Goal: Task Accomplishment & Management: Manage account settings

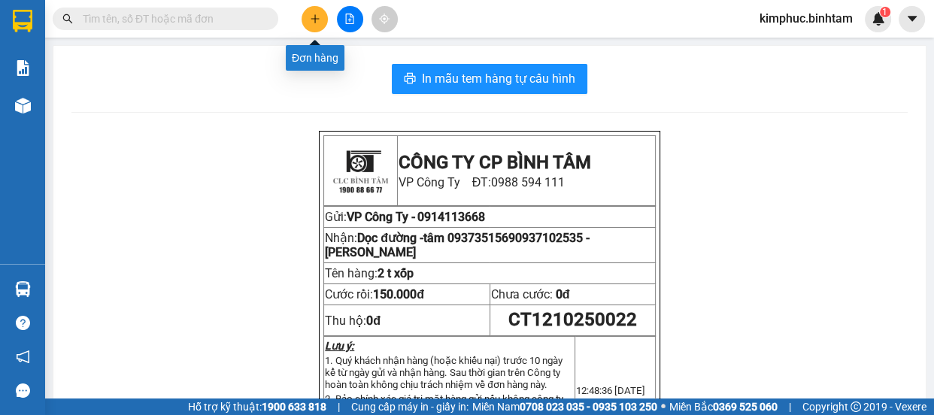
click at [323, 21] on button at bounding box center [315, 19] width 26 height 26
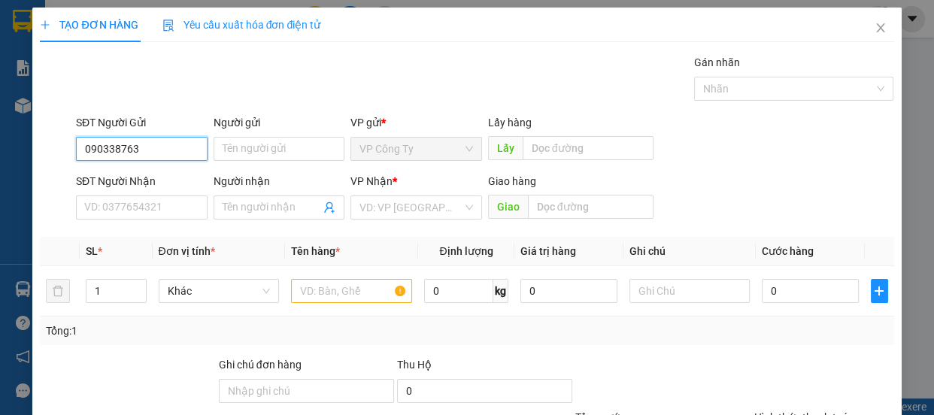
type input "0903387638"
click at [165, 179] on div "0903387638" at bounding box center [140, 179] width 112 height 17
type input "0904425159"
type input "HẠ"
type input "40.000"
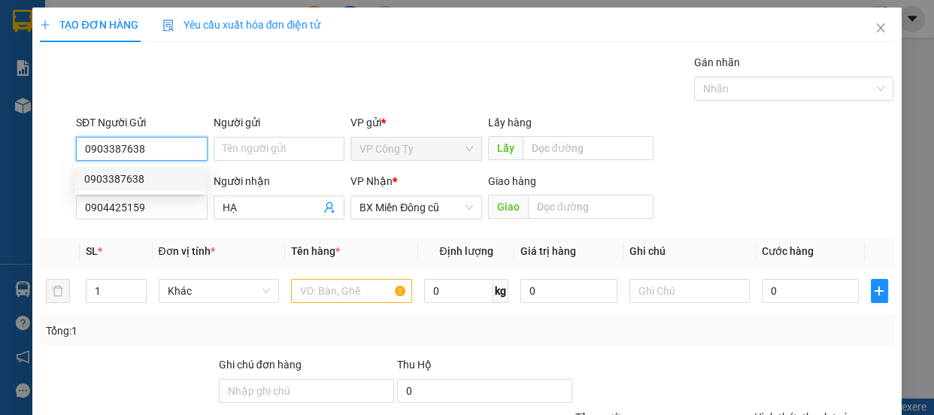
type input "40.000"
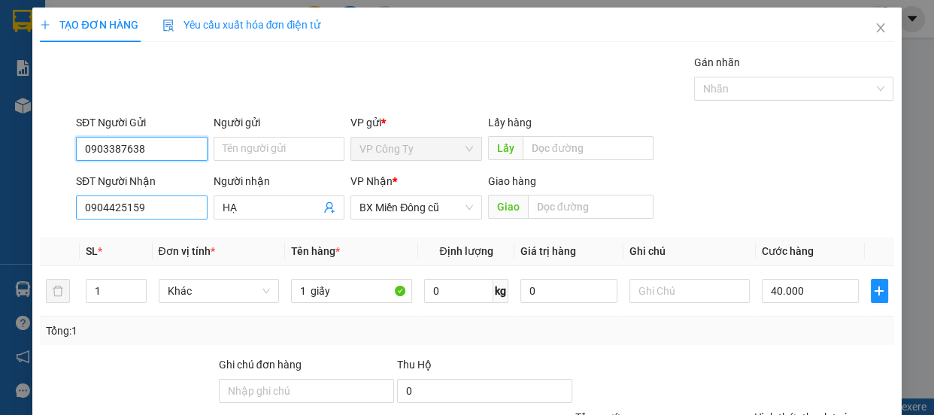
type input "0903387638"
click at [154, 208] on input "0904425159" at bounding box center [142, 208] width 132 height 24
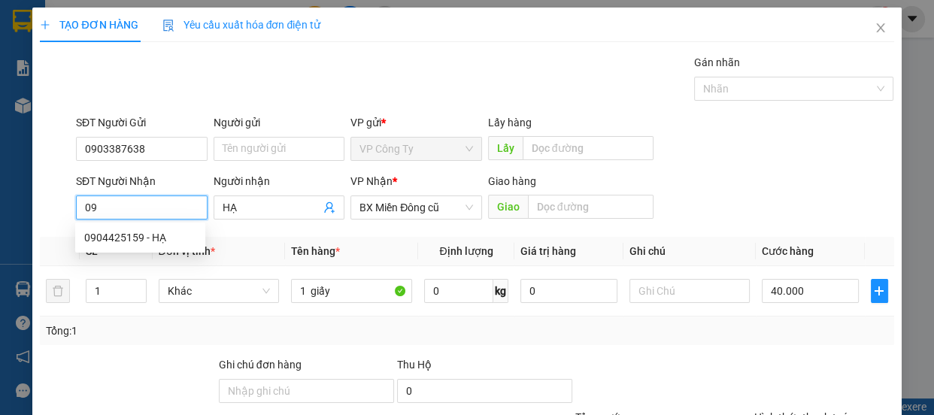
type input "0"
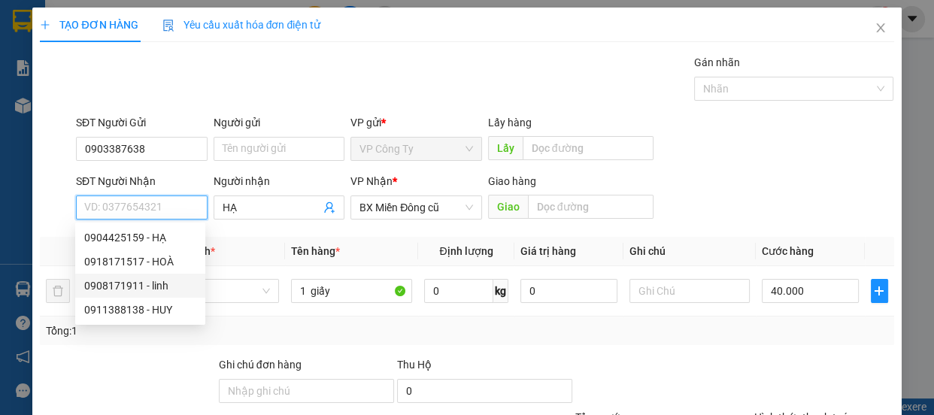
click at [159, 279] on div "0908171911 - linh" at bounding box center [140, 286] width 112 height 17
type input "0908171911"
type input "linh"
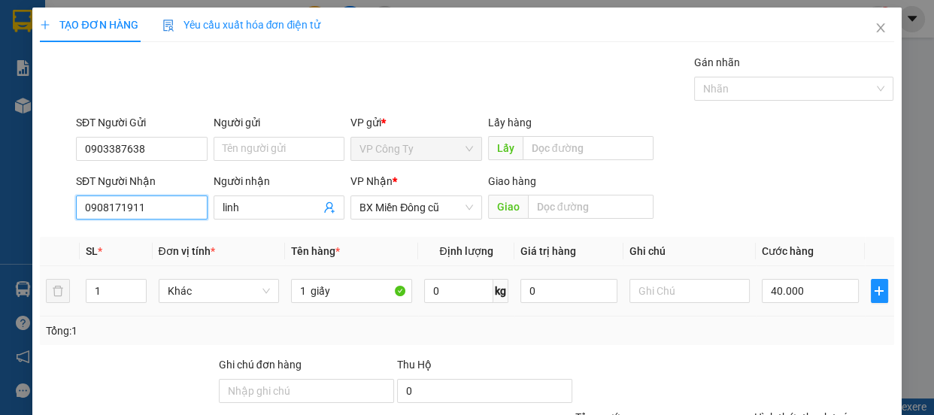
type input "100.000"
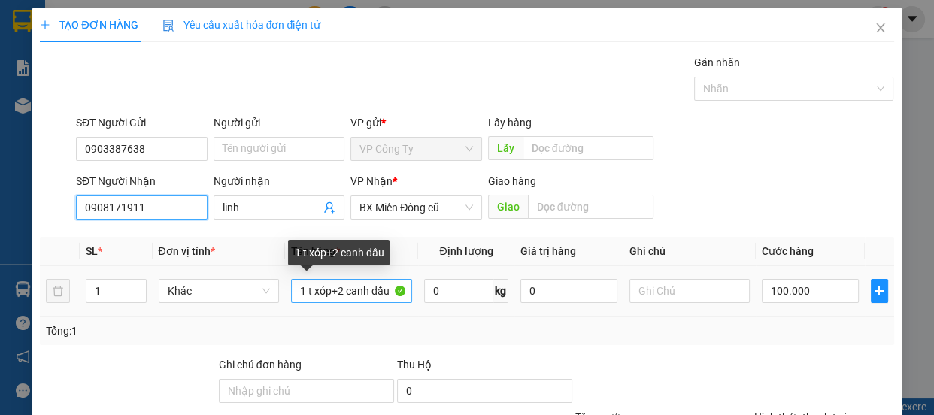
type input "0908171911"
click at [386, 291] on input "1 t xóp+2 canh dầu" at bounding box center [351, 291] width 121 height 24
type input "1"
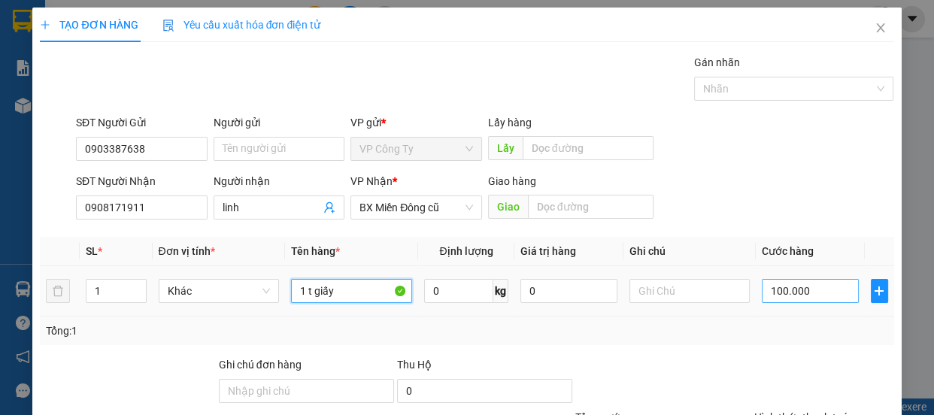
type input "1 t giấy"
click at [776, 295] on input "100.000" at bounding box center [810, 291] width 97 height 24
click at [773, 293] on input "100.000" at bounding box center [810, 291] width 97 height 24
type input "10.000"
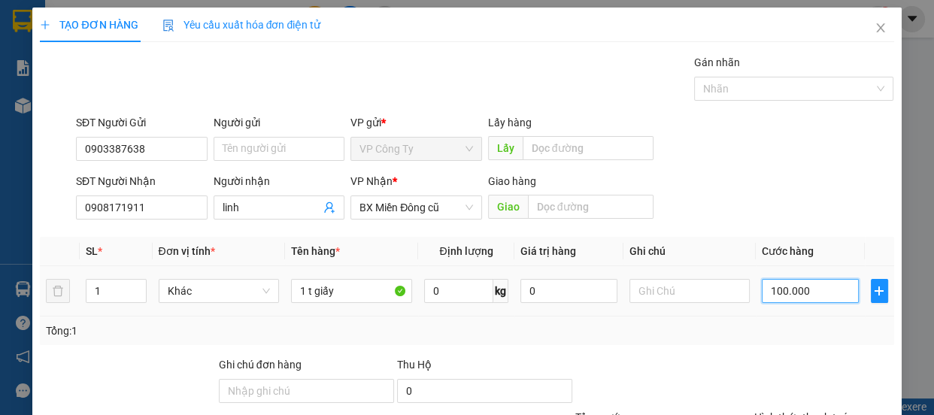
type input "10.000"
type input "0"
type input "0.000"
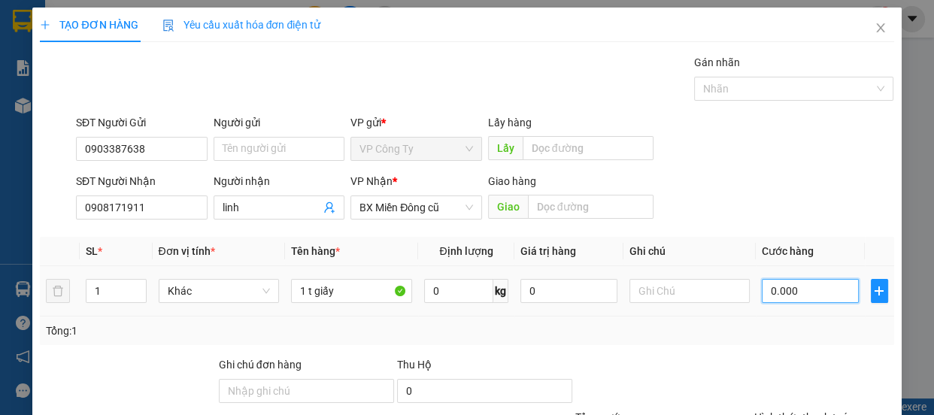
type input "80.000"
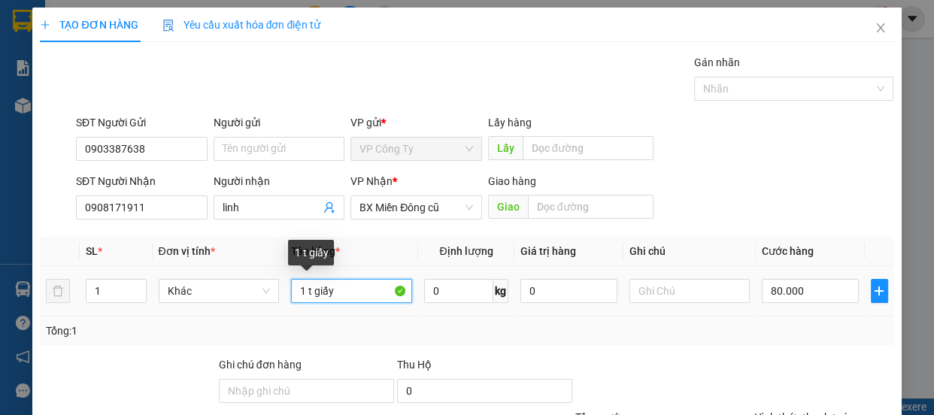
click at [338, 284] on input "1 t giấy" at bounding box center [351, 291] width 121 height 24
click at [365, 290] on input "1 t giấy.xe ôm ự hu" at bounding box center [351, 291] width 121 height 24
click at [379, 292] on input "1 t giấy.xe ôm tự hu" at bounding box center [351, 291] width 121 height 24
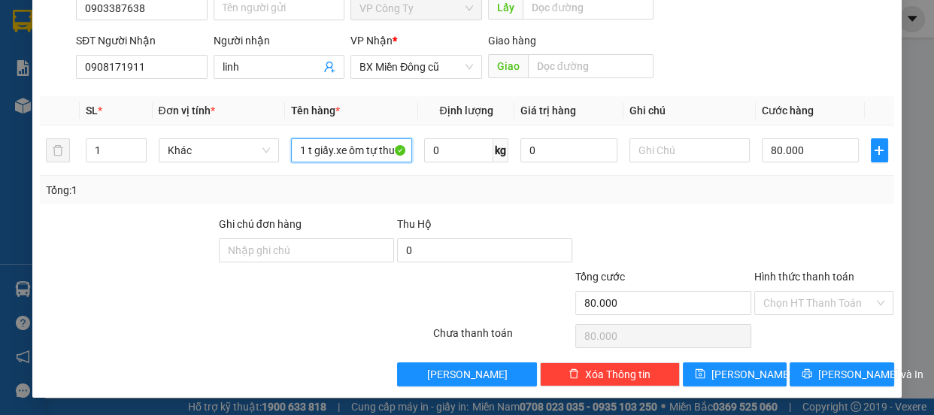
type input "1 t giấy.xe ôm tự thu"
click at [784, 276] on label "Hình thức thanh toán" at bounding box center [804, 277] width 100 height 12
click at [784, 292] on input "Hình thức thanh toán" at bounding box center [818, 303] width 111 height 23
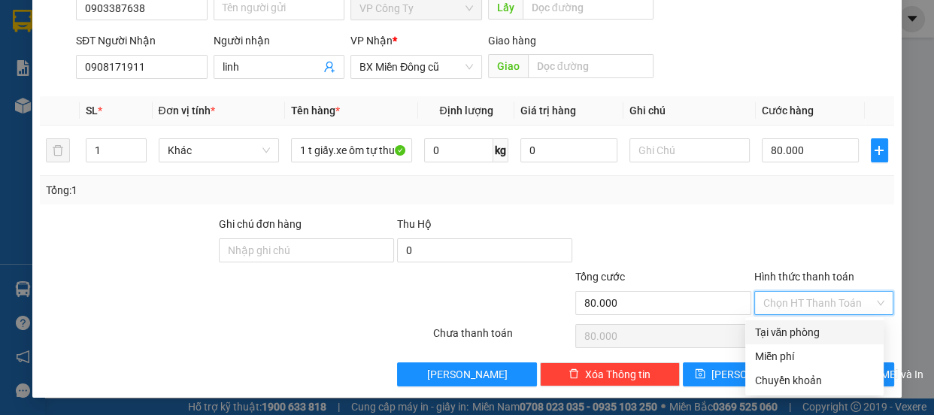
click at [790, 326] on div "Tại văn phòng" at bounding box center [814, 332] width 120 height 17
type input "0"
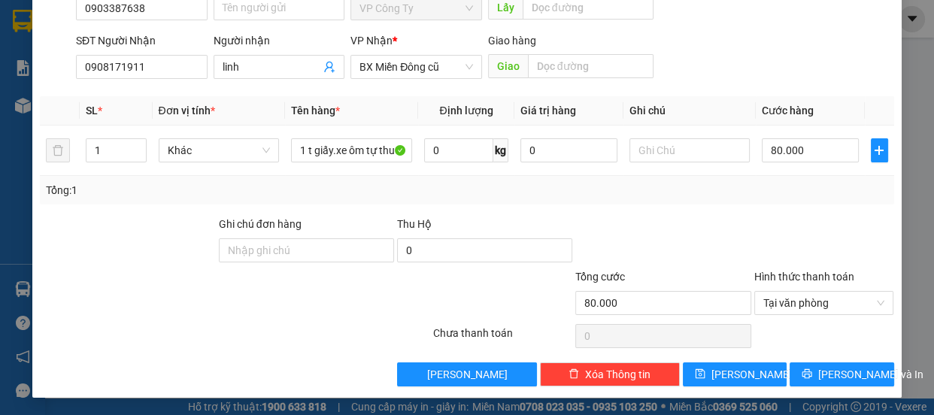
click at [799, 388] on div "TẠO ĐƠN HÀNG Yêu cầu xuất hóa đơn điện tử Transit Pickup Surcharge Ids Transit …" at bounding box center [466, 132] width 869 height 531
click at [802, 376] on icon "printer" at bounding box center [807, 373] width 11 height 11
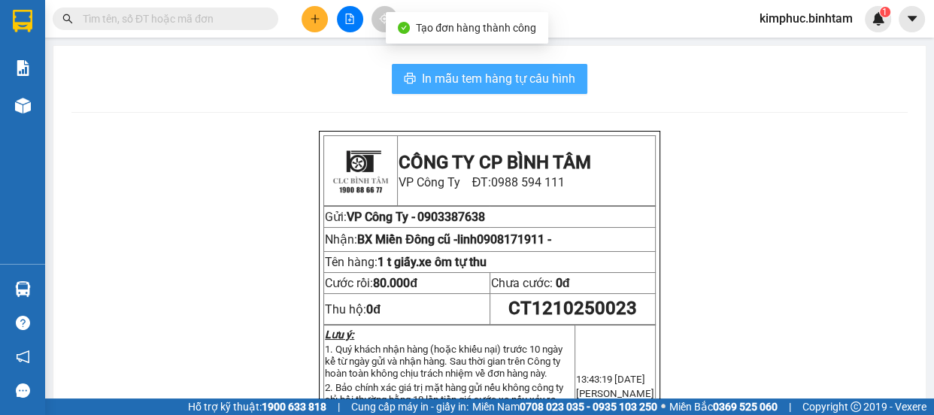
click at [437, 72] on span "In mẫu tem hàng tự cấu hình" at bounding box center [498, 78] width 153 height 19
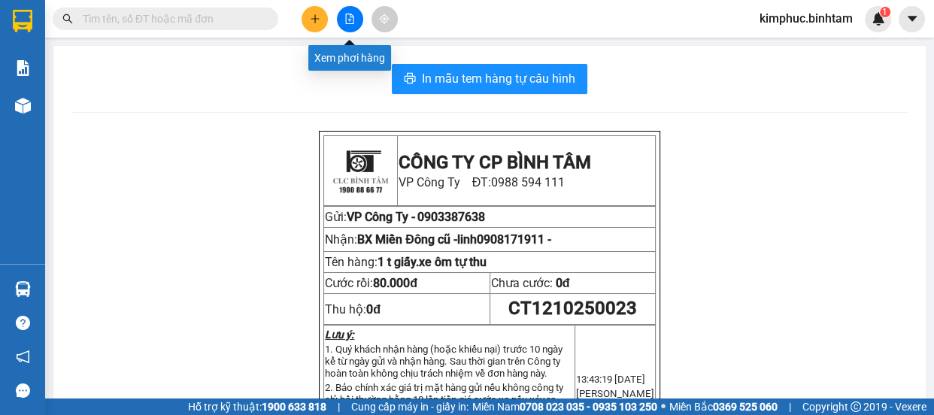
click at [352, 14] on icon "file-add" at bounding box center [349, 19] width 11 height 11
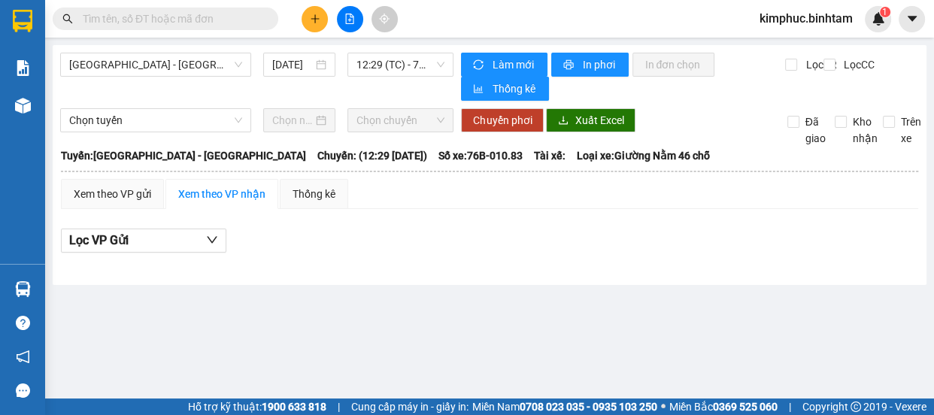
click at [344, 19] on icon "file-add" at bounding box center [349, 19] width 11 height 11
click at [116, 68] on span "Hà Nội - Quảng Ngãi" at bounding box center [155, 64] width 173 height 23
click at [171, 68] on span "Hà Nội - Quảng Ngãi" at bounding box center [155, 64] width 173 height 23
click at [167, 70] on span "Hà Nội - Quảng Ngãi" at bounding box center [155, 64] width 173 height 23
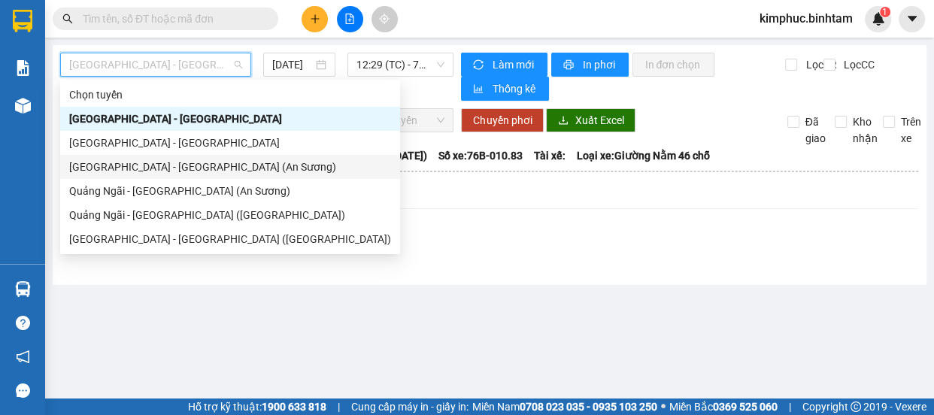
click at [155, 167] on div "Sài Gòn - Quảng Ngãi (An Sương)" at bounding box center [230, 167] width 322 height 17
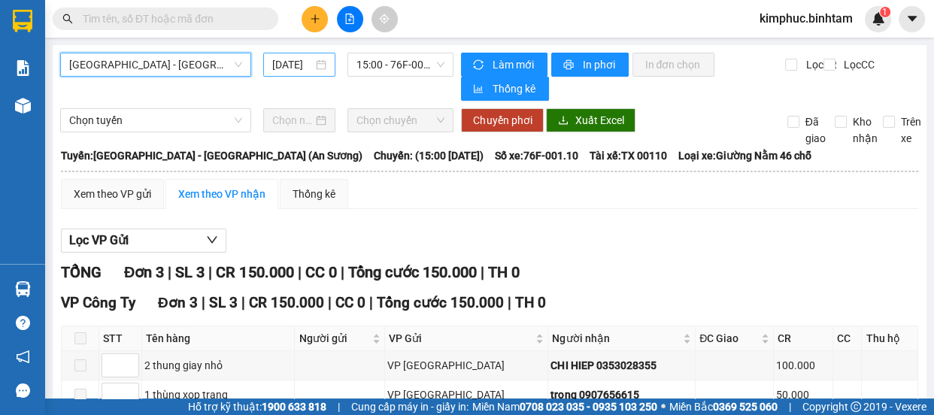
click at [286, 65] on input "12/10/2025" at bounding box center [292, 64] width 41 height 17
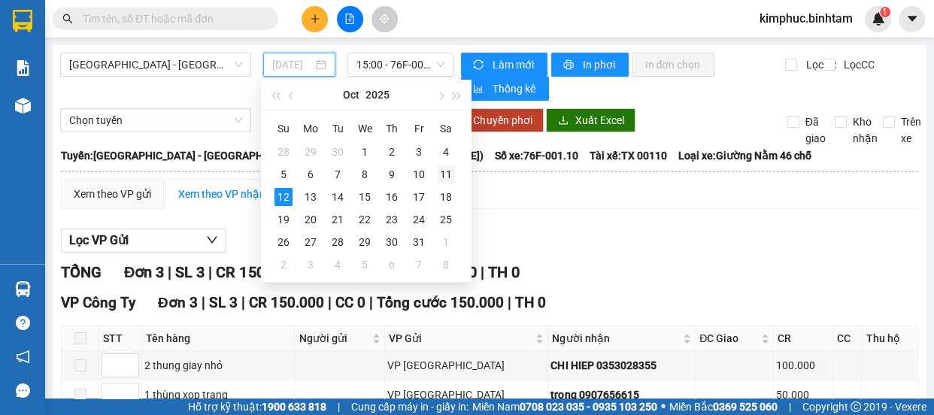
click at [447, 174] on div "11" at bounding box center [446, 174] width 18 height 18
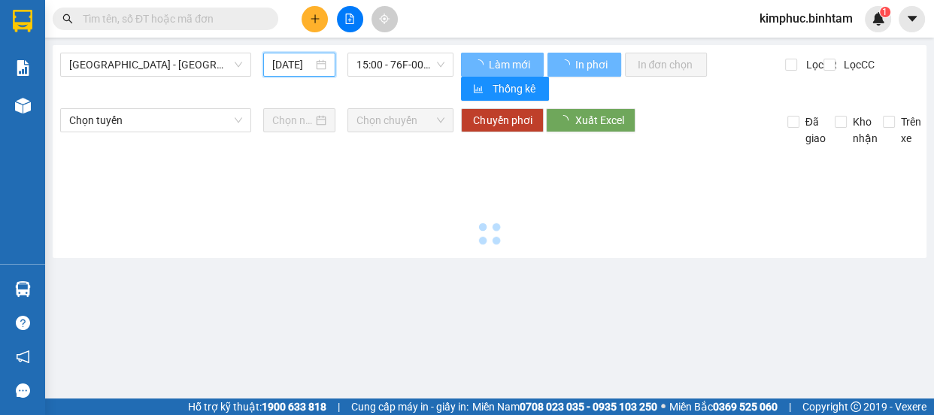
type input "11/10/2025"
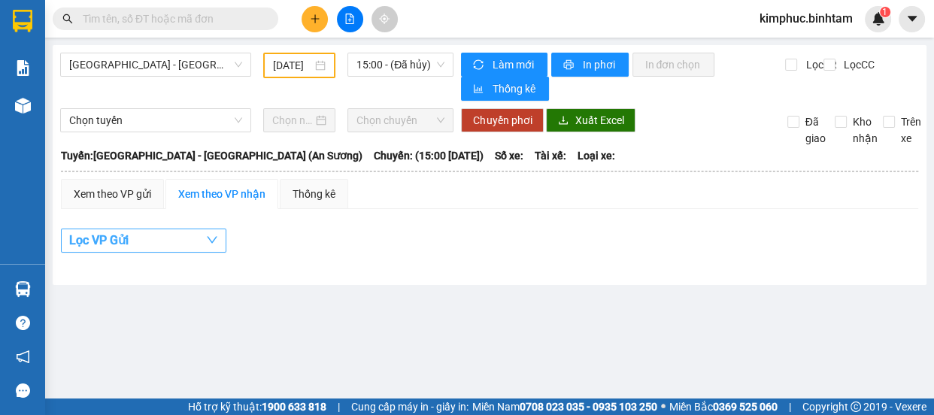
click at [81, 232] on span "Lọc VP Gửi" at bounding box center [98, 240] width 59 height 19
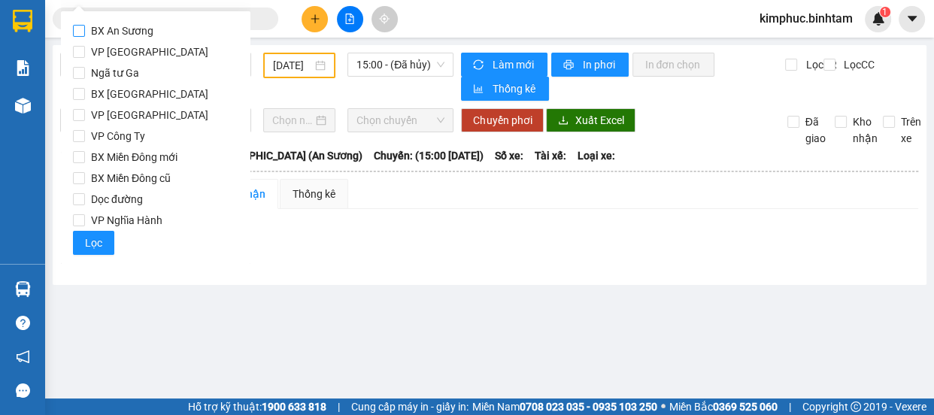
click at [83, 26] on input "BX An Sương" at bounding box center [79, 31] width 12 height 12
checkbox input "true"
click at [100, 242] on span "Lọc" at bounding box center [93, 243] width 17 height 17
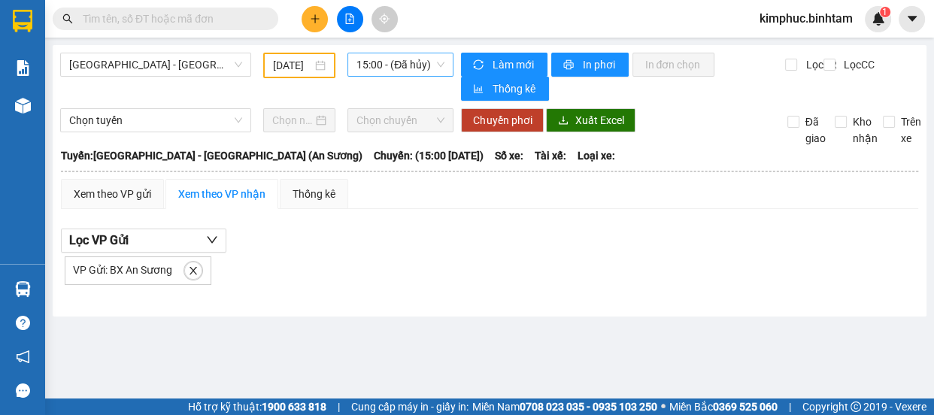
click at [426, 56] on span "15:00 - (Đã hủy)" at bounding box center [400, 64] width 88 height 23
click at [426, 67] on span "15:00 - (Đã hủy)" at bounding box center [400, 64] width 88 height 23
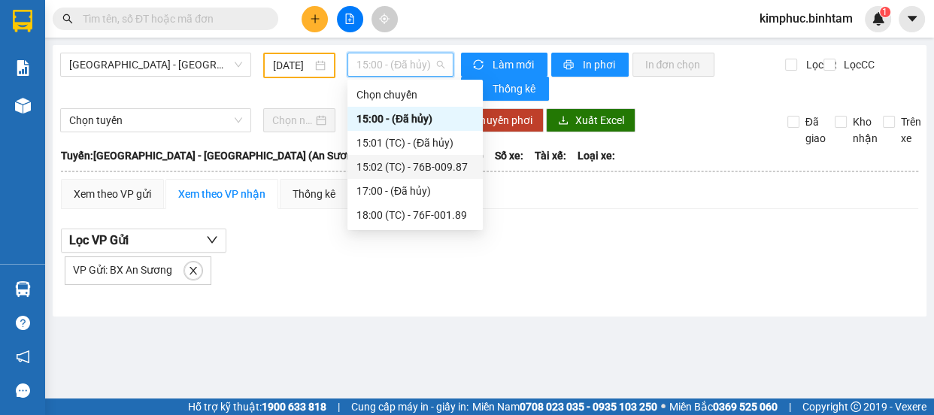
click at [421, 165] on div "15:02 (TC) - 76B-009.87" at bounding box center [414, 167] width 117 height 17
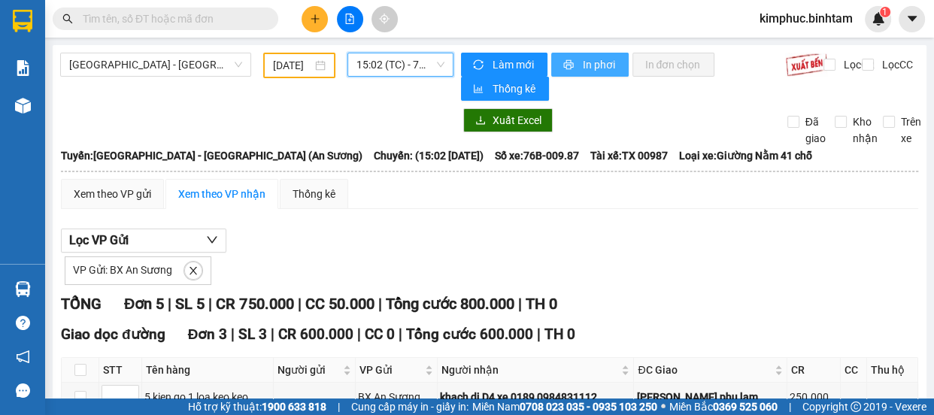
click at [572, 60] on button "In phơi" at bounding box center [589, 65] width 77 height 24
click at [608, 66] on span "In phơi" at bounding box center [599, 64] width 35 height 17
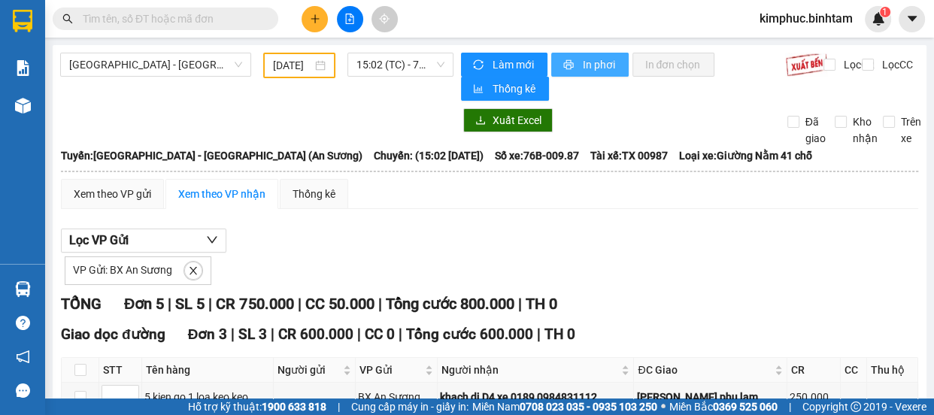
click at [608, 66] on span "In phơi" at bounding box center [599, 64] width 35 height 17
click at [374, 56] on span "15:02 (TC) - 76B-009.87" at bounding box center [400, 64] width 88 height 23
click at [406, 63] on span "15:02 (TC) - 76B-009.87" at bounding box center [400, 64] width 88 height 23
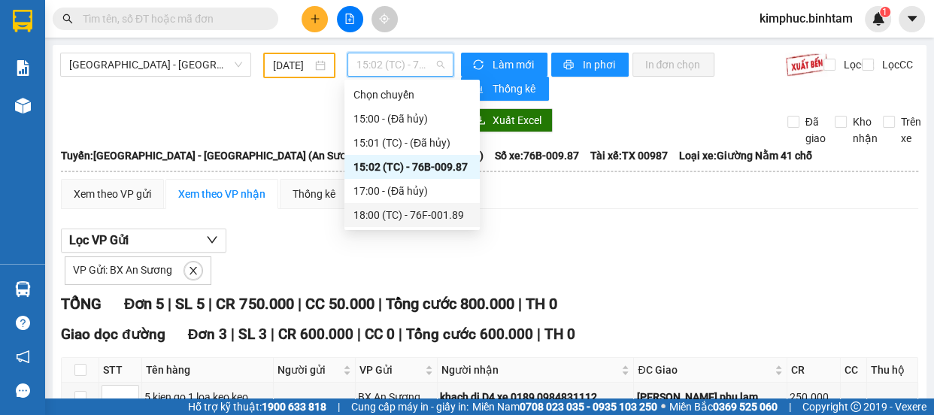
click at [426, 213] on div "18:00 (TC) - 76F-001.89" at bounding box center [411, 215] width 117 height 17
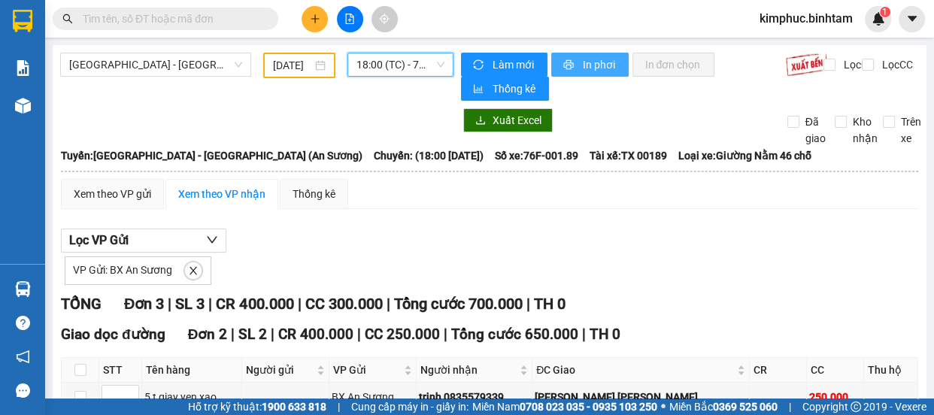
click at [585, 64] on span "In phơi" at bounding box center [599, 64] width 35 height 17
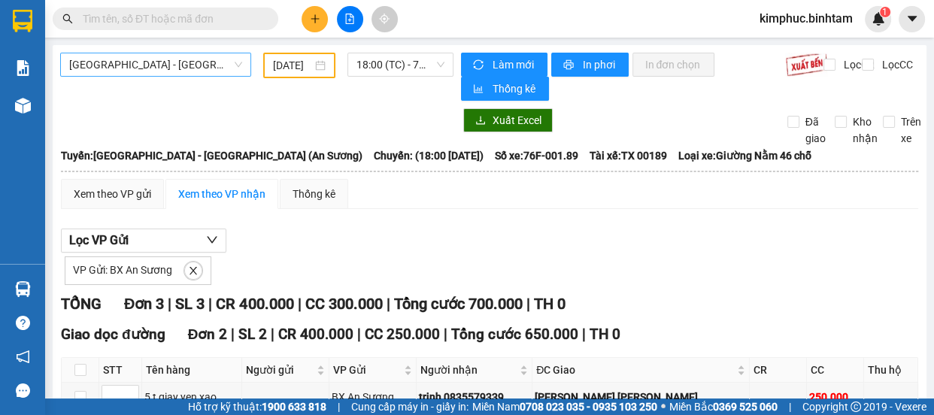
click at [197, 68] on span "[GEOGRAPHIC_DATA] - [GEOGRAPHIC_DATA] (An Sương)" at bounding box center [155, 64] width 173 height 23
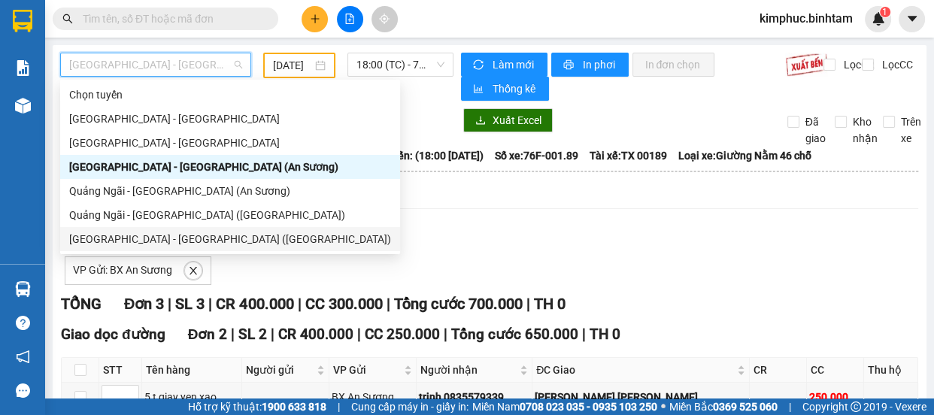
click at [203, 232] on div "[GEOGRAPHIC_DATA] - [GEOGRAPHIC_DATA] ([GEOGRAPHIC_DATA])" at bounding box center [230, 239] width 322 height 17
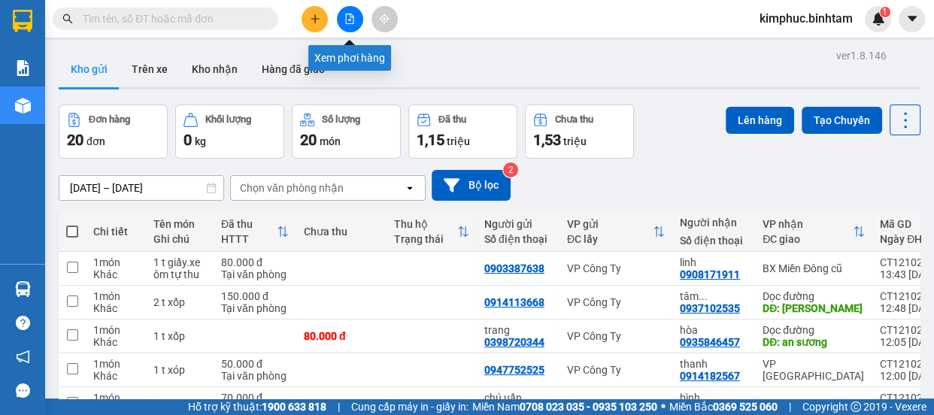
click at [338, 15] on button at bounding box center [350, 19] width 26 height 26
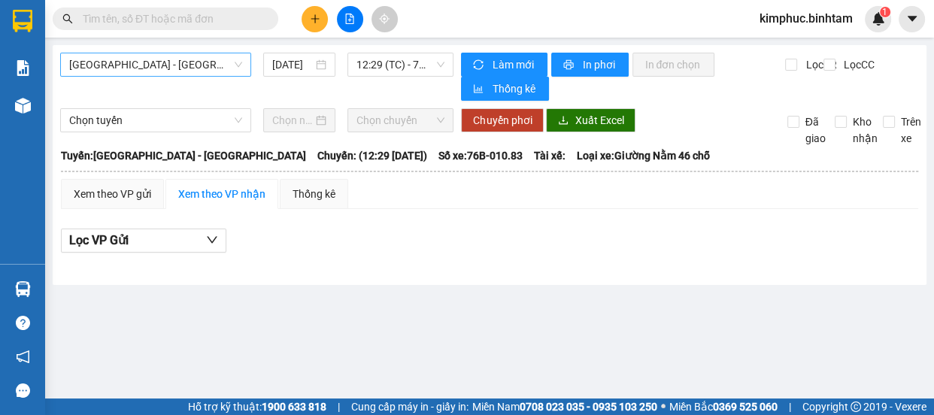
click at [105, 58] on span "[GEOGRAPHIC_DATA] - [GEOGRAPHIC_DATA]" at bounding box center [155, 64] width 173 height 23
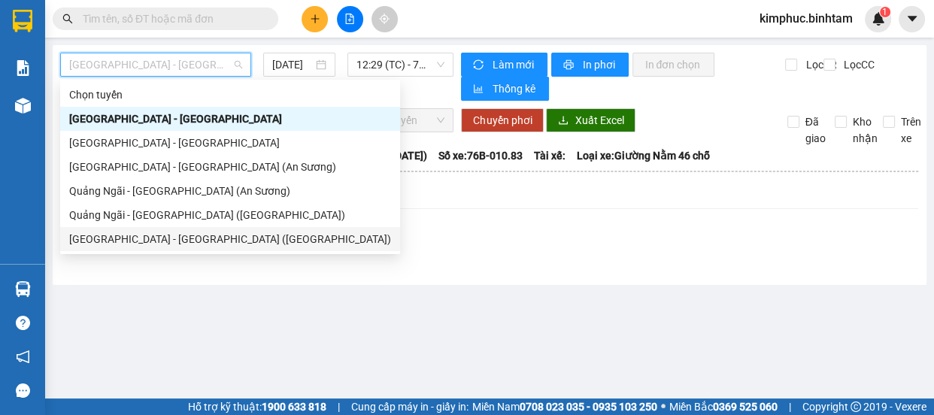
click at [123, 241] on div "[GEOGRAPHIC_DATA] - [GEOGRAPHIC_DATA] ([GEOGRAPHIC_DATA])" at bounding box center [230, 239] width 322 height 17
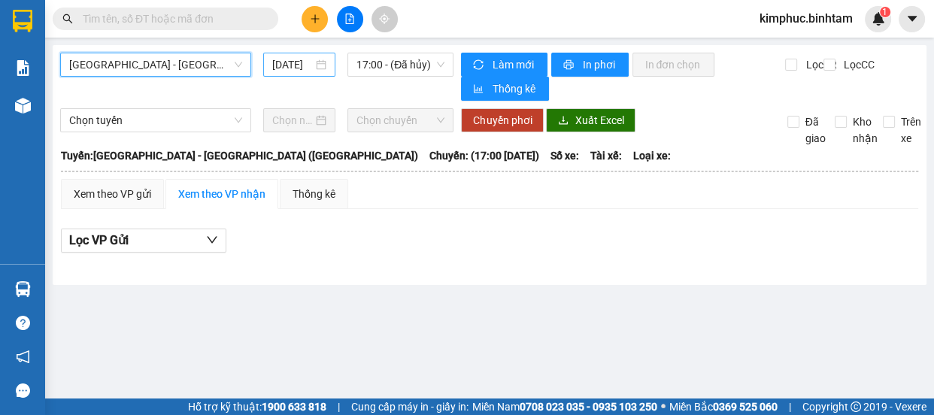
click at [293, 62] on input "[DATE]" at bounding box center [292, 64] width 41 height 17
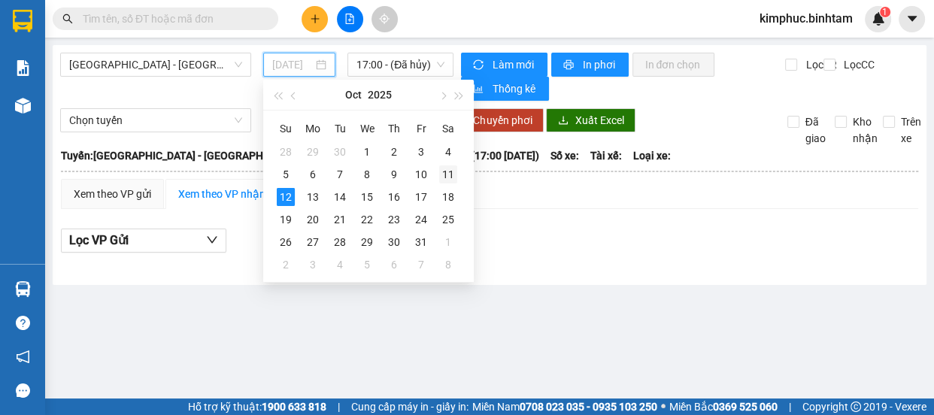
click at [450, 174] on div "11" at bounding box center [448, 174] width 18 height 18
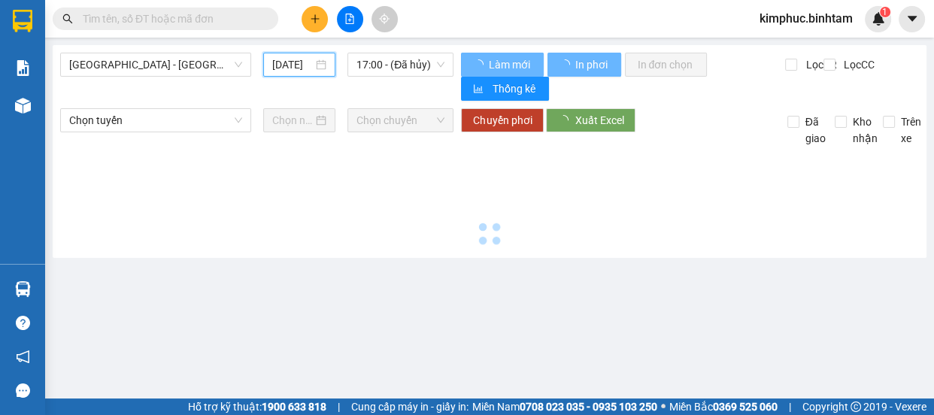
type input "[DATE]"
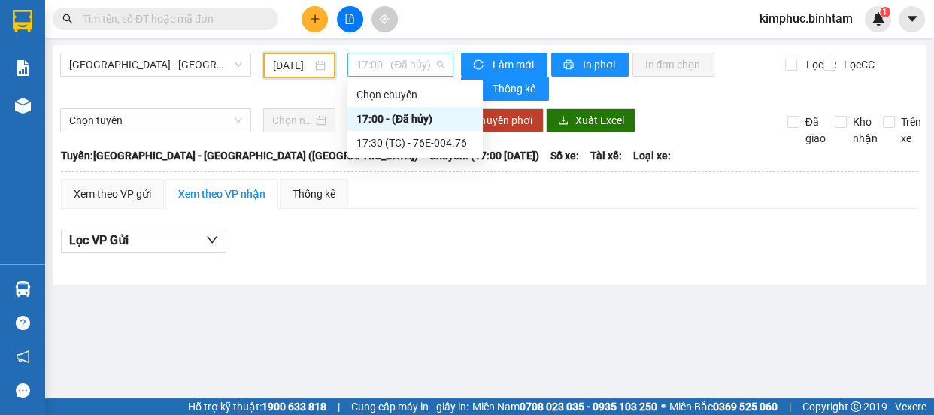
click at [426, 63] on span "17:00 - (Đã hủy)" at bounding box center [400, 64] width 88 height 23
click at [441, 142] on div "17:30 (TC) - 76E-004.76" at bounding box center [414, 143] width 117 height 17
click at [441, 142] on div "Chọn tuyến Chọn chuyến Chuyển phơi Xuất Excel Đã giao Kho nhận Trên xe" at bounding box center [489, 127] width 859 height 38
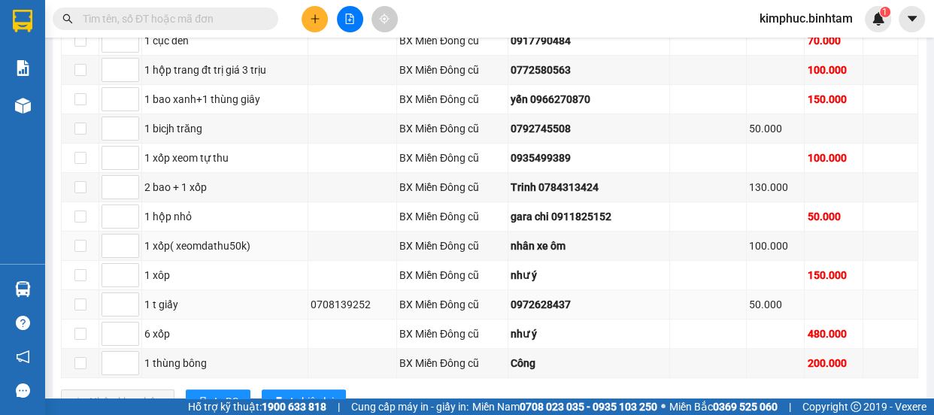
scroll to position [871, 0]
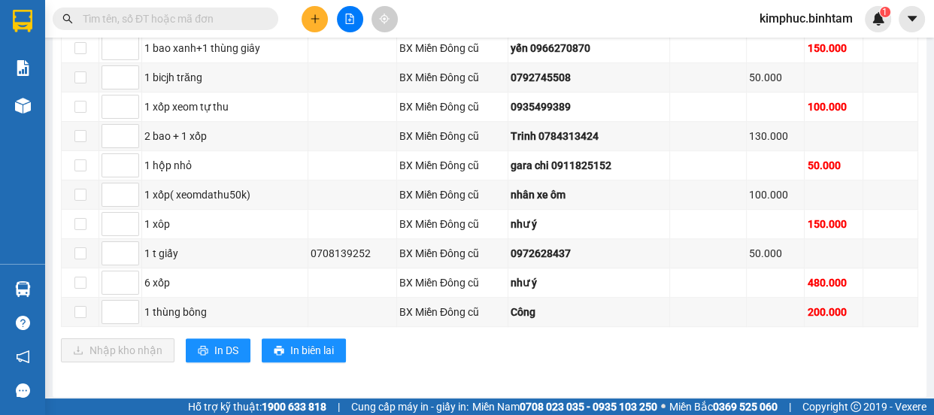
click at [193, 17] on input "text" at bounding box center [171, 19] width 177 height 17
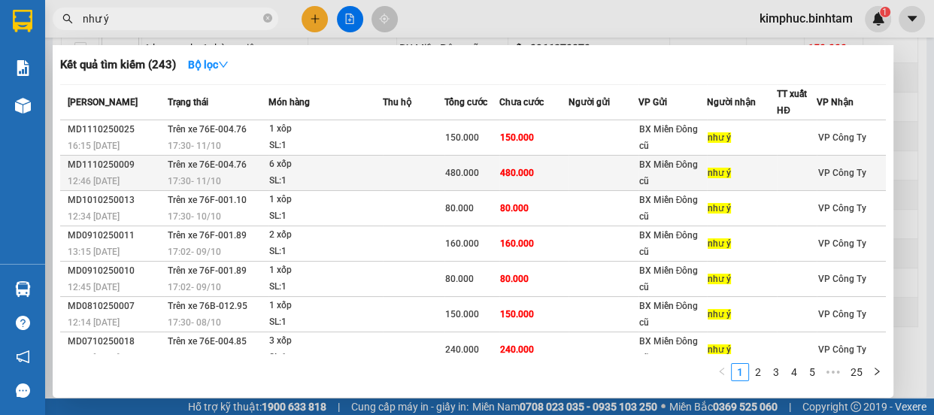
type input "như ý"
click at [281, 162] on div "6 xốp" at bounding box center [325, 164] width 113 height 17
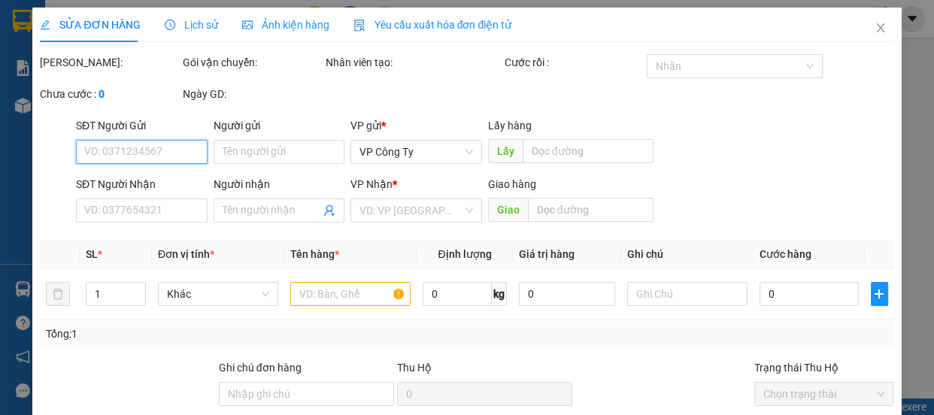
type input "như ý"
type input "480.000"
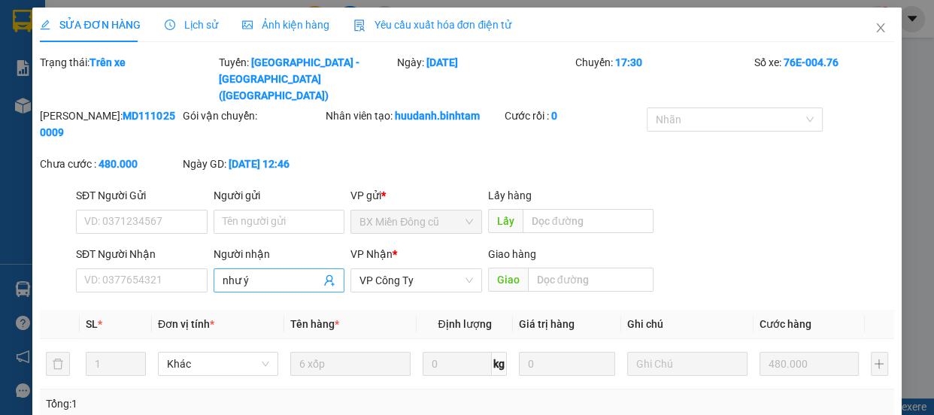
click at [257, 272] on input "như ý" at bounding box center [272, 280] width 99 height 17
type input "n"
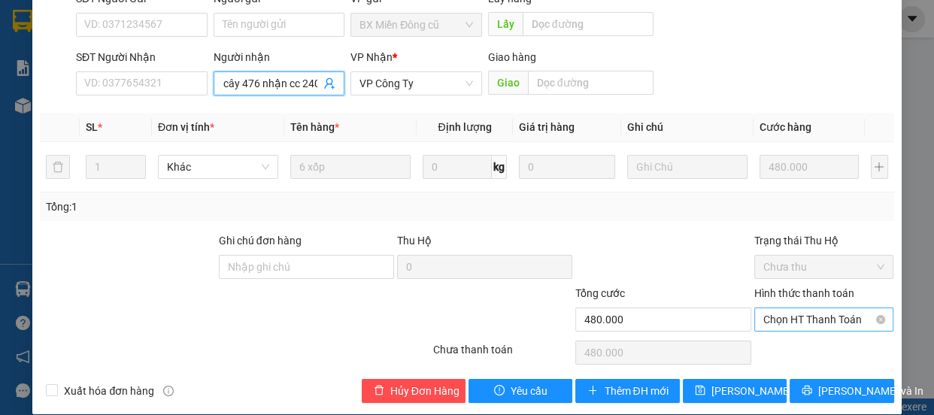
click at [778, 308] on span "Chọn HT Thanh Toán" at bounding box center [824, 319] width 122 height 23
type input "vy trái cây 476 nhận cc 240"
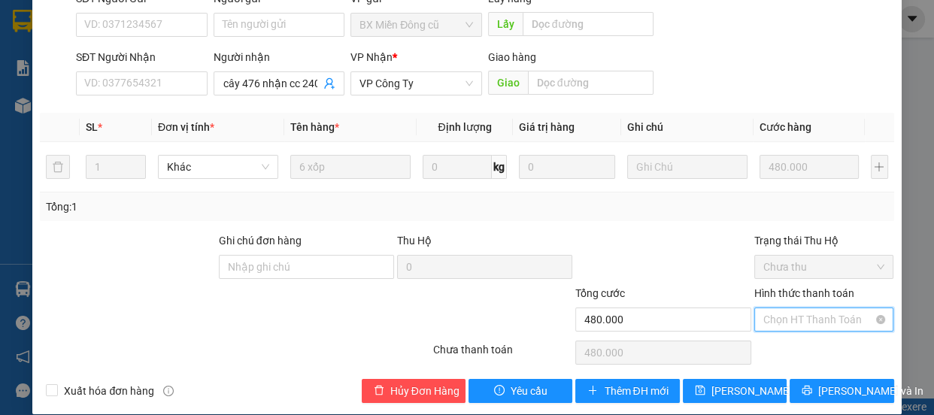
scroll to position [0, 0]
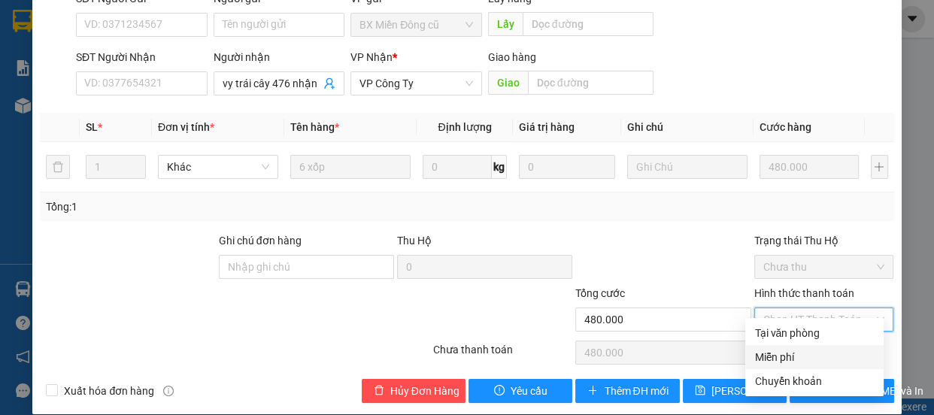
click at [769, 356] on div "Miễn phí" at bounding box center [814, 357] width 120 height 17
type input "0"
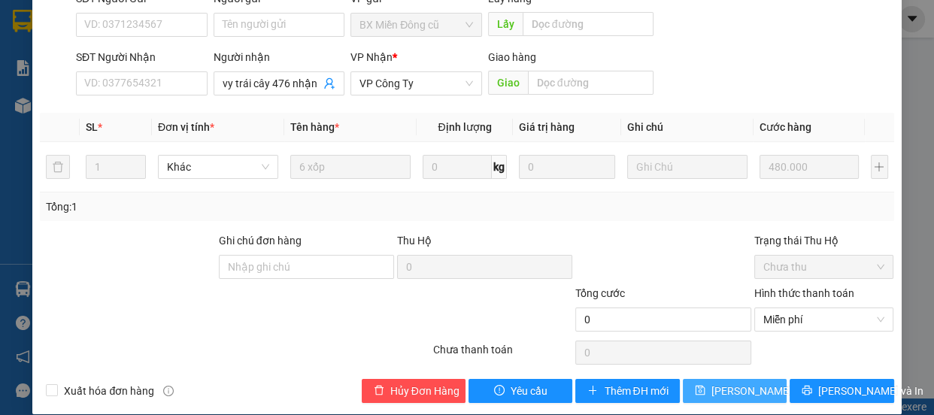
click at [738, 383] on span "[PERSON_NAME] thay đổi" at bounding box center [771, 391] width 120 height 17
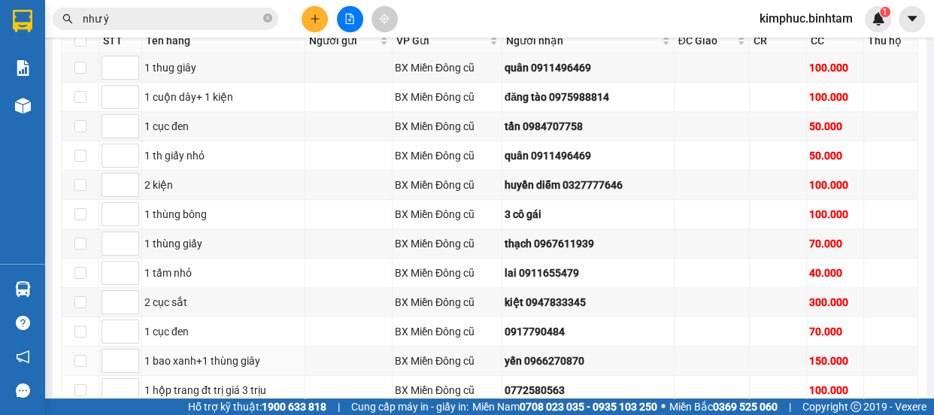
scroll to position [256, 0]
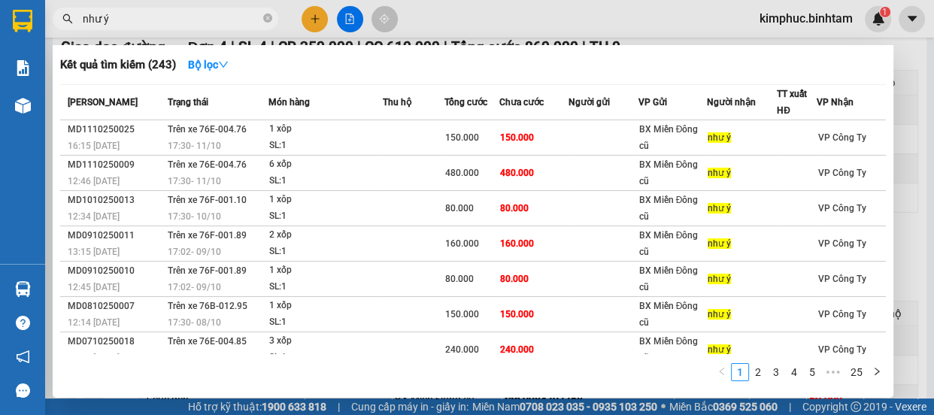
click at [140, 20] on input "như ý" at bounding box center [171, 19] width 177 height 17
type input "n"
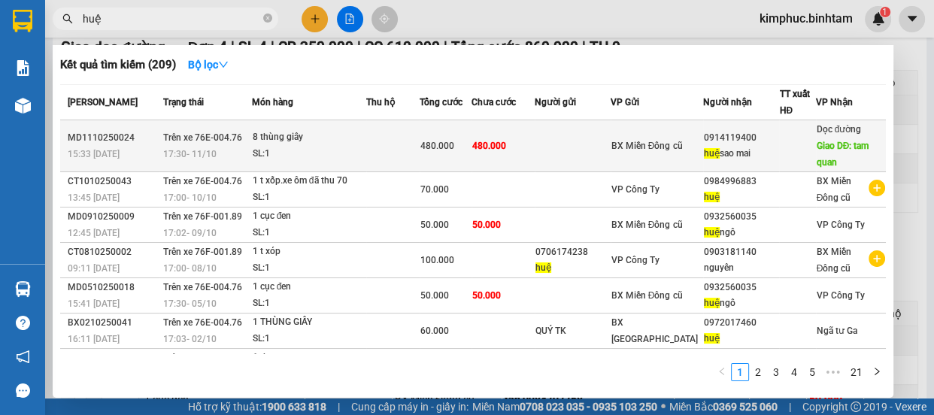
type input "huệ"
click at [269, 132] on div "8 thùng giây" at bounding box center [309, 137] width 113 height 17
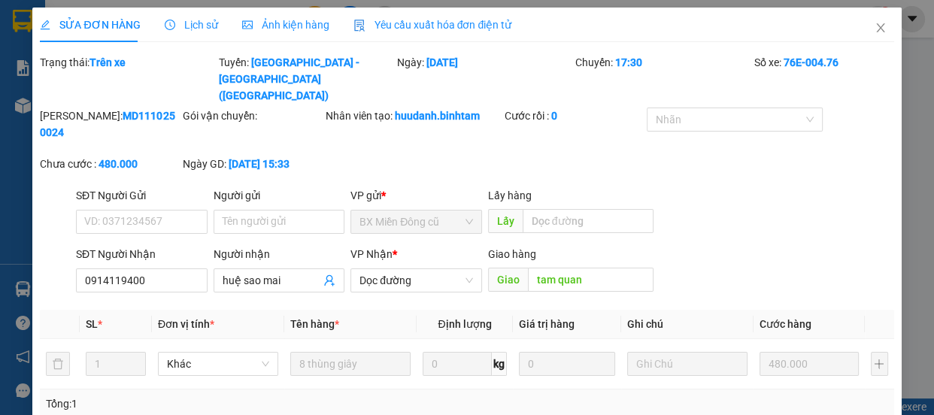
type input "0914119400"
type input "huệ sao mai"
type input "tam quan"
type input "480.000"
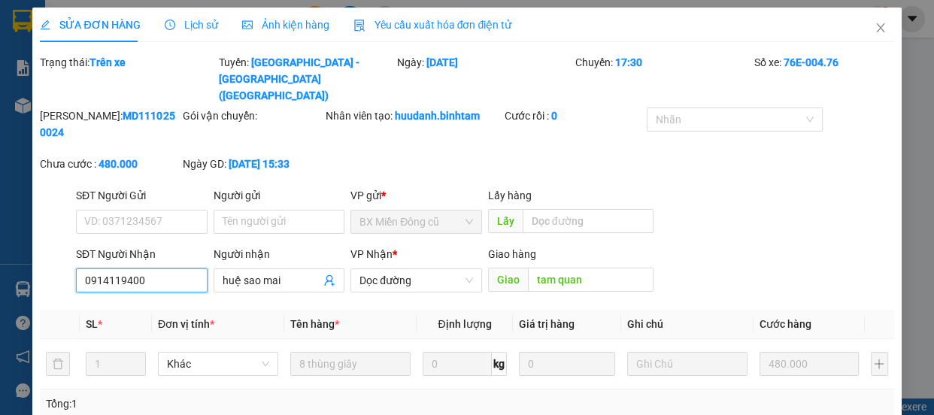
click at [179, 268] on input "0914119400" at bounding box center [142, 280] width 132 height 24
type input "0"
click at [281, 272] on input "huệ sao mai" at bounding box center [272, 280] width 99 height 17
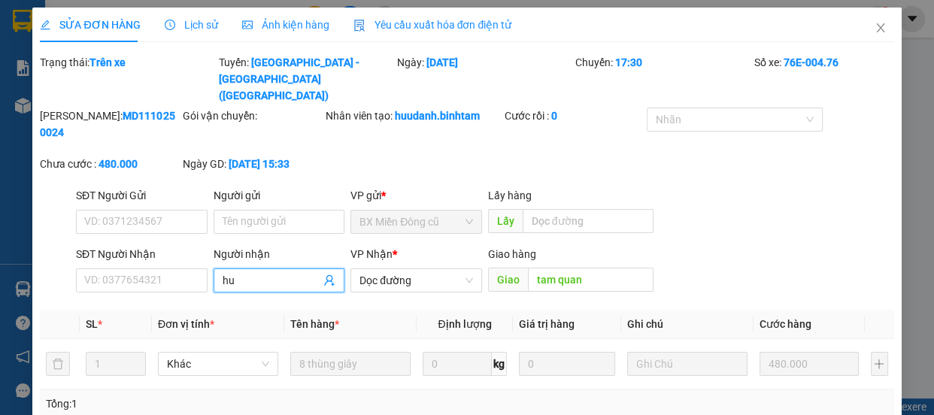
type input "h"
click at [177, 268] on input "SĐT Người Nhận" at bounding box center [142, 280] width 132 height 24
type input "0908122781"
click at [227, 272] on input "Người nhận" at bounding box center [272, 280] width 99 height 17
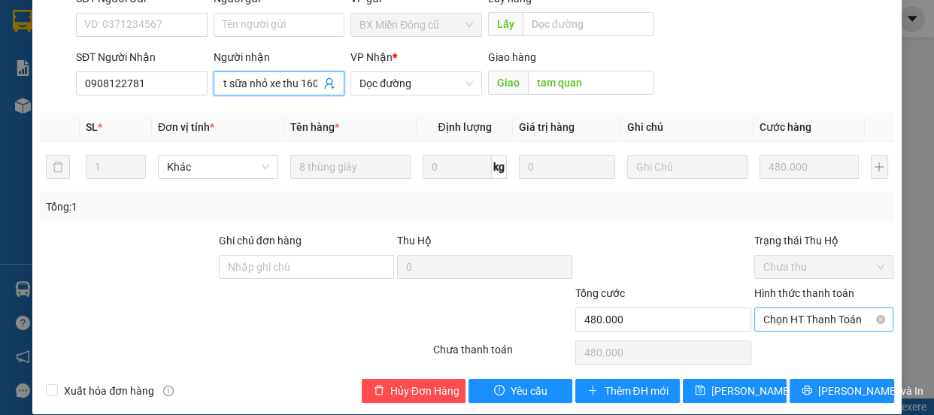
click at [766, 308] on span "Chọn HT Thanh Toán" at bounding box center [824, 319] width 122 height 23
type input "476 nhận 8 t sữa nhỏ xe thu 160"
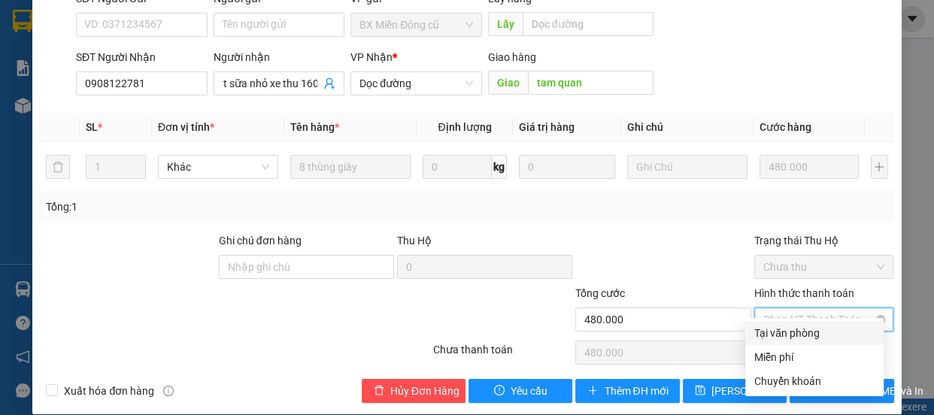
scroll to position [0, 0]
click at [769, 350] on div "Miễn phí" at bounding box center [814, 357] width 120 height 17
click at [769, 350] on div "Chọn HT Thanh Toán" at bounding box center [824, 353] width 143 height 30
type input "0"
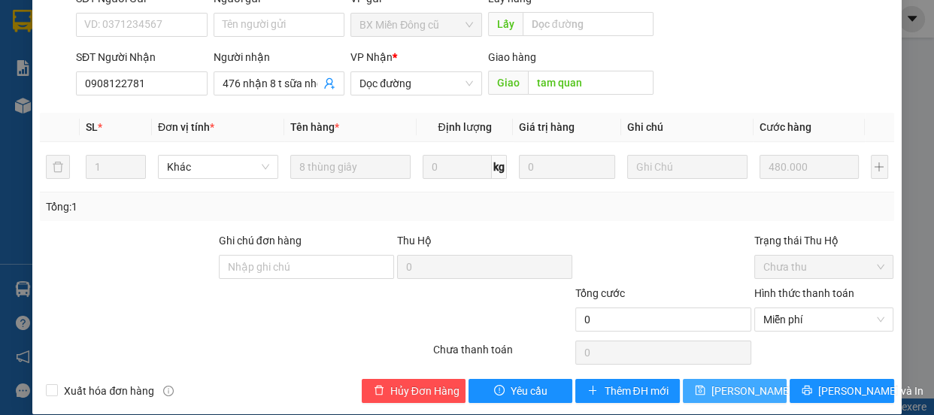
click at [736, 383] on span "Lưu thay đổi" at bounding box center [771, 391] width 120 height 17
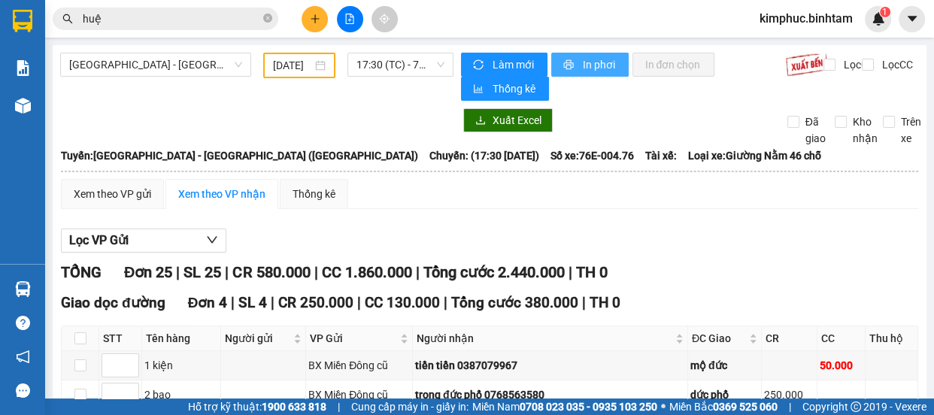
click at [589, 61] on span "In phơi" at bounding box center [599, 64] width 35 height 17
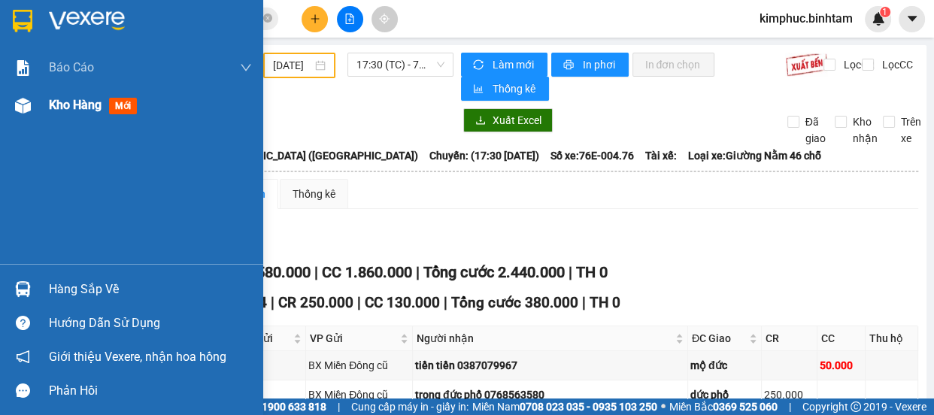
click at [79, 103] on span "Kho hàng" at bounding box center [75, 105] width 53 height 14
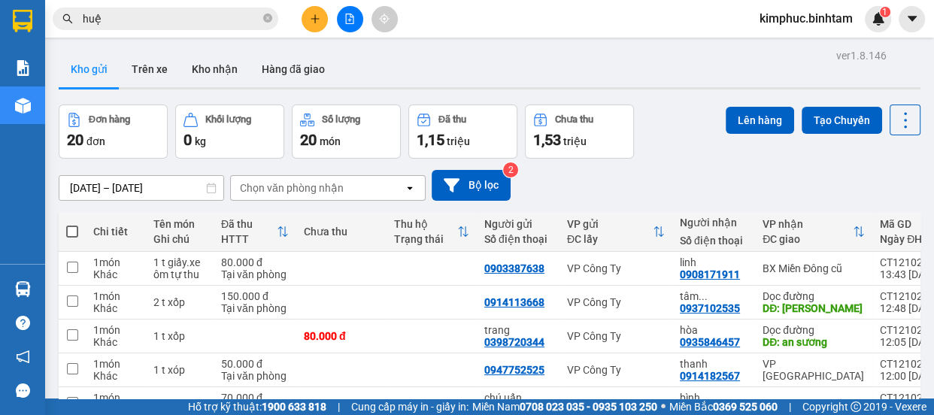
click at [350, 16] on icon "file-add" at bounding box center [350, 19] width 8 height 11
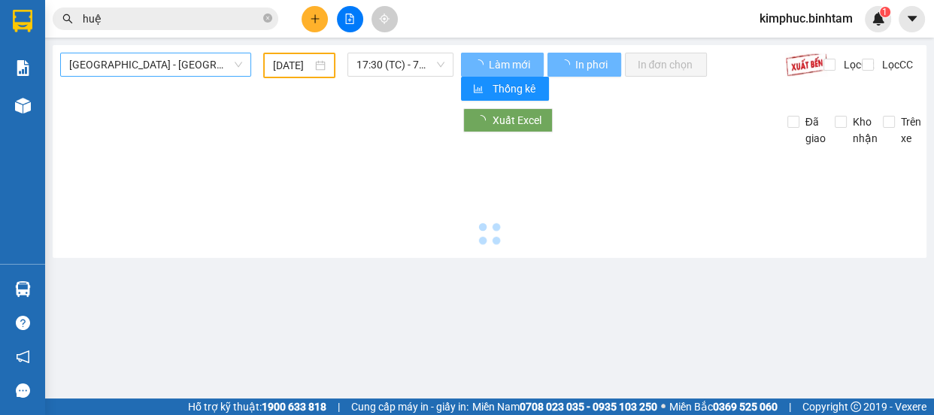
type input "[DATE]"
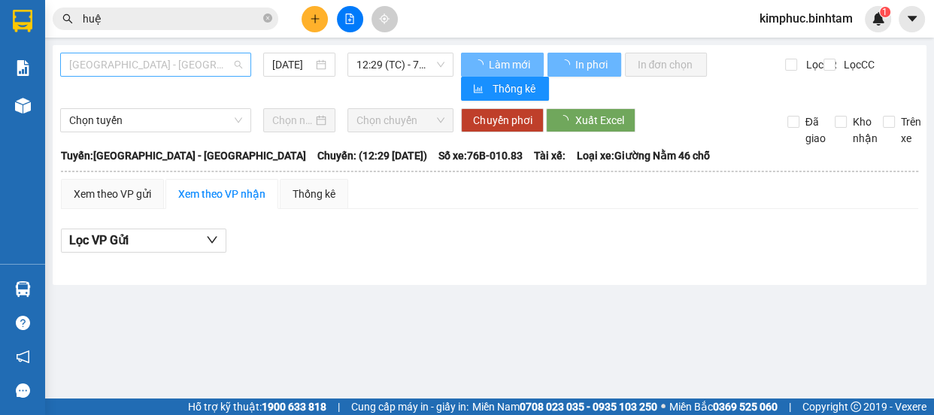
click at [148, 60] on span "[GEOGRAPHIC_DATA] - [GEOGRAPHIC_DATA]" at bounding box center [155, 64] width 173 height 23
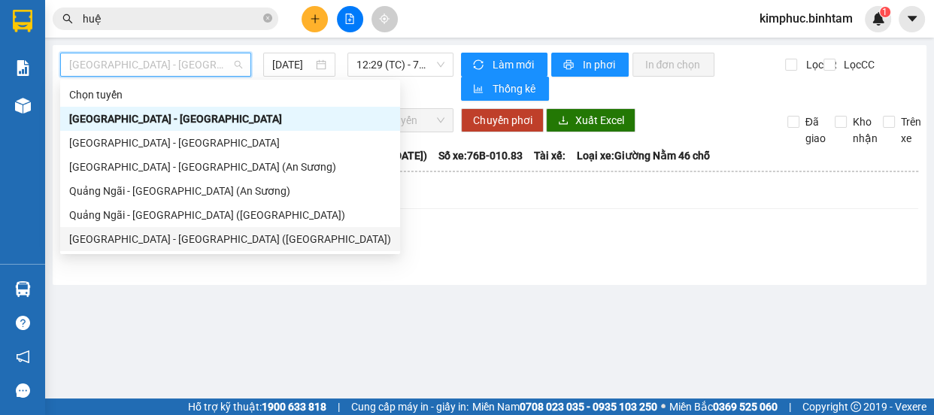
click at [120, 238] on div "[GEOGRAPHIC_DATA] - [GEOGRAPHIC_DATA] ([GEOGRAPHIC_DATA])" at bounding box center [230, 239] width 322 height 17
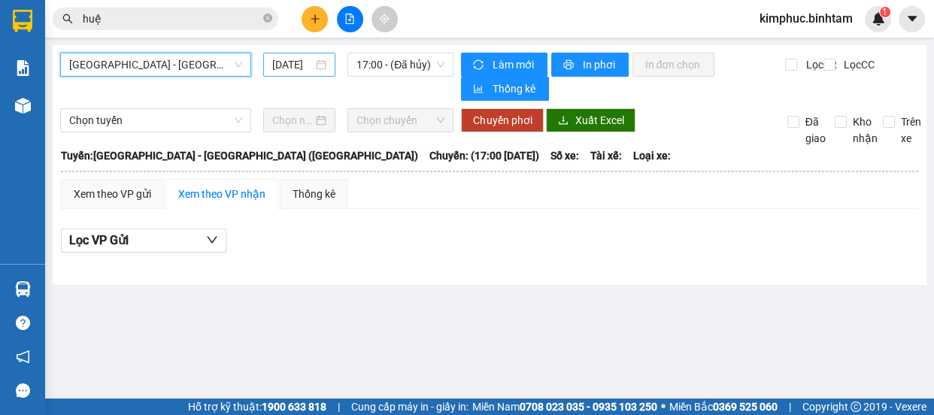
click at [283, 59] on input "[DATE]" at bounding box center [292, 64] width 41 height 17
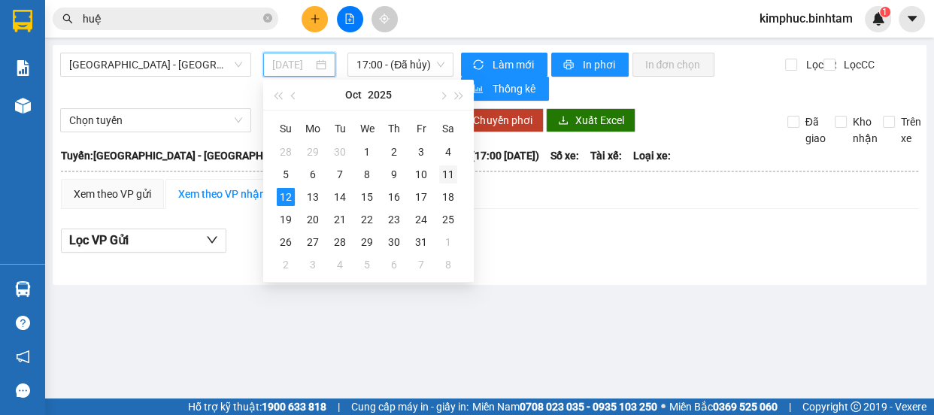
click at [450, 179] on div "11" at bounding box center [448, 174] width 18 height 18
type input "11/10/2025"
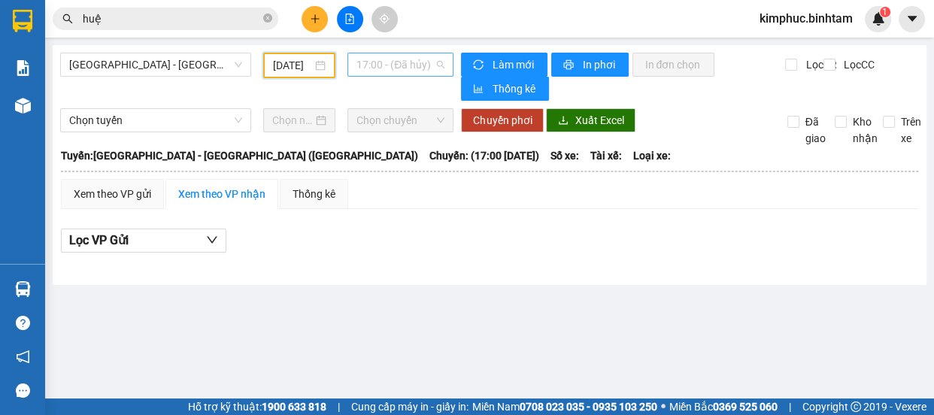
click at [418, 64] on span "17:00 - (Đã hủy)" at bounding box center [400, 64] width 88 height 23
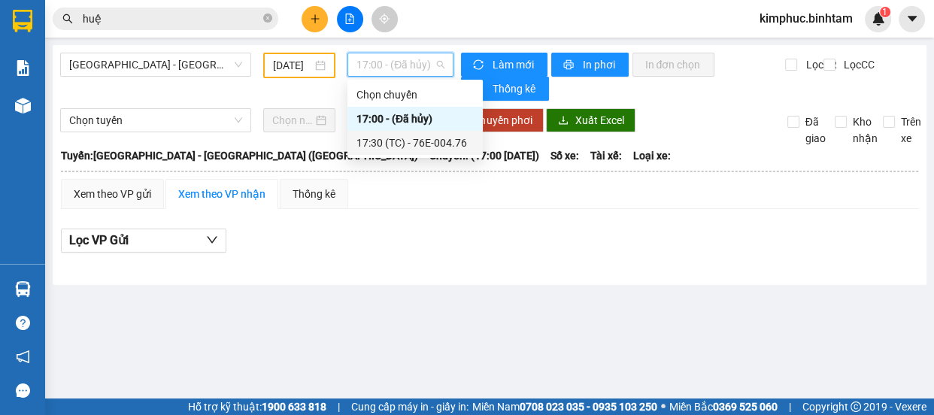
click at [423, 135] on div "17:30 (TC) - 76E-004.76" at bounding box center [414, 143] width 117 height 17
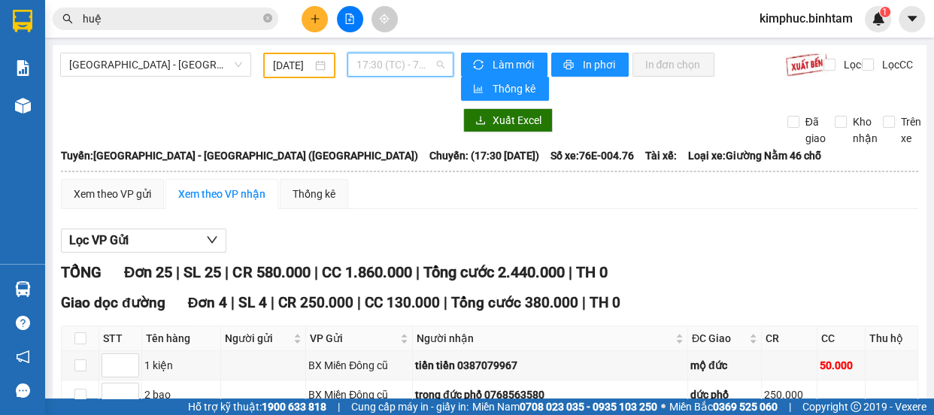
click at [386, 62] on span "17:30 (TC) - 76E-004.76" at bounding box center [400, 64] width 88 height 23
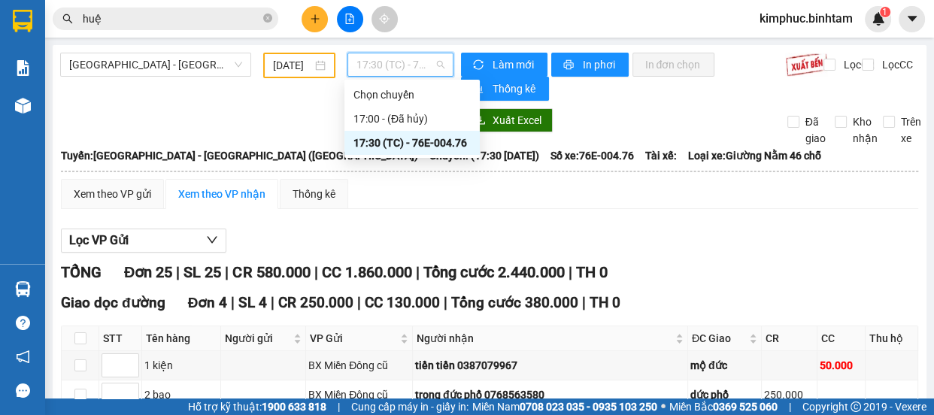
click at [391, 138] on div "17:30 (TC) - 76E-004.76" at bounding box center [411, 143] width 117 height 17
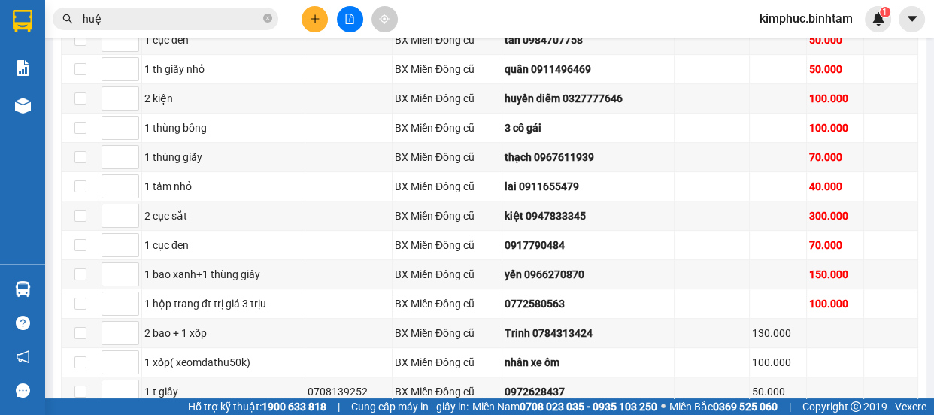
scroll to position [273, 0]
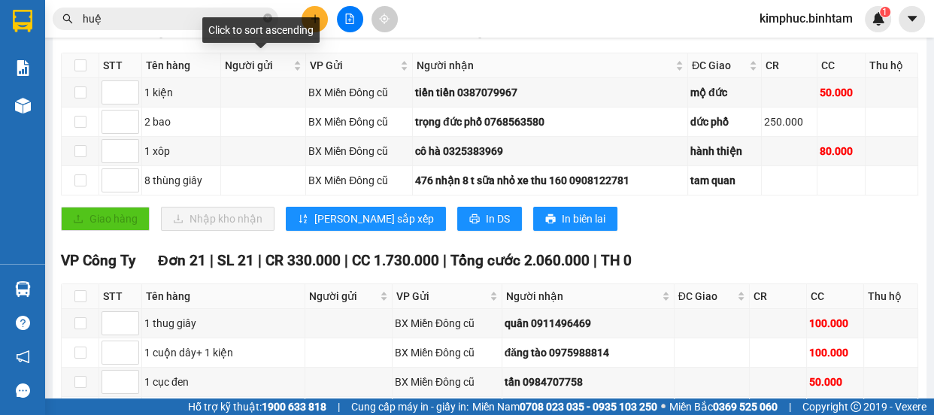
click at [227, 19] on div "Click to sort ascending" at bounding box center [260, 30] width 117 height 26
click at [177, 23] on input "huệ" at bounding box center [171, 19] width 177 height 17
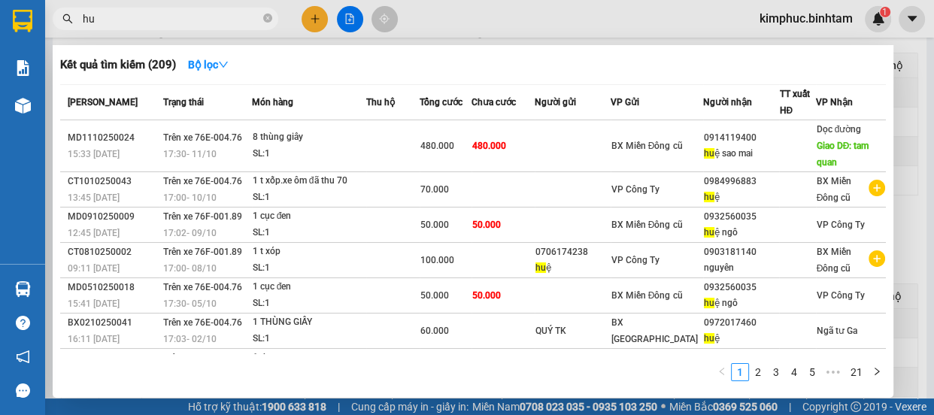
type input "h"
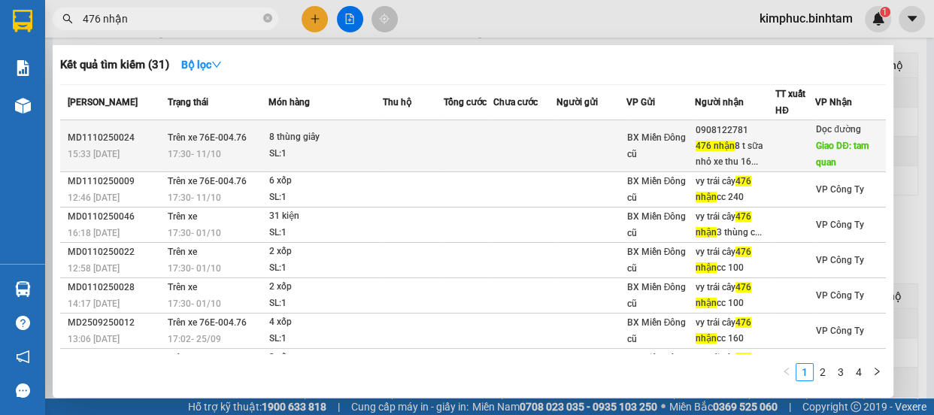
type input "476 nhận"
click at [274, 146] on div "SL: 1" at bounding box center [324, 154] width 113 height 17
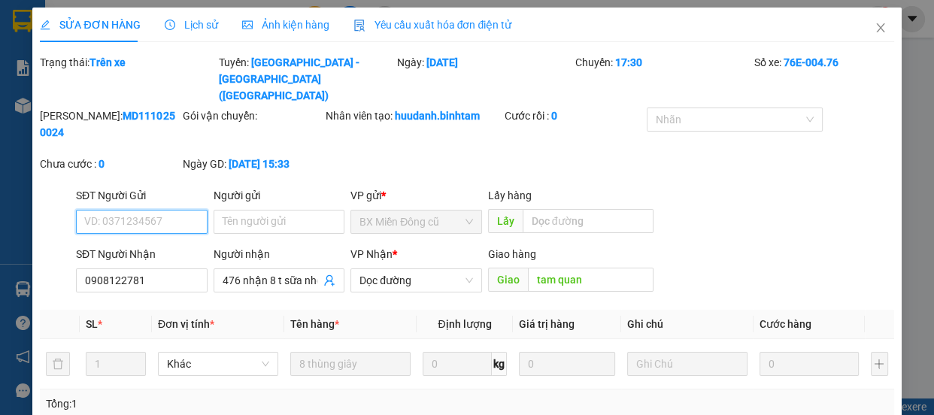
type input "0908122781"
type input "476 nhận 8 t sữa nhỏ xe thu 160"
type input "tam quan"
click at [402, 269] on span "Dọc đường" at bounding box center [416, 280] width 114 height 23
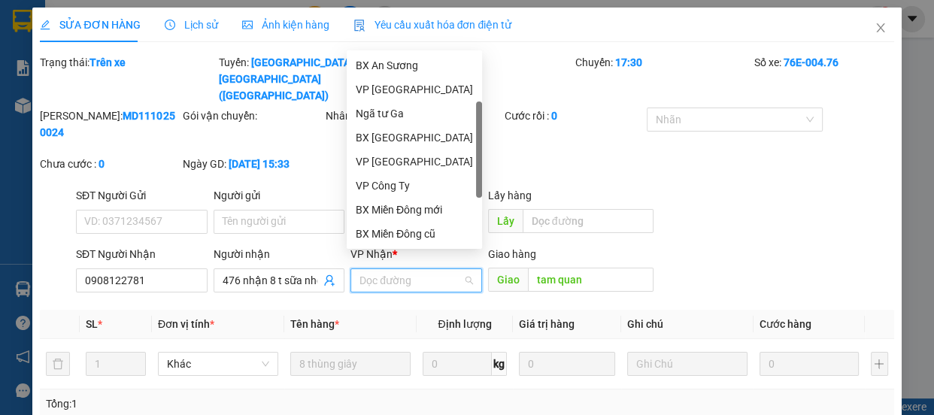
scroll to position [23, 0]
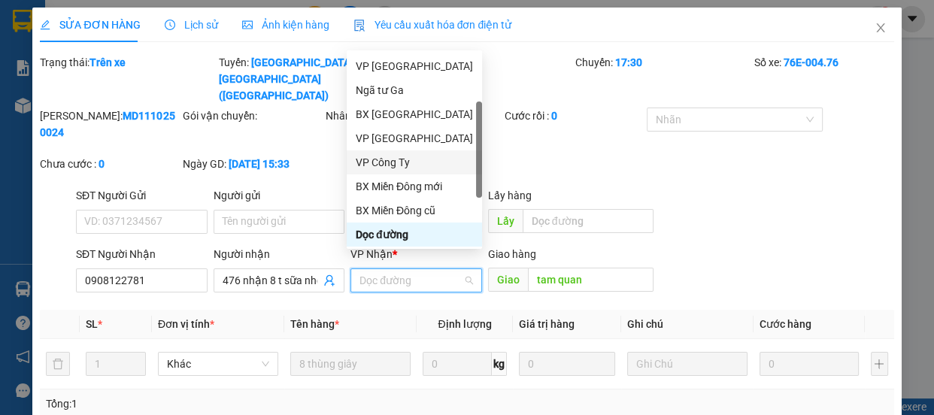
click at [401, 160] on div "VP Công Ty" at bounding box center [414, 162] width 117 height 17
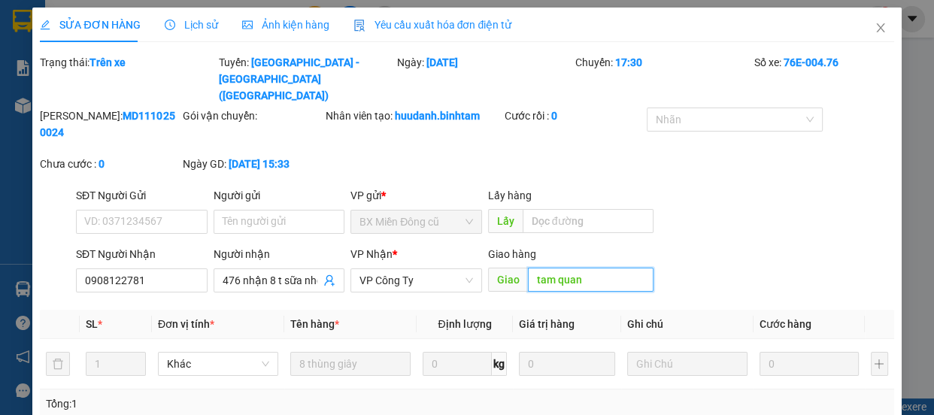
click at [595, 268] on input "tam quan" at bounding box center [591, 280] width 126 height 24
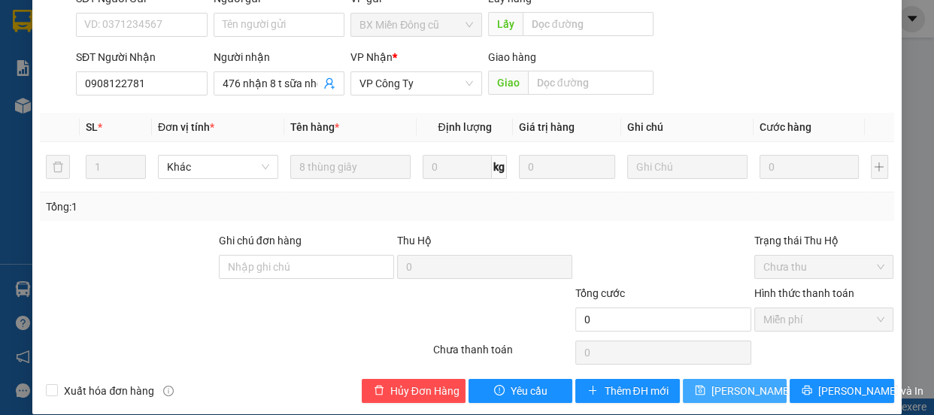
click at [727, 383] on span "Lưu thay đổi" at bounding box center [771, 391] width 120 height 17
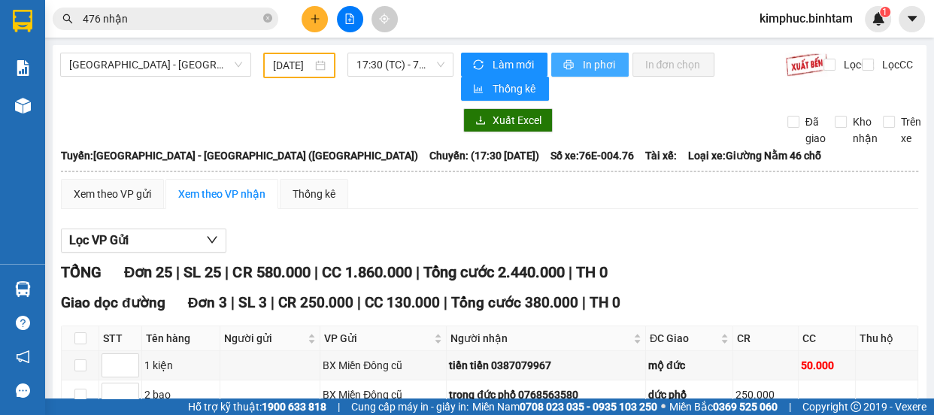
click at [602, 69] on span "In phơi" at bounding box center [599, 64] width 35 height 17
click at [323, 18] on button at bounding box center [315, 19] width 26 height 26
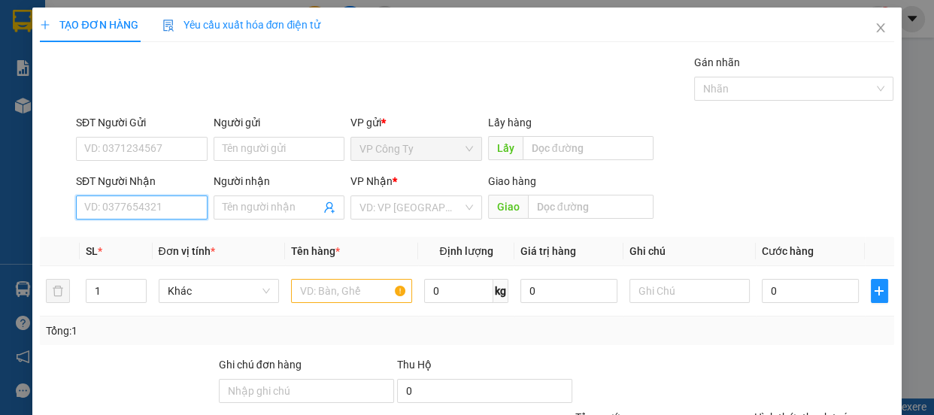
click at [178, 211] on input "SĐT Người Nhận" at bounding box center [142, 208] width 132 height 24
type input "0934722598"
click at [183, 209] on input "0934722598" at bounding box center [142, 208] width 132 height 24
click at [177, 233] on div "0934722598 - mai" at bounding box center [140, 237] width 112 height 17
type input "mai"
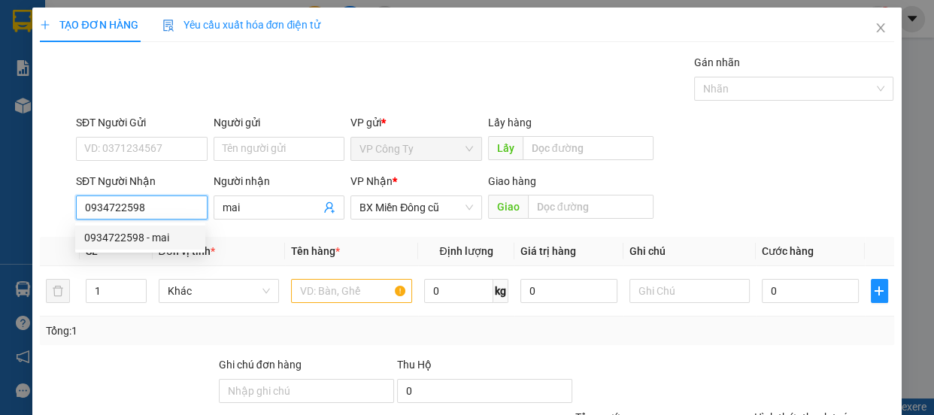
type input "120.000"
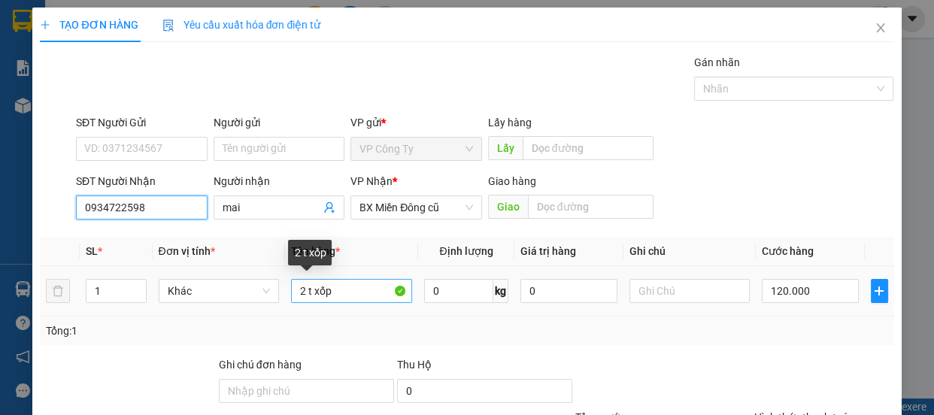
type input "0934722598"
click at [341, 288] on input "2 t xốp" at bounding box center [351, 291] width 121 height 24
type input "2"
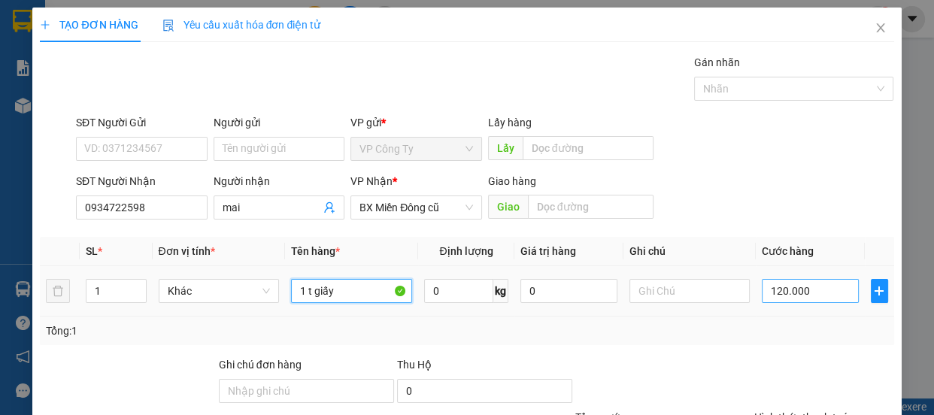
type input "1 t giấy"
click at [772, 290] on input "120.000" at bounding box center [810, 291] width 97 height 24
type input "10.000"
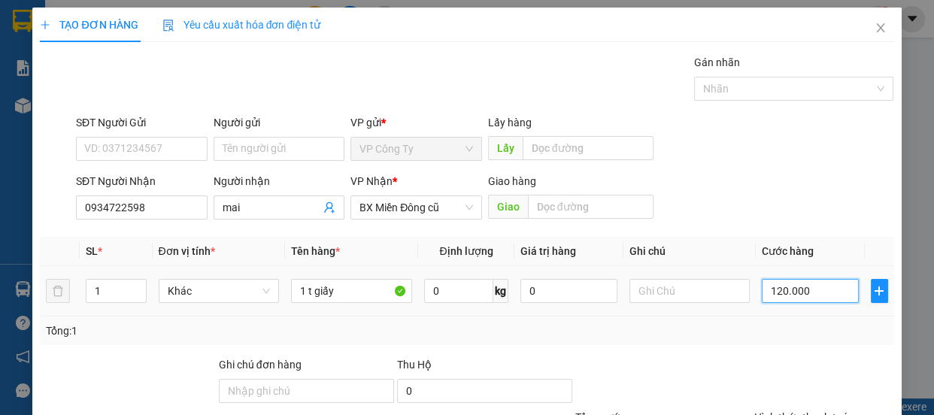
type input "10.000"
type input "0"
type input "0.000"
click at [794, 411] on label "Hình thức thanh toán" at bounding box center [804, 417] width 100 height 12
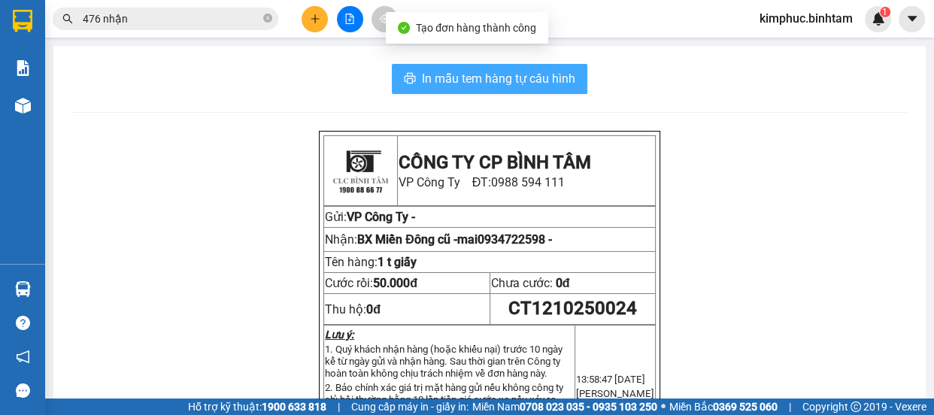
click at [489, 70] on span "In mẫu tem hàng tự cấu hình" at bounding box center [498, 78] width 153 height 19
click at [490, 71] on span "In mẫu tem hàng tự cấu hình" at bounding box center [498, 78] width 153 height 19
click at [457, 80] on span "In mẫu tem hàng tự cấu hình" at bounding box center [498, 78] width 153 height 19
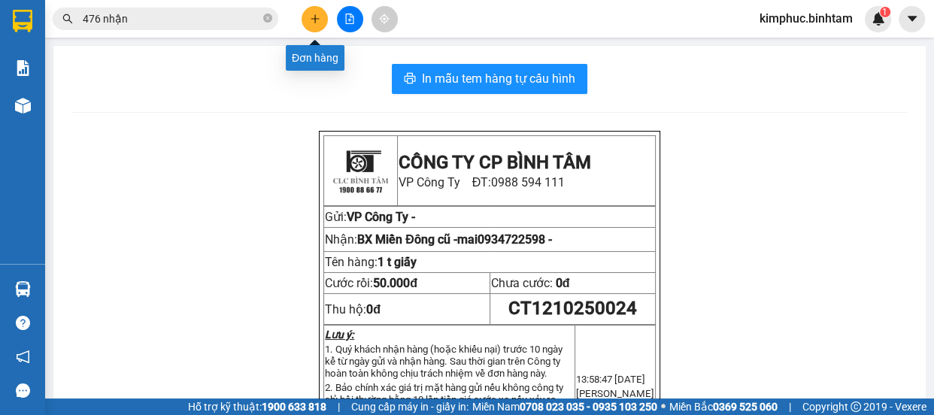
click at [311, 21] on icon "plus" at bounding box center [315, 19] width 11 height 11
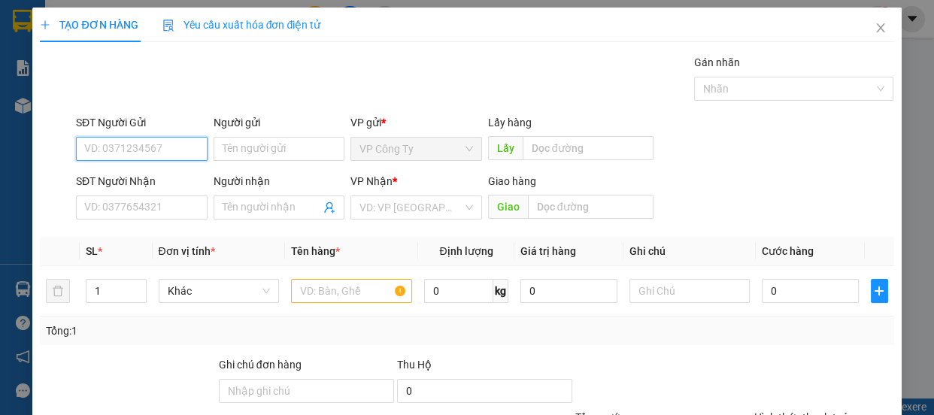
click at [153, 150] on input "SĐT Người Gửi" at bounding box center [142, 149] width 132 height 24
type input "0918870796"
click at [161, 147] on input "0918870796" at bounding box center [142, 149] width 132 height 24
click at [158, 177] on div "0918870796 - chị phương" at bounding box center [166, 179] width 164 height 17
type input "chị phương"
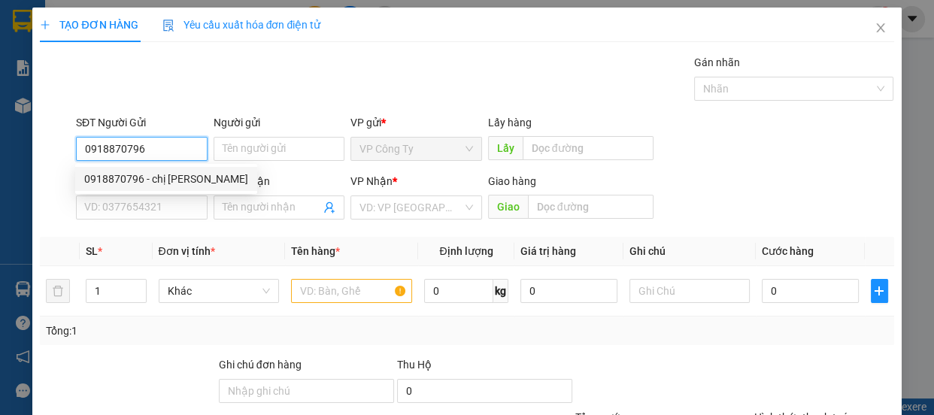
type input "chú lai"
type input "100.000"
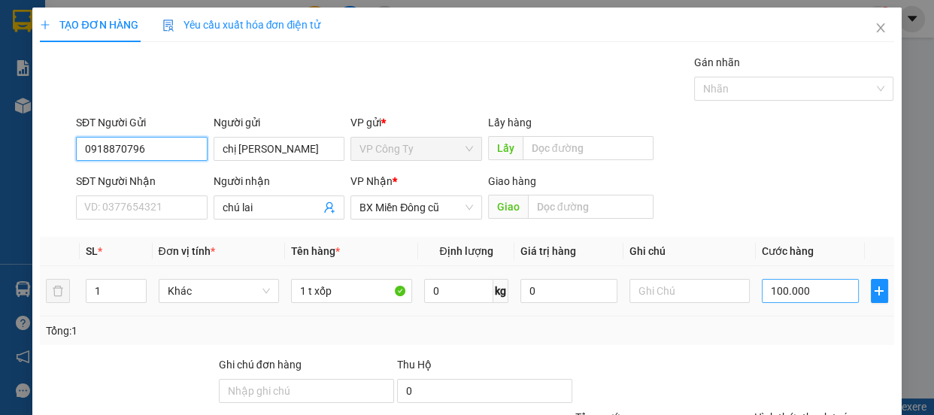
type input "0918870796"
click at [772, 296] on input "100.000" at bounding box center [810, 291] width 97 height 24
click at [772, 297] on input "100.000" at bounding box center [810, 291] width 97 height 24
type input "10.000"
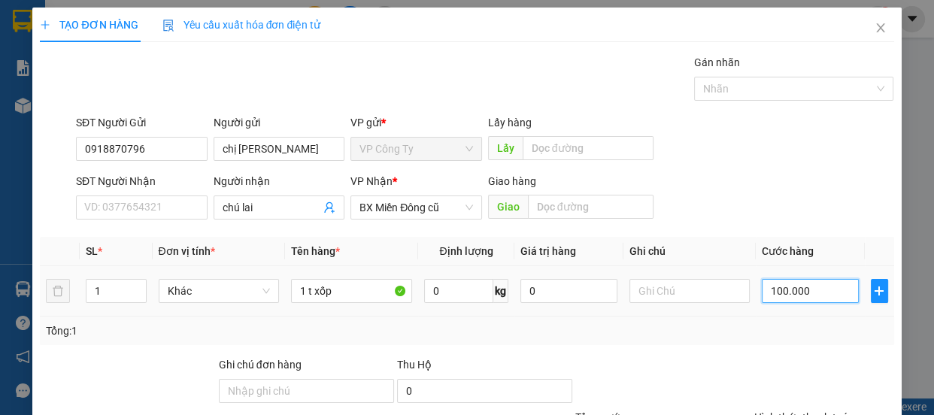
type input "10.000"
type input "0"
type input "0.000"
type input "70.000"
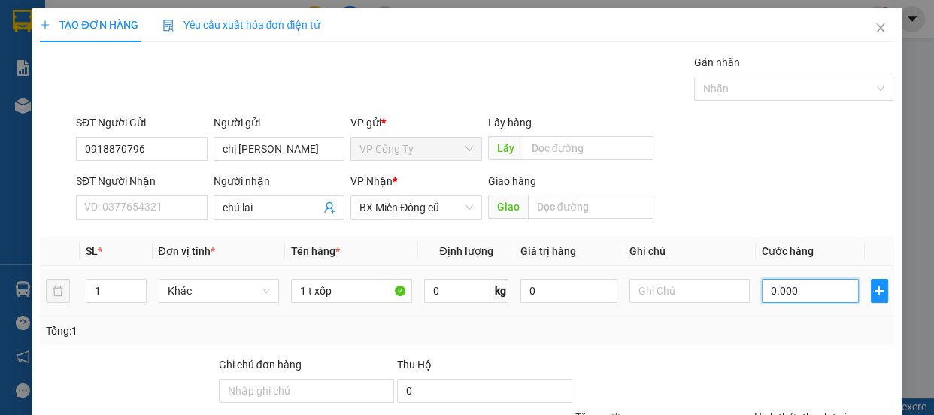
type input "70.000"
click at [789, 411] on label "Hình thức thanh toán" at bounding box center [804, 417] width 100 height 12
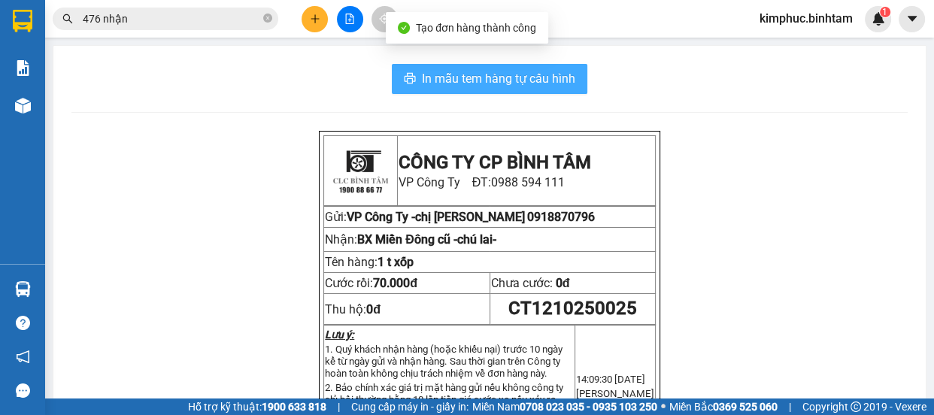
click at [530, 74] on span "In mẫu tem hàng tự cấu hình" at bounding box center [498, 78] width 153 height 19
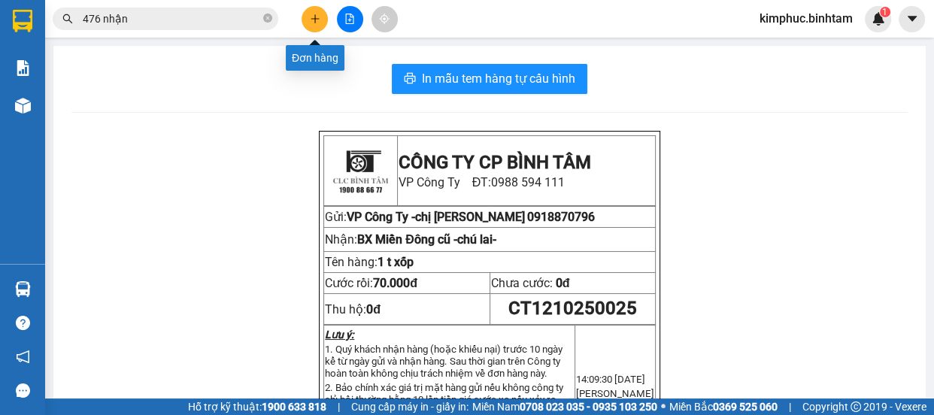
click at [318, 16] on icon "plus" at bounding box center [315, 19] width 11 height 11
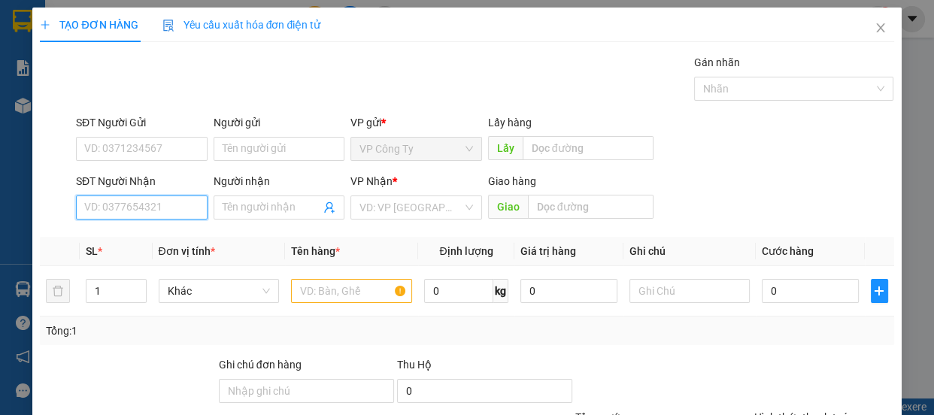
click at [174, 209] on input "SĐT Người Nhận" at bounding box center [142, 208] width 132 height 24
type input "0986082371"
click at [190, 211] on input "0986082371" at bounding box center [142, 208] width 132 height 24
click at [190, 235] on div "0986082371 - hường" at bounding box center [140, 237] width 112 height 17
type input "hường"
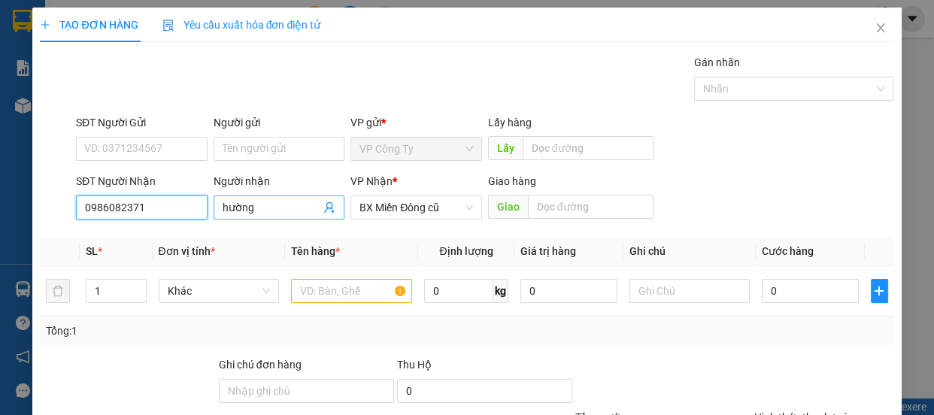
type input "70.000"
type input "0986082371"
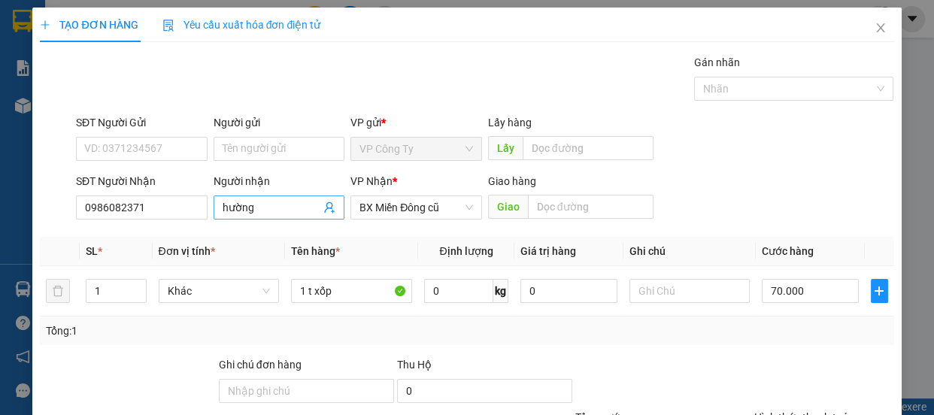
click at [256, 211] on input "hường" at bounding box center [272, 207] width 99 height 17
type input "h"
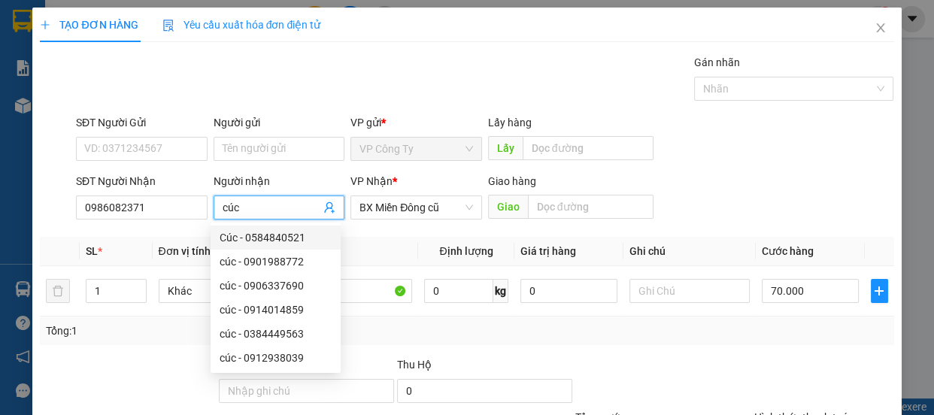
type input "cúc"
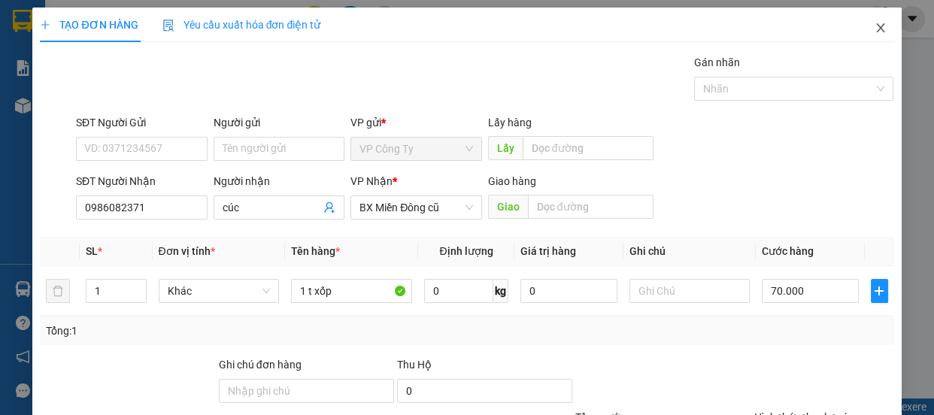
click at [875, 29] on icon "close" at bounding box center [881, 28] width 12 height 12
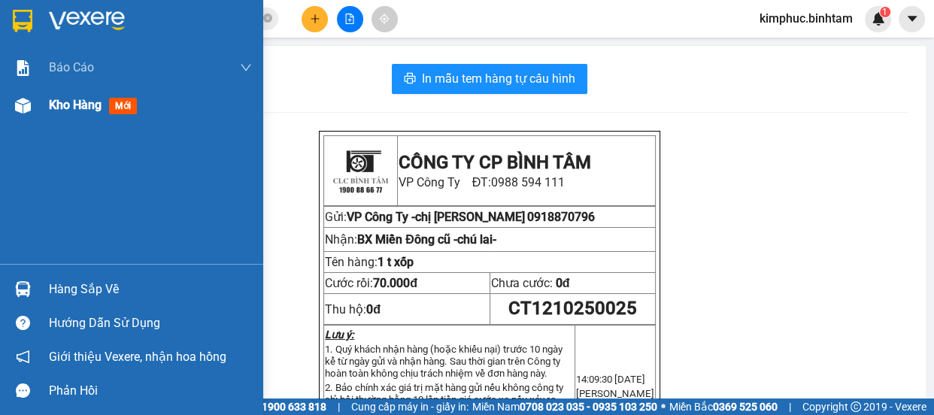
click at [66, 110] on span "Kho hàng" at bounding box center [75, 105] width 53 height 14
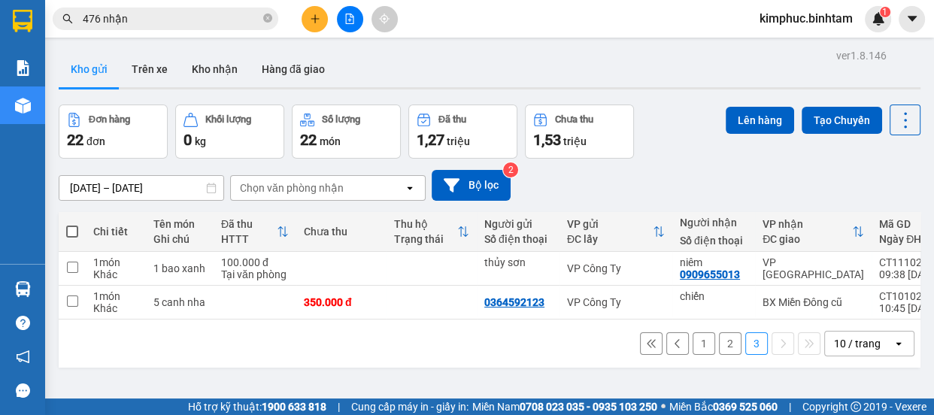
click at [720, 332] on button "2" at bounding box center [730, 343] width 23 height 23
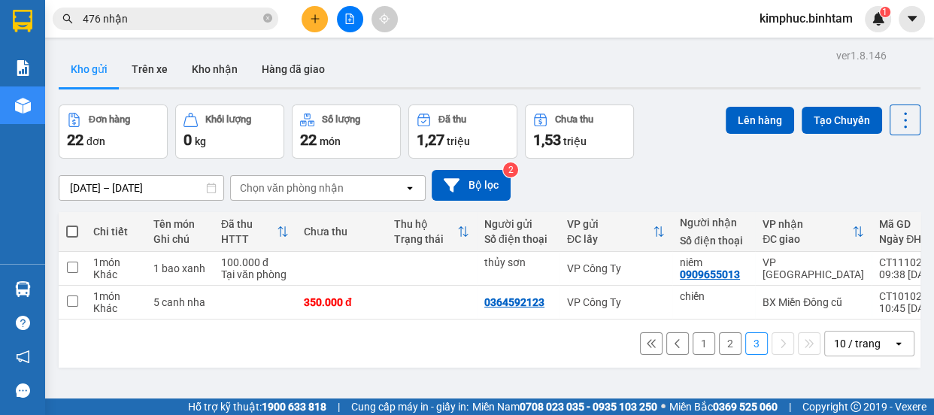
click at [721, 332] on button "2" at bounding box center [730, 343] width 23 height 23
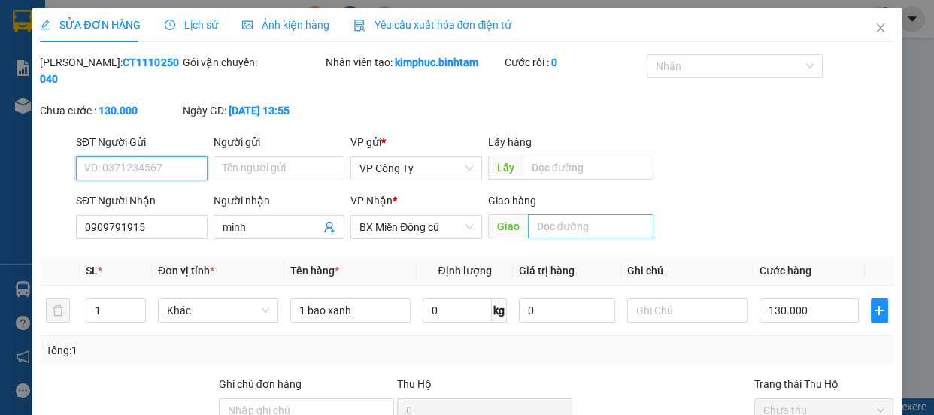
type input "0909791915"
type input "minh"
type input "130.000"
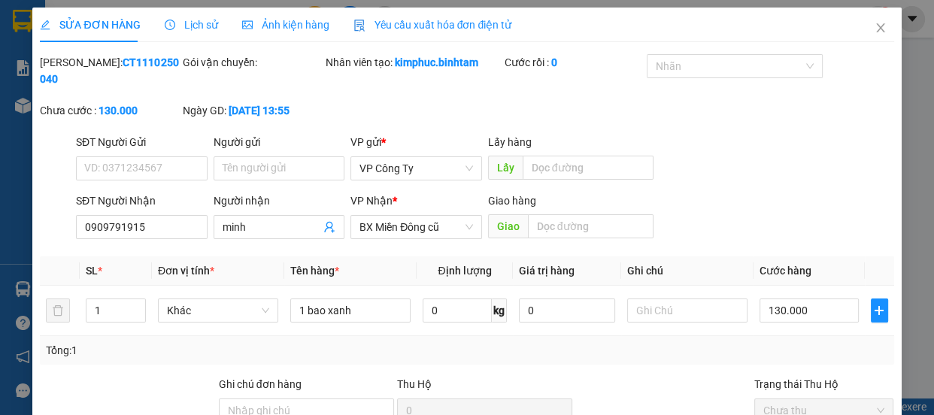
type input "0"
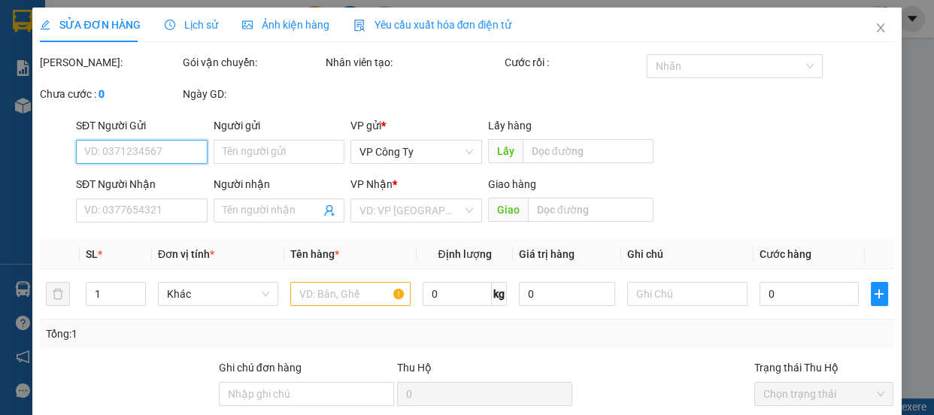
type input "dương"
type input "0981788266"
type input "nhung"
type input "260.000"
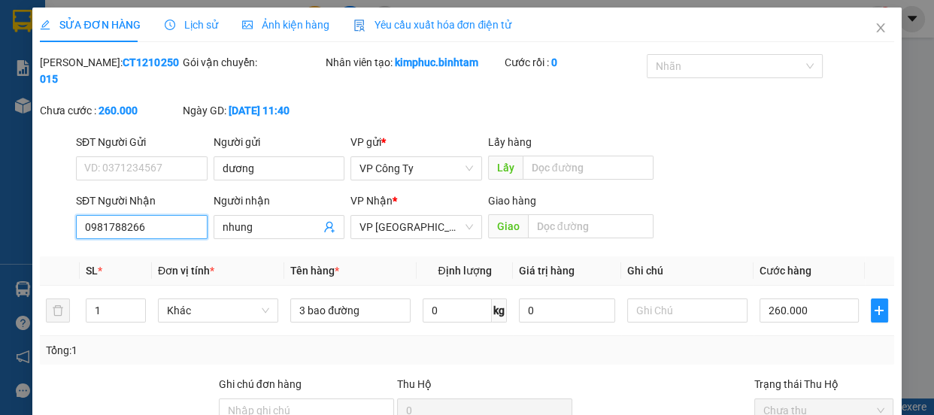
click at [153, 229] on input "0981788266" at bounding box center [142, 227] width 132 height 24
type input "0"
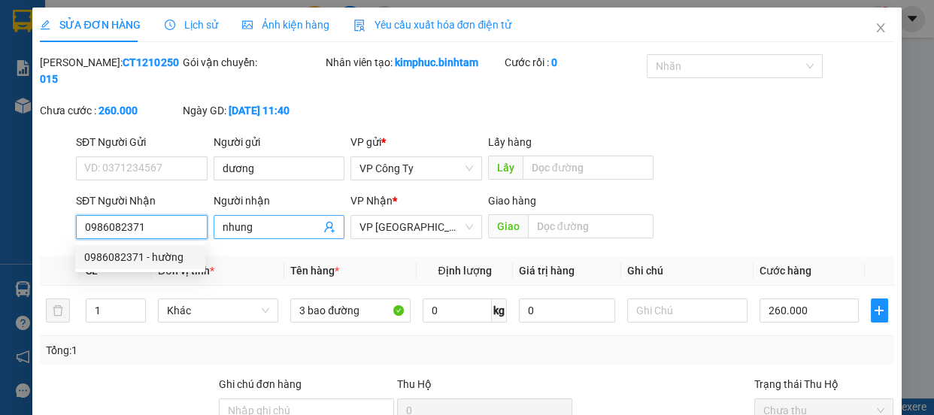
type input "0986082371"
click at [268, 226] on input "nhung" at bounding box center [272, 227] width 99 height 17
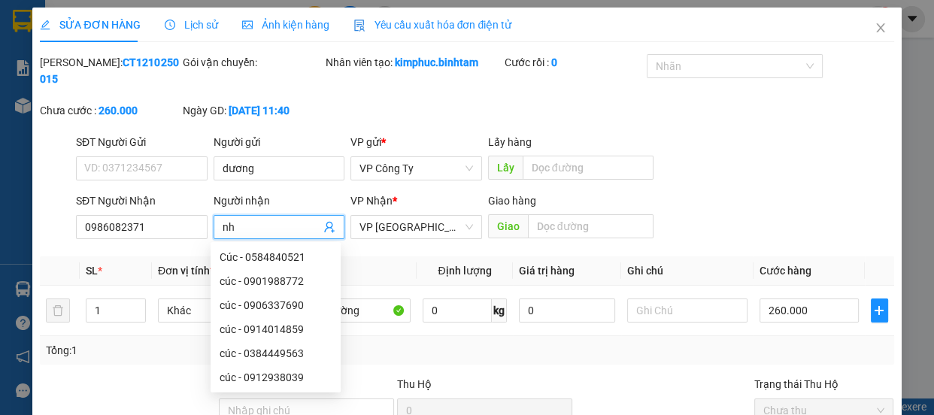
type input "n"
click at [288, 162] on input "dương" at bounding box center [280, 168] width 132 height 24
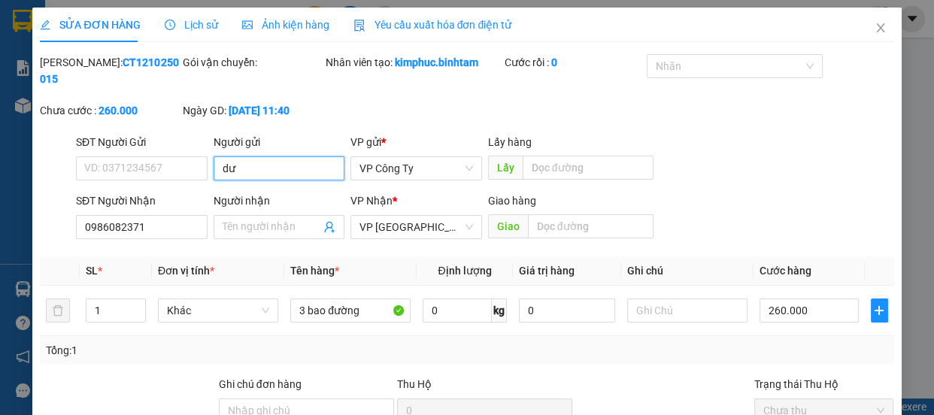
type input "d"
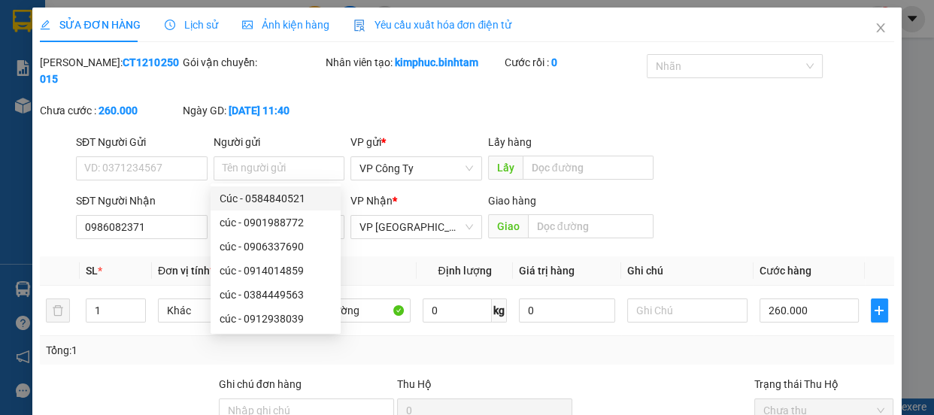
click at [338, 130] on div "Mã ĐH: CT1210250015 Gói vận chuyển: Nhân viên tạo: kimphuc.binhtam Cước rồi : 0…" at bounding box center [466, 94] width 857 height 80
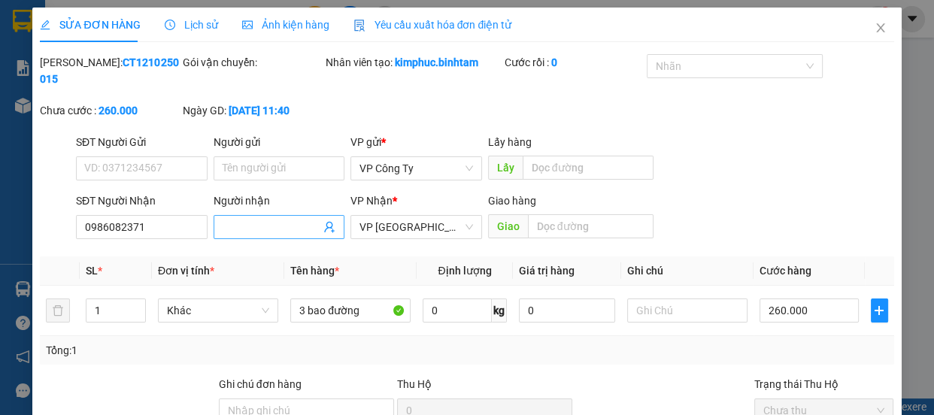
click at [254, 223] on input "Người nhận" at bounding box center [272, 227] width 99 height 17
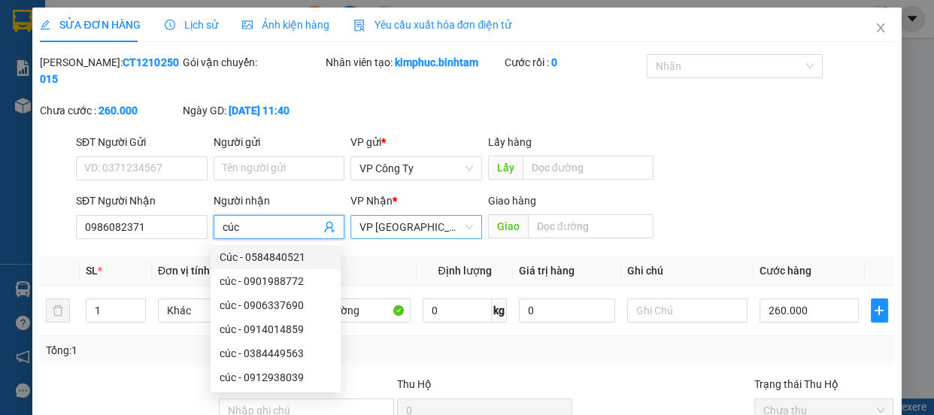
click at [384, 230] on span "VP Hà Nội" at bounding box center [416, 227] width 114 height 23
type input "cúc"
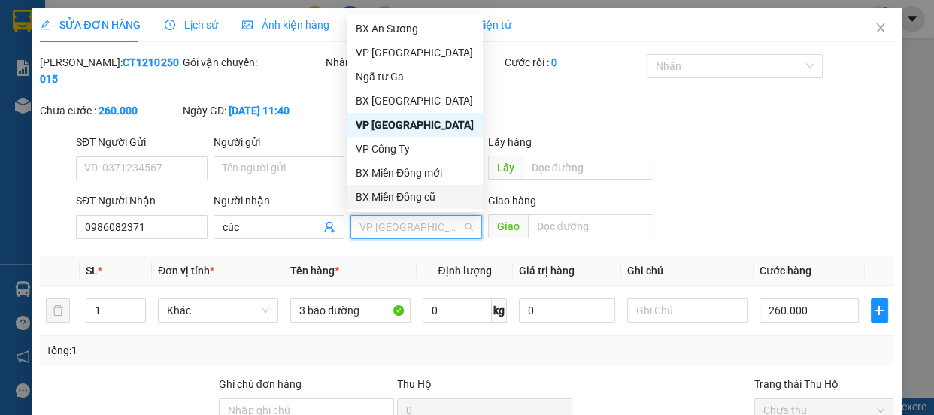
click at [414, 199] on div "BX Miền Đông cũ" at bounding box center [415, 197] width 118 height 17
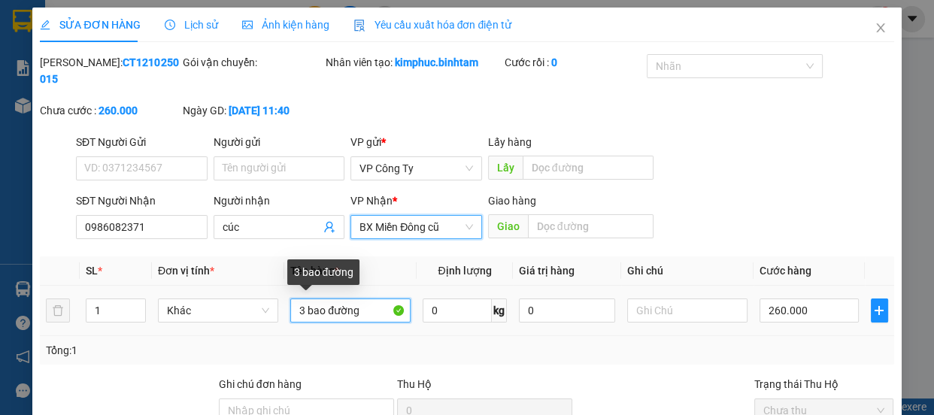
click at [376, 313] on input "3 bao đường" at bounding box center [350, 311] width 120 height 24
type input "3"
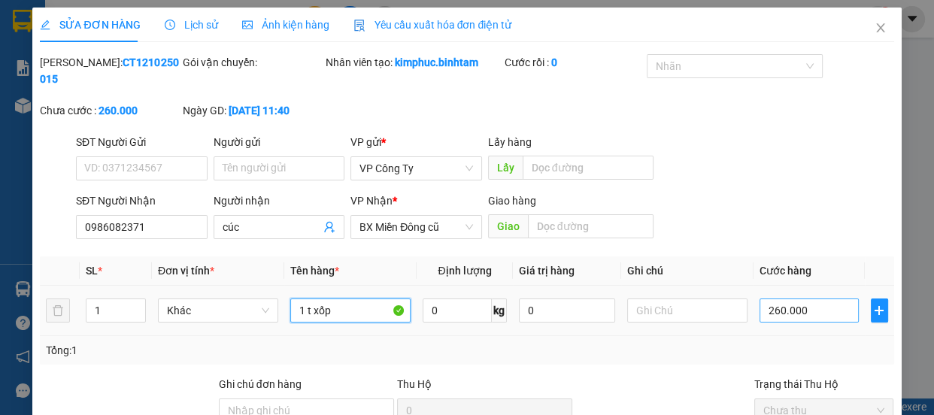
type input "1 t xốp"
click at [770, 306] on input "260.000" at bounding box center [809, 311] width 99 height 24
type input "20.000"
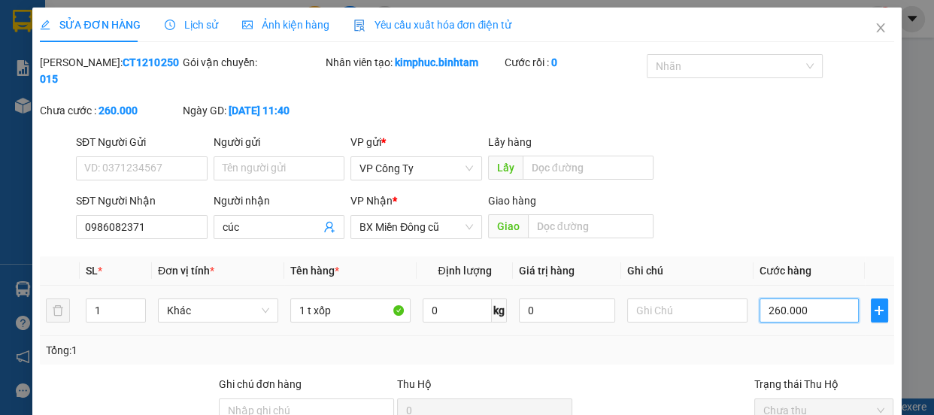
type input "20.000"
type input "0"
type input "0.000"
type input "10.000"
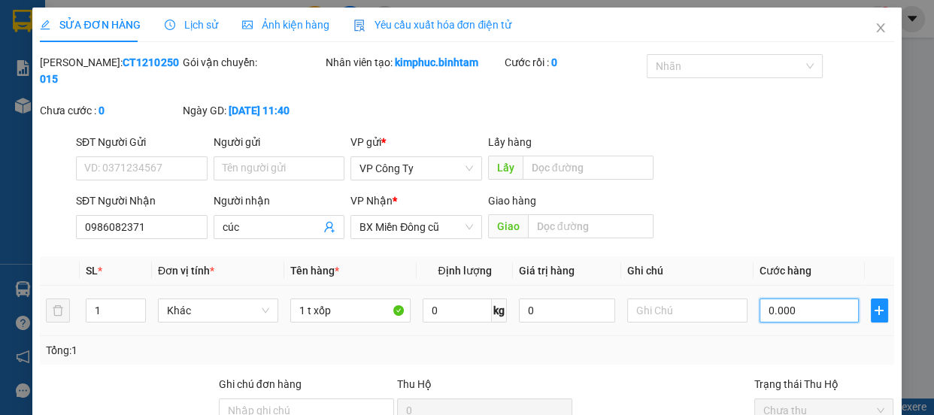
type input "10.000"
type input "100.000"
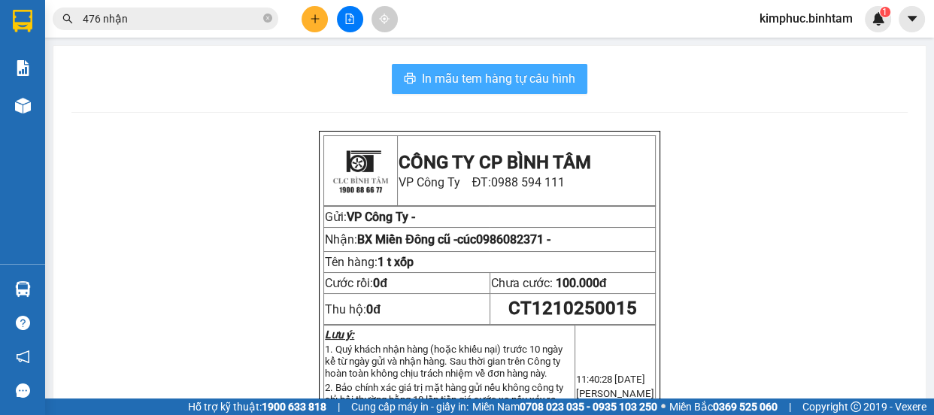
click at [501, 91] on button "In mẫu tem hàng tự cấu hình" at bounding box center [490, 79] width 196 height 30
click at [504, 82] on span "In mẫu tem hàng tự cấu hình" at bounding box center [498, 78] width 153 height 19
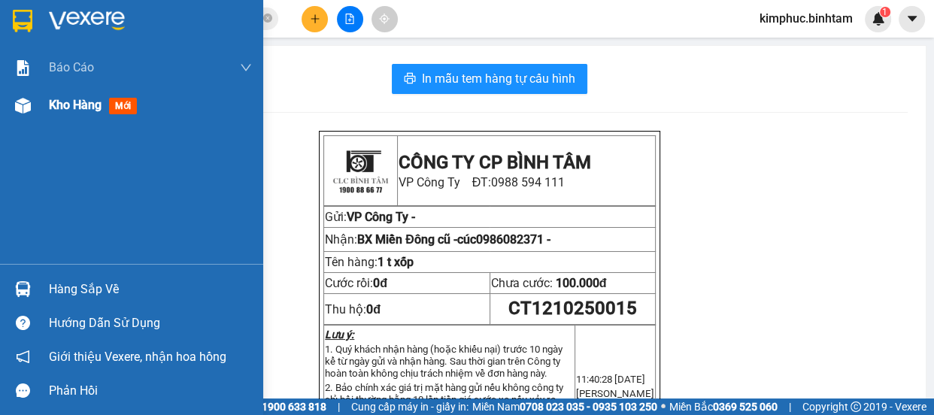
click at [75, 104] on span "Kho hàng" at bounding box center [75, 105] width 53 height 14
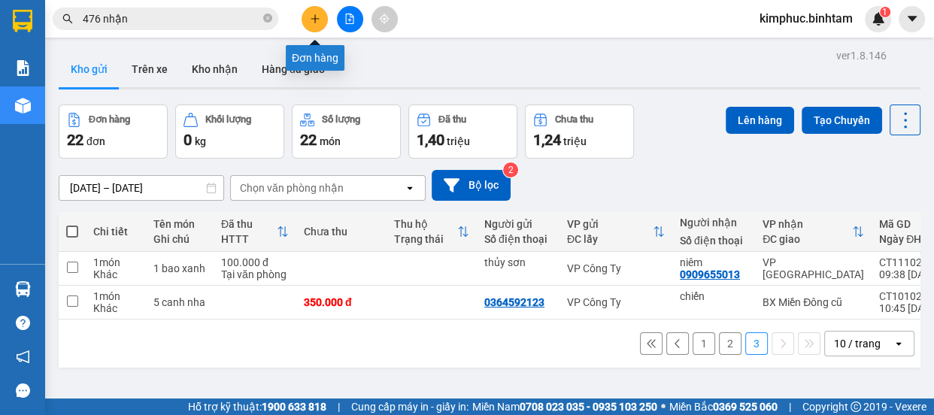
click at [310, 15] on icon "plus" at bounding box center [315, 19] width 11 height 11
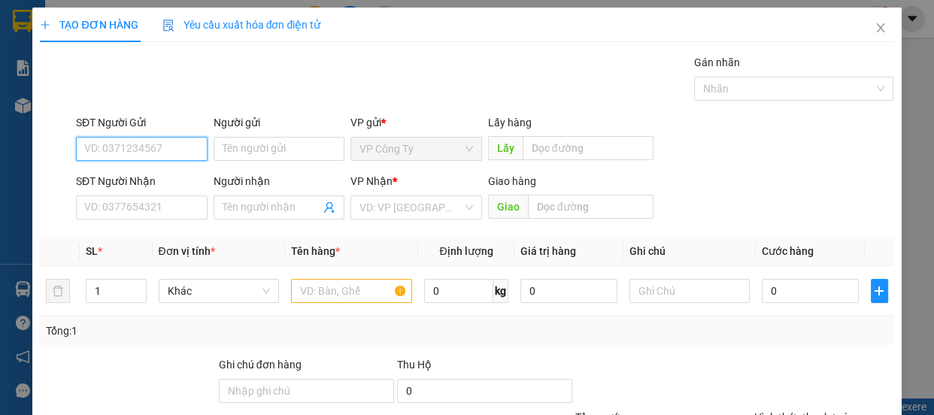
click at [183, 153] on input "SĐT Người Gửi" at bounding box center [142, 149] width 132 height 24
type input "0905136359"
click at [183, 149] on input "0905136359" at bounding box center [142, 149] width 132 height 24
click at [174, 178] on div "0905136359 - sương" at bounding box center [140, 179] width 112 height 17
type input "sương"
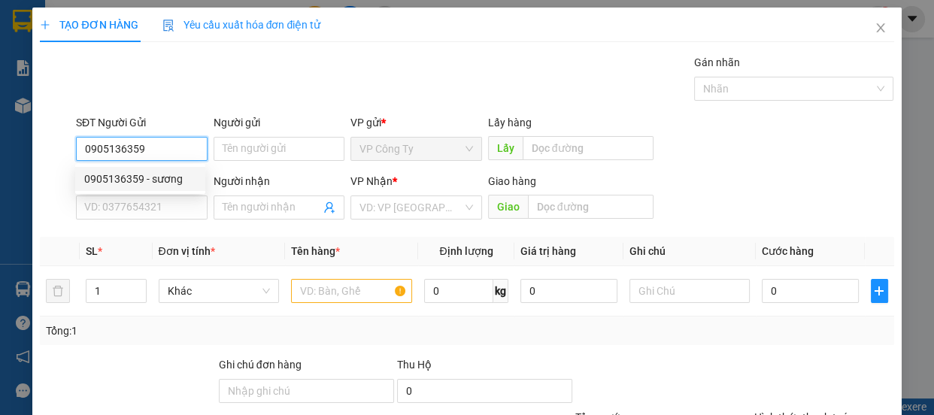
type input "0916465349"
type input "khánh"
type input "70.000"
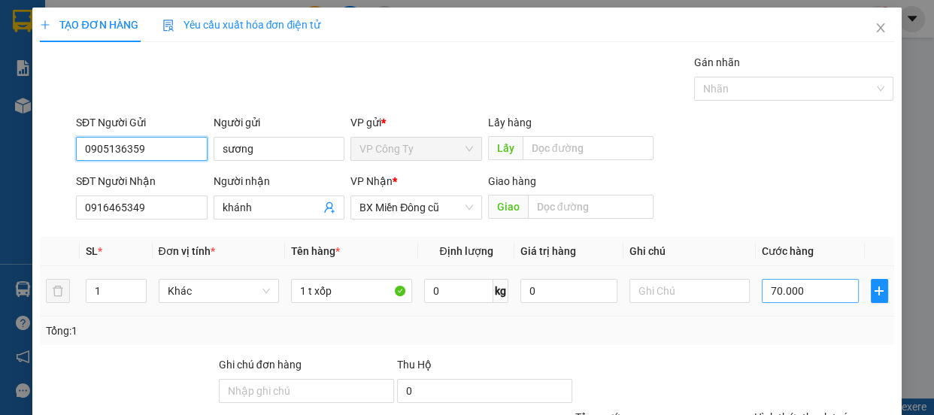
type input "0905136359"
click at [765, 286] on input "70.000" at bounding box center [810, 291] width 97 height 24
click at [769, 288] on input "70.000" at bounding box center [810, 291] width 97 height 24
click at [769, 289] on input "70.000" at bounding box center [810, 291] width 97 height 24
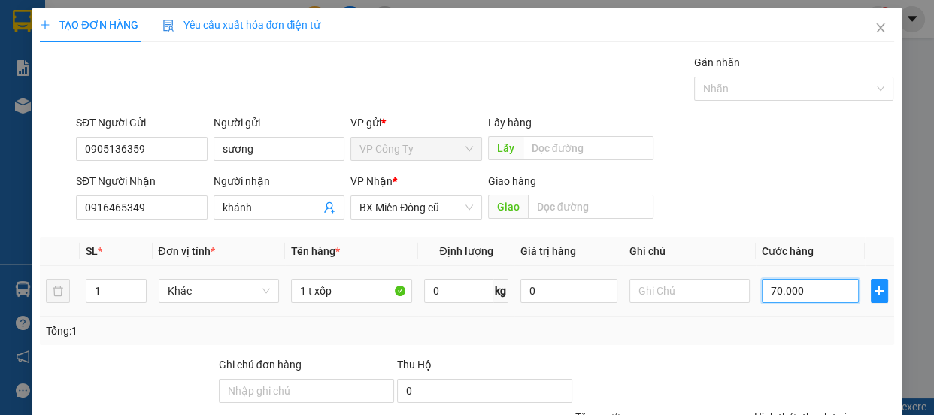
type input "0"
type input "50.000"
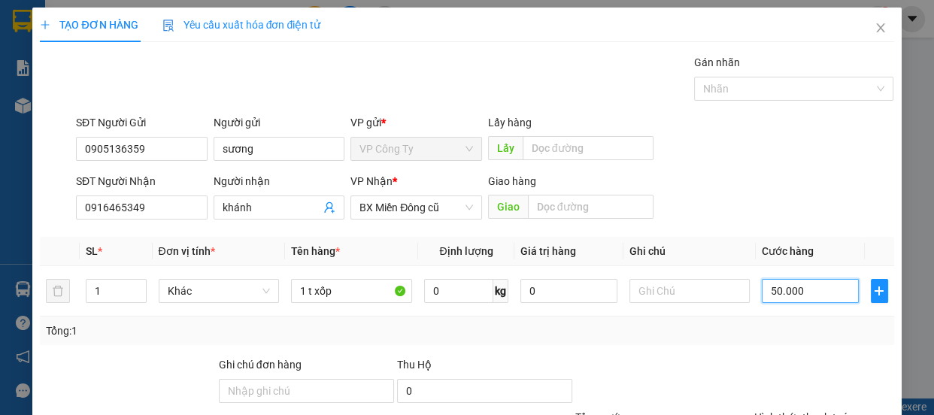
type input "50.000"
click at [780, 411] on label "Hình thức thanh toán" at bounding box center [804, 417] width 100 height 12
type input "0"
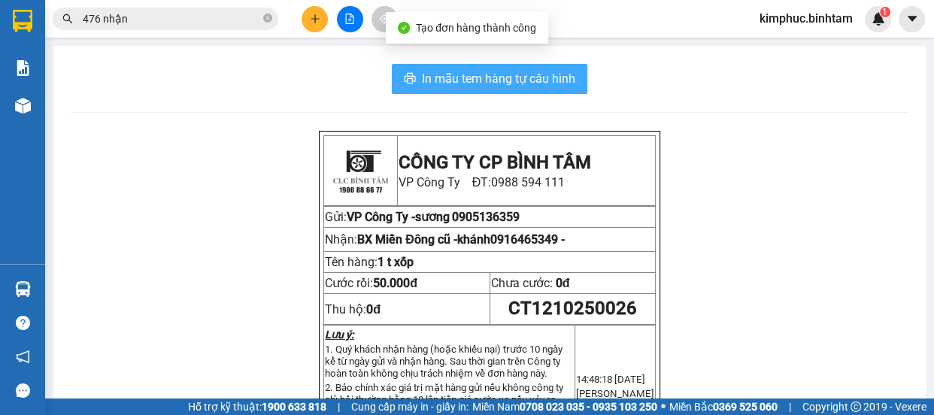
click at [563, 79] on span "In mẫu tem hàng tự cấu hình" at bounding box center [498, 78] width 153 height 19
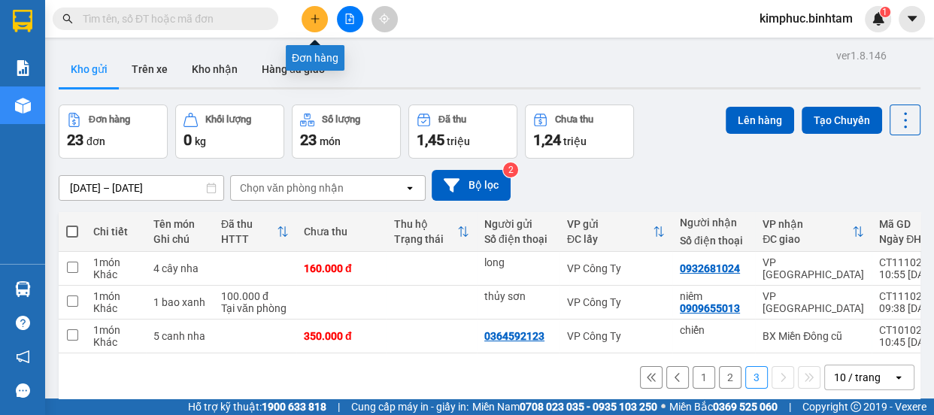
click at [309, 24] on button at bounding box center [315, 19] width 26 height 26
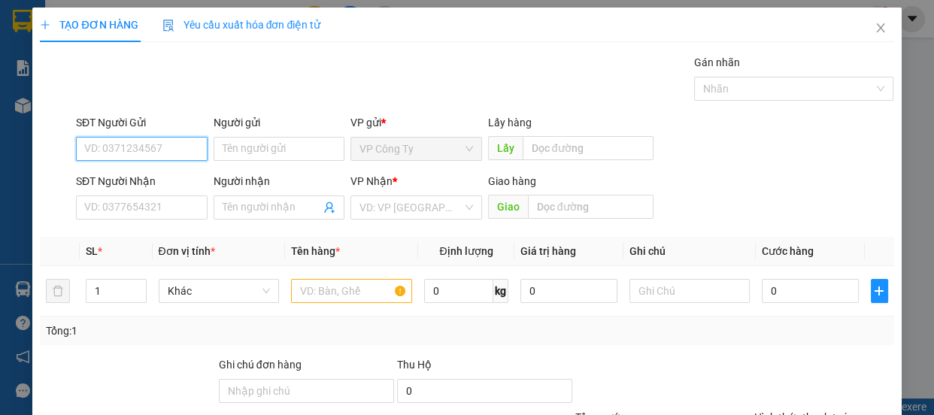
click at [147, 150] on input "SĐT Người Gửi" at bounding box center [142, 149] width 132 height 24
type input "0394297445"
click at [156, 147] on input "0394297445" at bounding box center [142, 149] width 132 height 24
click at [144, 183] on div "0394297445" at bounding box center [140, 179] width 112 height 17
type input "0376727097"
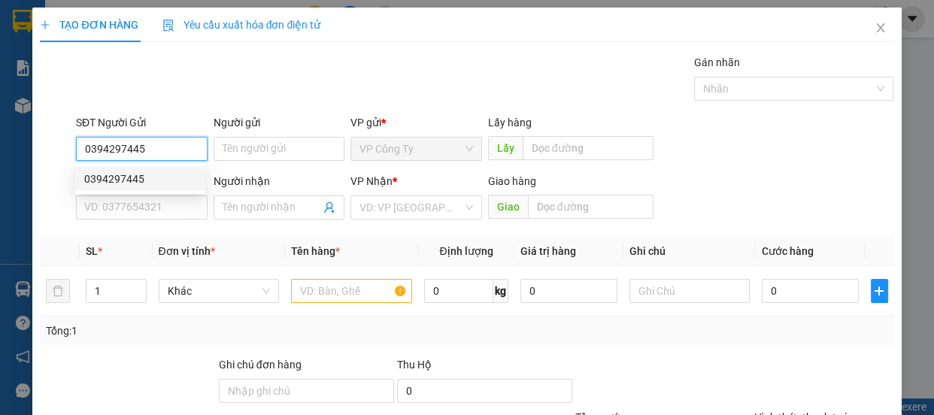
type input "hân"
type input "170.000"
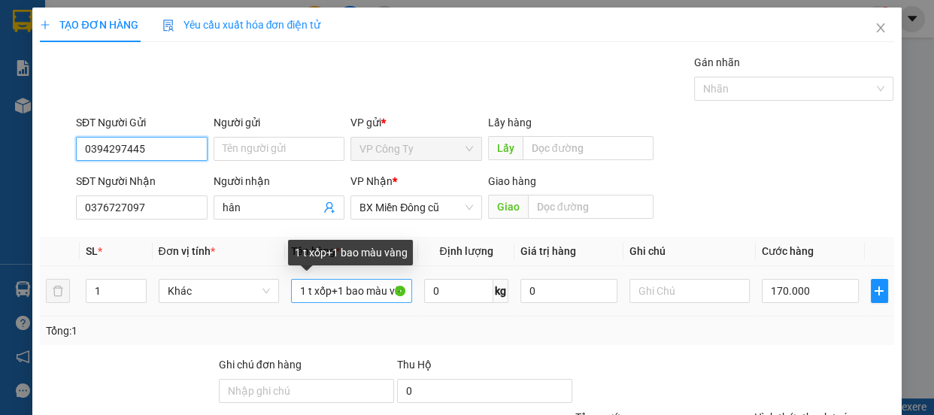
type input "0394297445"
click at [303, 289] on input "1 t xốp+1 bao màu vàng" at bounding box center [351, 291] width 121 height 24
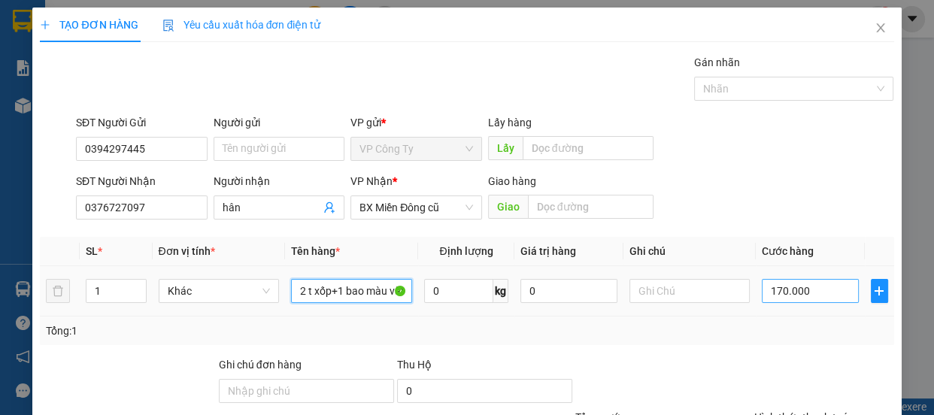
type input "2 t xốp+1 bao màu vàng"
click at [772, 287] on input "170.000" at bounding box center [810, 291] width 97 height 24
type input "10.000"
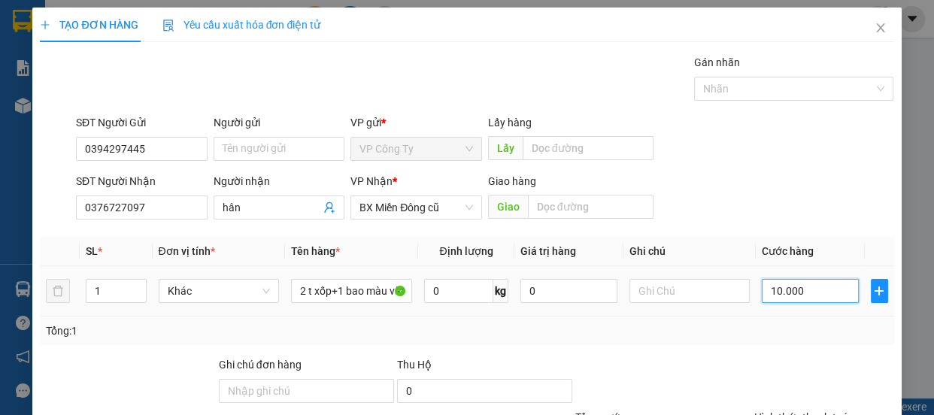
type input "10.000"
type input "180.000"
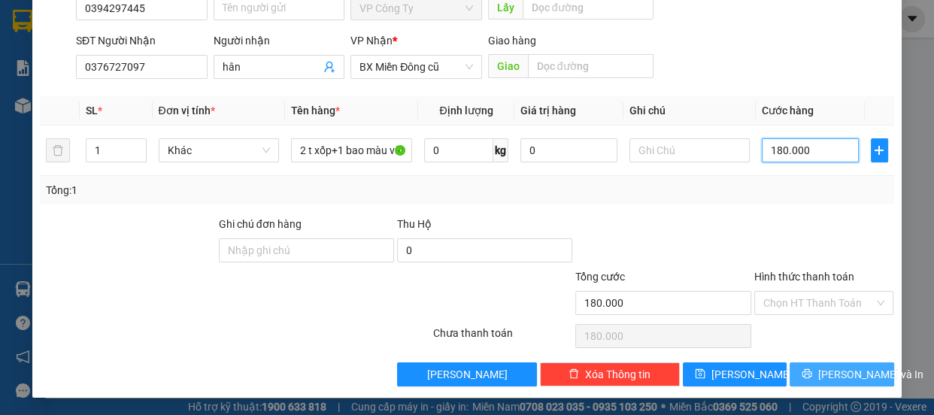
type input "180.000"
click at [790, 378] on button "[PERSON_NAME] và In" at bounding box center [842, 374] width 104 height 24
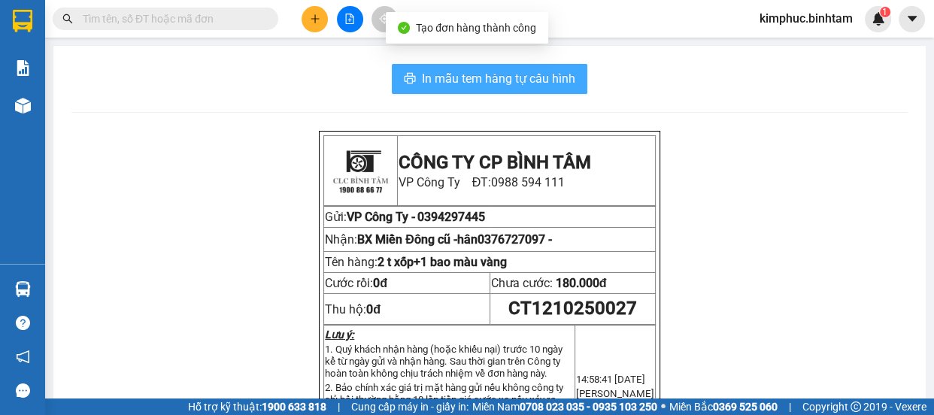
click at [467, 82] on span "In mẫu tem hàng tự cấu hình" at bounding box center [498, 78] width 153 height 19
click at [469, 80] on span "In mẫu tem hàng tự cấu hình" at bounding box center [498, 78] width 153 height 19
click at [532, 77] on span "In mẫu tem hàng tự cấu hình" at bounding box center [498, 78] width 153 height 19
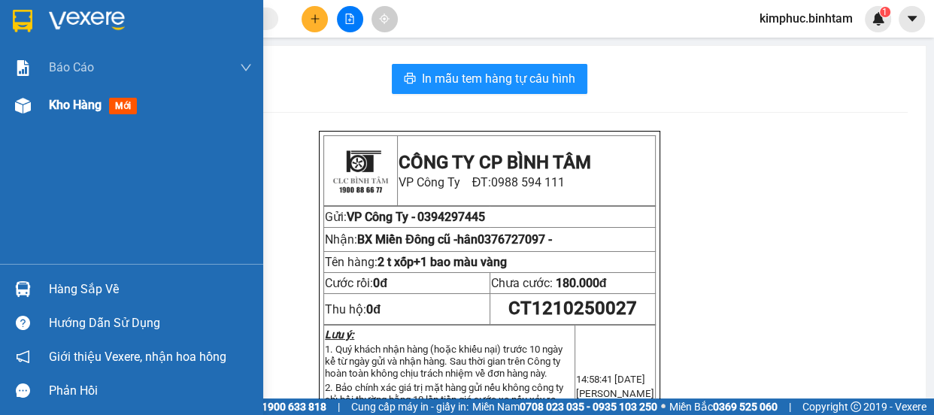
click at [85, 106] on span "Kho hàng" at bounding box center [75, 105] width 53 height 14
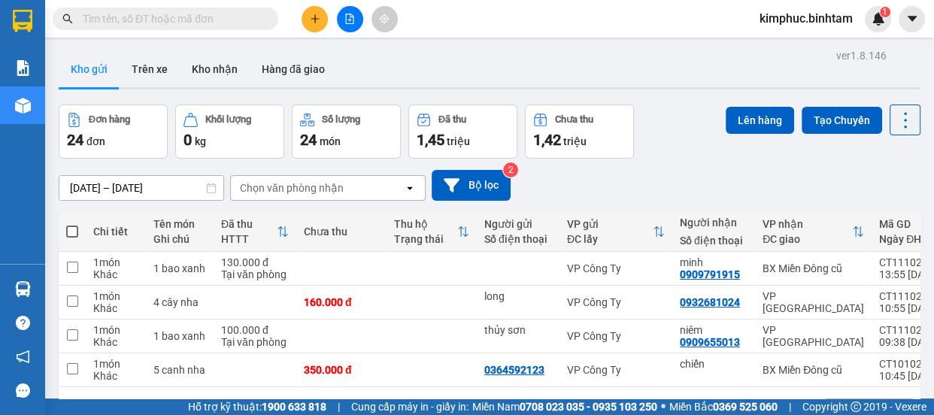
scroll to position [68, 0]
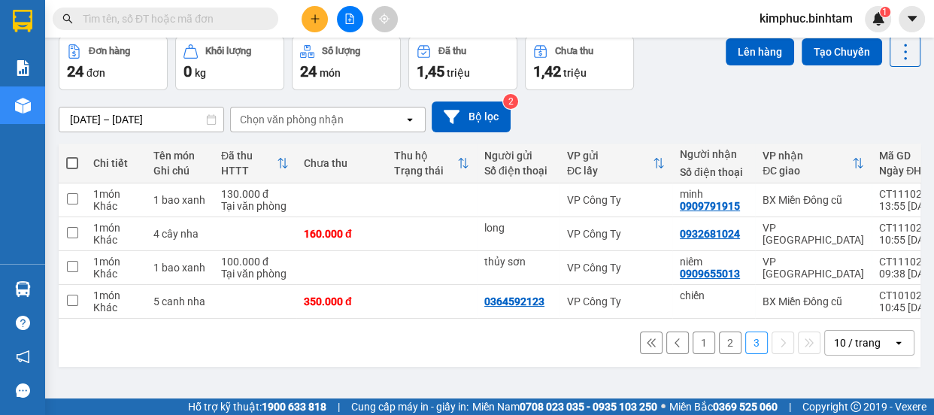
click at [723, 347] on button "2" at bounding box center [730, 343] width 23 height 23
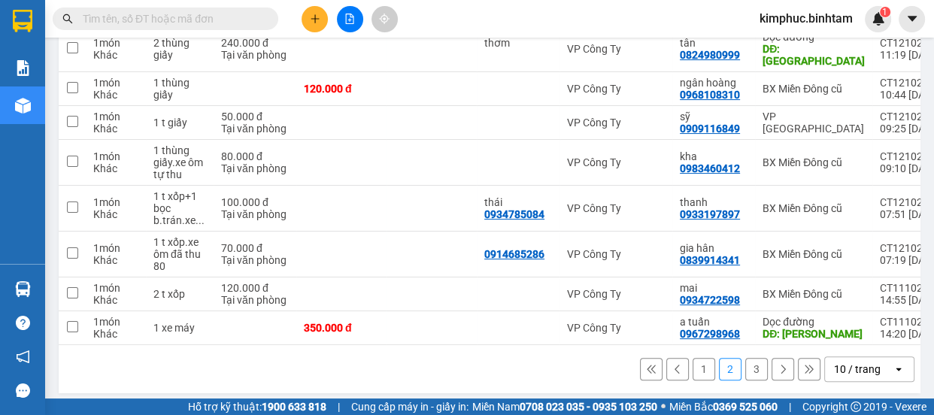
scroll to position [20, 0]
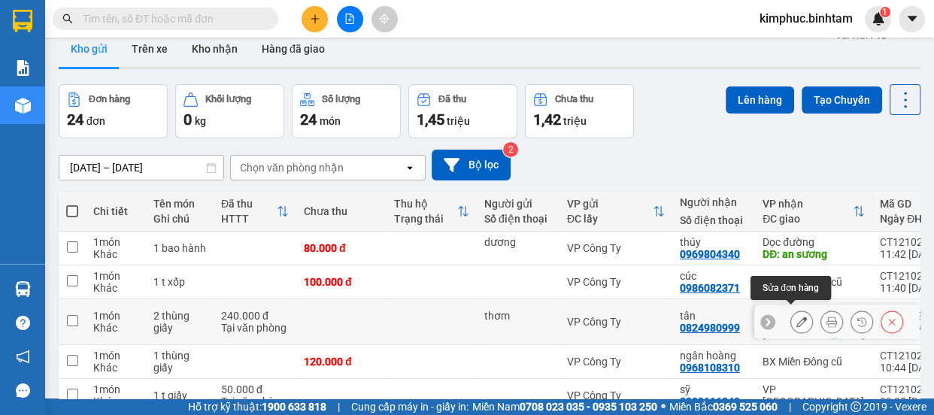
click at [796, 317] on icon at bounding box center [801, 322] width 11 height 11
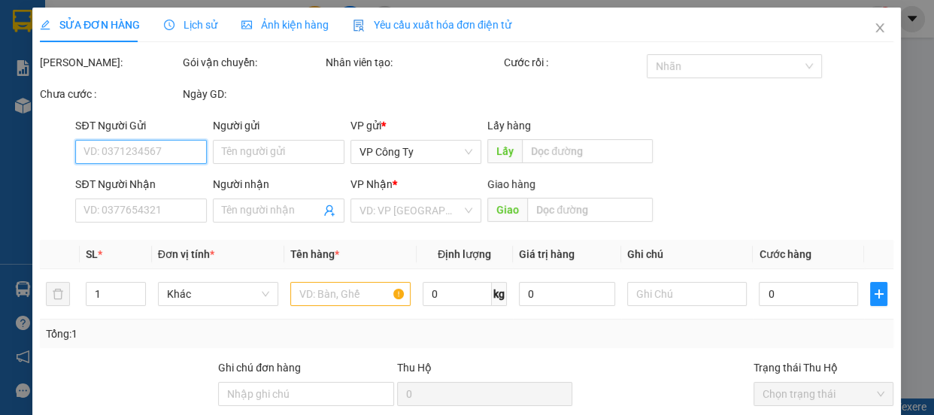
type input "thơm"
type input "0824980999"
type input "tân"
type input "huế"
type input "240.000"
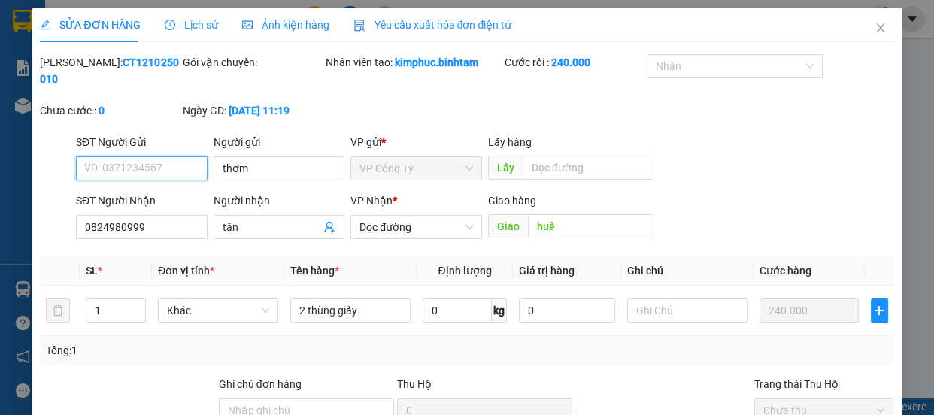
scroll to position [144, 0]
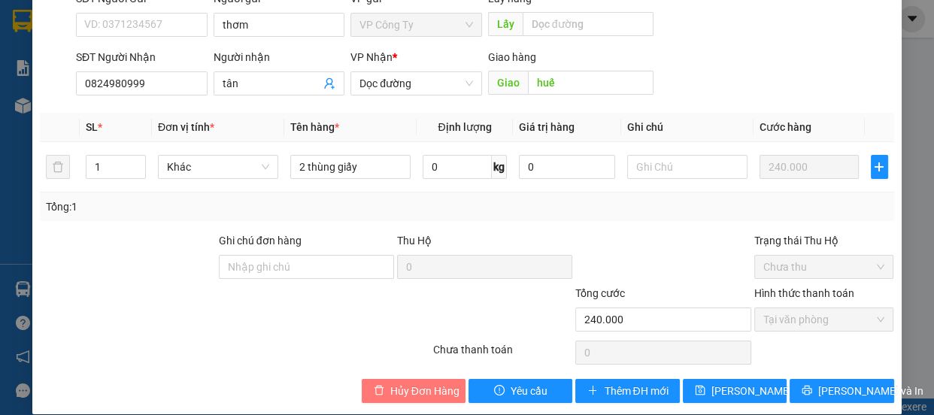
click at [390, 397] on span "Hủy Đơn Hàng" at bounding box center [424, 391] width 69 height 17
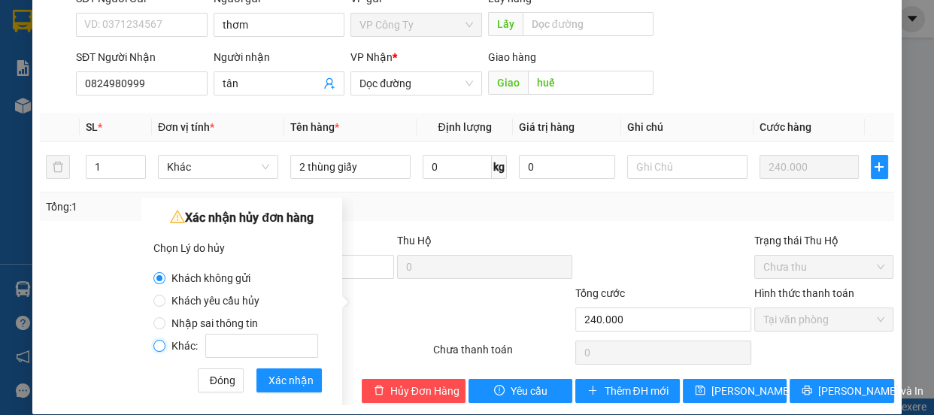
click at [155, 344] on input "Khác:" at bounding box center [159, 346] width 12 height 12
radio input "true"
radio input "false"
click at [217, 350] on input "Khác:" at bounding box center [261, 346] width 113 height 24
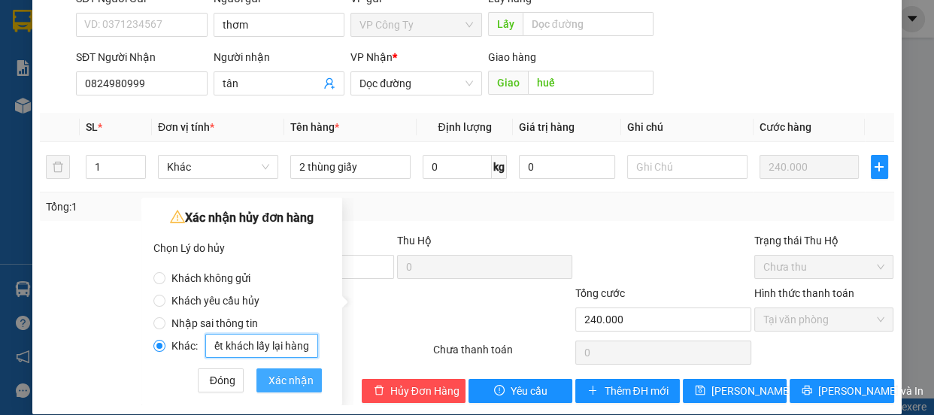
type input "chở ko hết khách lấy lại hàng"
click at [301, 378] on span "Xác nhận" at bounding box center [290, 380] width 45 height 17
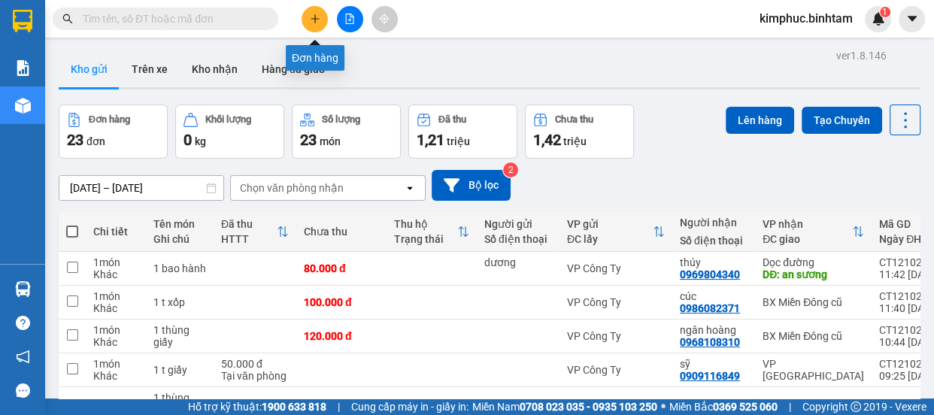
click at [319, 17] on icon "plus" at bounding box center [315, 19] width 11 height 11
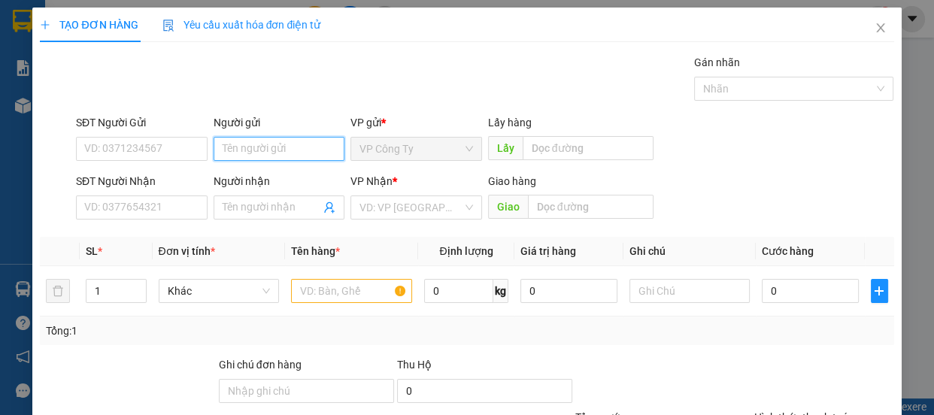
click at [232, 153] on input "Người gửi" at bounding box center [280, 149] width 132 height 24
click at [169, 145] on input "SĐT Người Gửi" at bounding box center [142, 149] width 132 height 24
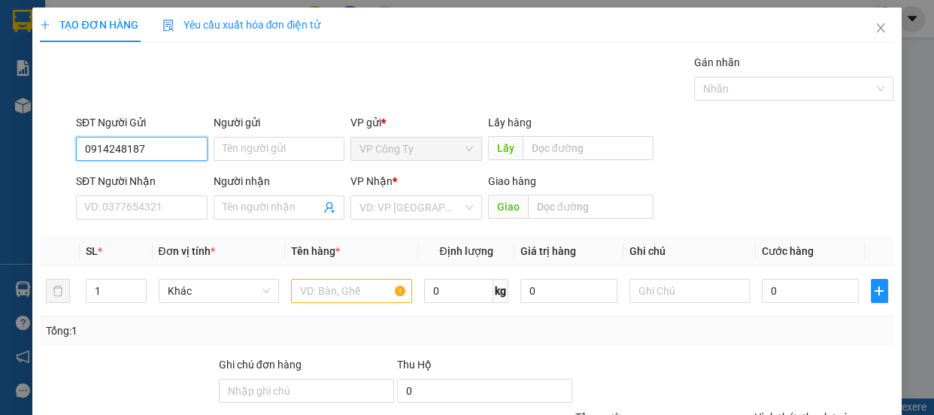
click at [177, 147] on input "0914248187" at bounding box center [142, 149] width 132 height 24
click at [237, 153] on input "Người gửi" at bounding box center [280, 149] width 132 height 24
click at [144, 152] on input "09142481" at bounding box center [142, 149] width 132 height 24
click at [168, 150] on input "0914248187" at bounding box center [142, 149] width 132 height 24
type input "0914248187"
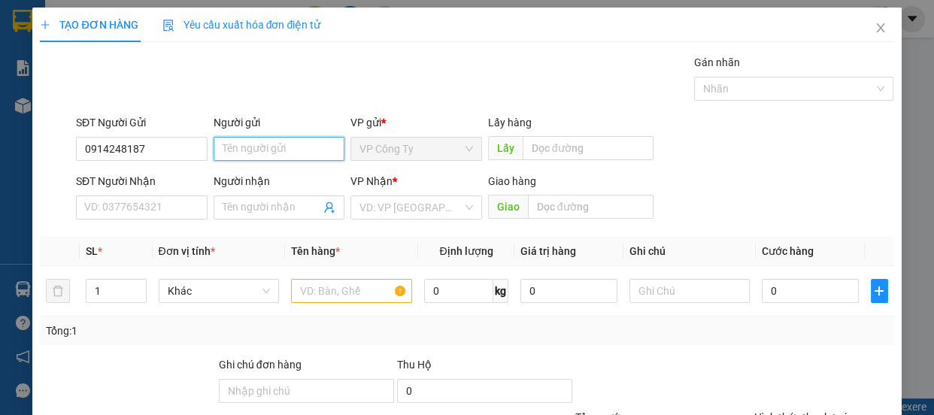
click at [269, 144] on input "Người gửi" at bounding box center [280, 149] width 132 height 24
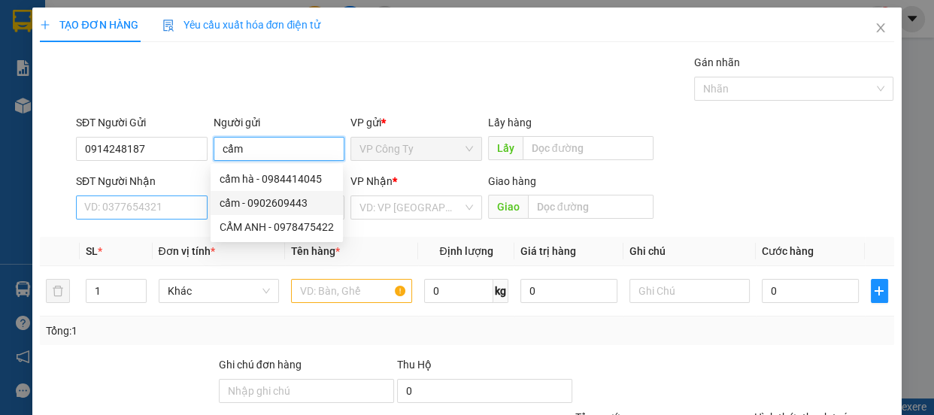
type input "cẩm"
click at [177, 209] on input "SĐT Người Nhận" at bounding box center [142, 208] width 132 height 24
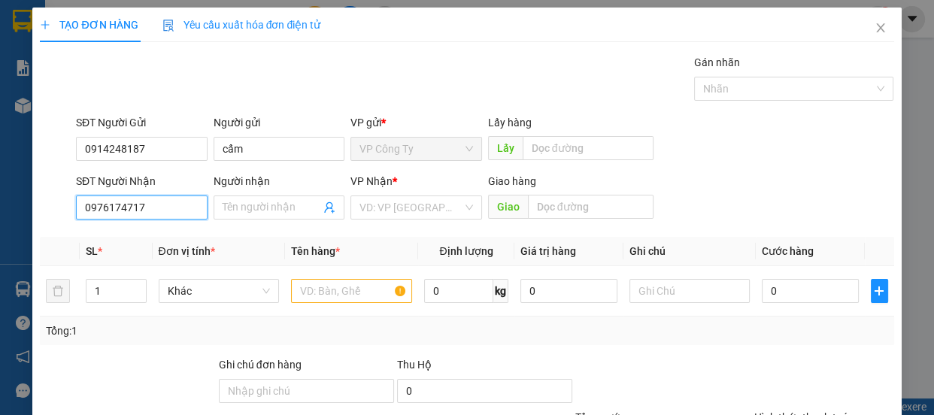
click at [178, 208] on input "0976174717" at bounding box center [142, 208] width 132 height 24
type input "0976174717"
click at [241, 205] on input "Người nhận" at bounding box center [272, 207] width 99 height 17
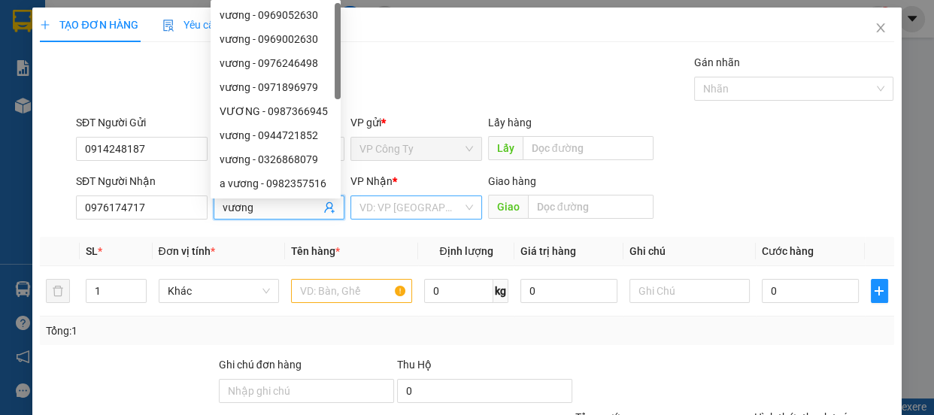
type input "vương"
click at [386, 203] on input "search" at bounding box center [410, 207] width 103 height 23
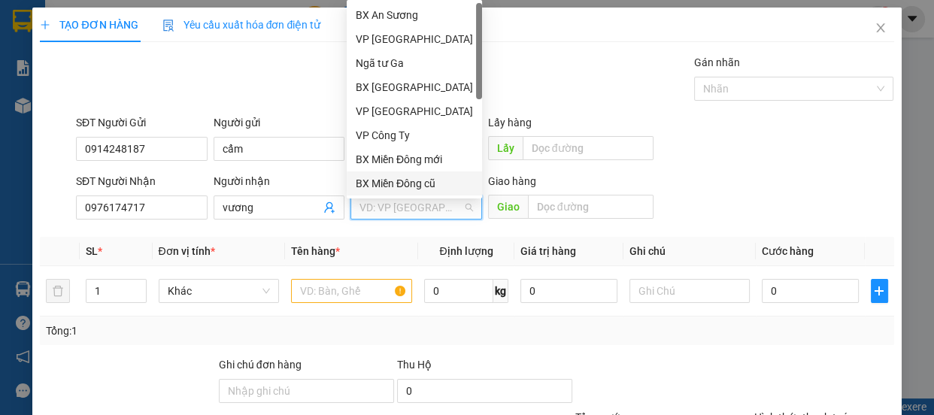
click at [401, 180] on div "BX Miền Đông cũ" at bounding box center [414, 183] width 117 height 17
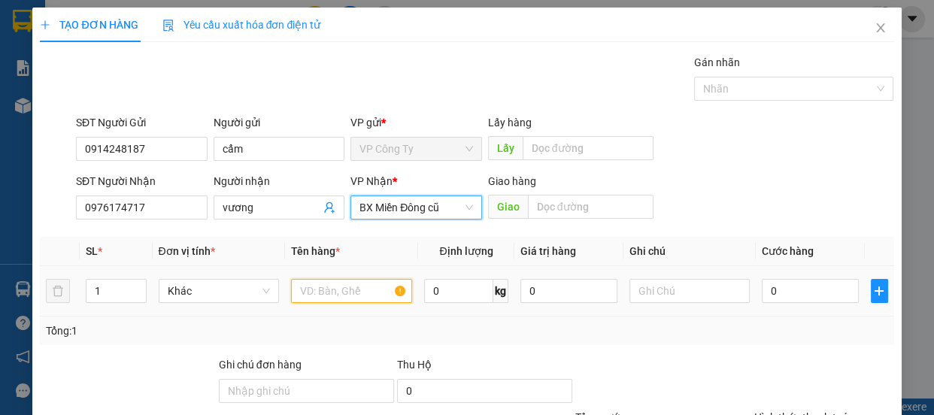
click at [311, 298] on input "text" at bounding box center [351, 291] width 121 height 24
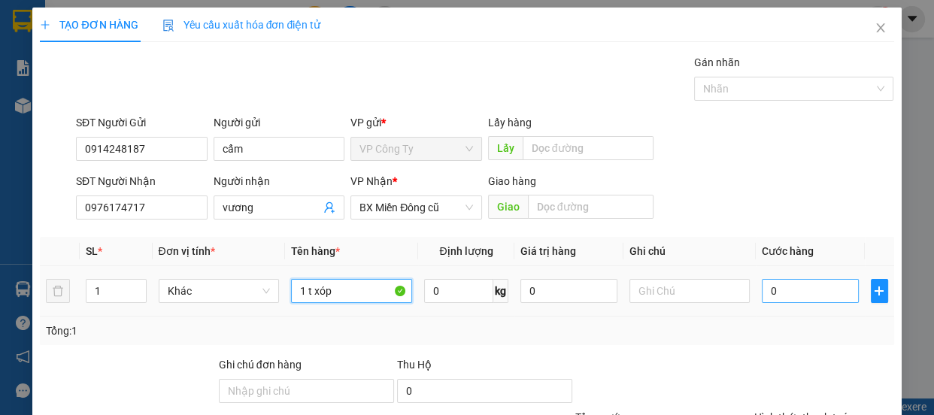
type input "1 t xóp"
click at [767, 296] on input "0" at bounding box center [810, 291] width 97 height 24
click at [765, 295] on input "0" at bounding box center [810, 291] width 97 height 24
type input "70"
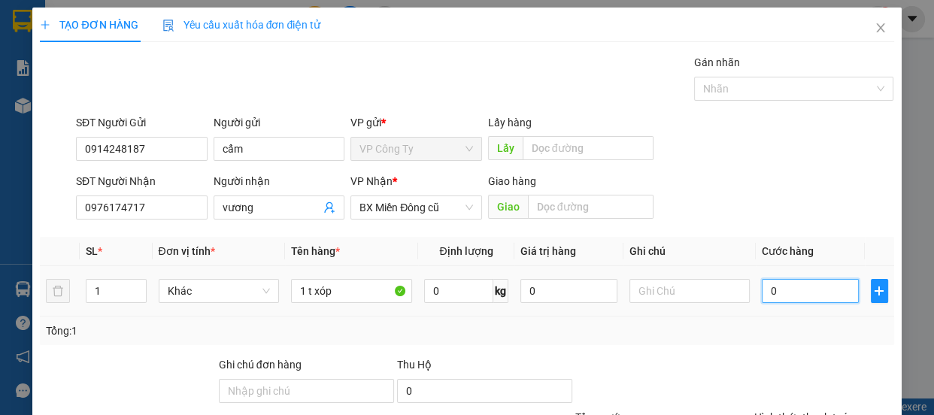
type input "70"
type input "700"
type input "7.000"
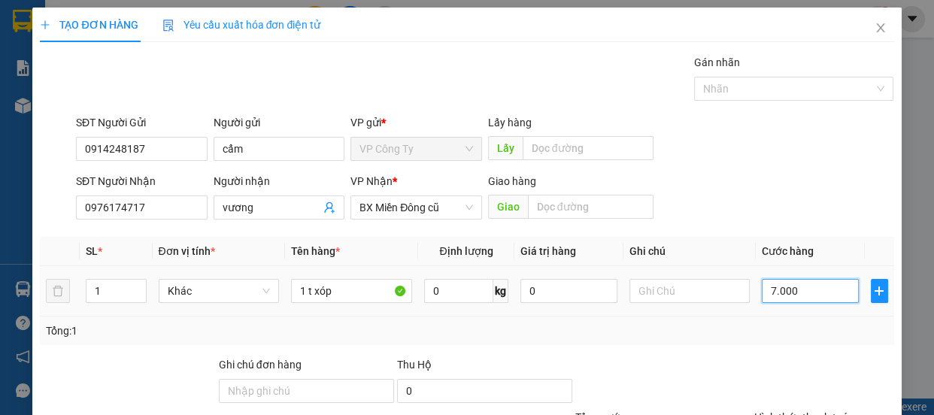
type input "7.000"
type input "70.000"
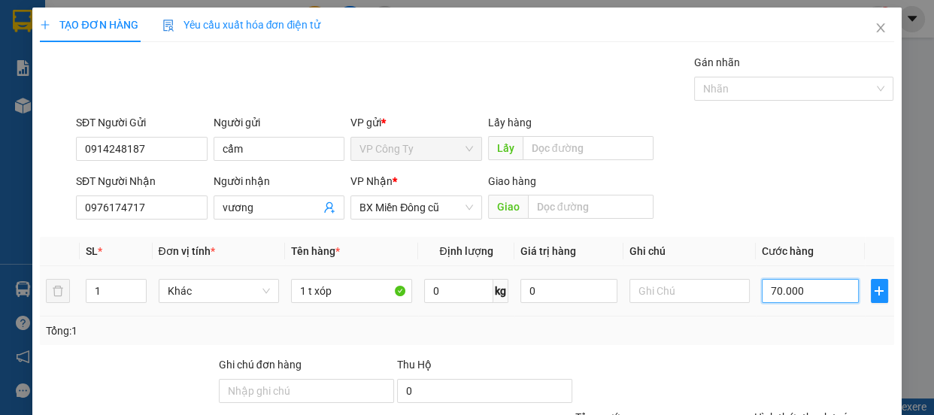
scroll to position [141, 0]
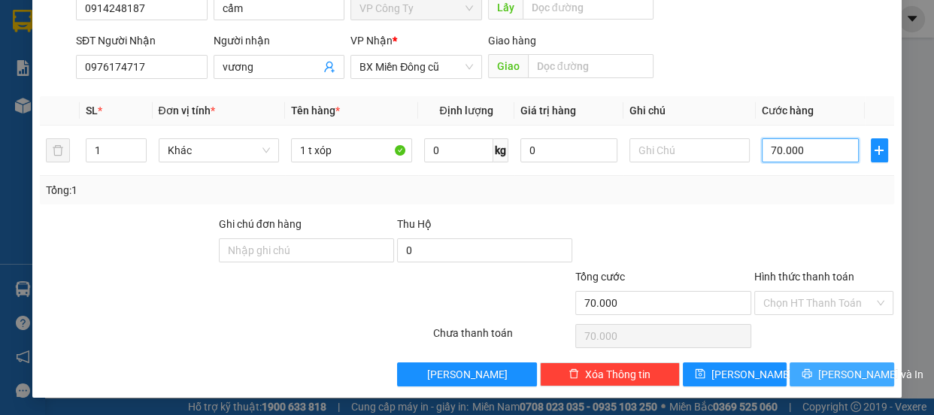
type input "70.000"
click at [803, 372] on icon "printer" at bounding box center [807, 373] width 11 height 11
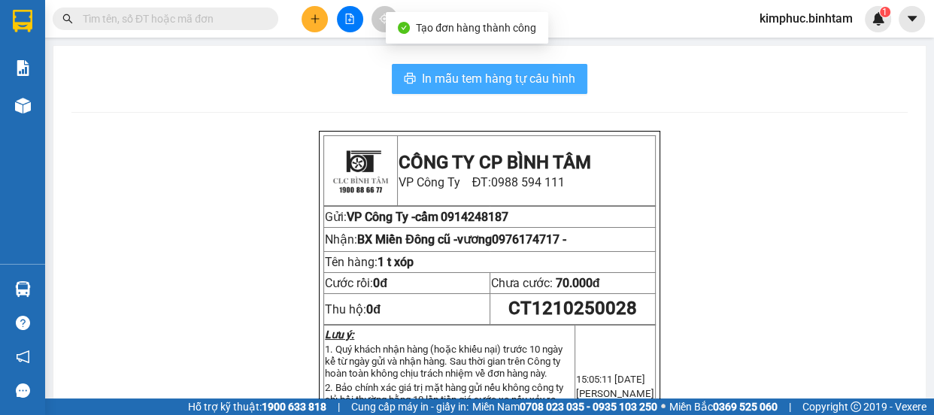
click at [534, 82] on span "In mẫu tem hàng tự cấu hình" at bounding box center [498, 78] width 153 height 19
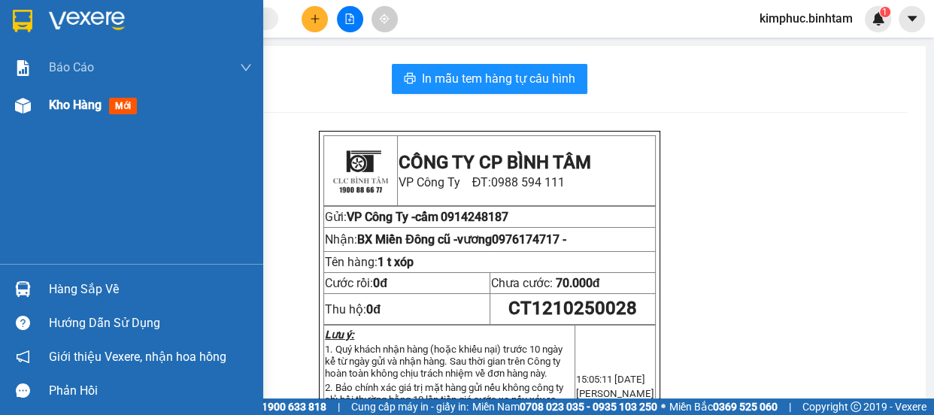
click at [74, 117] on div "Kho hàng mới" at bounding box center [150, 105] width 203 height 38
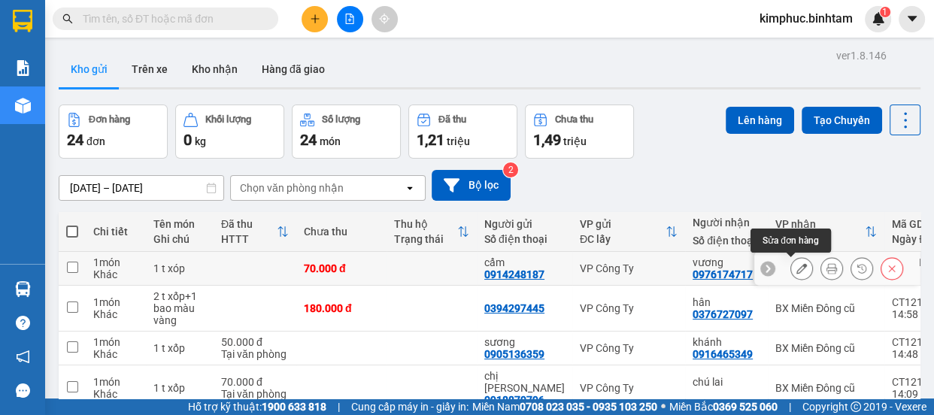
click at [799, 270] on button at bounding box center [801, 269] width 21 height 26
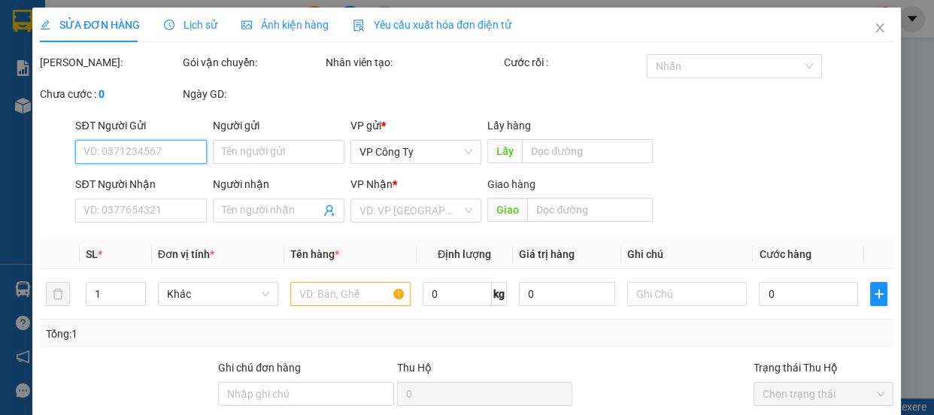
type input "0914248187"
type input "cẩm"
type input "0976174717"
type input "vương"
type input "70.000"
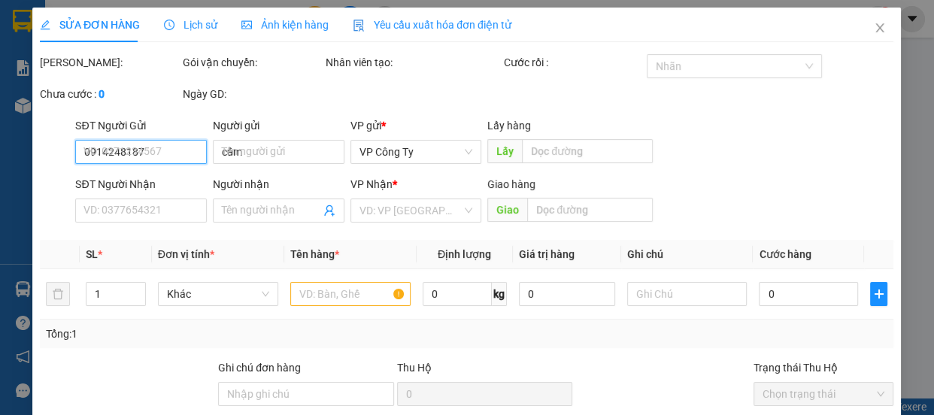
type input "70.000"
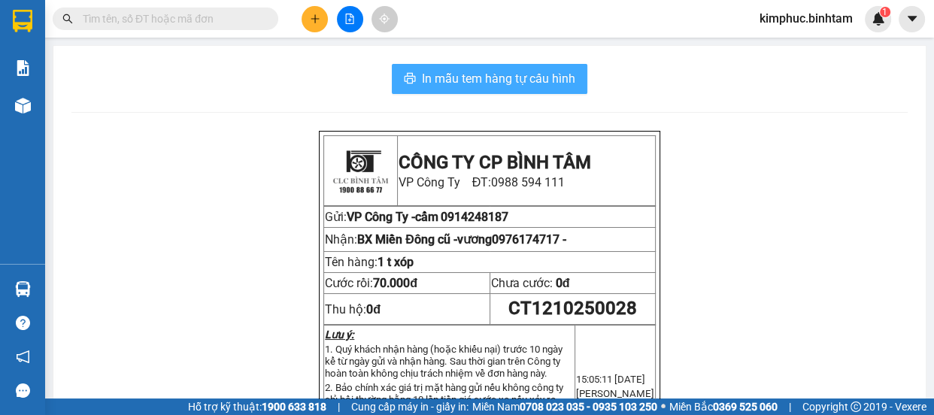
click at [535, 76] on span "In mẫu tem hàng tự cấu hình" at bounding box center [498, 78] width 153 height 19
click at [535, 77] on span "In mẫu tem hàng tự cấu hình" at bounding box center [498, 78] width 153 height 19
click at [535, 79] on span "In mẫu tem hàng tự cấu hình" at bounding box center [498, 78] width 153 height 19
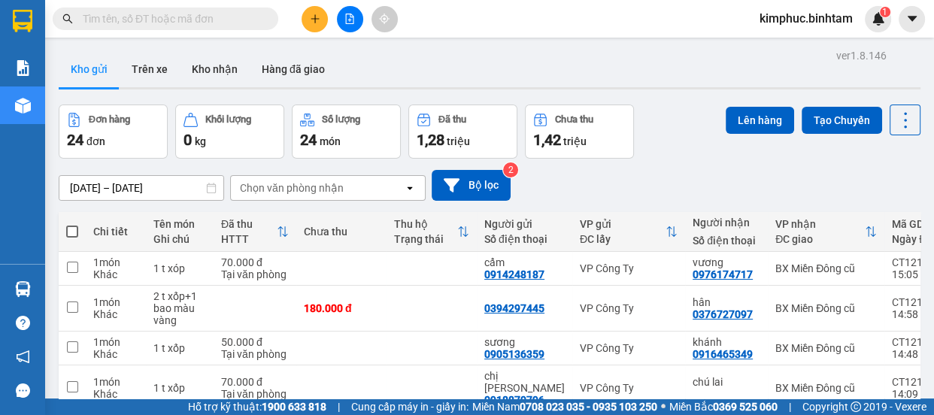
scroll to position [270, 0]
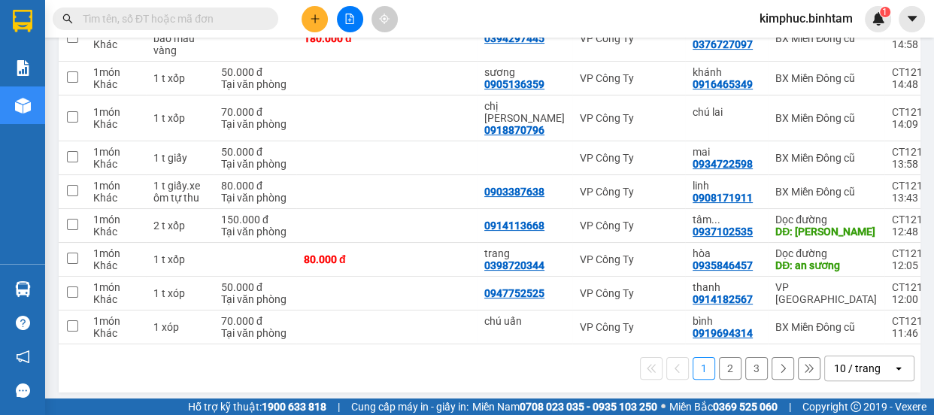
click at [719, 362] on button "2" at bounding box center [730, 368] width 23 height 23
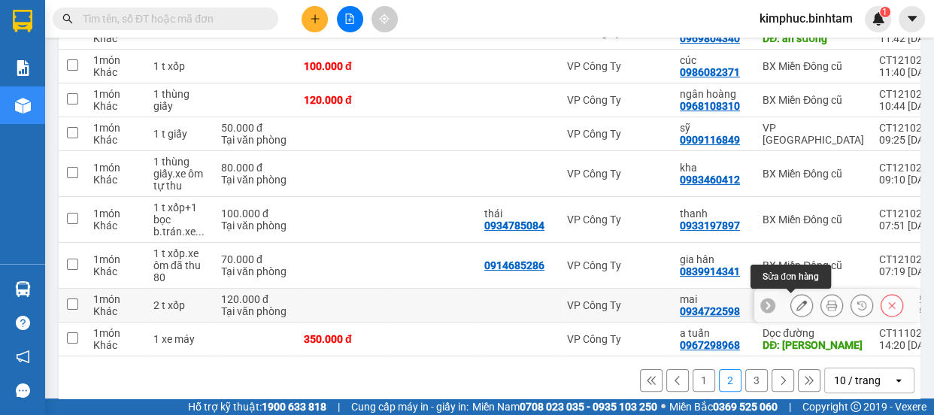
click at [796, 305] on icon at bounding box center [801, 305] width 11 height 11
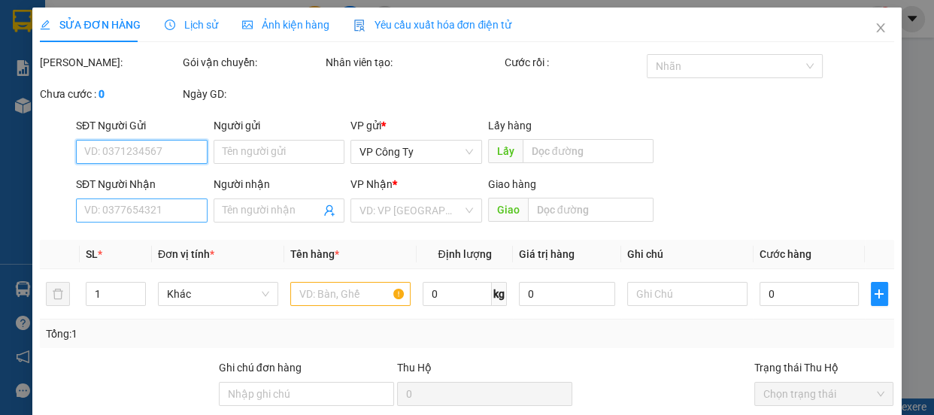
type input "0934722598"
type input "mai"
type input "120.000"
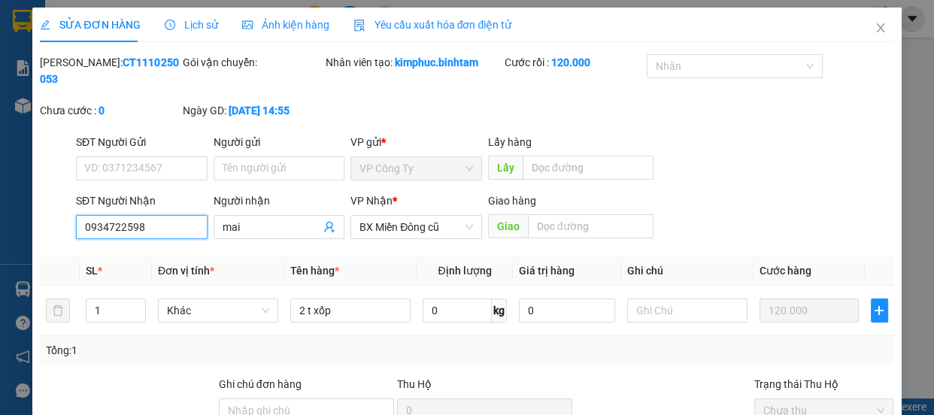
click at [180, 223] on input "0934722598" at bounding box center [142, 227] width 132 height 24
type input "0"
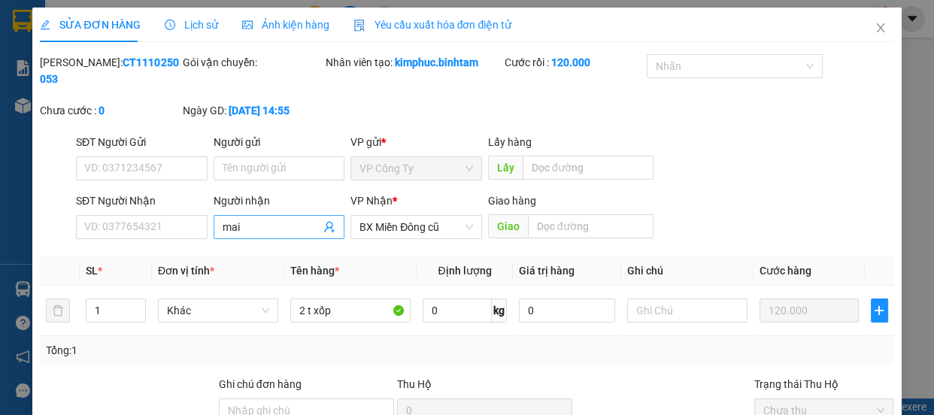
click at [255, 231] on input "mai" at bounding box center [272, 227] width 99 height 17
type input "m"
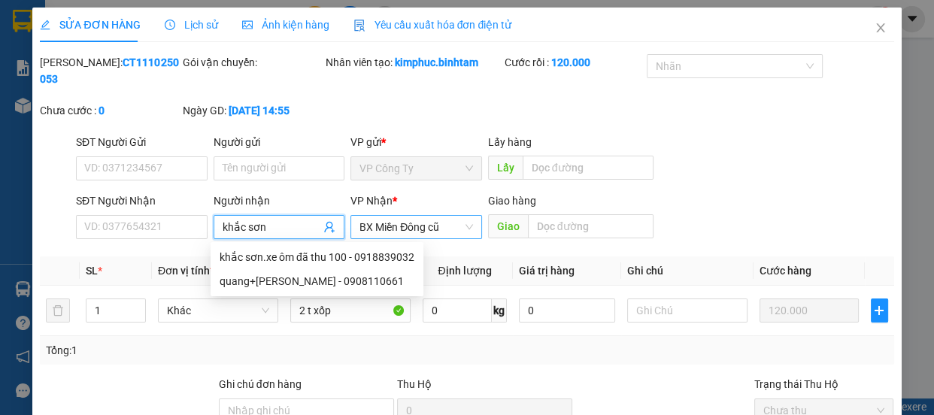
click at [396, 230] on span "BX Miền Đông cũ" at bounding box center [416, 227] width 114 height 23
type input "khắc sơn"
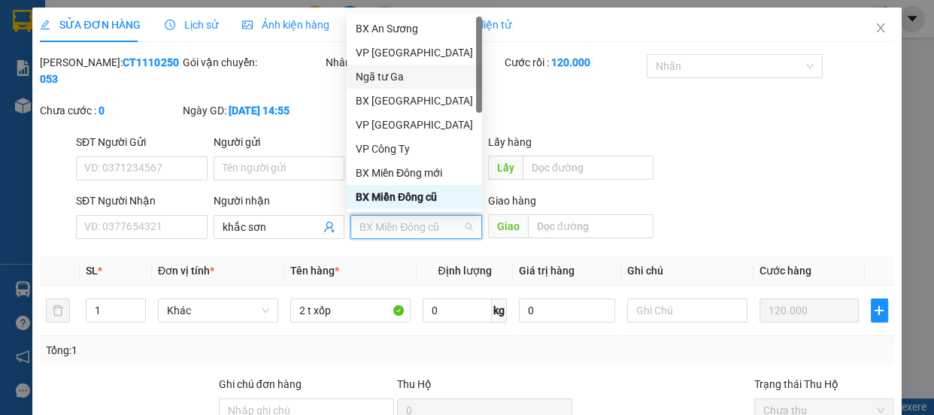
click at [399, 78] on div "Ngã tư Ga" at bounding box center [414, 76] width 117 height 17
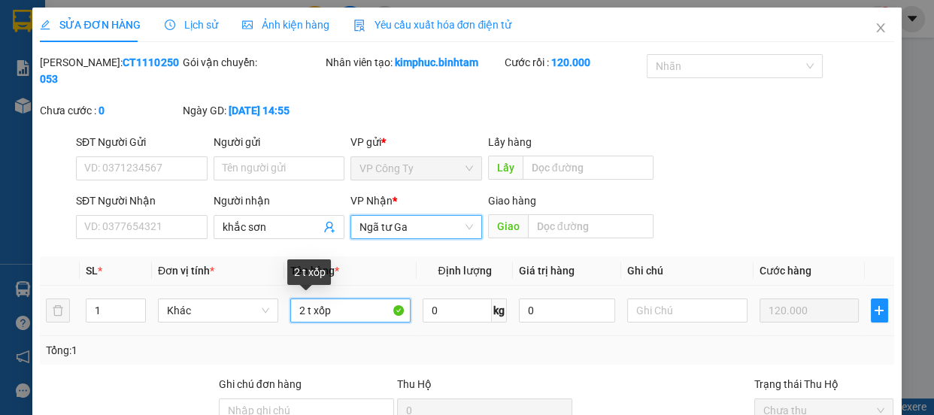
click at [301, 307] on input "2 t xốp" at bounding box center [350, 311] width 120 height 24
click at [335, 314] on input "1 t xốp" at bounding box center [350, 311] width 120 height 24
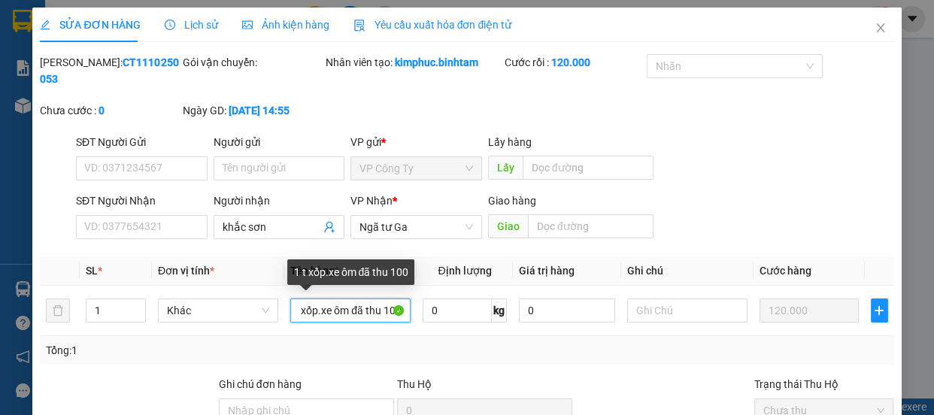
scroll to position [160, 0]
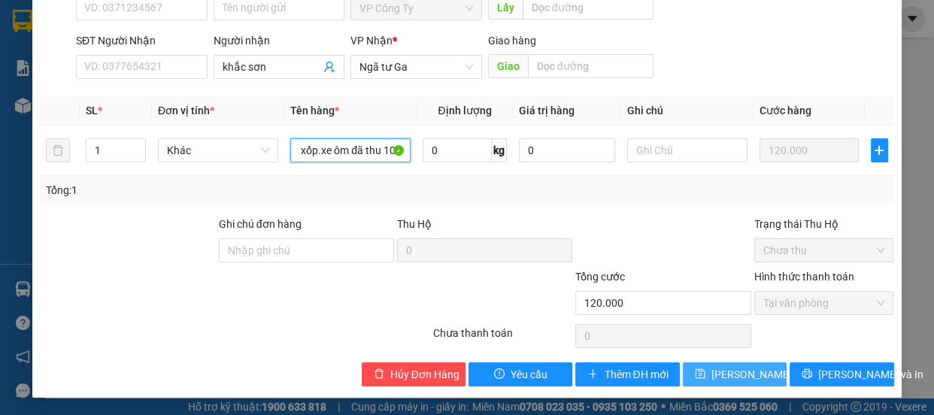
type input "1 t xốp.xe ôm đã thu 100"
click at [721, 372] on span "[PERSON_NAME] thay đổi" at bounding box center [771, 374] width 120 height 17
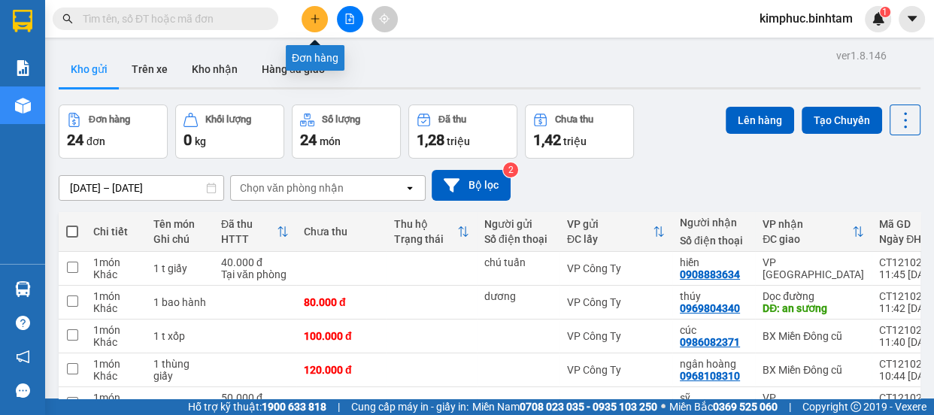
click at [316, 15] on icon "plus" at bounding box center [315, 19] width 11 height 11
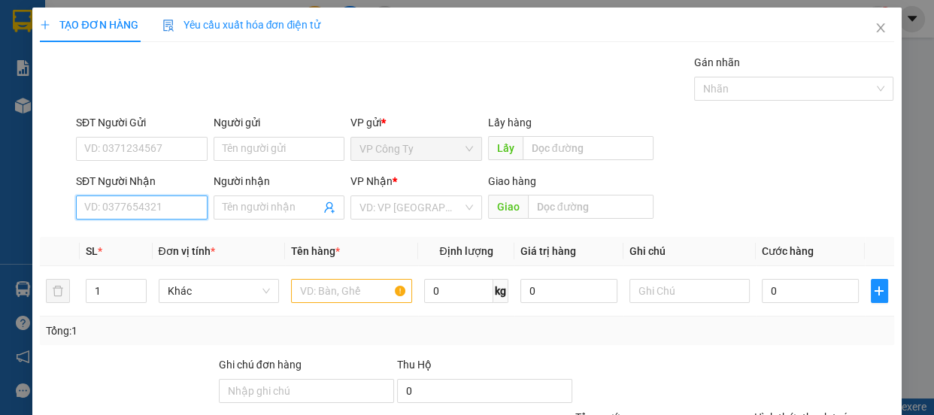
click at [191, 205] on input "SĐT Người Nhận" at bounding box center [142, 208] width 132 height 24
type input "0918290091"
click at [192, 208] on input "0918290091" at bounding box center [142, 208] width 132 height 24
click at [176, 206] on input "0918290091" at bounding box center [142, 208] width 132 height 24
click at [174, 232] on div "0918290091 - toàn" at bounding box center [140, 237] width 112 height 17
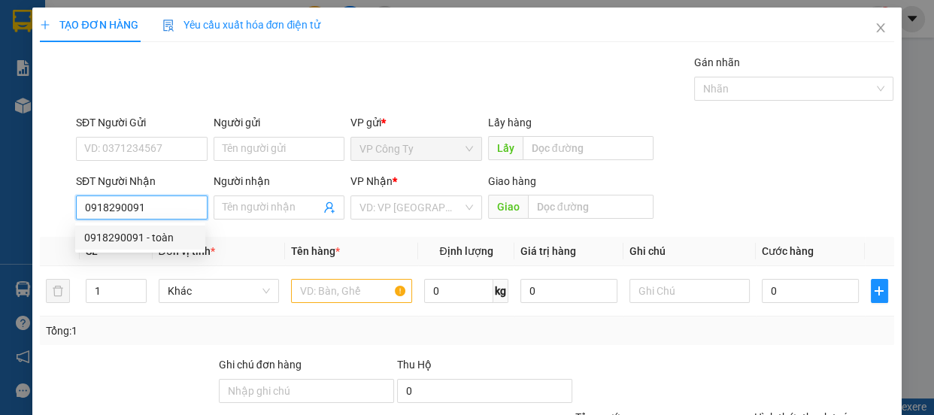
type input "toàn"
type input "40.000"
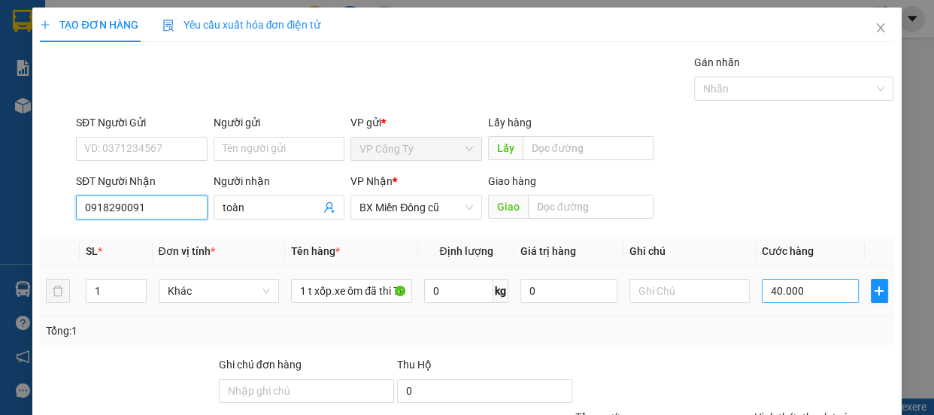
scroll to position [141, 0]
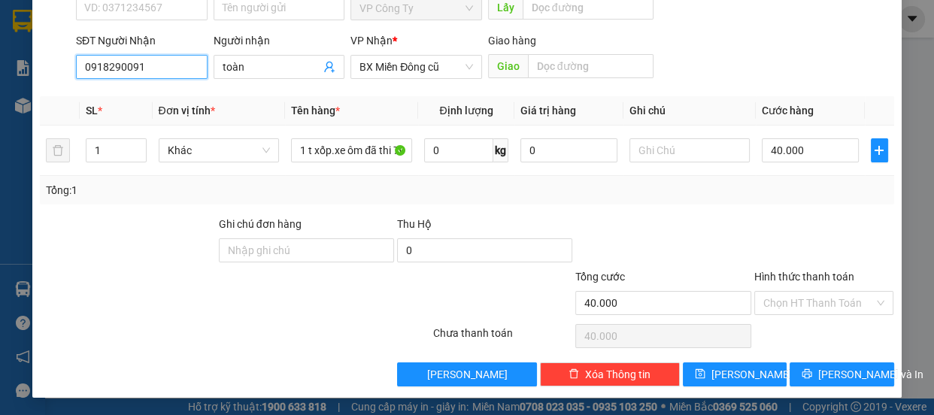
type input "0918290091"
click at [777, 282] on div "Hình thức thanh toán" at bounding box center [824, 279] width 140 height 23
click at [782, 279] on label "Hình thức thanh toán" at bounding box center [804, 277] width 100 height 12
click at [782, 292] on input "Hình thức thanh toán" at bounding box center [818, 303] width 111 height 23
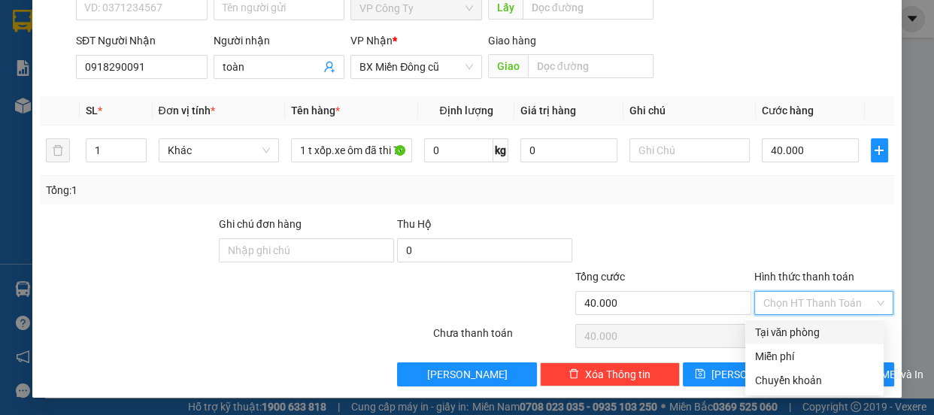
click at [789, 339] on div "Tại văn phòng" at bounding box center [814, 332] width 120 height 17
type input "0"
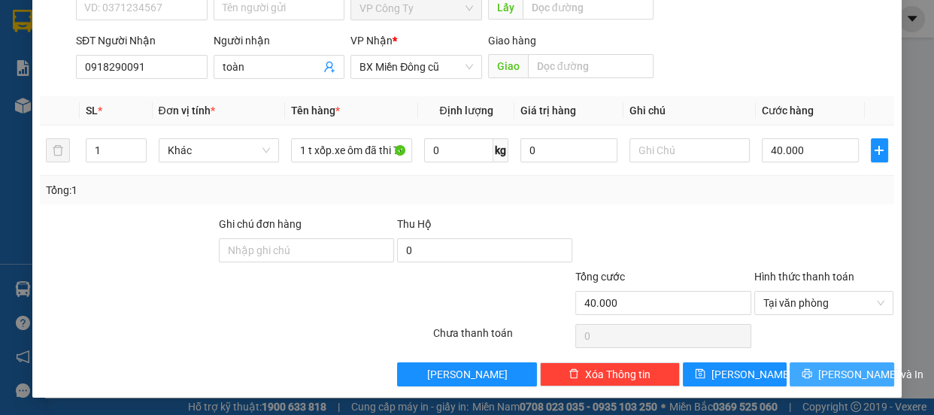
click at [812, 375] on icon "printer" at bounding box center [807, 374] width 10 height 10
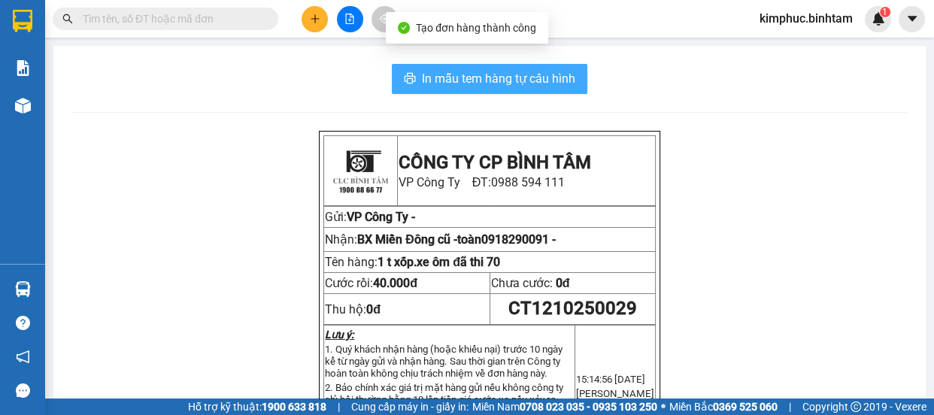
click at [545, 87] on span "In mẫu tem hàng tự cấu hình" at bounding box center [498, 78] width 153 height 19
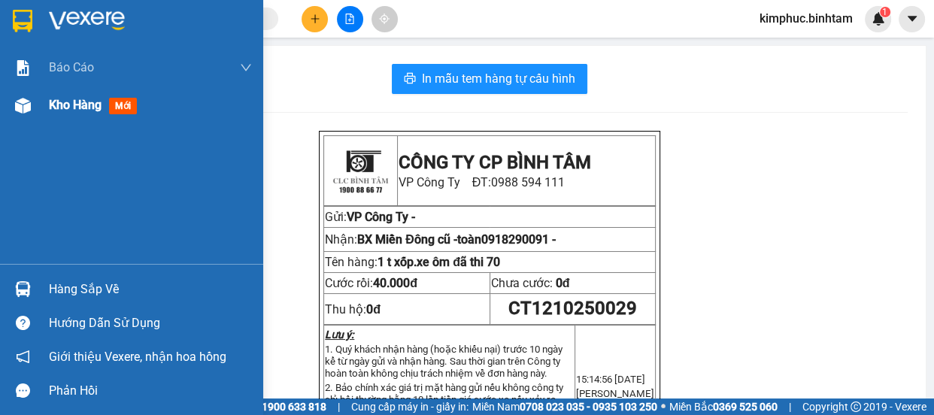
click at [56, 112] on span "Kho hàng" at bounding box center [75, 105] width 53 height 14
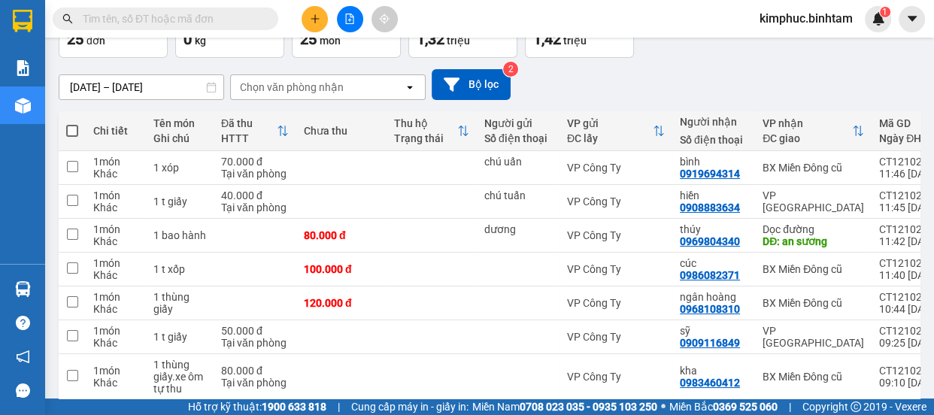
scroll to position [306, 0]
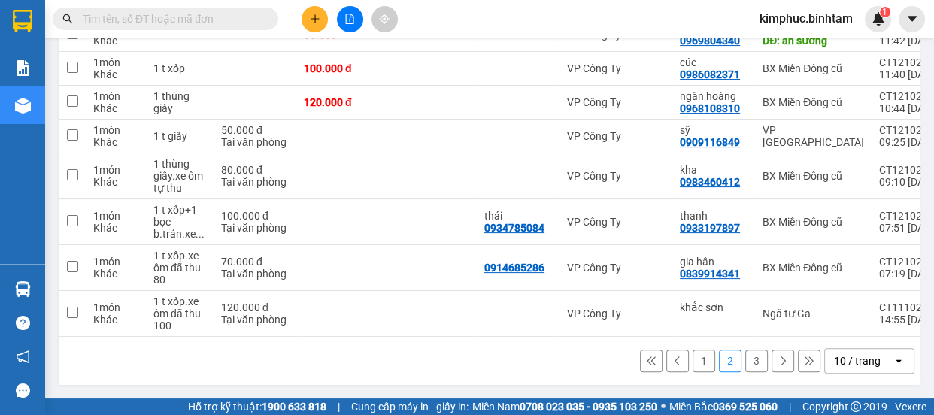
click at [693, 354] on button "1" at bounding box center [704, 361] width 23 height 23
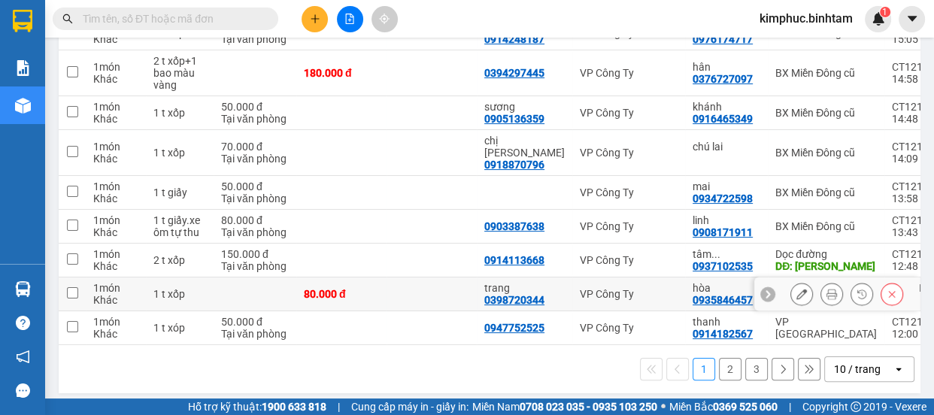
scroll to position [144, 0]
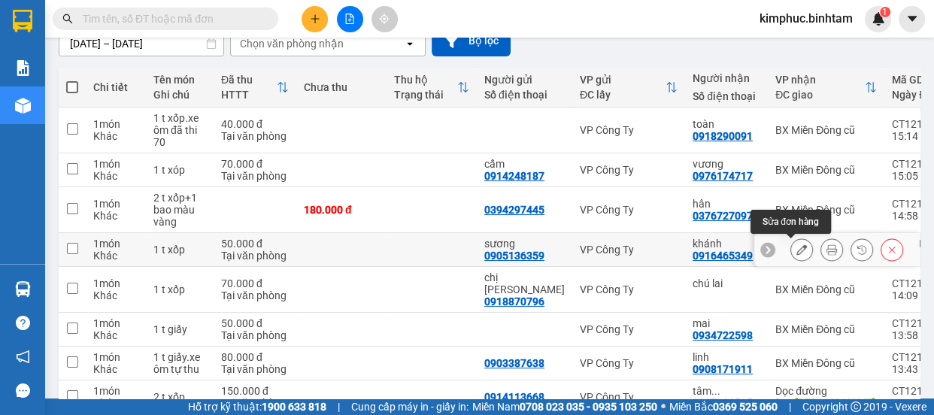
click at [791, 248] on button at bounding box center [801, 250] width 21 height 26
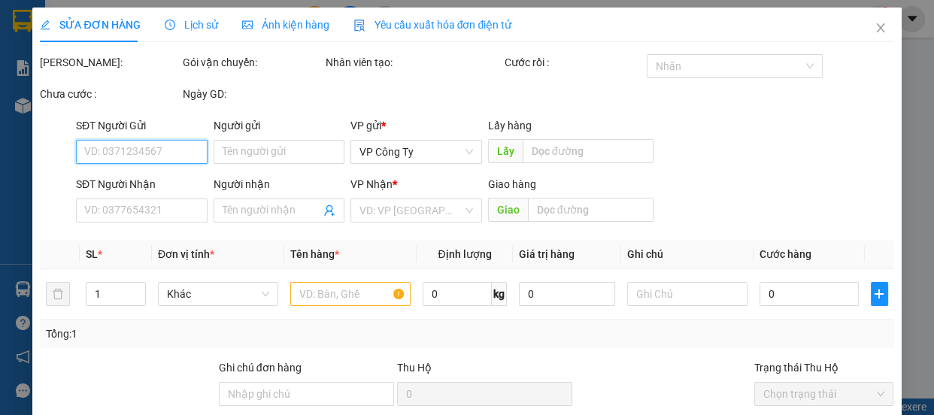
type input "0905136359"
type input "sương"
type input "0916465349"
type input "khánh"
type input "50.000"
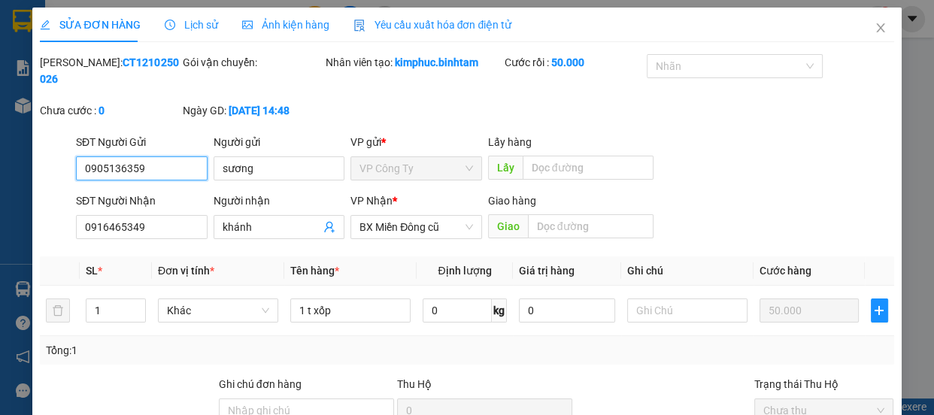
scroll to position [160, 0]
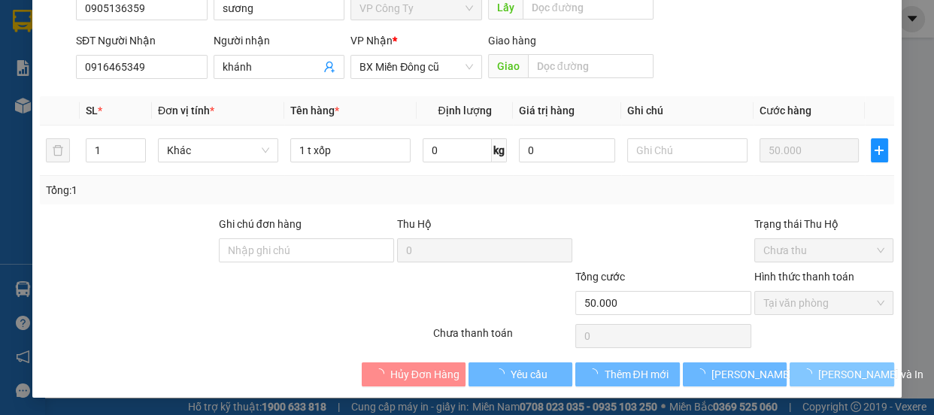
click at [808, 366] on span "button" at bounding box center [810, 374] width 17 height 17
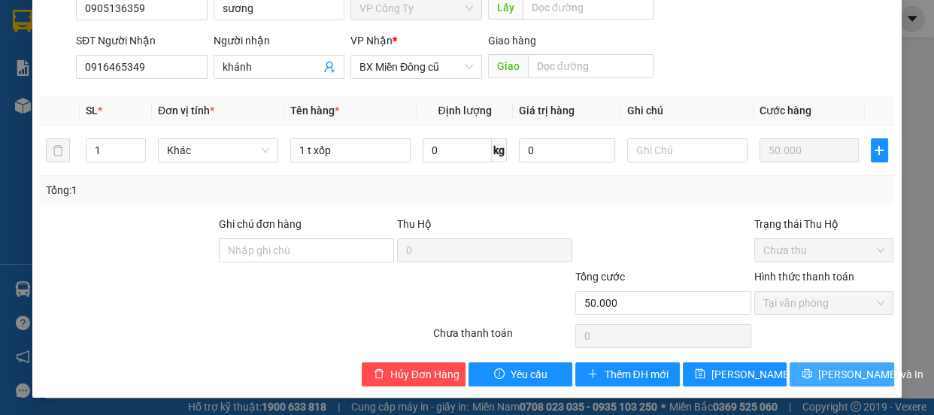
click at [856, 378] on span "[PERSON_NAME] và In" at bounding box center [870, 374] width 105 height 17
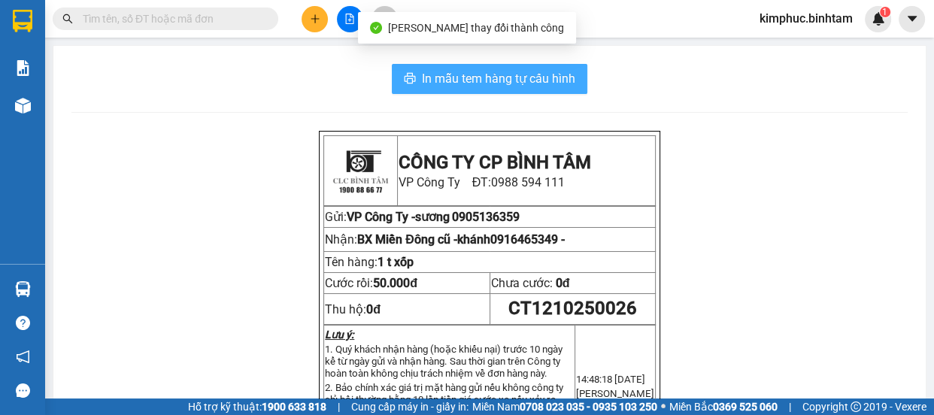
click at [519, 76] on span "In mẫu tem hàng tự cấu hình" at bounding box center [498, 78] width 153 height 19
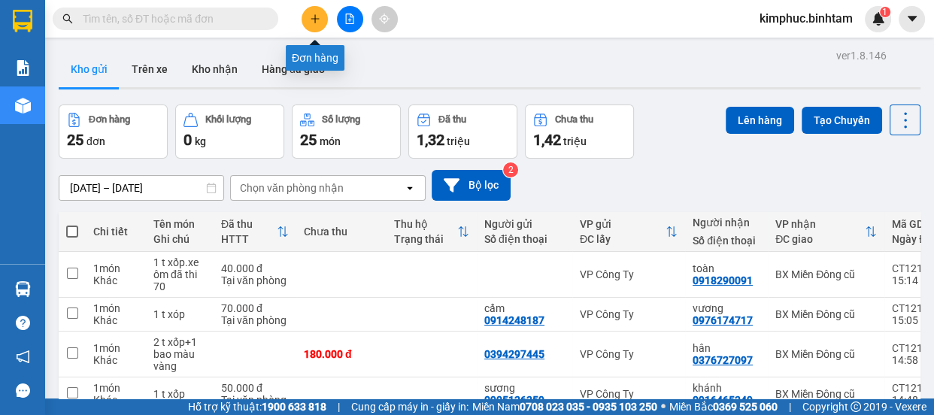
click at [315, 22] on icon "plus" at bounding box center [314, 18] width 1 height 8
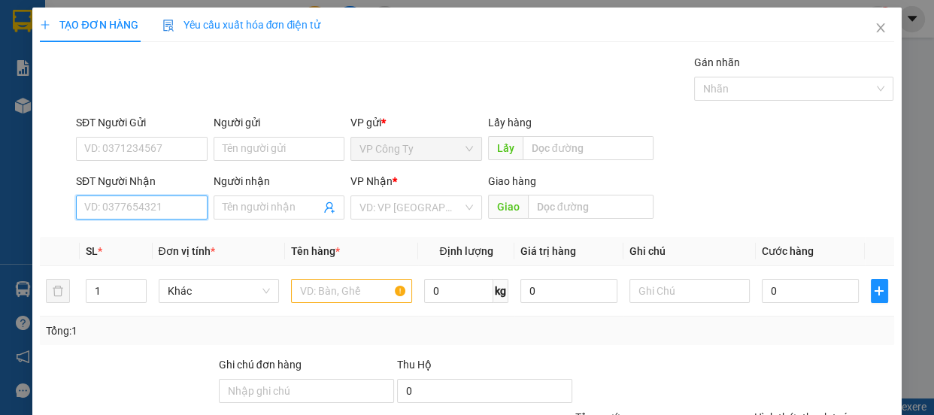
click at [173, 203] on input "SĐT Người Nhận" at bounding box center [142, 208] width 132 height 24
type input "0354801900"
click at [191, 212] on input "0354801900" at bounding box center [142, 208] width 132 height 24
click at [177, 237] on div "0354801900 - thùy" at bounding box center [140, 237] width 112 height 17
type input "thùy"
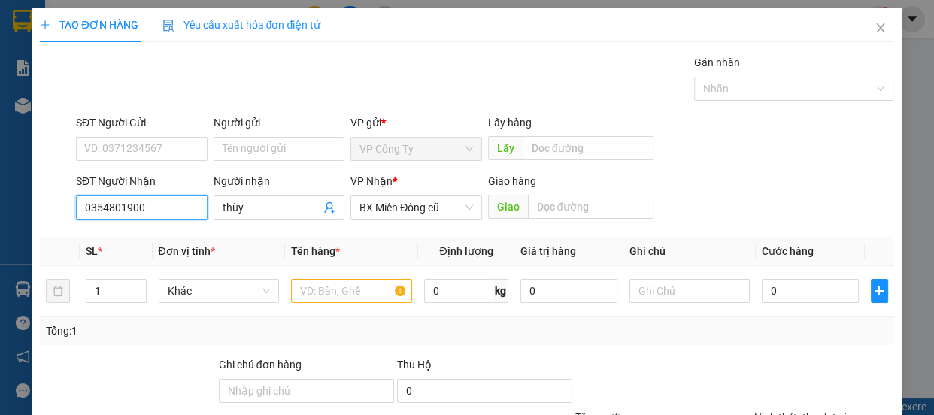
type input "40.000"
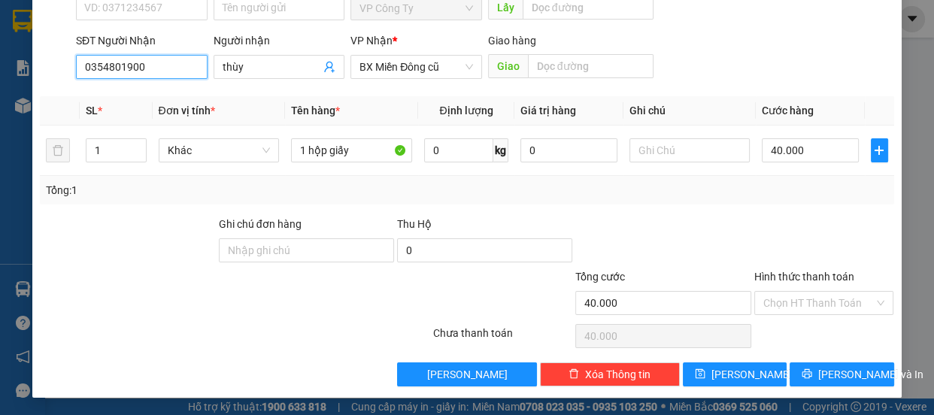
type input "0354801900"
click at [777, 271] on label "Hình thức thanh toán" at bounding box center [804, 277] width 100 height 12
click at [777, 292] on input "Hình thức thanh toán" at bounding box center [818, 303] width 111 height 23
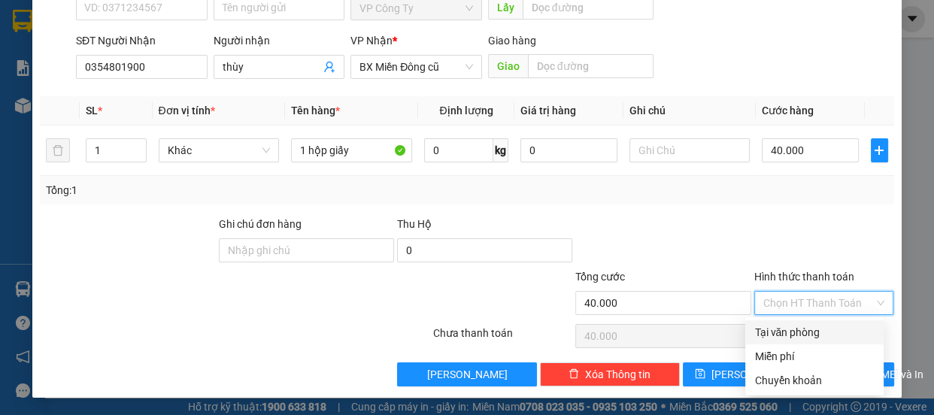
click at [769, 332] on div "Tại văn phòng" at bounding box center [814, 332] width 120 height 17
type input "0"
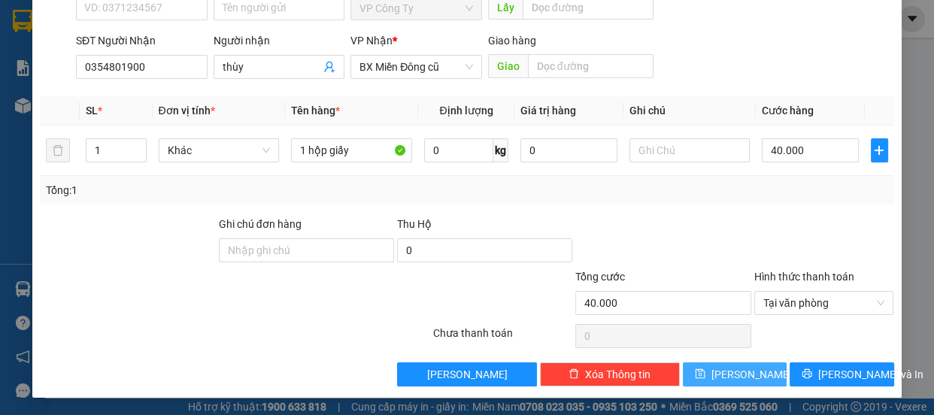
click at [737, 381] on span "[PERSON_NAME]" at bounding box center [751, 374] width 80 height 17
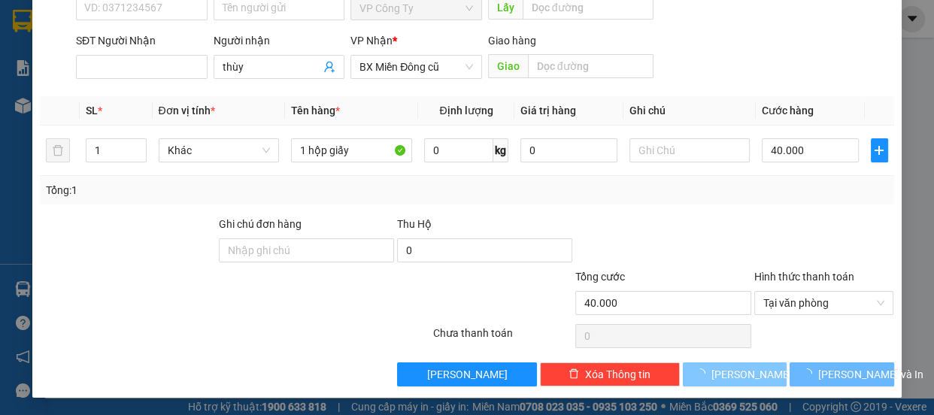
type input "0"
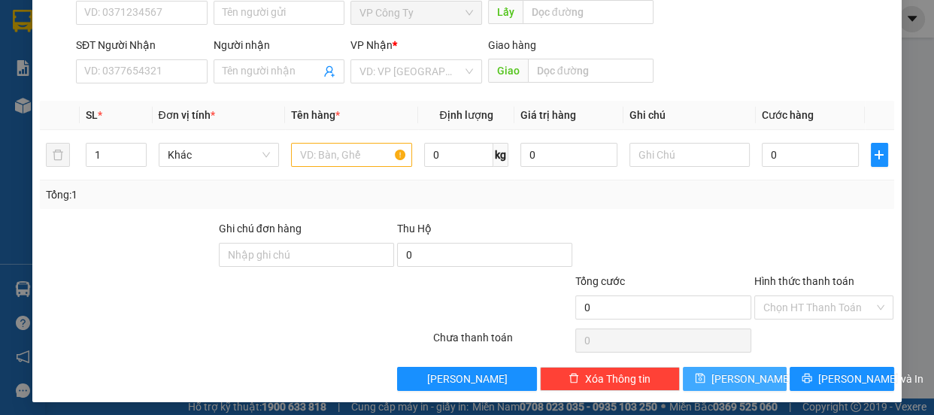
scroll to position [0, 0]
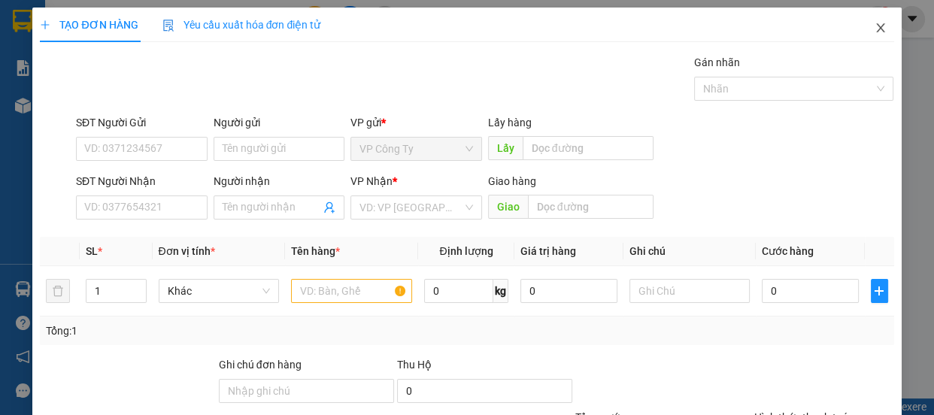
click at [876, 30] on icon "close" at bounding box center [880, 27] width 8 height 9
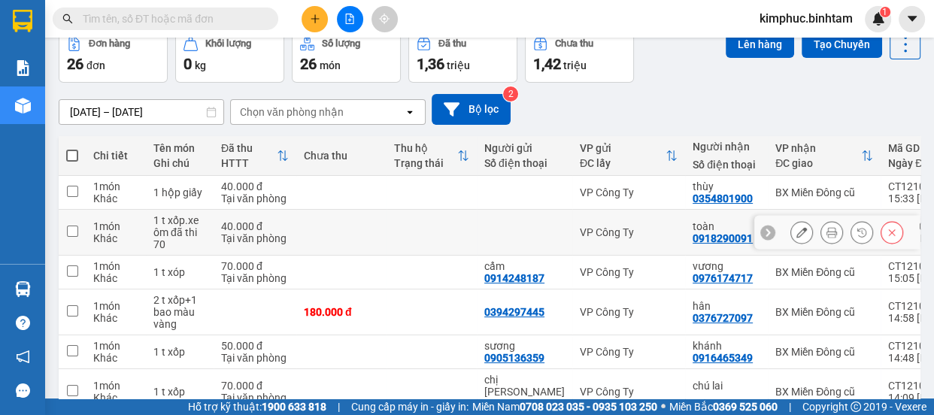
scroll to position [281, 0]
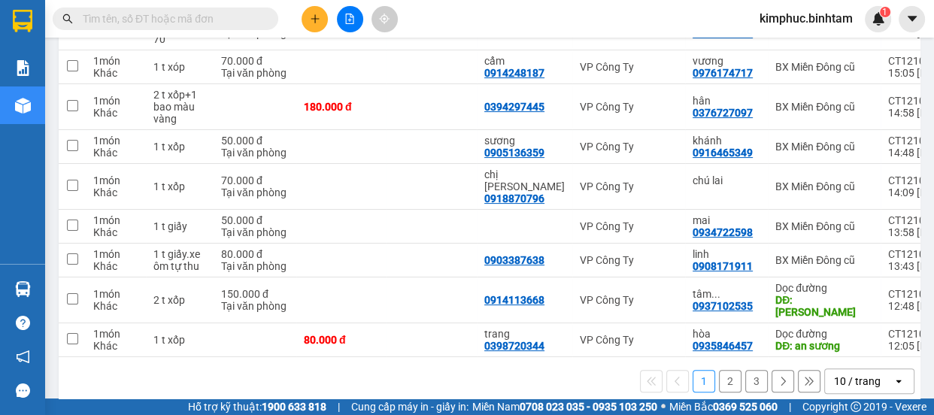
click at [721, 370] on button "2" at bounding box center [730, 381] width 23 height 23
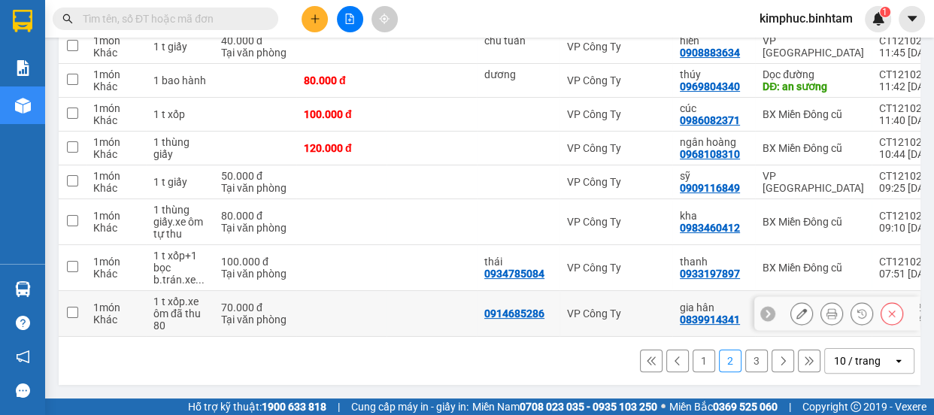
scroll to position [20, 0]
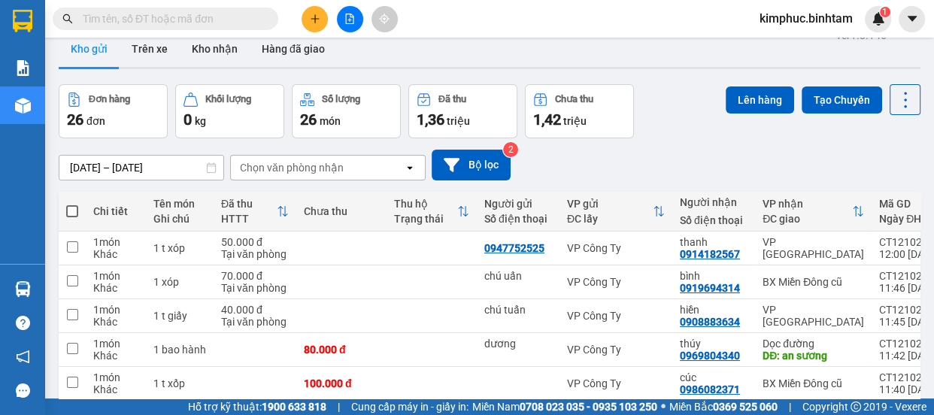
click at [68, 214] on span at bounding box center [72, 211] width 12 height 12
click at [72, 204] on input "checkbox" at bounding box center [72, 204] width 0 height 0
checkbox input "true"
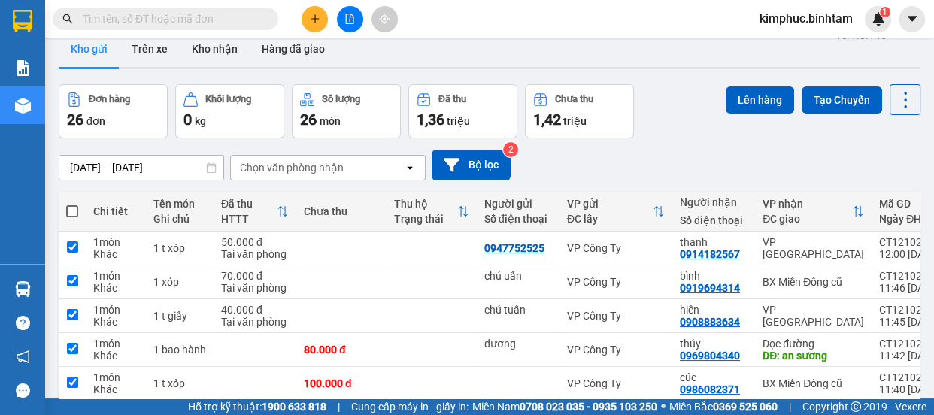
checkbox input "true"
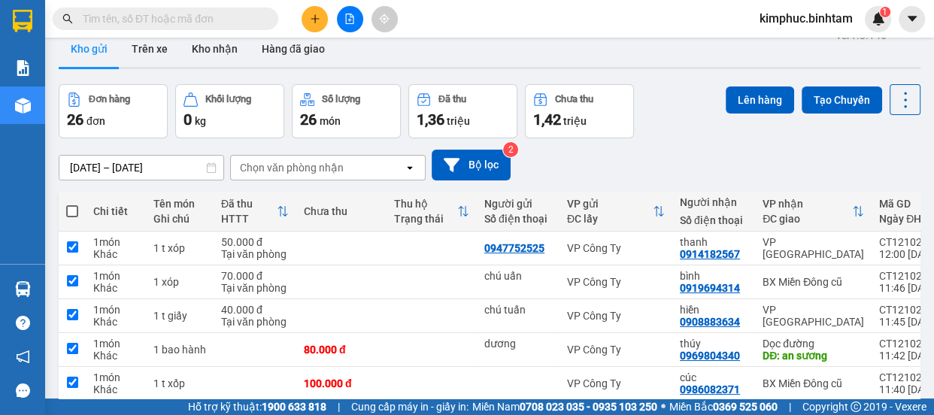
checkbox input "true"
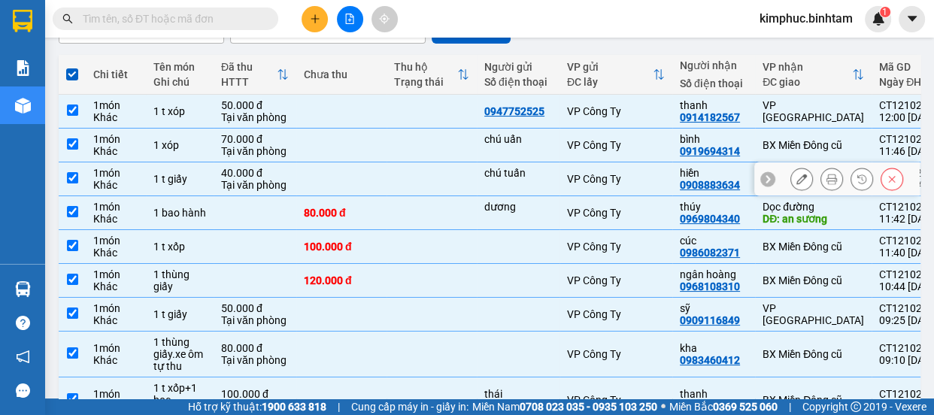
scroll to position [293, 0]
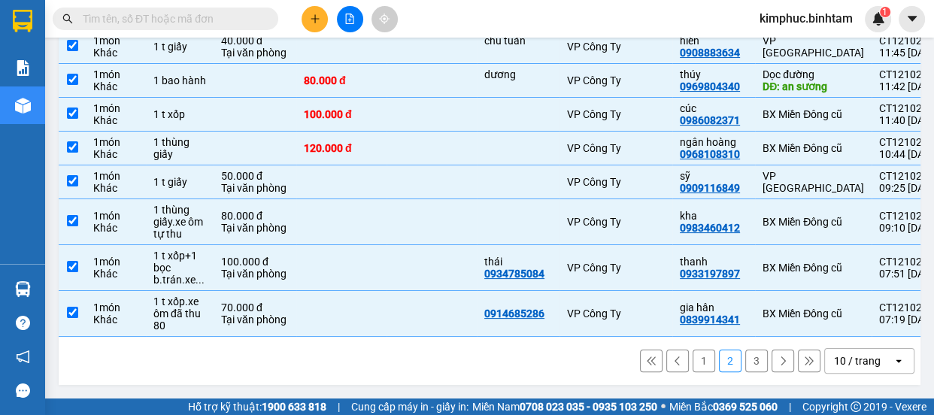
click at [754, 357] on button "3" at bounding box center [756, 361] width 23 height 23
checkbox input "false"
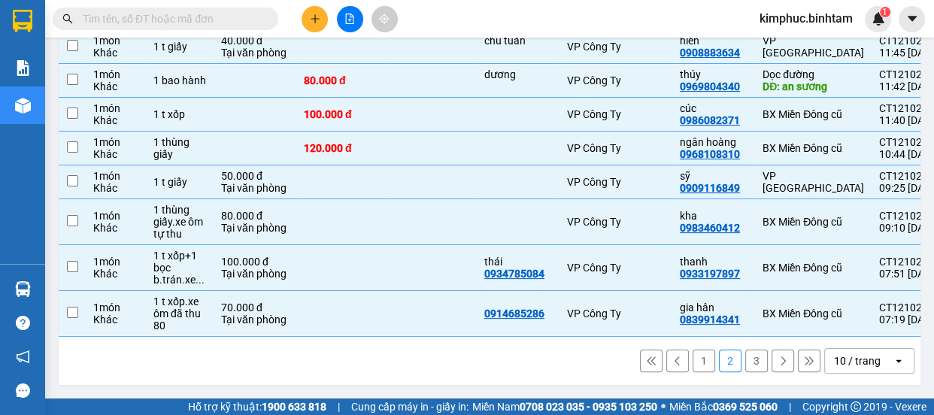
checkbox input "false"
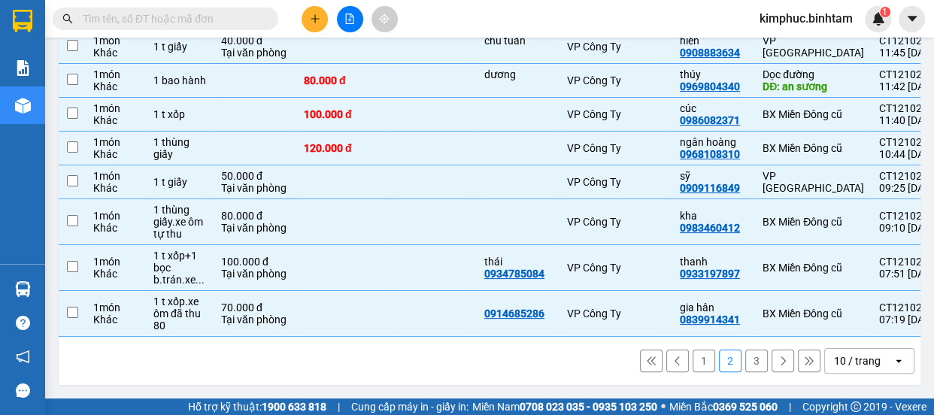
checkbox input "false"
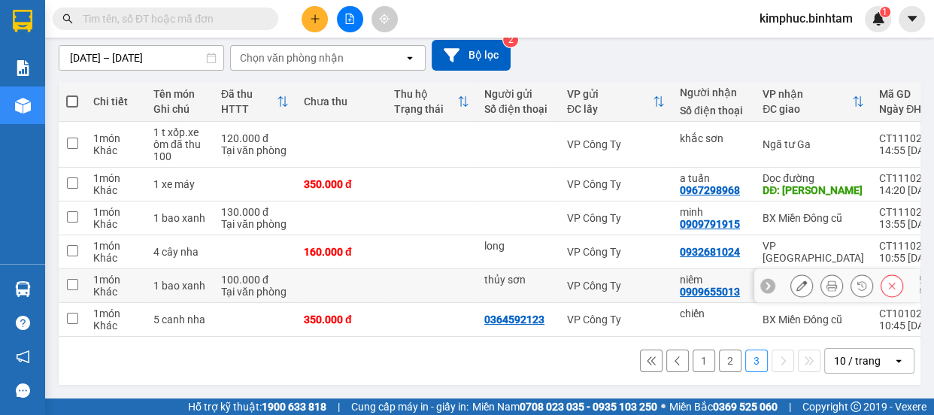
scroll to position [135, 0]
click at [74, 96] on span at bounding box center [72, 102] width 12 height 12
click at [72, 94] on input "checkbox" at bounding box center [72, 94] width 0 height 0
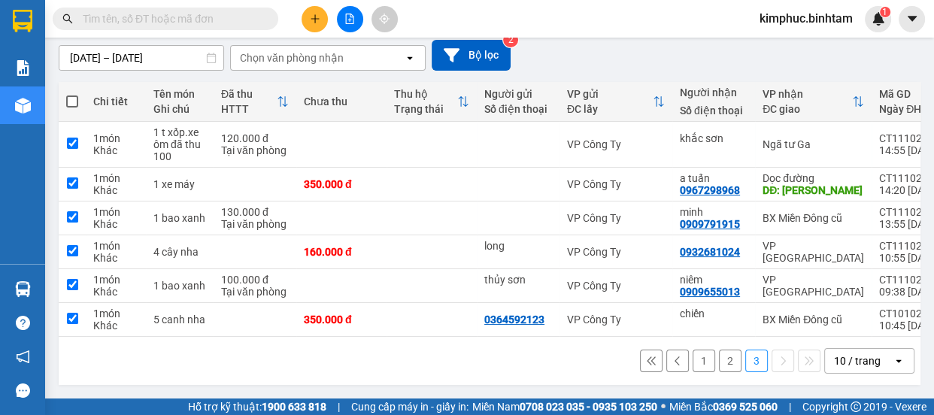
checkbox input "true"
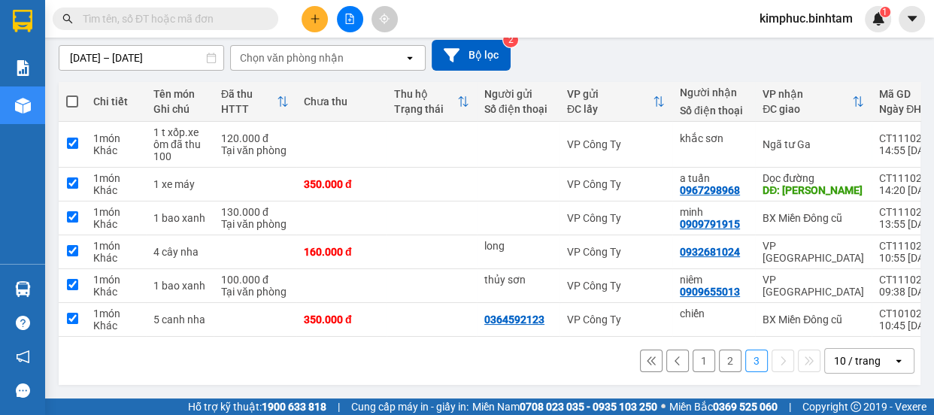
checkbox input "true"
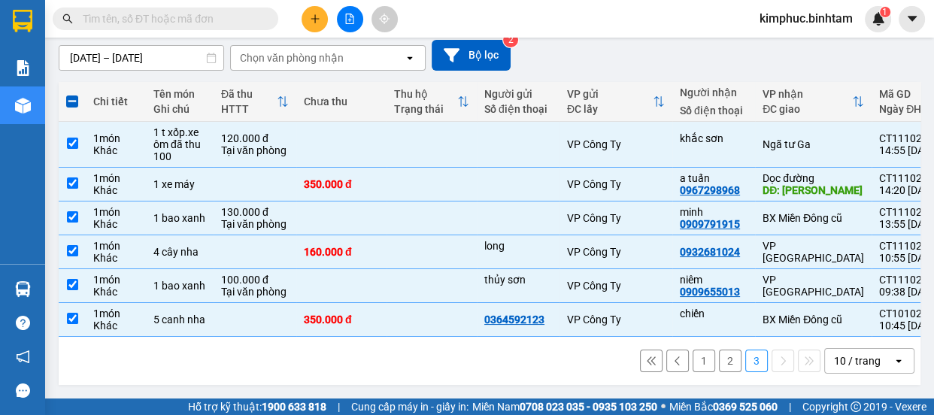
scroll to position [0, 0]
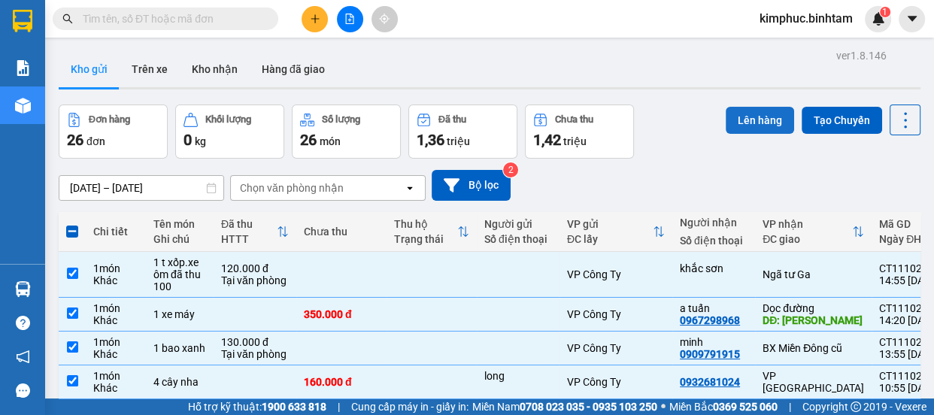
click at [750, 107] on button "Lên hàng" at bounding box center [760, 120] width 68 height 27
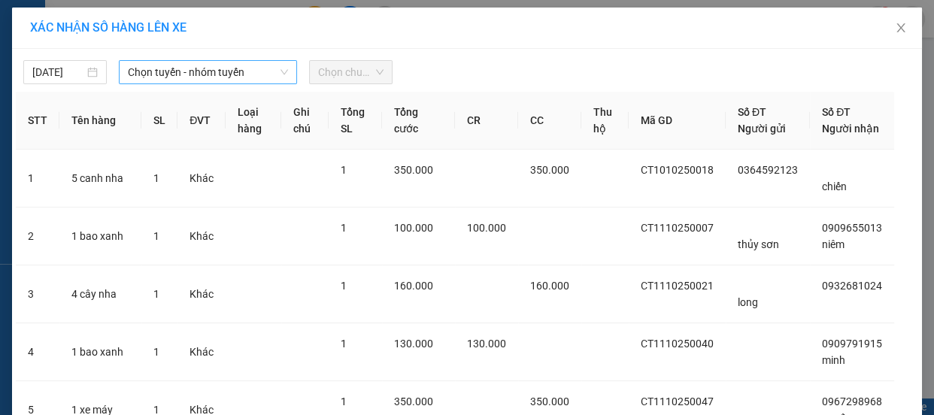
click at [226, 71] on span "Chọn tuyến - nhóm tuyến" at bounding box center [208, 72] width 160 height 23
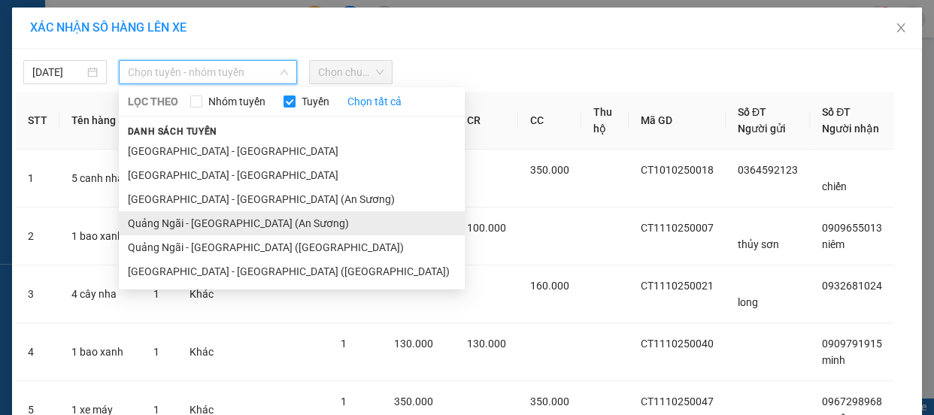
click at [226, 220] on li "Quảng Ngãi - [GEOGRAPHIC_DATA] (An Sương)" at bounding box center [292, 223] width 346 height 24
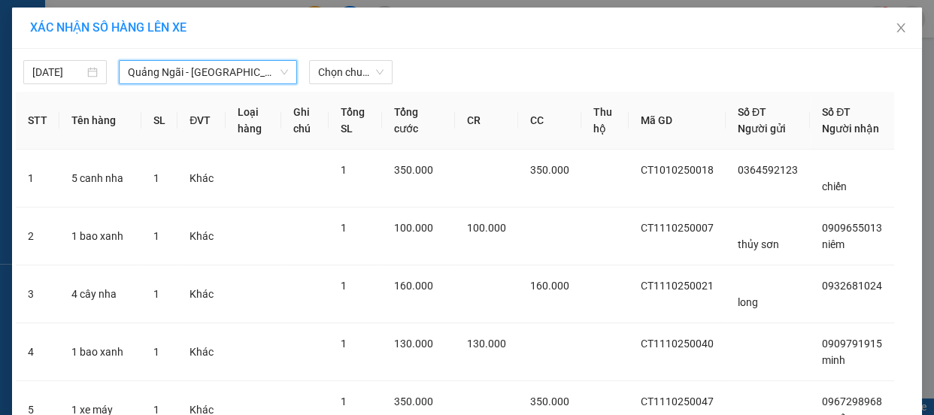
click at [346, 58] on div "[DATE] [GEOGRAPHIC_DATA] - [GEOGRAPHIC_DATA] (An Sương) [GEOGRAPHIC_DATA] - [GE…" at bounding box center [467, 69] width 902 height 32
click at [344, 68] on span "Chọn chuyến" at bounding box center [350, 72] width 65 height 23
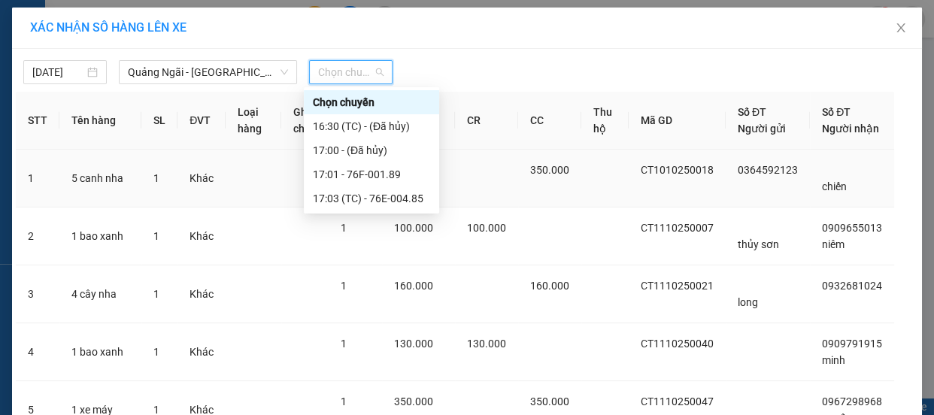
scroll to position [136, 0]
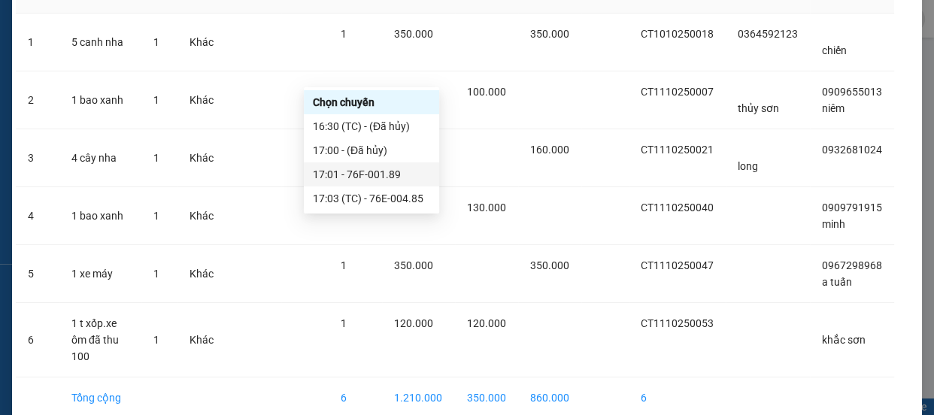
click at [390, 180] on div "17:01 - 76F-001.89" at bounding box center [371, 174] width 117 height 17
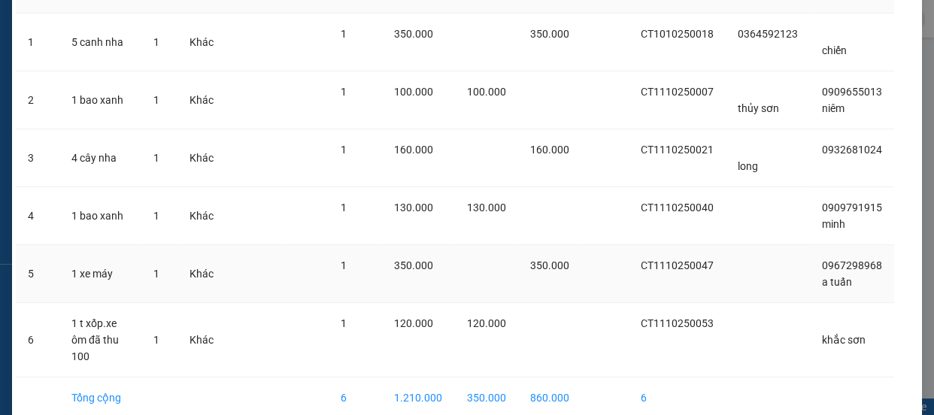
scroll to position [241, 0]
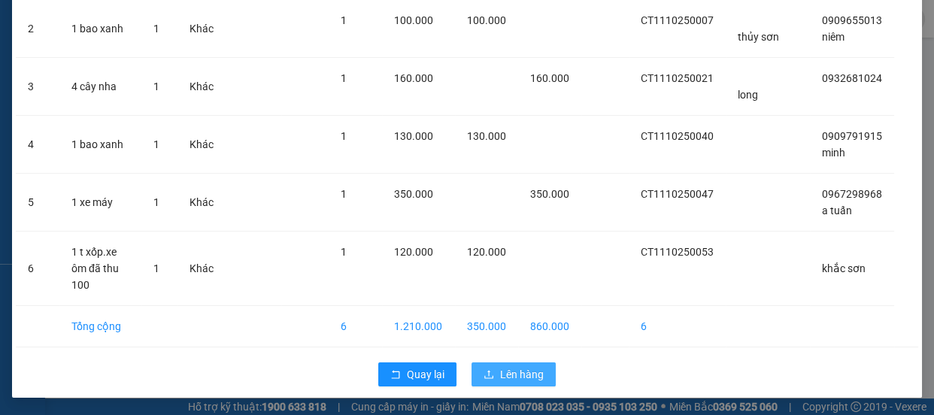
click at [541, 382] on button "Lên hàng" at bounding box center [514, 374] width 84 height 24
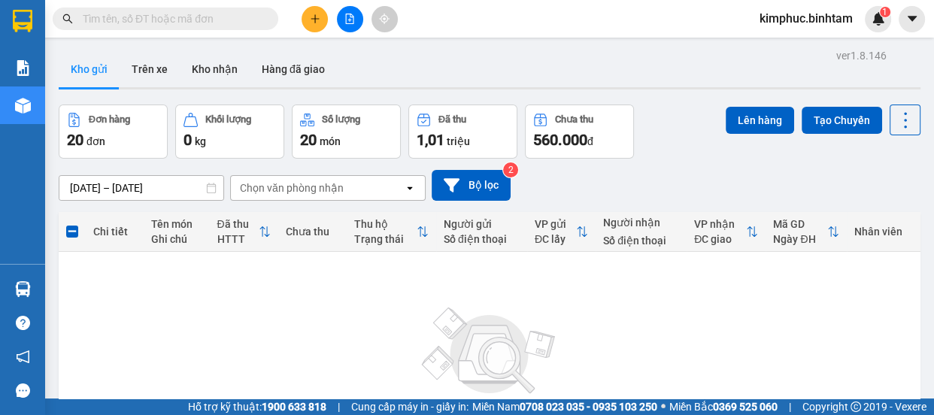
scroll to position [150, 0]
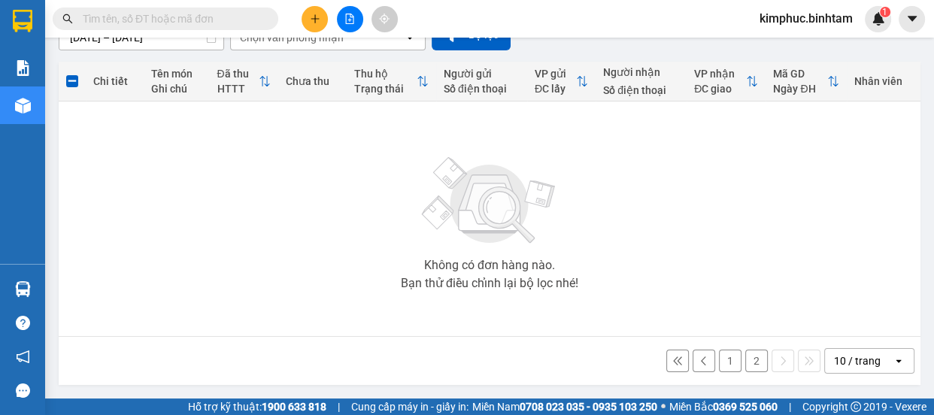
click at [745, 356] on button "2" at bounding box center [756, 361] width 23 height 23
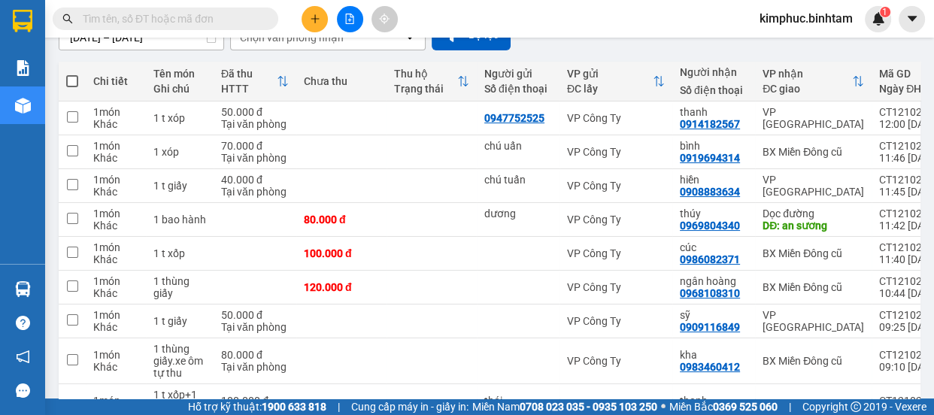
click at [75, 79] on span at bounding box center [72, 81] width 12 height 12
click at [72, 74] on input "checkbox" at bounding box center [72, 74] width 0 height 0
checkbox input "true"
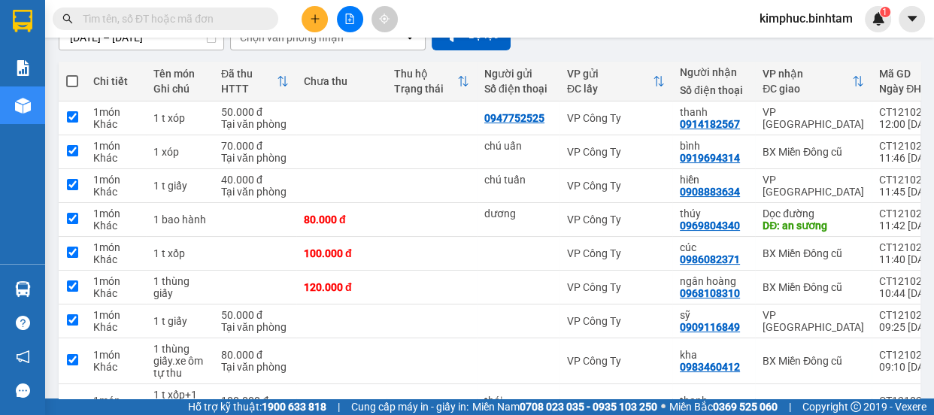
checkbox input "true"
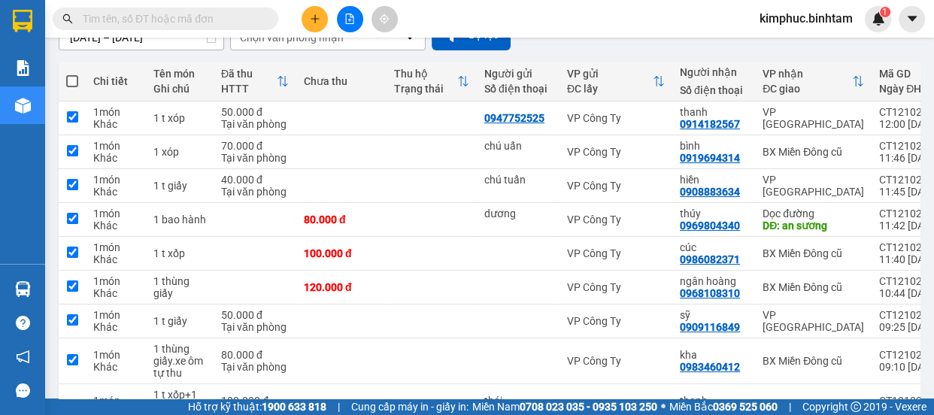
checkbox input "true"
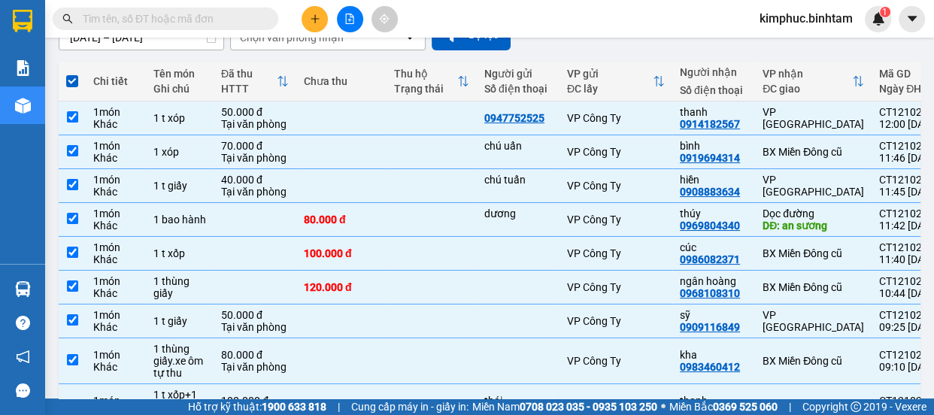
scroll to position [293, 0]
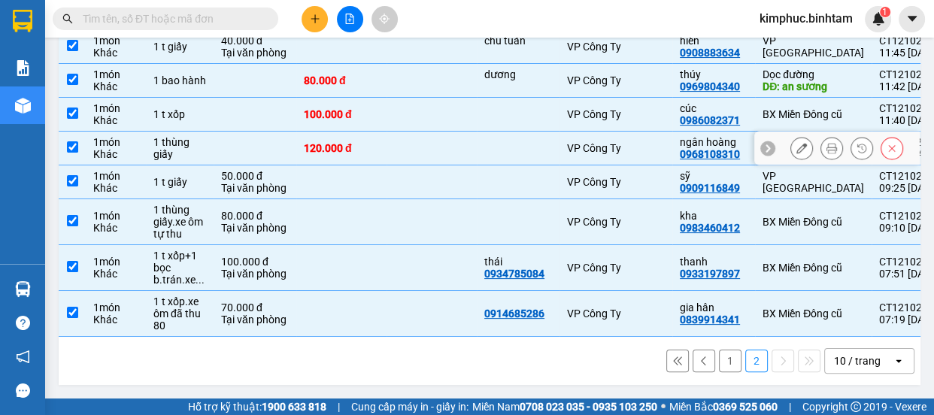
click at [75, 143] on input "checkbox" at bounding box center [72, 146] width 11 height 11
checkbox input "false"
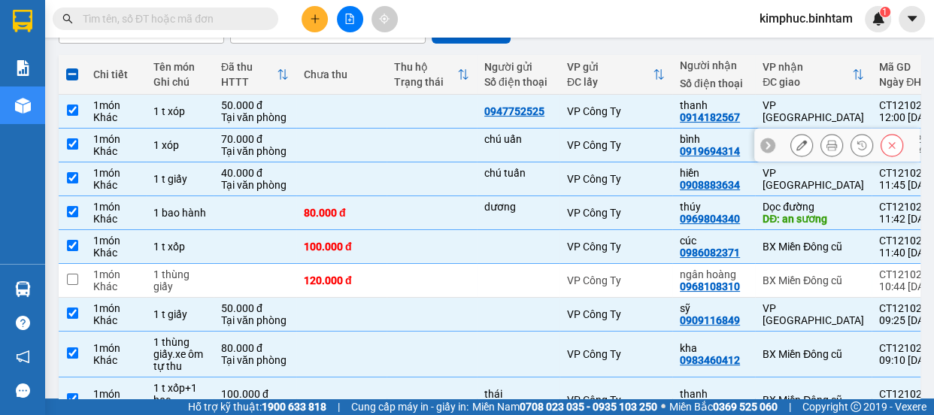
scroll to position [0, 0]
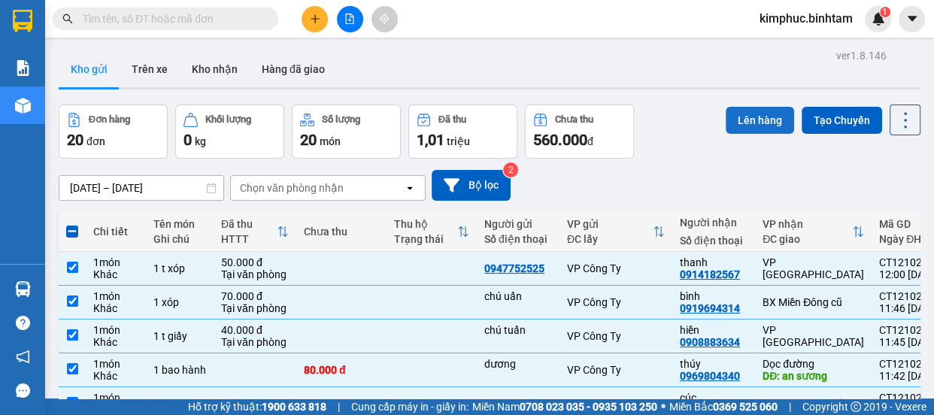
click at [766, 126] on button "Lên hàng" at bounding box center [760, 120] width 68 height 27
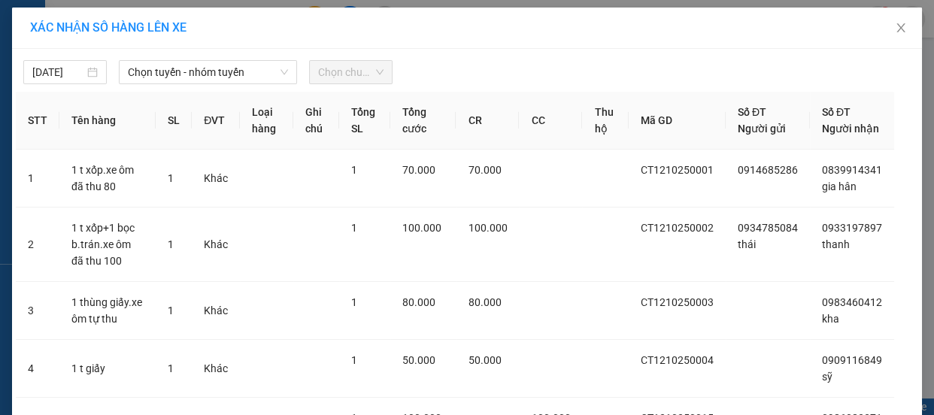
drag, startPoint x: 196, startPoint y: 75, endPoint x: 197, endPoint y: 84, distance: 9.1
click at [197, 84] on div "12/10/2025 Chọn tuyến - nhóm tuyến Chọn chuyến STT Tên hàng SL ĐVT Loại hàng Gh…" at bounding box center [467, 414] width 910 height 730
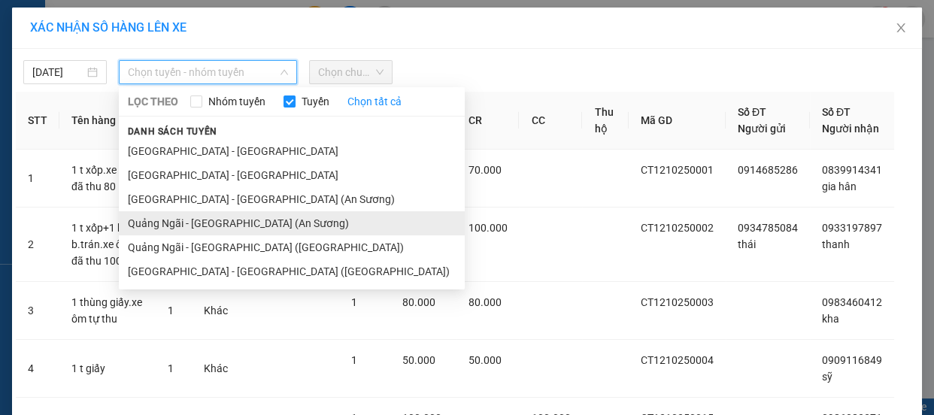
click at [221, 220] on li "Quảng Ngãi - Sài Gòn (An Sương)" at bounding box center [292, 223] width 346 height 24
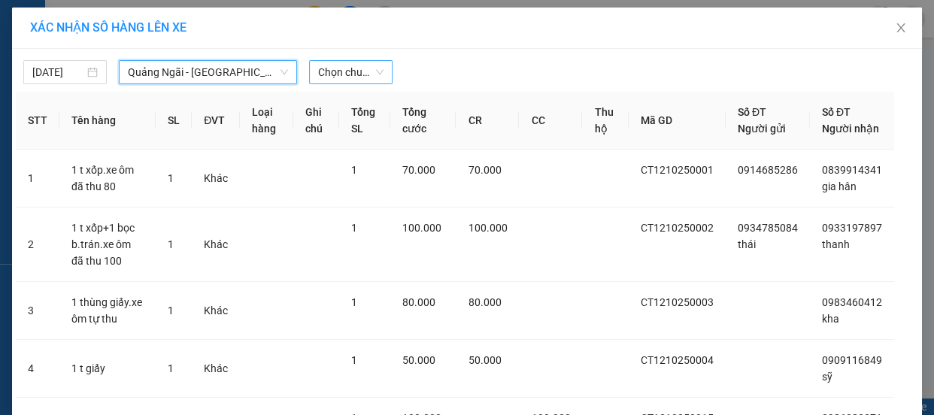
click at [339, 68] on span "Chọn chuyến" at bounding box center [350, 72] width 65 height 23
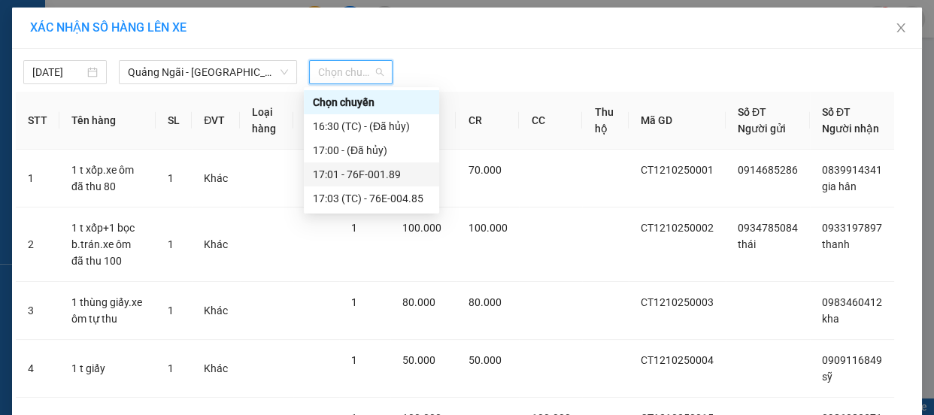
click at [373, 174] on div "17:01 - 76F-001.89" at bounding box center [371, 174] width 117 height 17
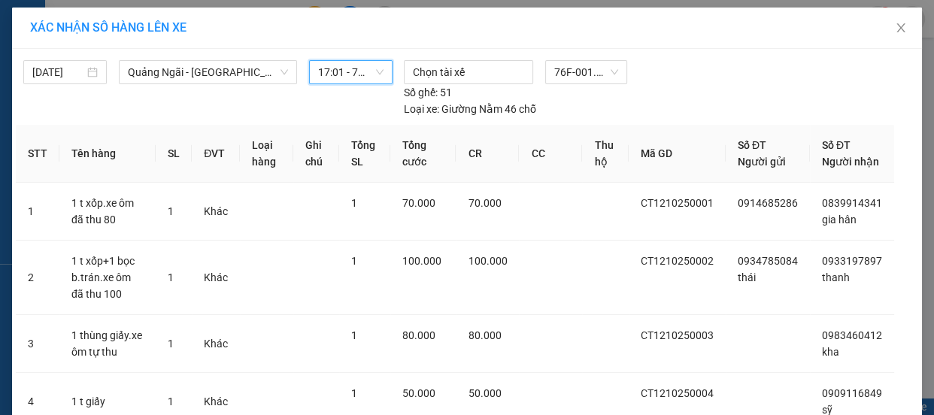
scroll to position [430, 0]
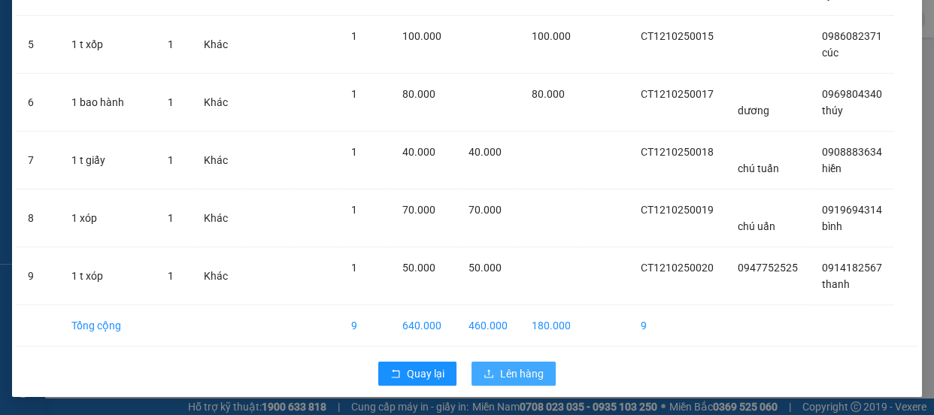
click at [525, 365] on span "Lên hàng" at bounding box center [522, 373] width 44 height 17
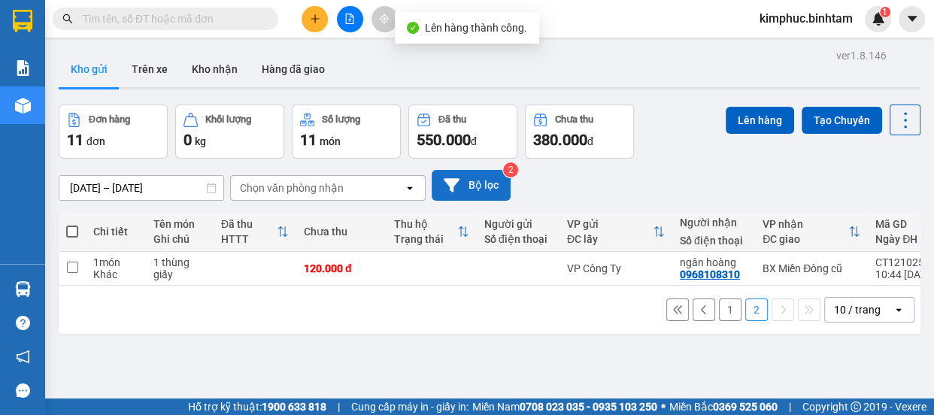
scroll to position [68, 0]
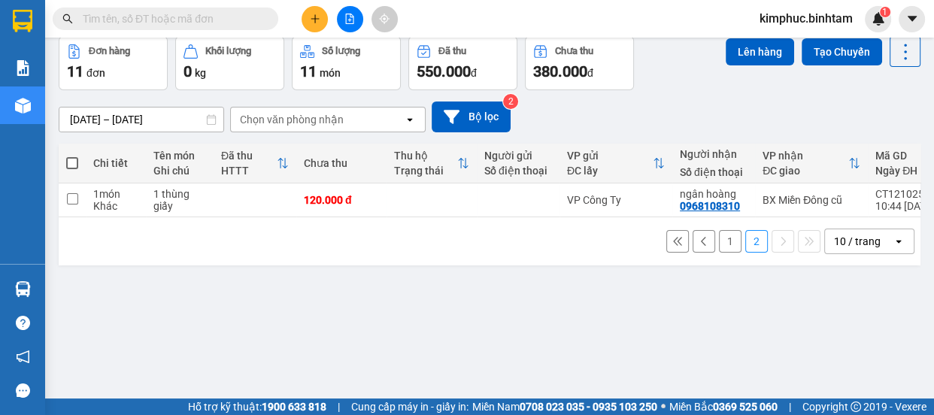
click at [719, 253] on button "1" at bounding box center [730, 241] width 23 height 23
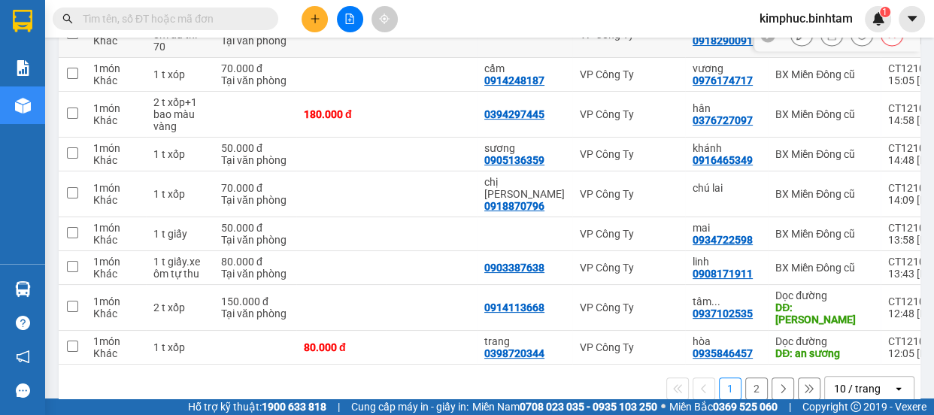
scroll to position [205, 0]
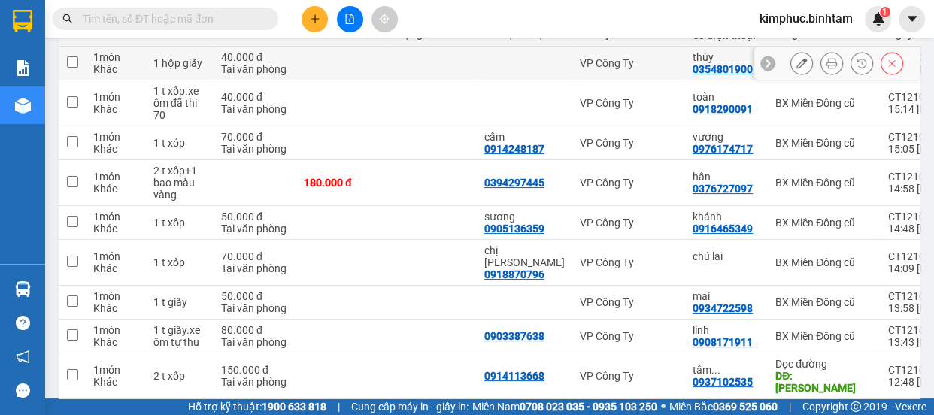
click at [74, 57] on input "checkbox" at bounding box center [72, 61] width 11 height 11
checkbox input "true"
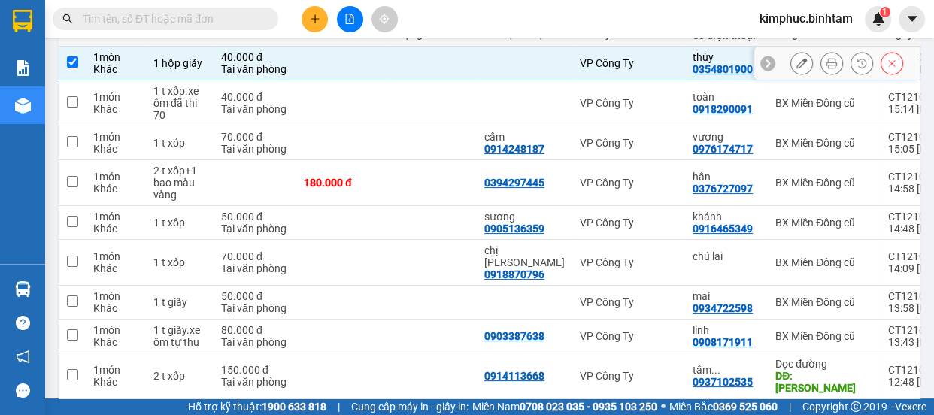
scroll to position [137, 0]
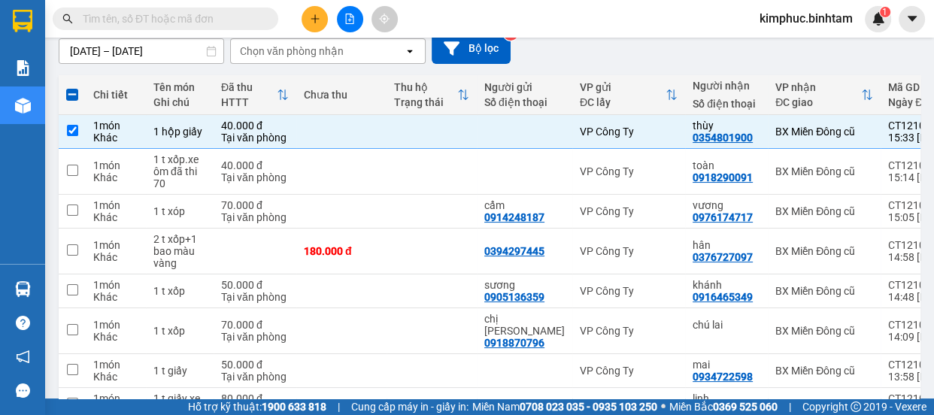
click at [76, 93] on span at bounding box center [72, 95] width 12 height 12
click at [72, 87] on input "checkbox" at bounding box center [72, 87] width 0 height 0
checkbox input "true"
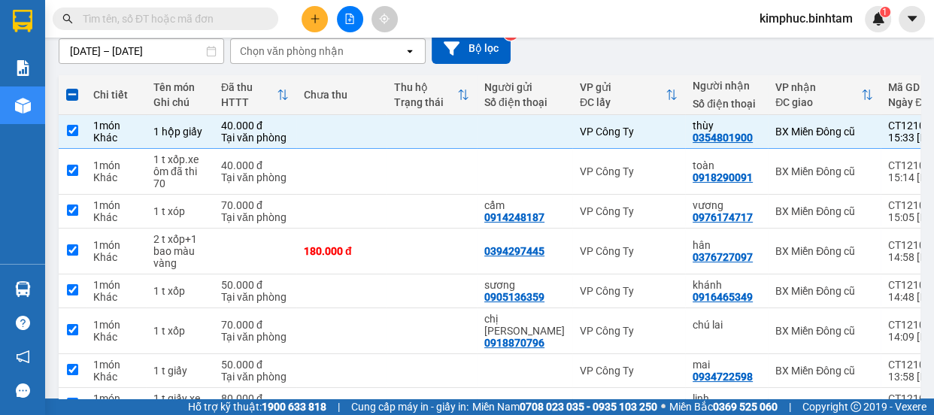
checkbox input "true"
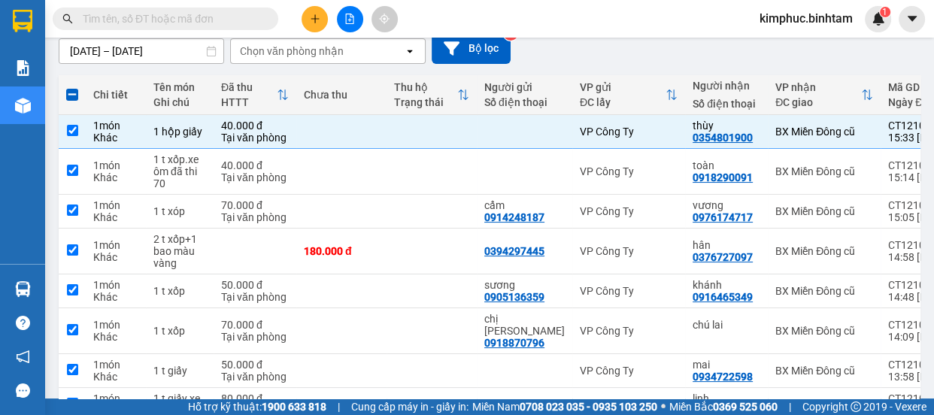
checkbox input "true"
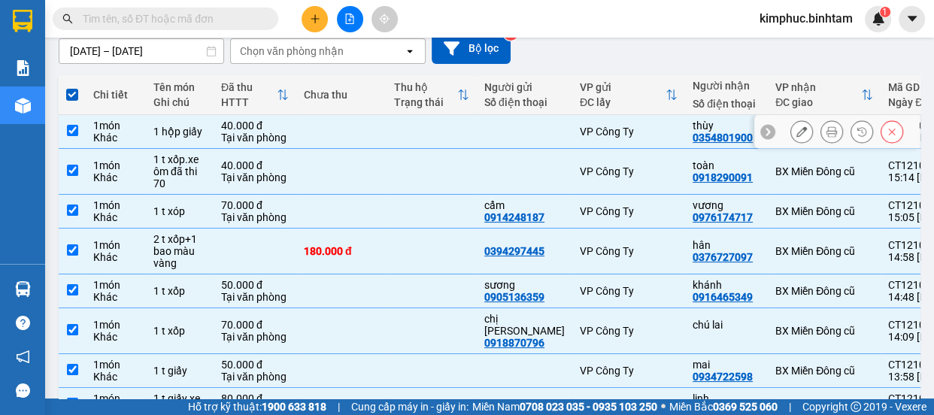
scroll to position [205, 0]
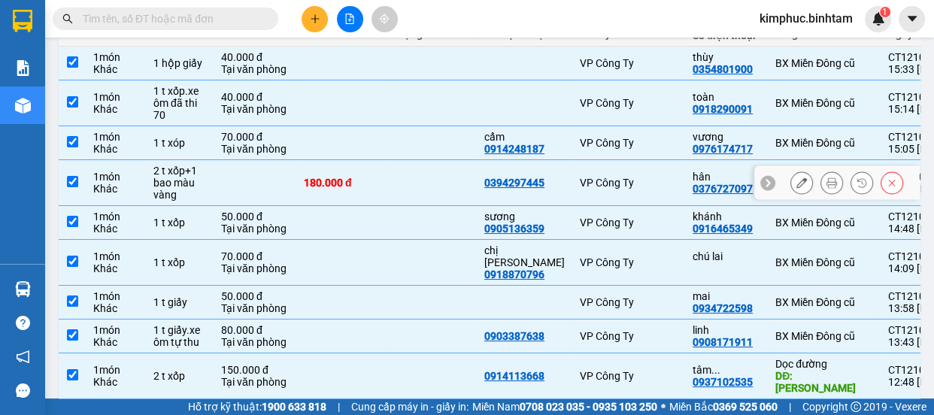
click at [70, 176] on input "checkbox" at bounding box center [72, 181] width 11 height 11
checkbox input "false"
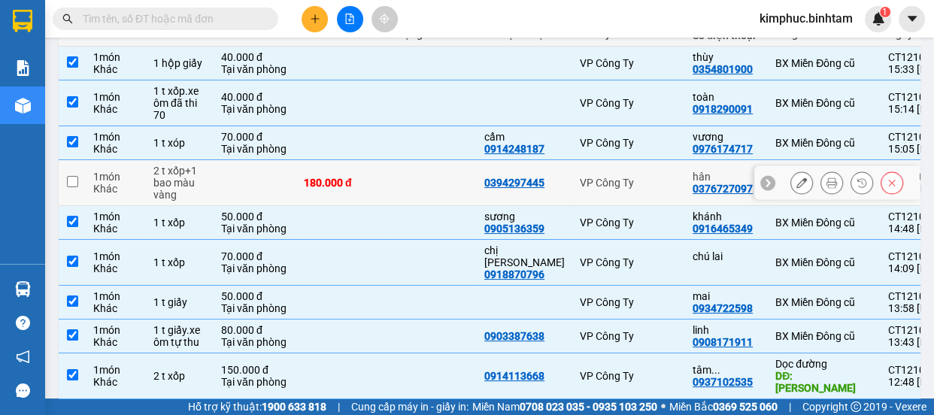
scroll to position [281, 0]
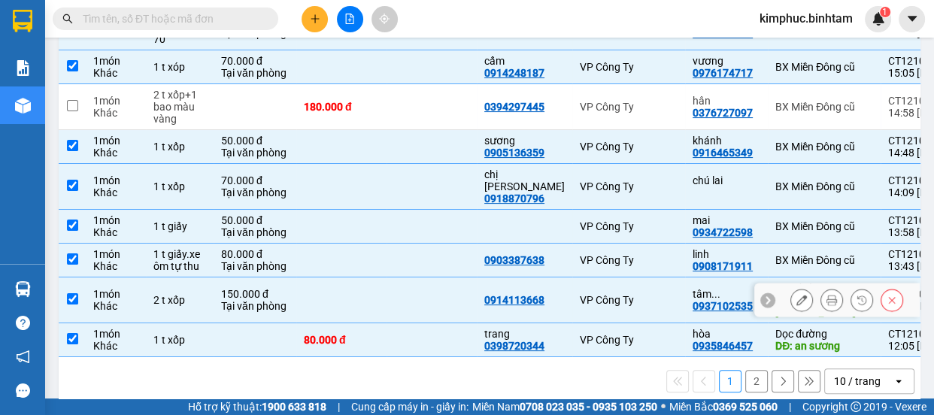
click at [77, 286] on td at bounding box center [72, 301] width 27 height 46
checkbox input "false"
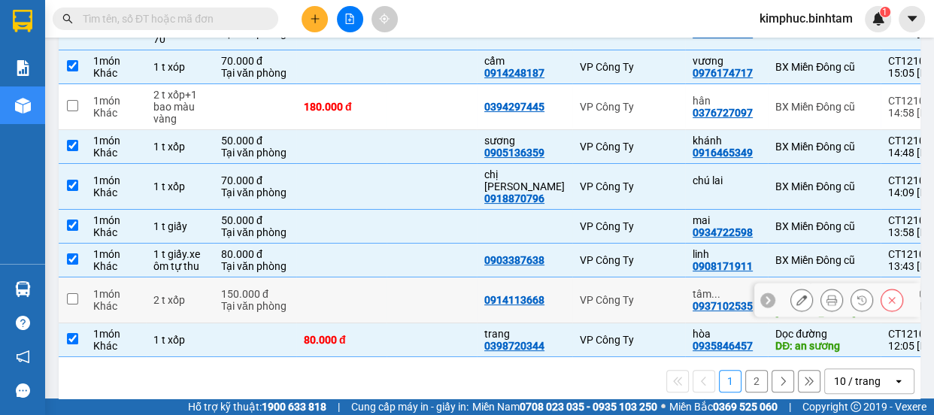
scroll to position [8, 0]
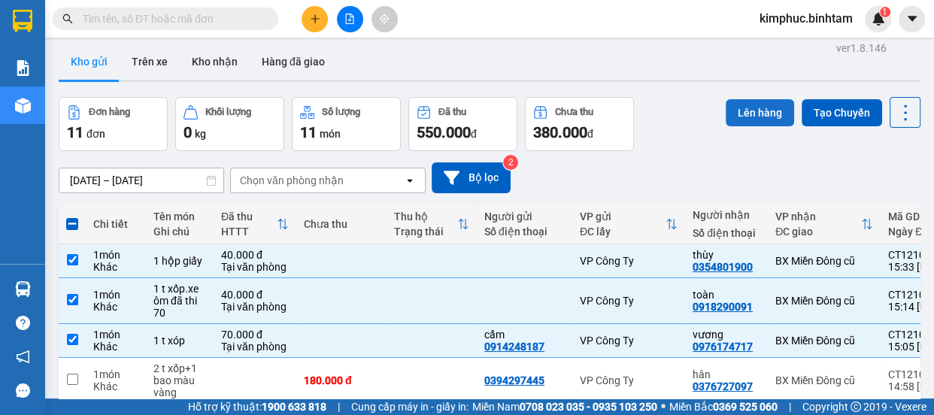
click at [735, 116] on button "Lên hàng" at bounding box center [760, 112] width 68 height 27
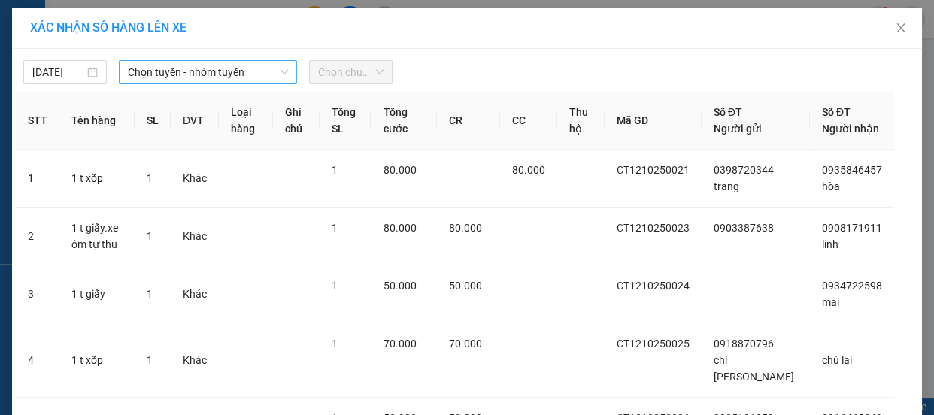
click at [232, 77] on span "Chọn tuyến - nhóm tuyến" at bounding box center [208, 72] width 160 height 23
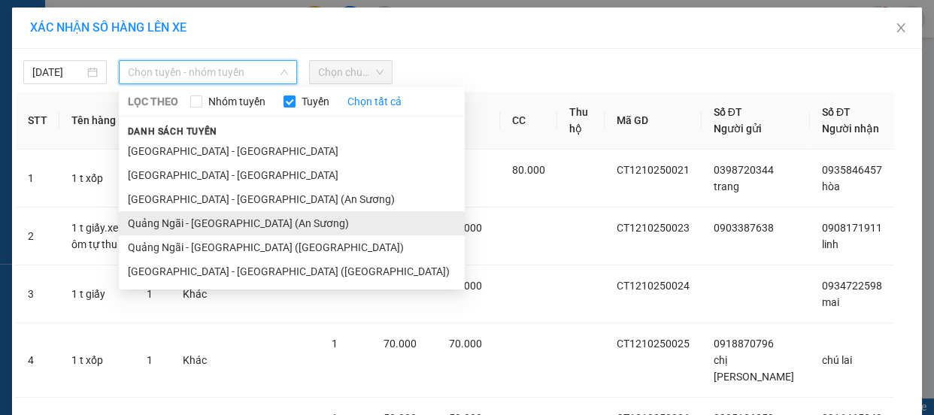
click at [214, 220] on li "Quảng Ngãi - [GEOGRAPHIC_DATA] (An Sương)" at bounding box center [292, 223] width 346 height 24
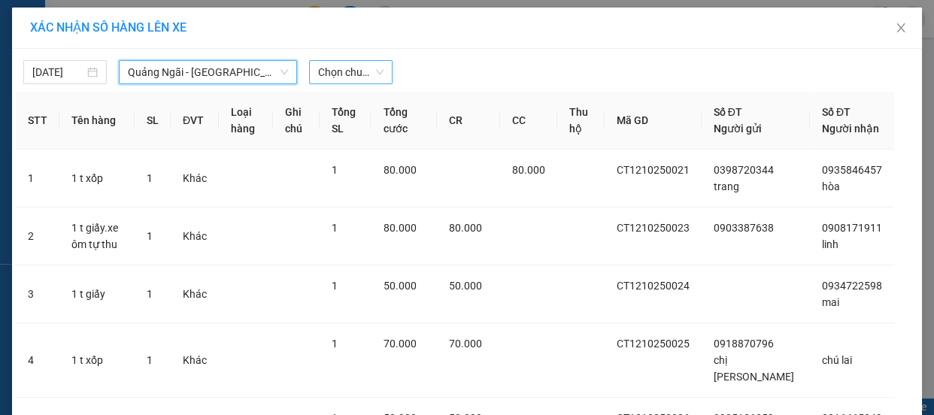
click at [353, 78] on span "Chọn chuyến" at bounding box center [350, 72] width 65 height 23
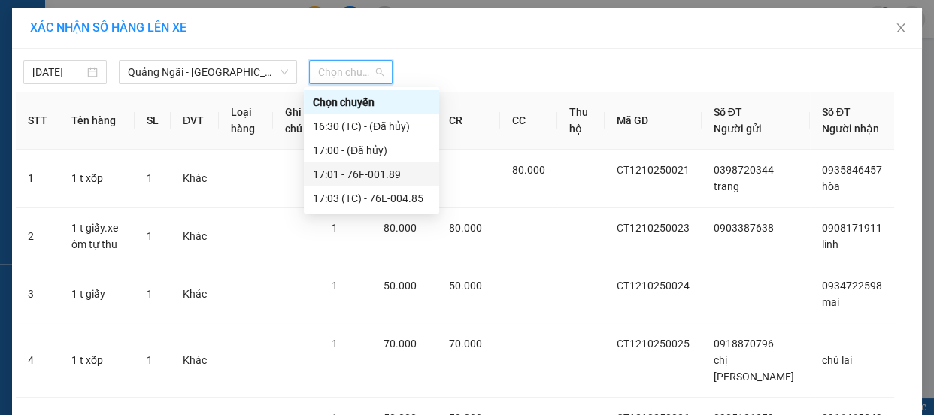
click at [374, 174] on div "17:01 - 76F-001.89" at bounding box center [371, 174] width 117 height 17
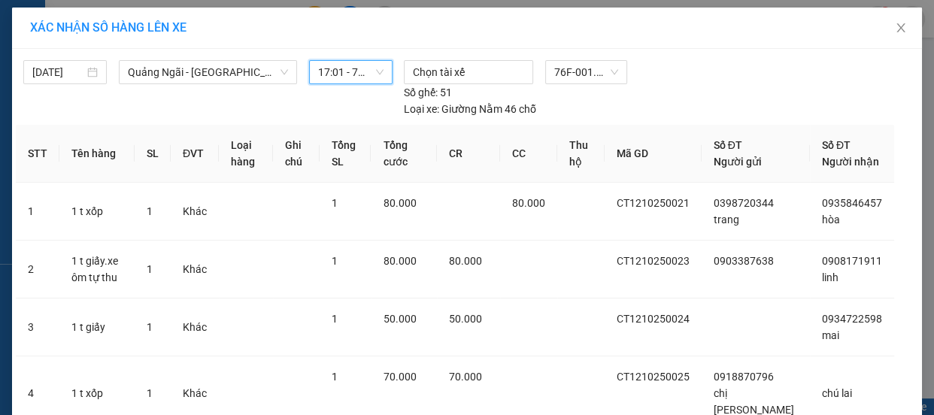
scroll to position [356, 0]
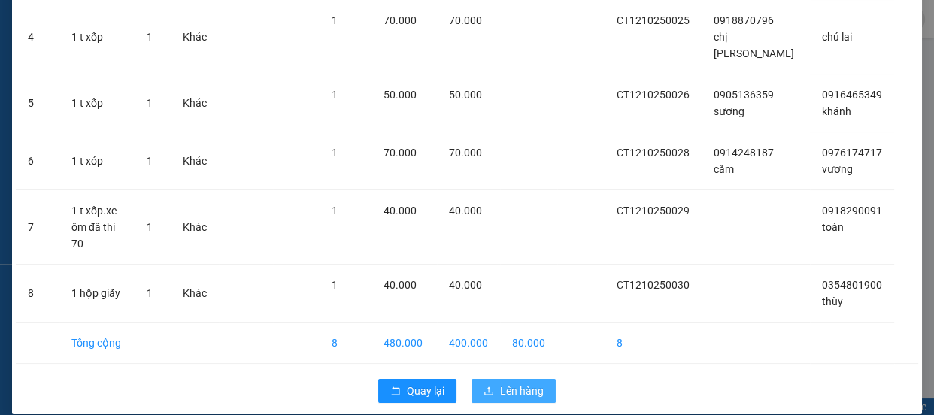
click at [518, 383] on span "Lên hàng" at bounding box center [522, 391] width 44 height 17
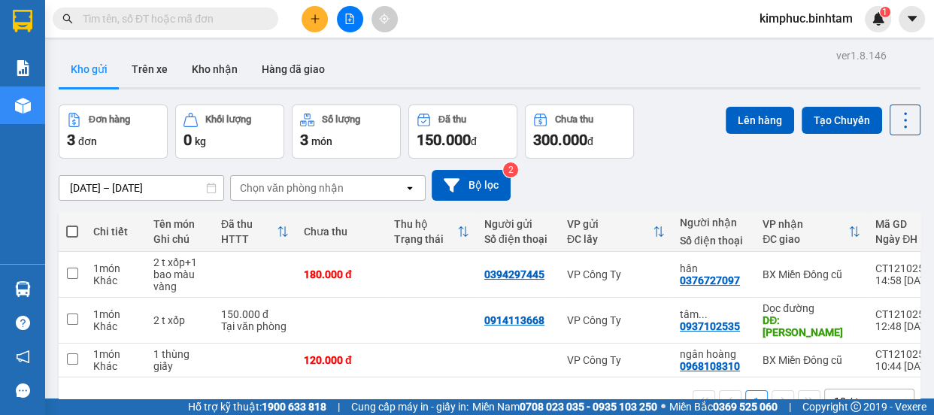
scroll to position [68, 0]
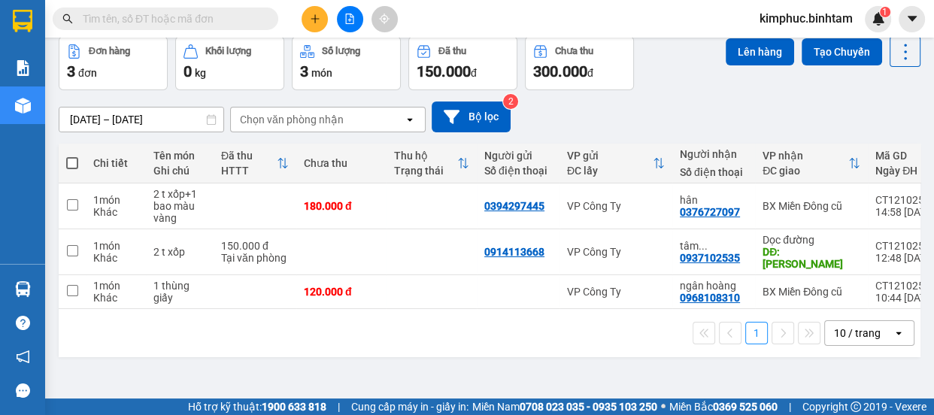
click at [746, 336] on button "1" at bounding box center [756, 333] width 23 height 23
click at [350, 25] on button at bounding box center [350, 19] width 26 height 26
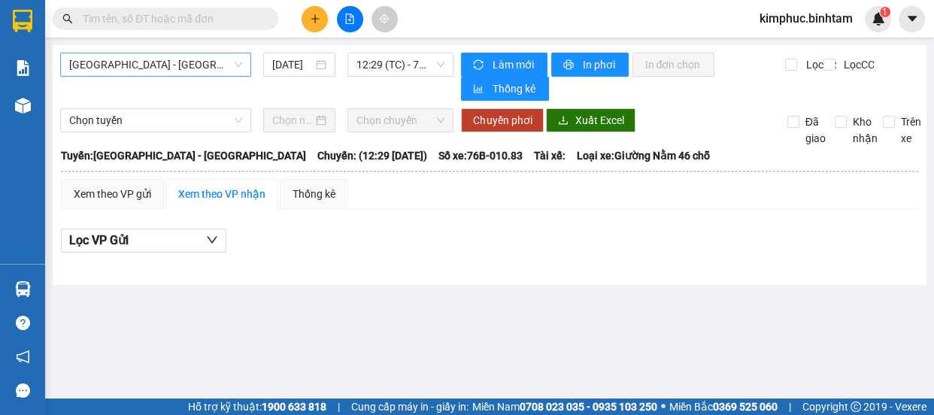
click at [178, 60] on span "[GEOGRAPHIC_DATA] - [GEOGRAPHIC_DATA]" at bounding box center [155, 64] width 173 height 23
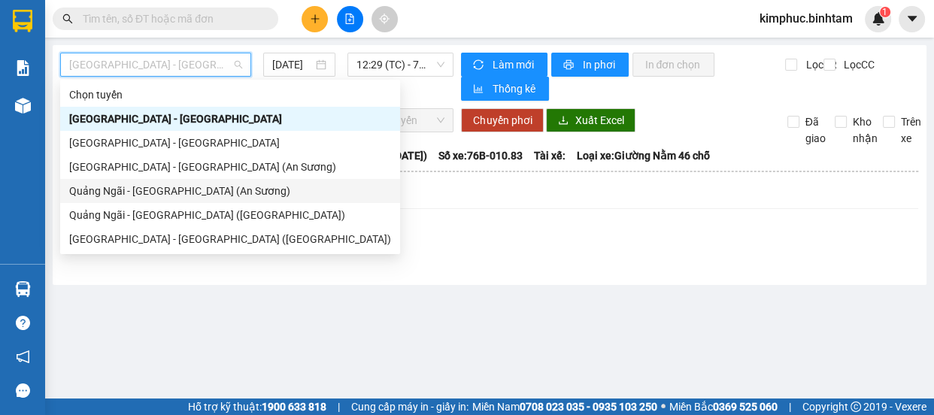
click at [180, 196] on div "Quảng Ngãi - [GEOGRAPHIC_DATA] (An Sương)" at bounding box center [230, 191] width 322 height 17
type input "[DATE]"
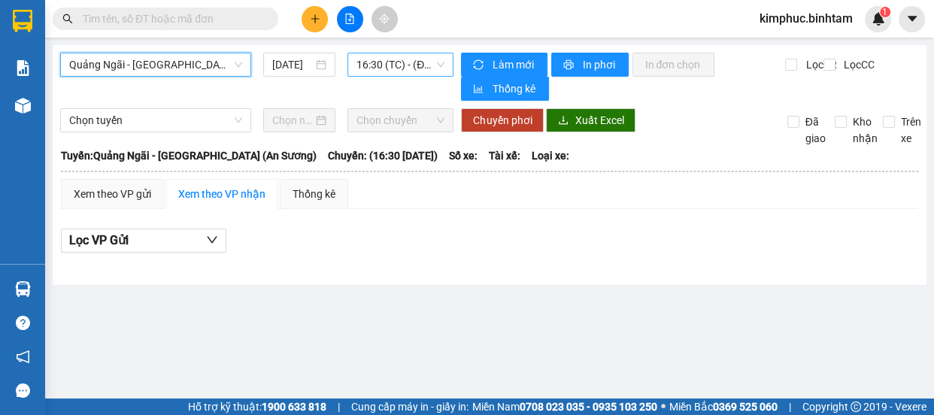
click at [391, 71] on span "16:30 (TC) - (Đã hủy)" at bounding box center [400, 64] width 88 height 23
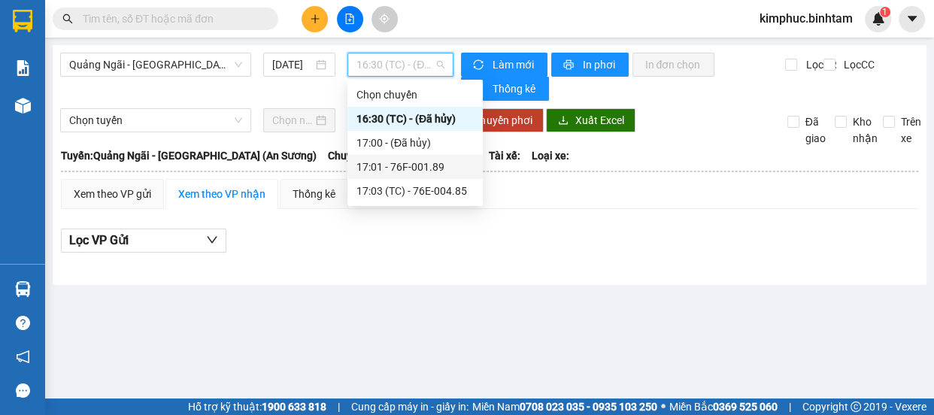
click at [431, 166] on div "17:01 - 76F-001.89" at bounding box center [414, 167] width 117 height 17
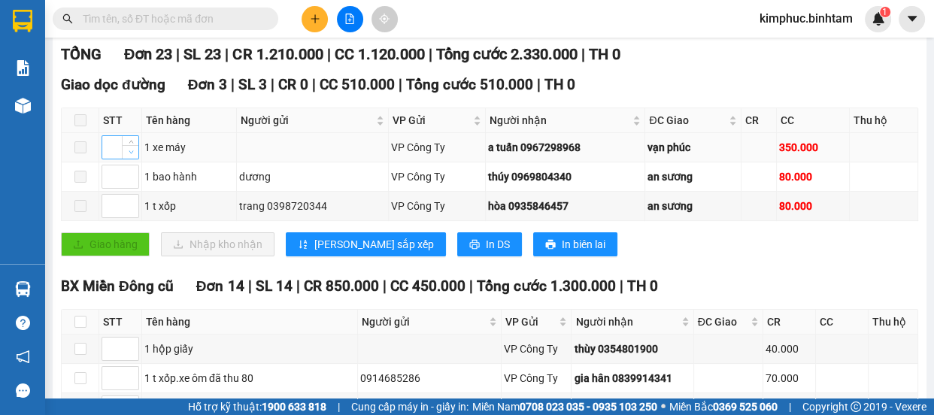
scroll to position [82, 0]
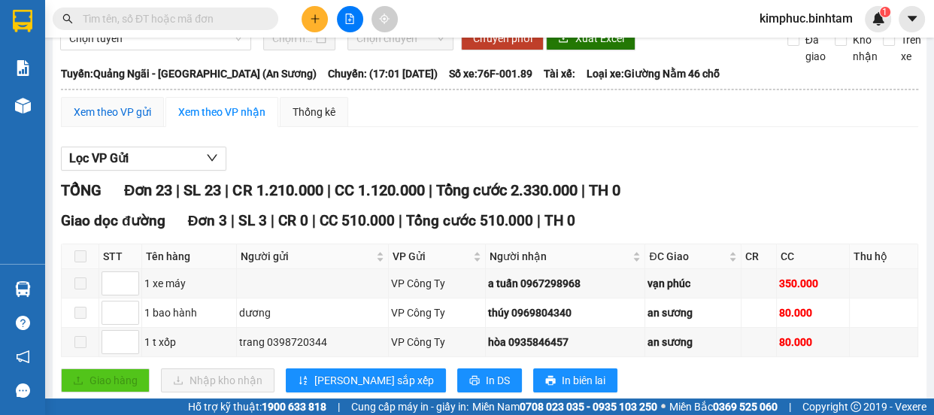
click at [75, 116] on div "Xem theo VP gửi" at bounding box center [112, 112] width 77 height 17
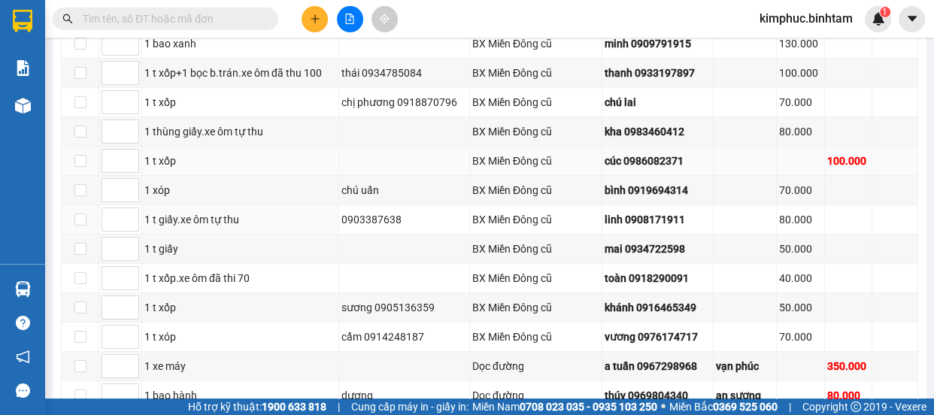
scroll to position [478, 0]
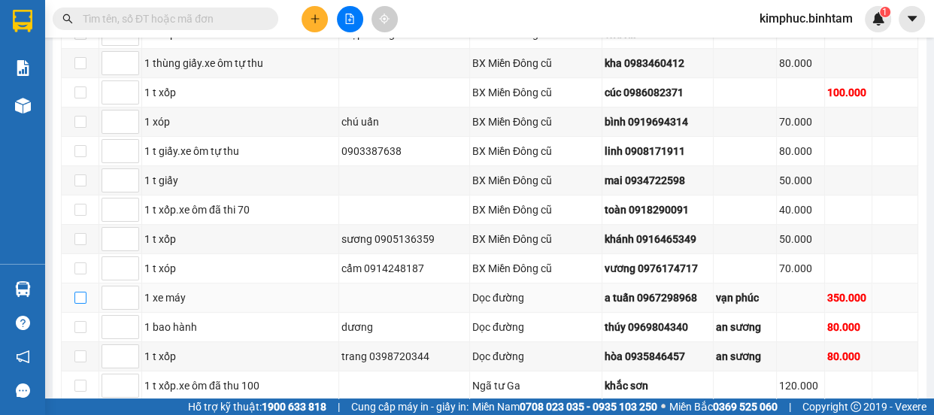
click at [76, 298] on input "checkbox" at bounding box center [80, 298] width 12 height 12
checkbox input "true"
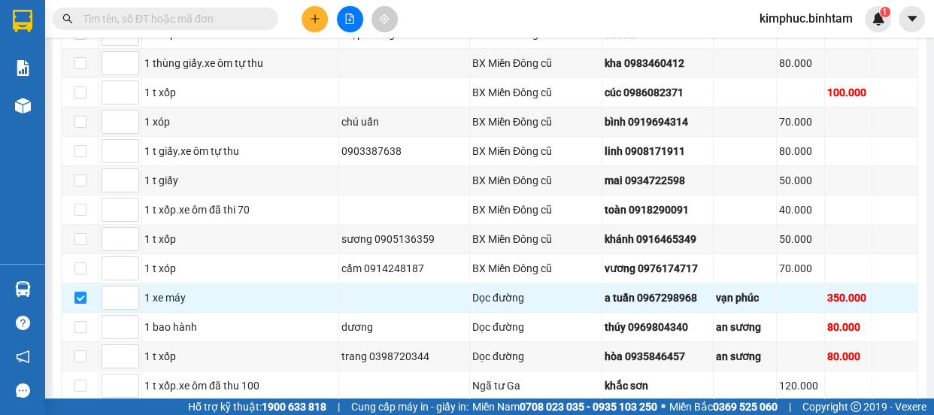
scroll to position [699, 0]
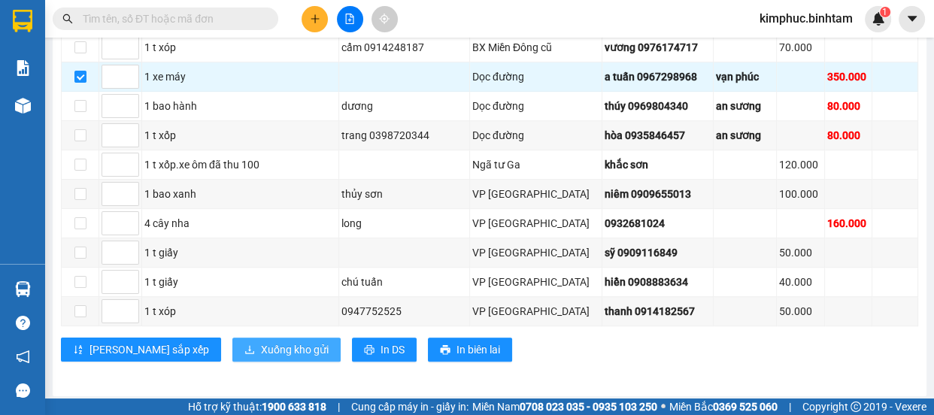
click at [261, 341] on span "Xuống kho gửi" at bounding box center [295, 349] width 68 height 17
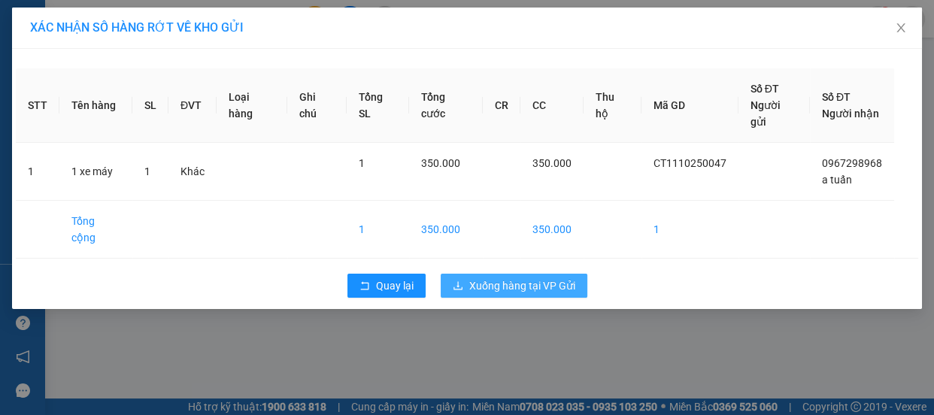
click at [550, 278] on span "Xuống hàng tại VP Gửi" at bounding box center [522, 286] width 106 height 17
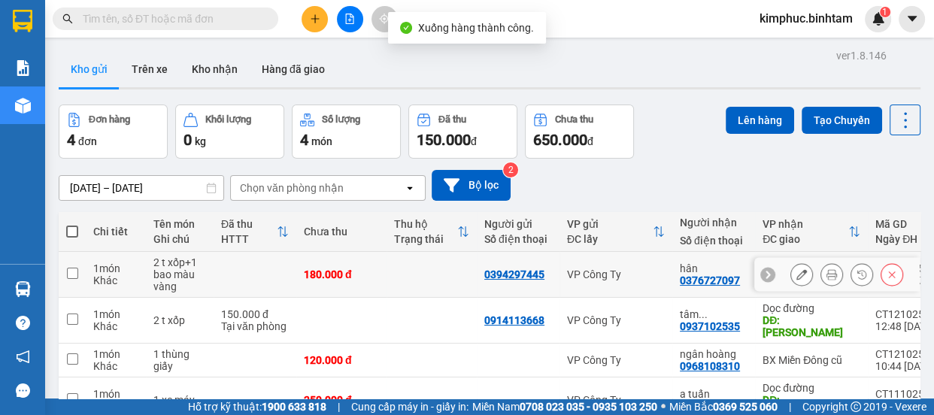
scroll to position [68, 0]
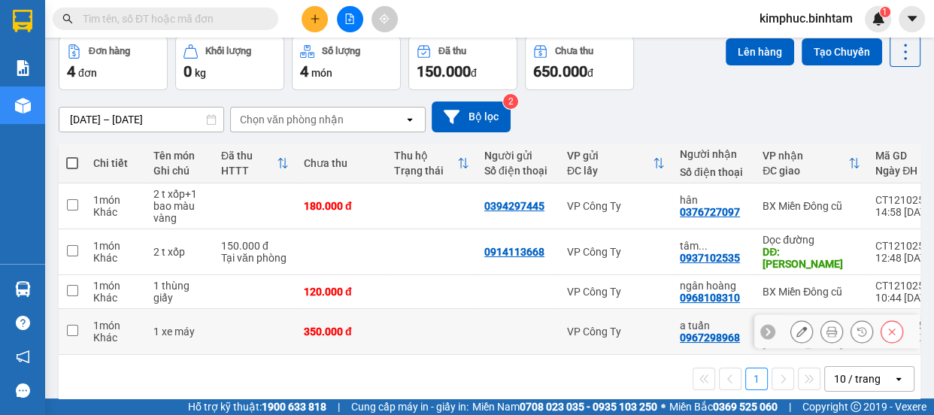
click at [68, 317] on td at bounding box center [72, 332] width 27 height 46
checkbox input "true"
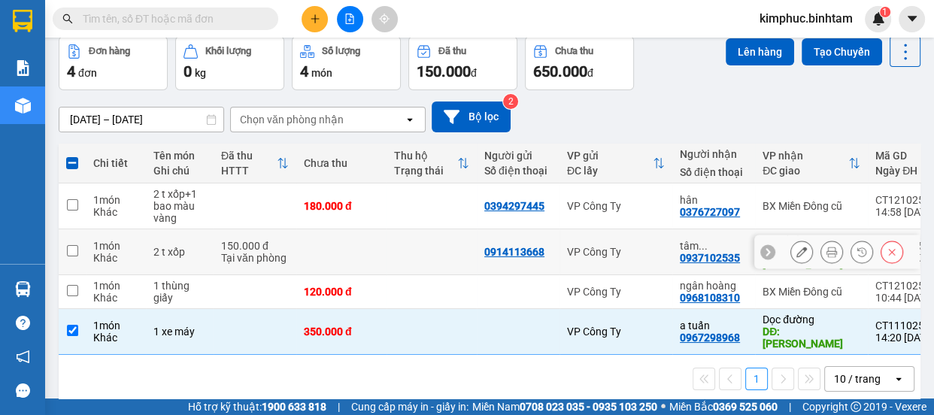
click at [75, 245] on input "checkbox" at bounding box center [72, 250] width 11 height 11
checkbox input "true"
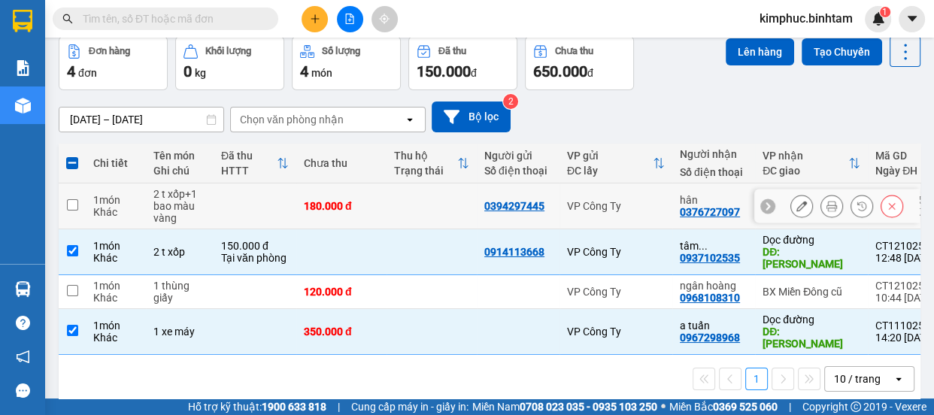
scroll to position [0, 0]
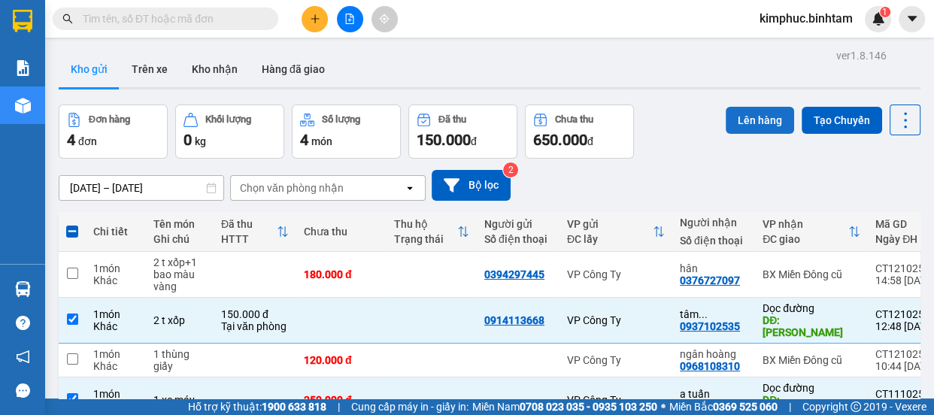
click at [750, 120] on button "Lên hàng" at bounding box center [760, 120] width 68 height 27
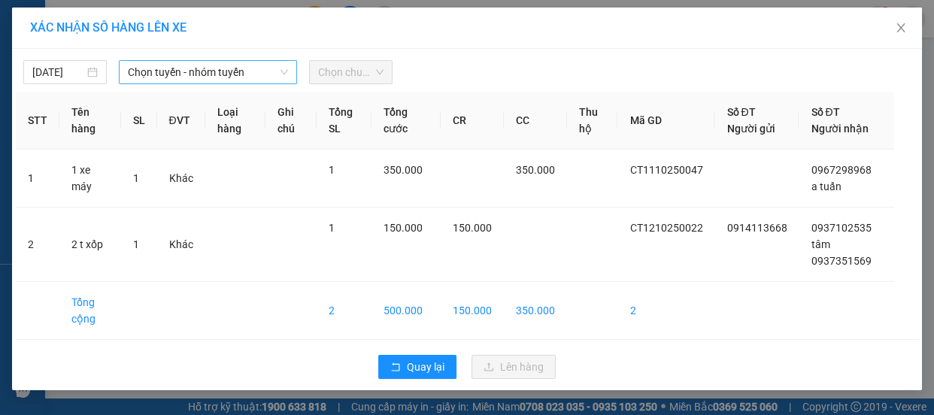
click at [190, 74] on span "Chọn tuyến - nhóm tuyến" at bounding box center [208, 72] width 160 height 23
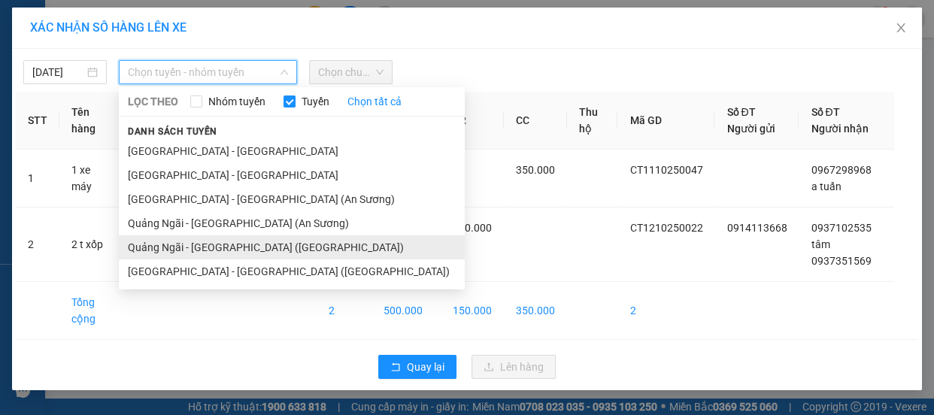
click at [196, 247] on li "Quảng Ngãi - [GEOGRAPHIC_DATA] ([GEOGRAPHIC_DATA])" at bounding box center [292, 247] width 346 height 24
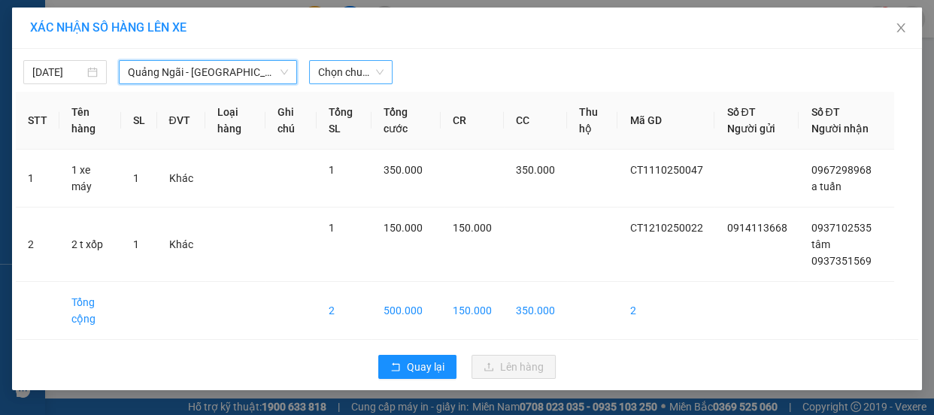
click at [338, 82] on span "Chọn chuyến" at bounding box center [350, 72] width 65 height 23
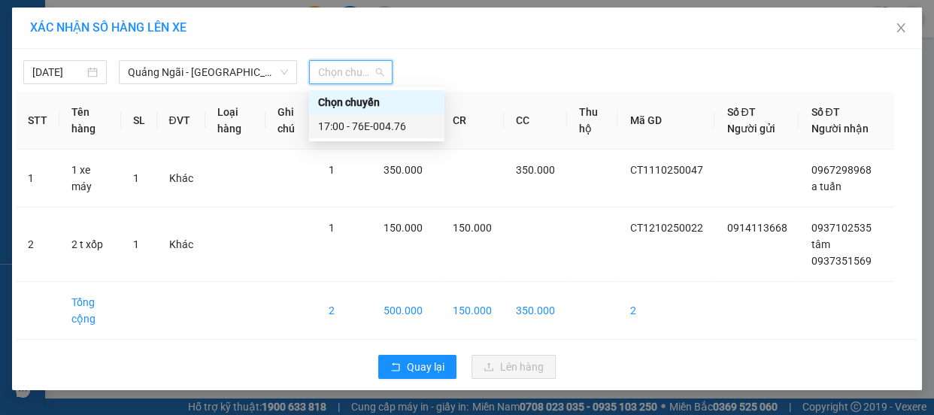
click at [351, 122] on div "17:00 - 76E-004.76" at bounding box center [376, 126] width 117 height 17
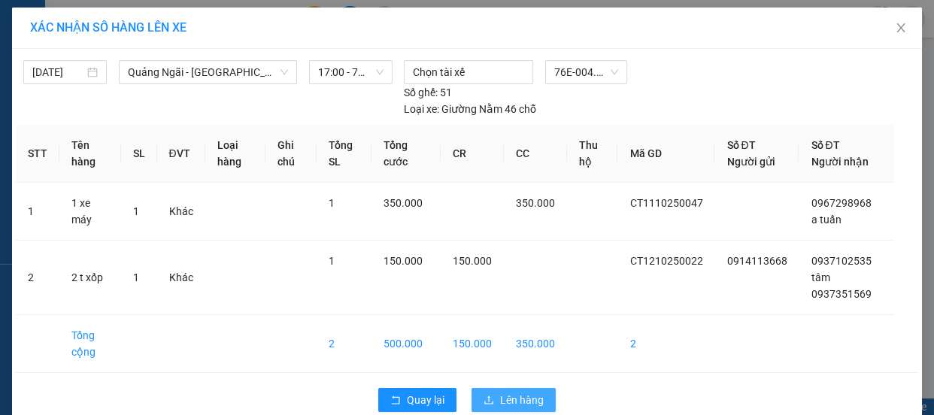
click at [495, 405] on button "Lên hàng" at bounding box center [514, 400] width 84 height 24
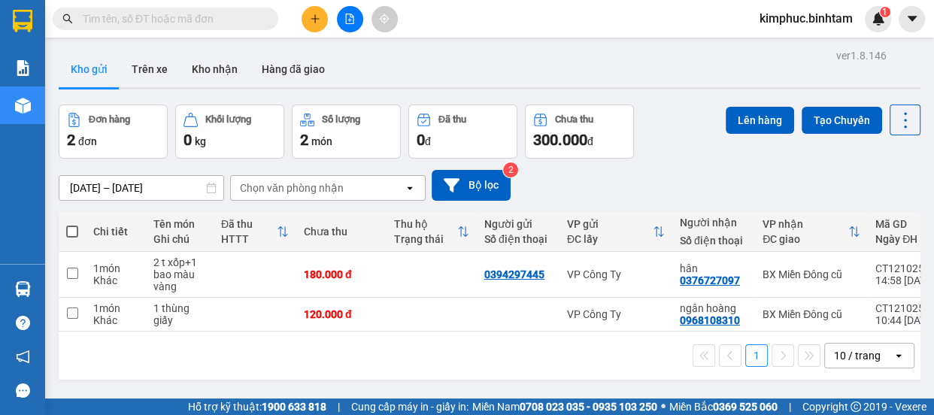
click at [355, 22] on button at bounding box center [350, 19] width 26 height 26
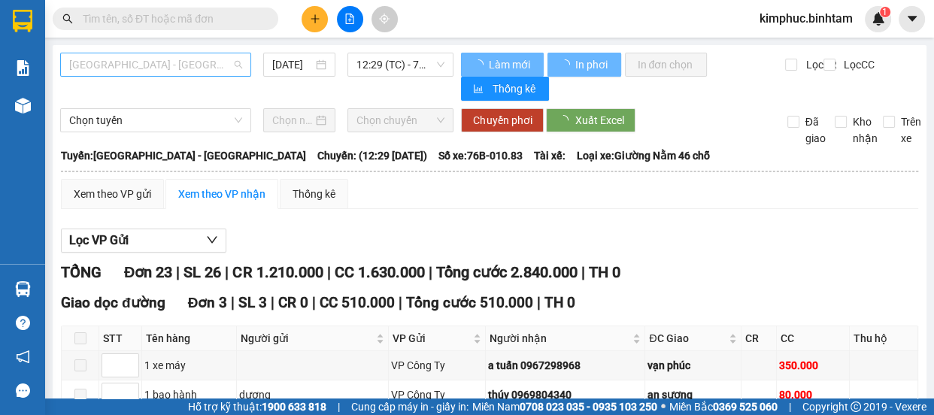
click at [159, 63] on span "[GEOGRAPHIC_DATA] - [GEOGRAPHIC_DATA]" at bounding box center [155, 64] width 173 height 23
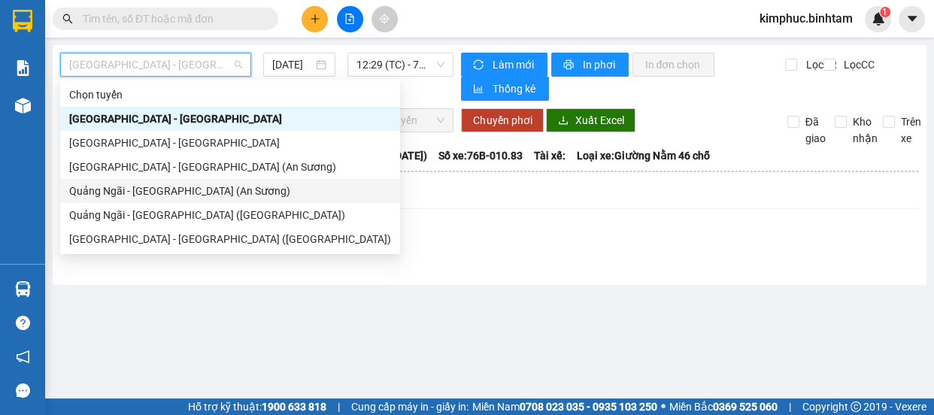
click at [171, 185] on div "Quảng Ngãi - [GEOGRAPHIC_DATA] (An Sương)" at bounding box center [230, 191] width 322 height 17
type input "[DATE]"
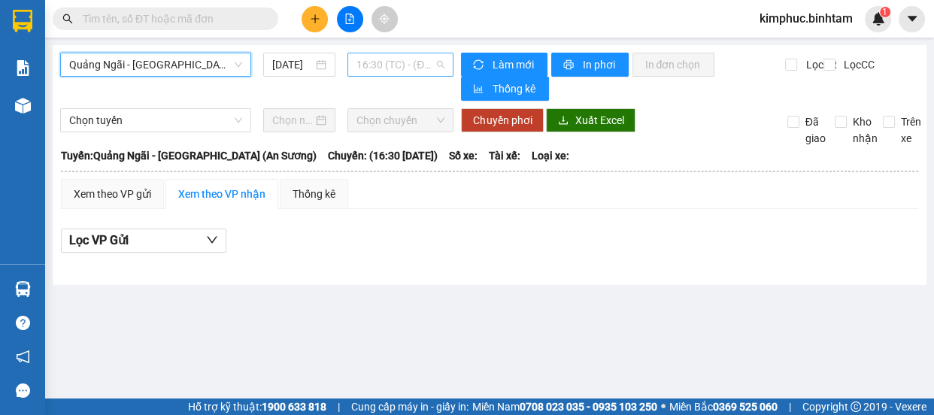
click at [411, 68] on span "16:30 (TC) - (Đã hủy)" at bounding box center [400, 64] width 88 height 23
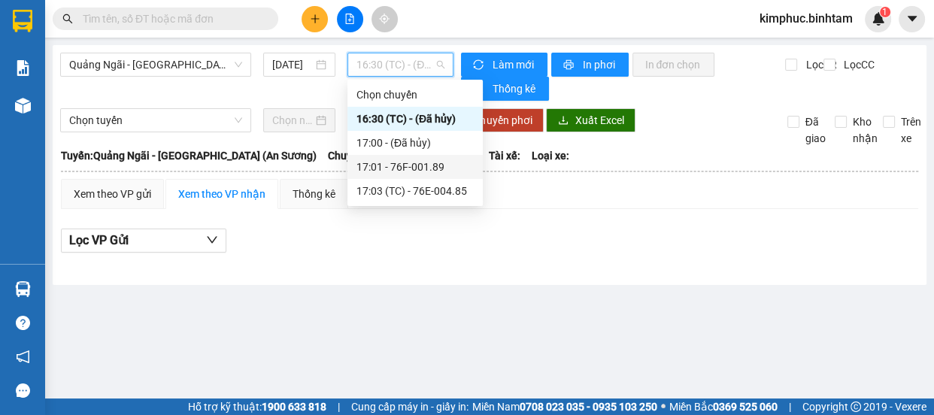
click at [419, 159] on div "17:01 - 76F-001.89" at bounding box center [414, 167] width 117 height 17
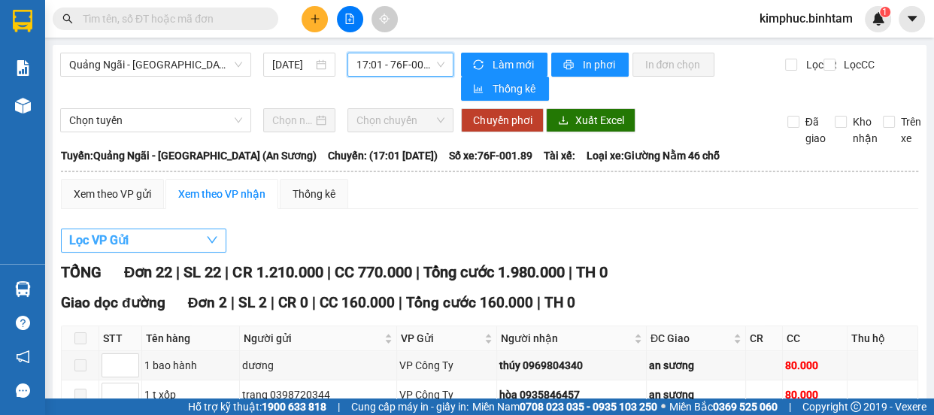
click at [105, 241] on span "Lọc VP Gửi" at bounding box center [98, 240] width 59 height 19
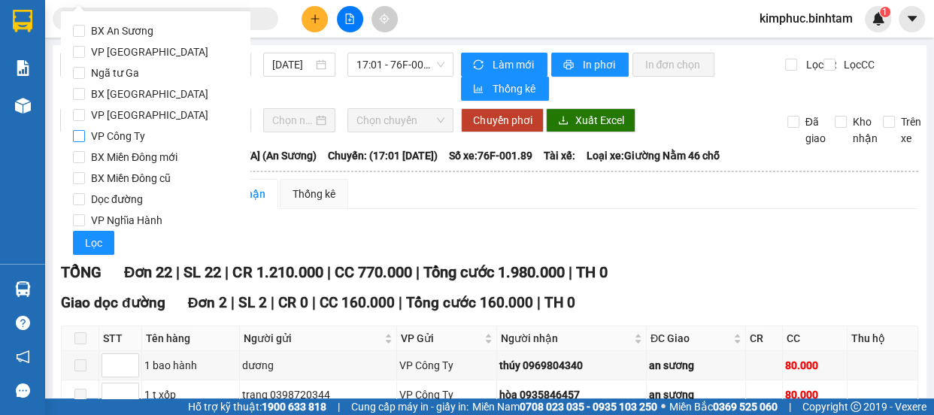
click at [85, 135] on span "VP Công Ty" at bounding box center [118, 136] width 66 height 21
click at [85, 135] on input "VP Công Ty" at bounding box center [79, 136] width 12 height 12
checkbox input "true"
click at [94, 241] on span "Lọc" at bounding box center [93, 243] width 17 height 17
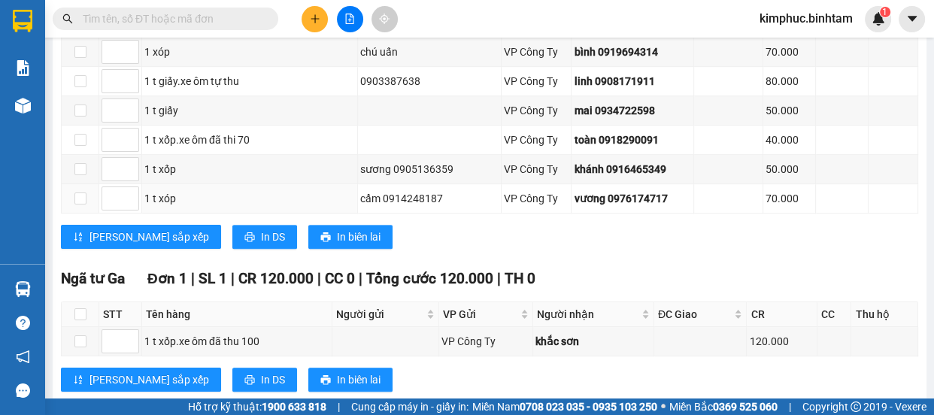
scroll to position [615, 0]
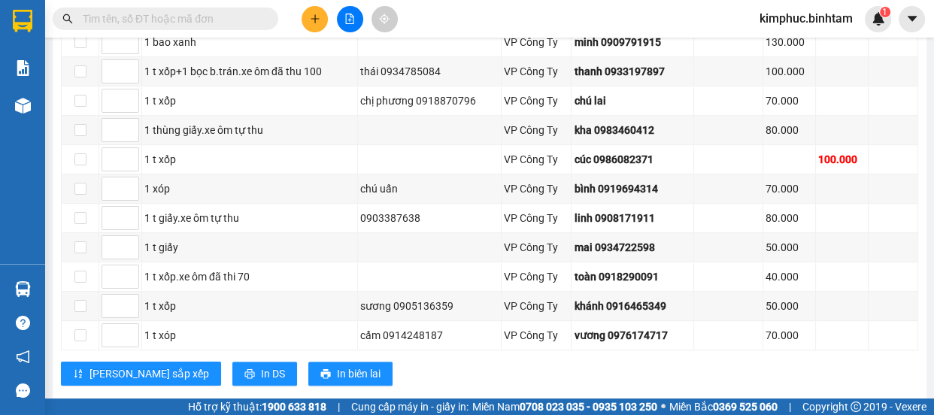
click at [156, 20] on input "text" at bounding box center [171, 19] width 177 height 17
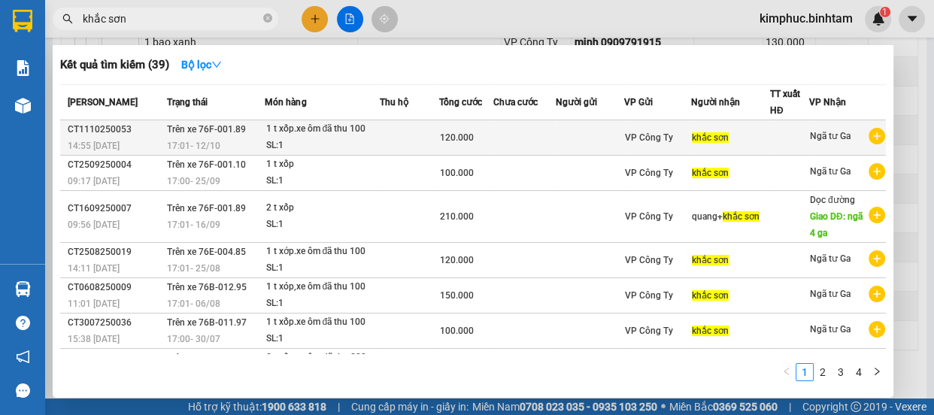
type input "khắc sơn"
click at [442, 130] on div "120.000" at bounding box center [466, 137] width 53 height 17
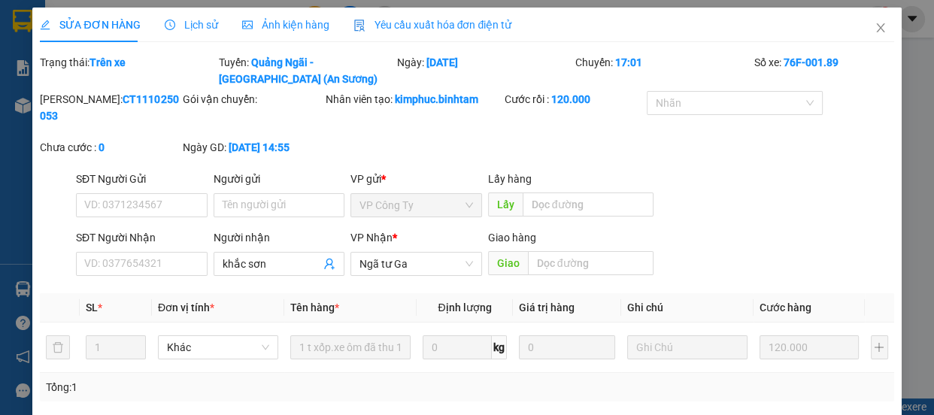
type input "khắc sơn"
type input "120.000"
click at [394, 263] on span "Ngã tư Ga" at bounding box center [416, 264] width 114 height 23
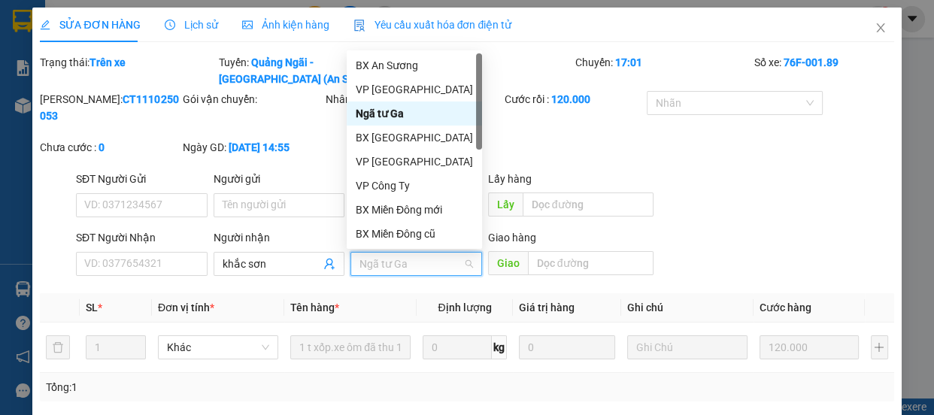
scroll to position [47, 0]
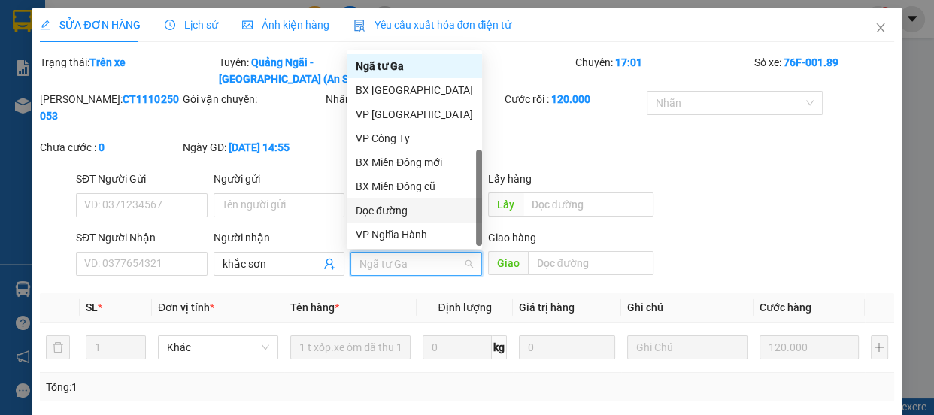
click at [393, 212] on div "Dọc đường" at bounding box center [414, 210] width 117 height 17
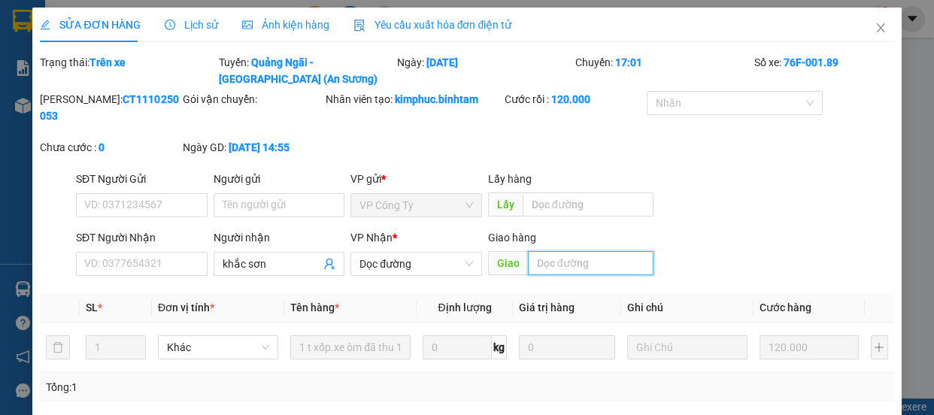
click at [559, 261] on input "text" at bounding box center [591, 263] width 126 height 24
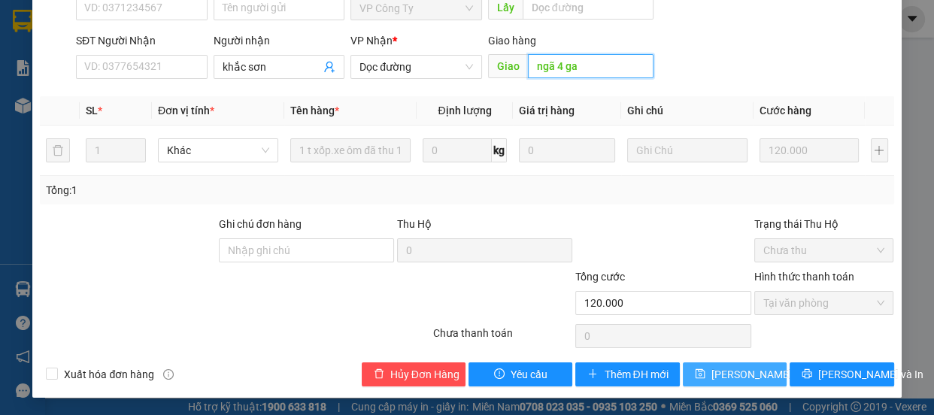
type input "ngã 4 ga"
click at [729, 372] on span "Lưu thay đổi" at bounding box center [771, 374] width 120 height 17
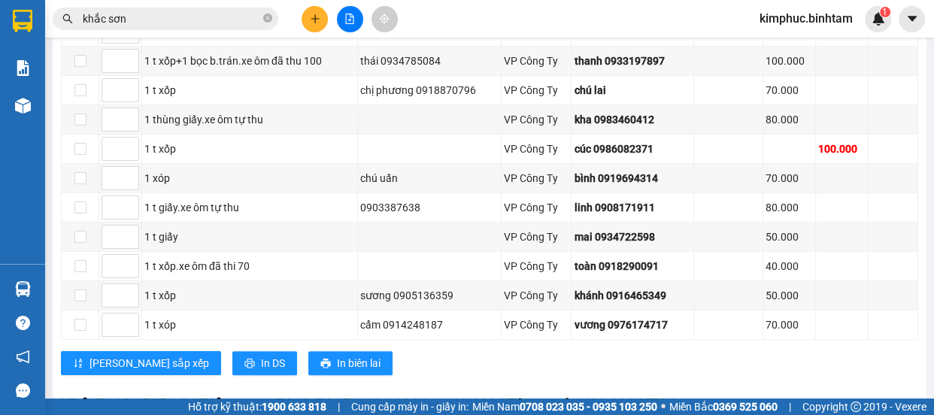
scroll to position [418, 0]
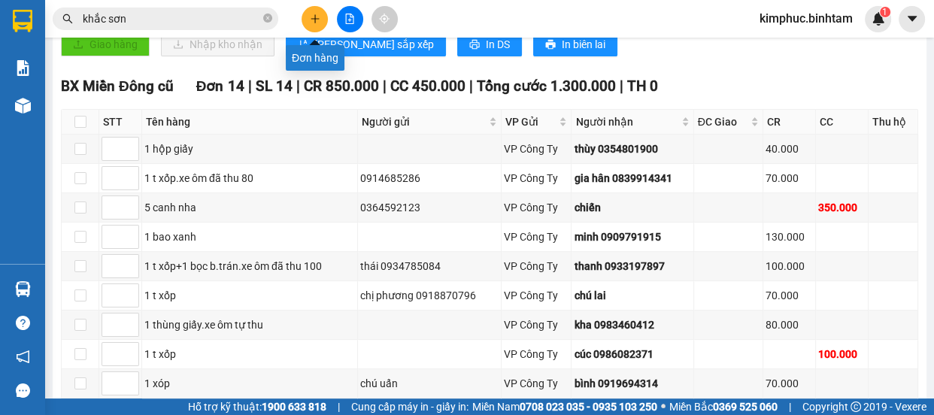
click at [314, 17] on icon "plus" at bounding box center [314, 18] width 1 height 8
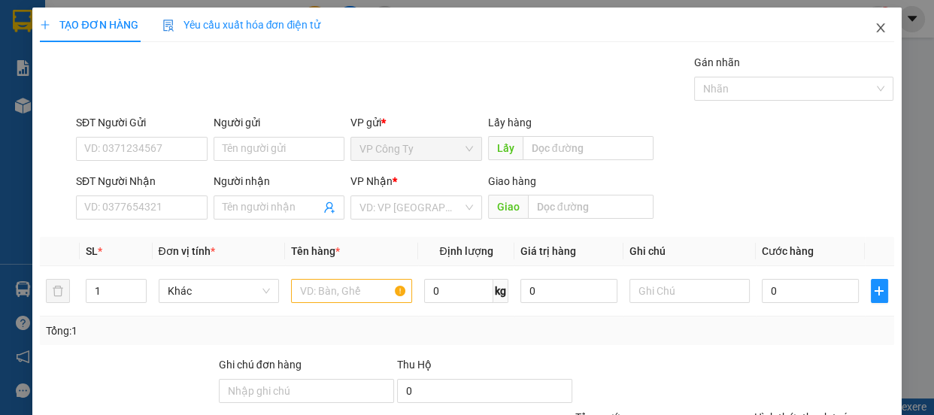
click at [876, 31] on span "Close" at bounding box center [881, 29] width 42 height 42
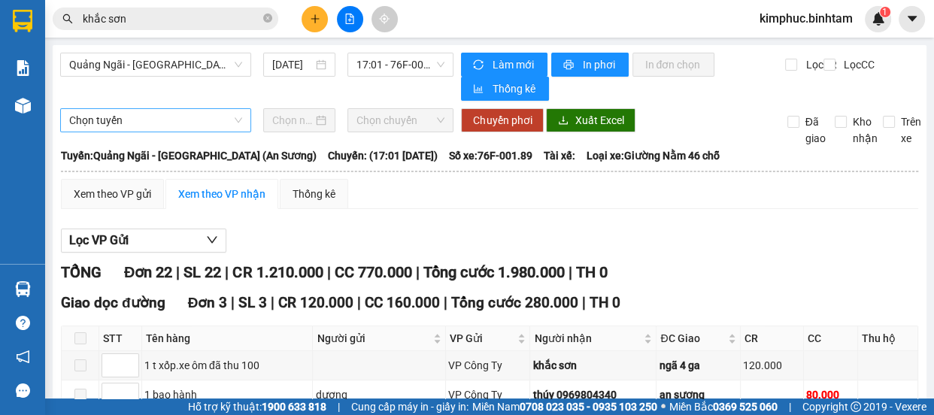
click at [63, 111] on div "Chọn tuyến" at bounding box center [155, 120] width 191 height 24
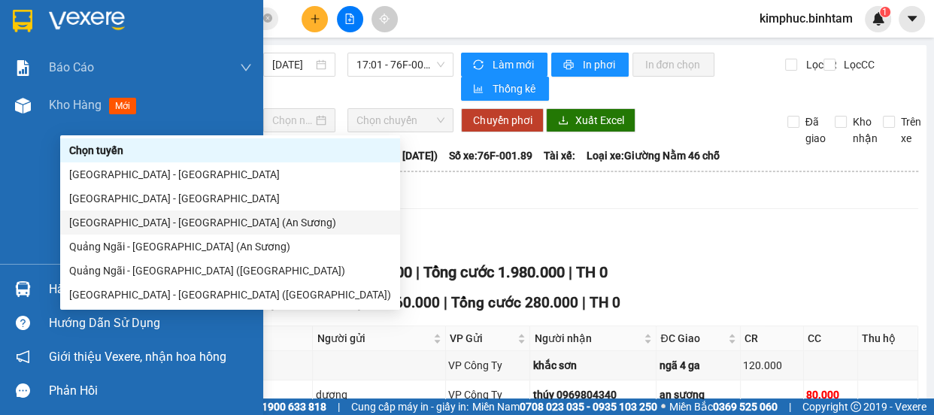
click at [16, 177] on div "Báo cáo Báo cáo dòng tiền (nhân viên) Báo cáo thống kê đơn huỷ Doanh số tạo đơn…" at bounding box center [131, 156] width 263 height 215
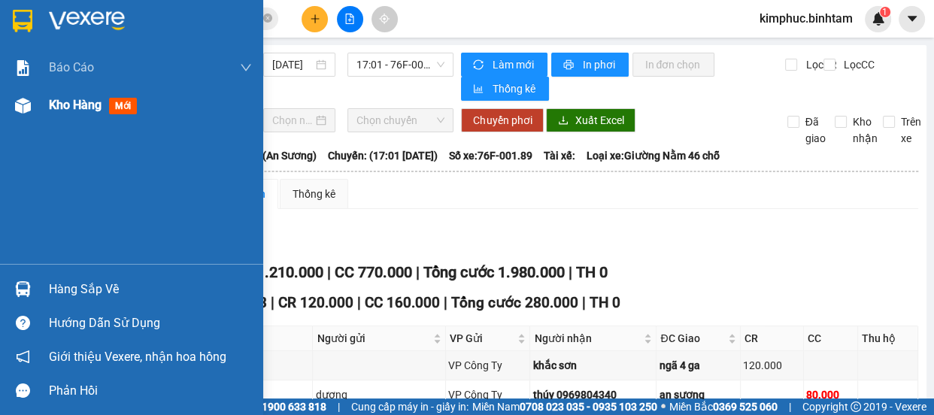
click at [73, 108] on span "Kho hàng" at bounding box center [75, 105] width 53 height 14
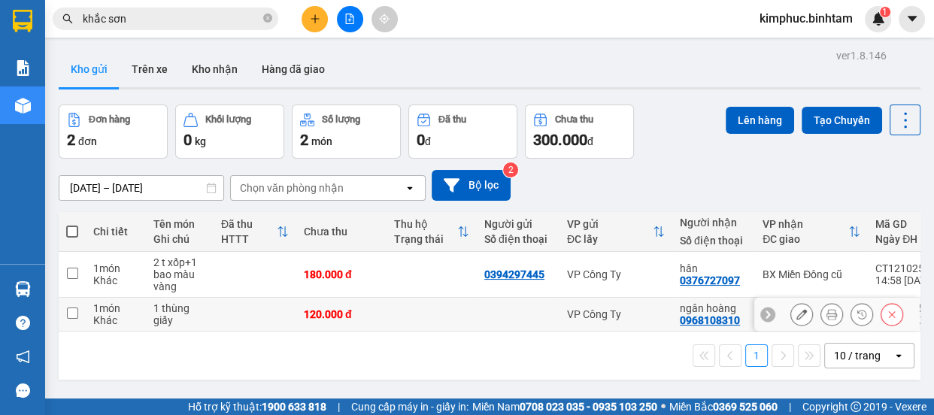
click at [797, 311] on button at bounding box center [801, 315] width 21 height 26
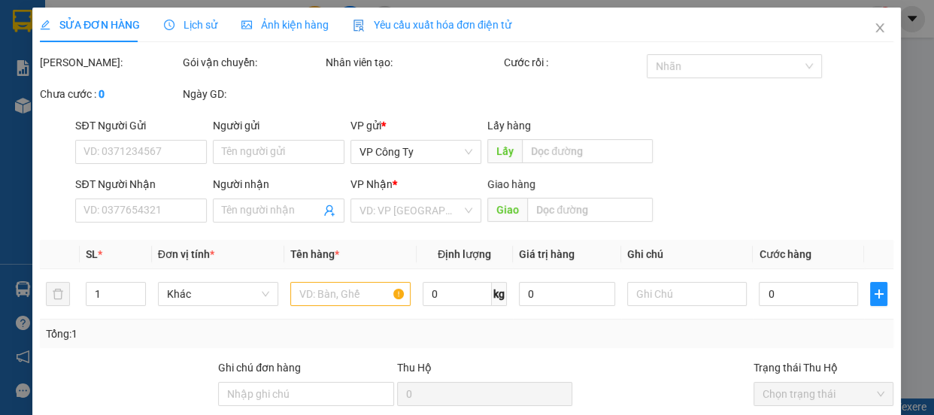
type input "0968108310"
type input "ngân hoàng"
type input "120.000"
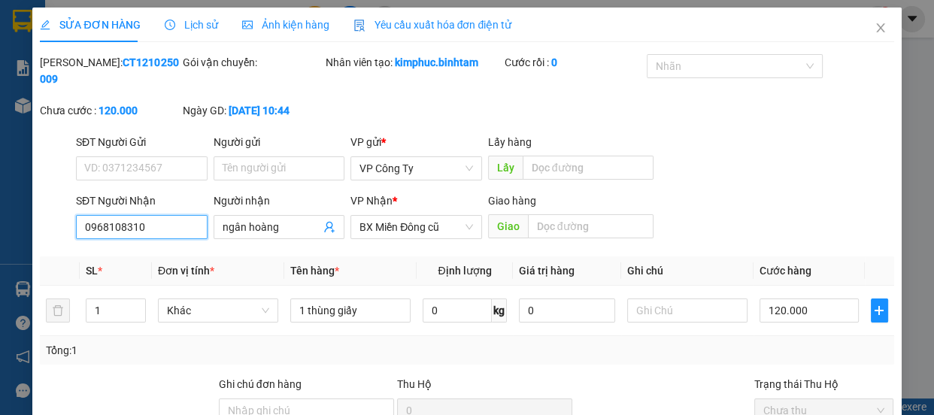
click at [156, 230] on input "0968108310" at bounding box center [142, 227] width 132 height 24
type input "0"
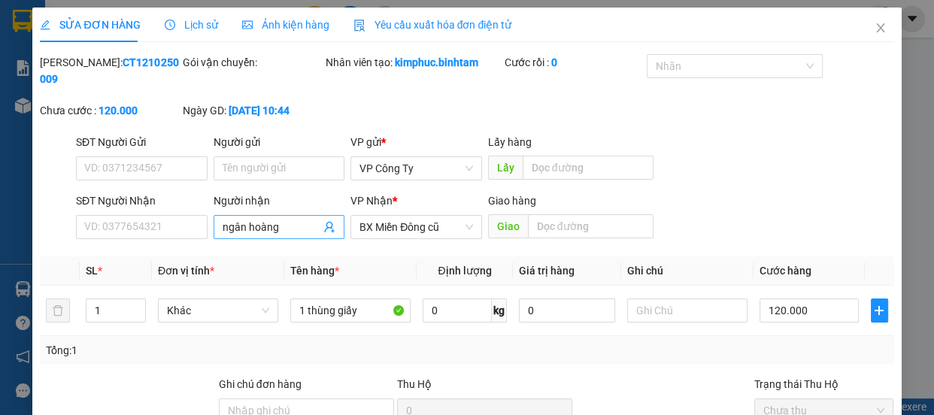
click at [291, 228] on input "ngân hoàng" at bounding box center [272, 227] width 99 height 17
type input "n"
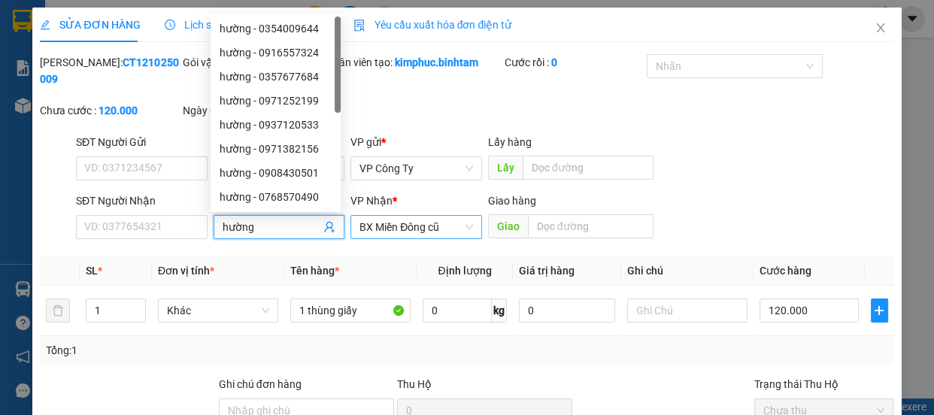
click at [420, 232] on span "BX Miền Đông cũ" at bounding box center [416, 227] width 114 height 23
type input "hường"
click at [420, 232] on span "BX Miền Đông cũ" at bounding box center [416, 227] width 114 height 23
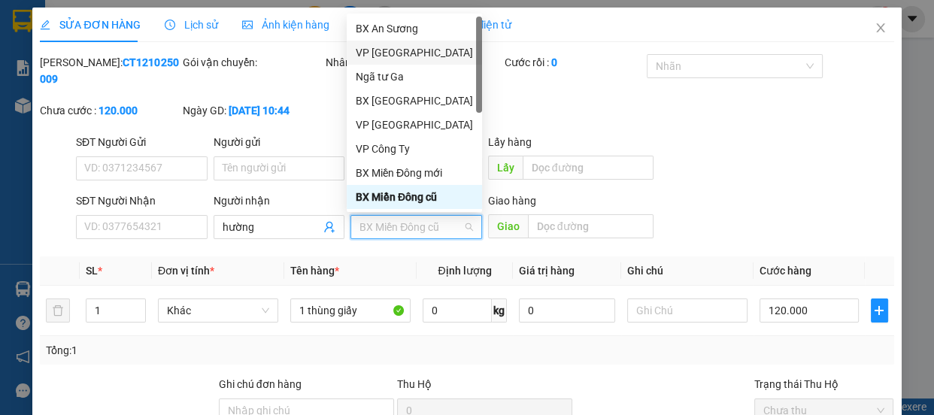
click at [414, 51] on div "VP [GEOGRAPHIC_DATA]" at bounding box center [414, 52] width 117 height 17
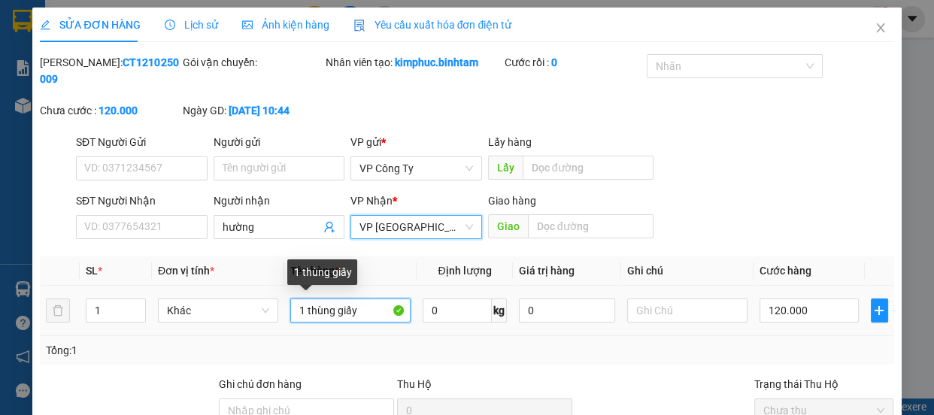
click at [357, 311] on input "1 thùng giấy" at bounding box center [350, 311] width 120 height 24
type input "1"
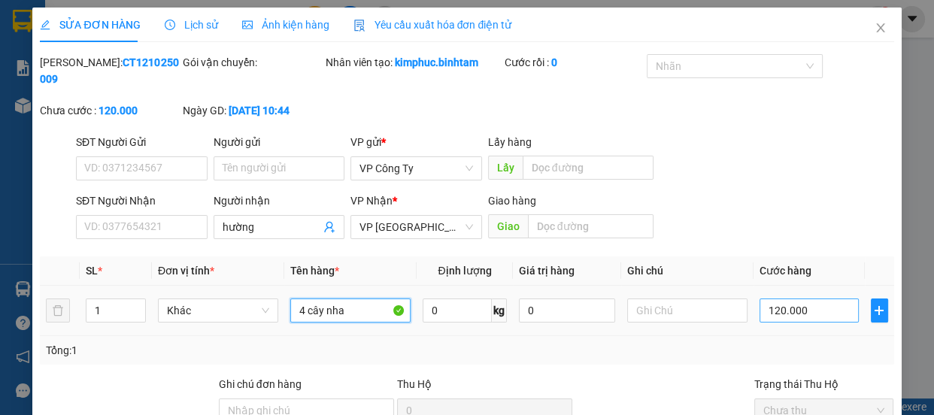
type input "4 cây nha"
click at [769, 306] on input "120.000" at bounding box center [809, 311] width 99 height 24
click at [769, 308] on input "120.000" at bounding box center [809, 311] width 99 height 24
type input "10.000"
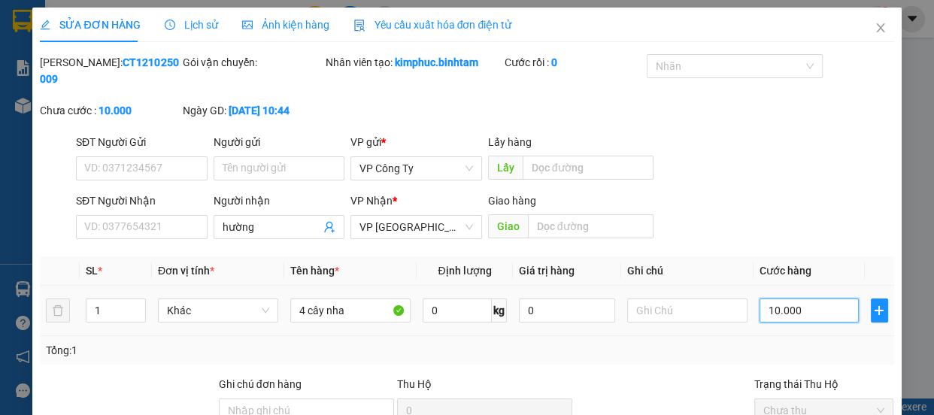
type input "160.000"
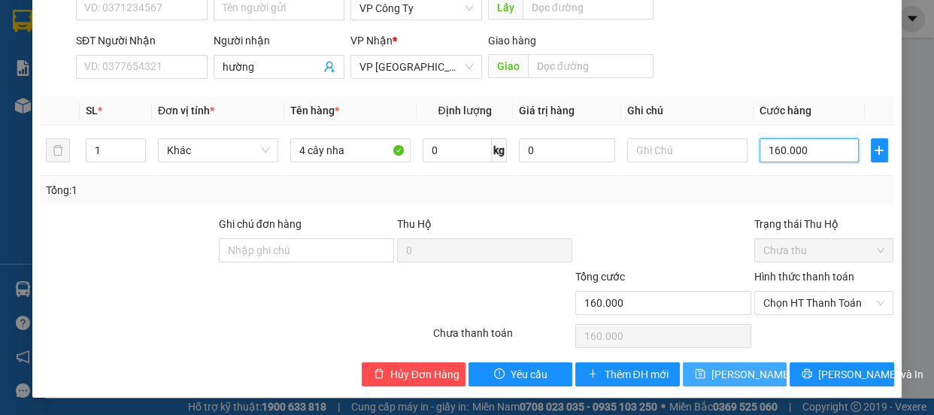
type input "160.000"
click at [762, 383] on button "Lưu thay đổi" at bounding box center [735, 374] width 104 height 24
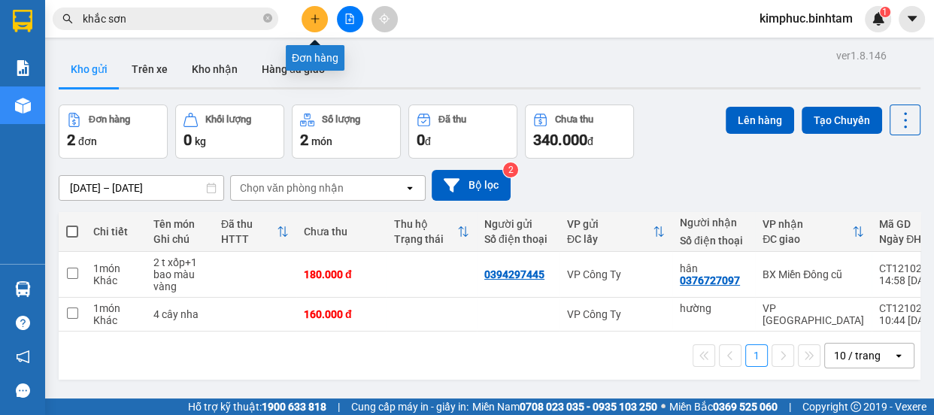
click at [314, 18] on icon "plus" at bounding box center [315, 18] width 8 height 1
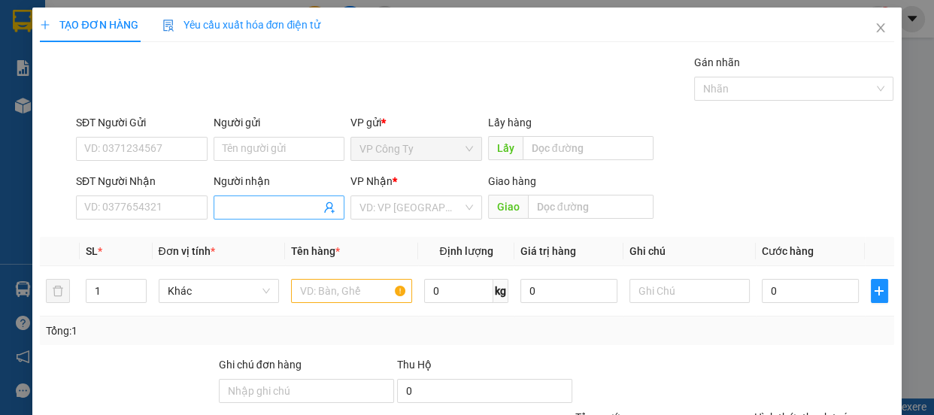
click at [268, 208] on input "Người nhận" at bounding box center [272, 207] width 99 height 17
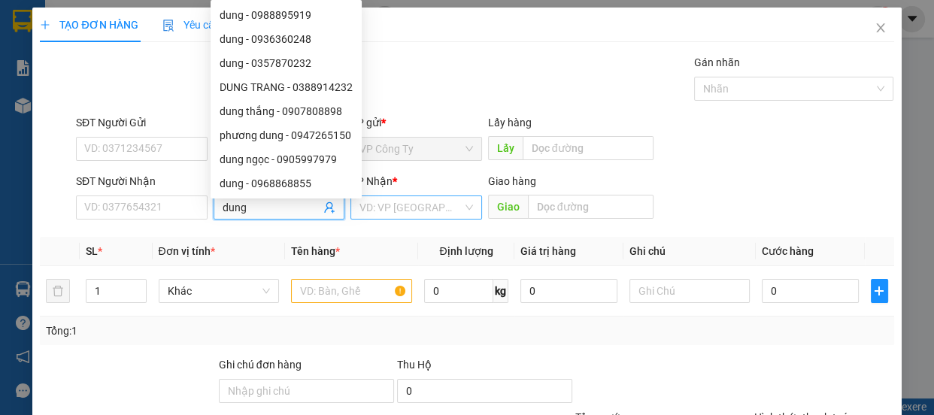
type input "dung"
click at [410, 212] on input "search" at bounding box center [410, 207] width 103 height 23
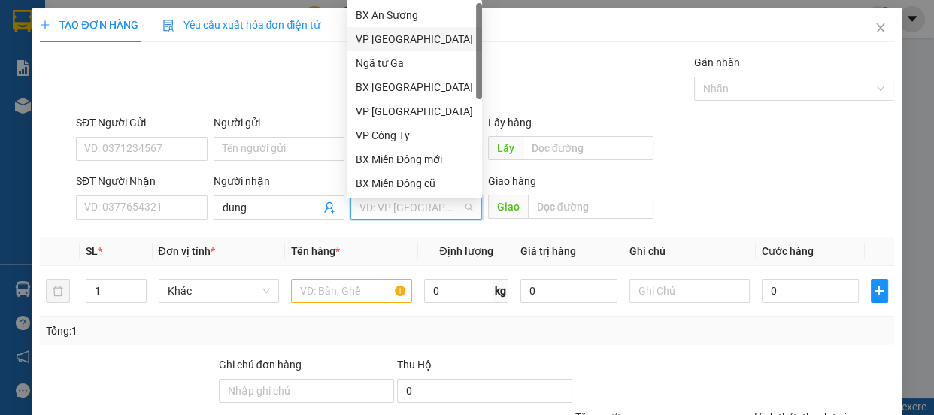
click at [415, 37] on div "VP [GEOGRAPHIC_DATA]" at bounding box center [414, 39] width 117 height 17
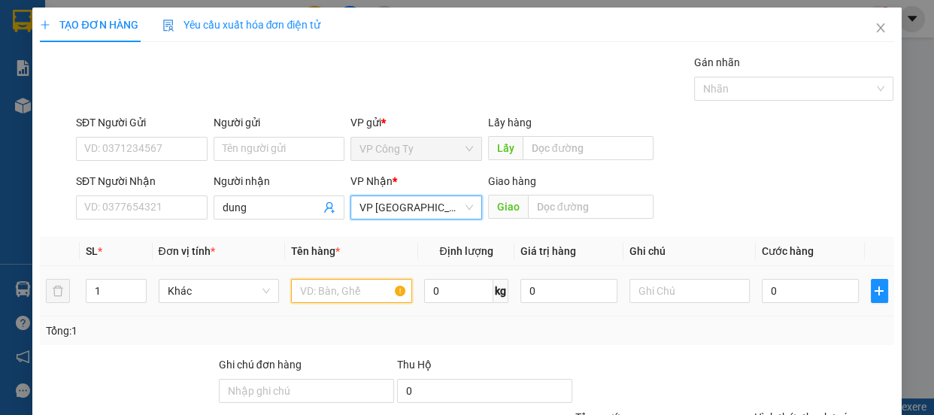
click at [314, 291] on input "text" at bounding box center [351, 291] width 121 height 24
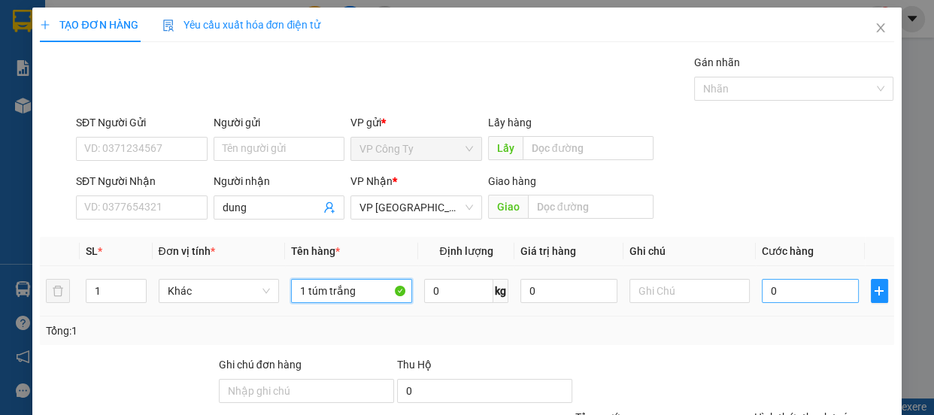
type input "1 túm trắng"
click at [763, 293] on input "0" at bounding box center [810, 291] width 97 height 24
type input "50"
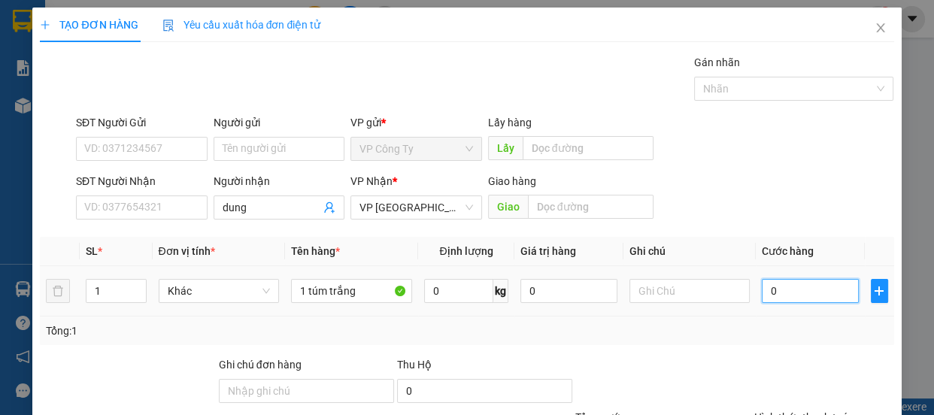
type input "50"
type input "500"
type input "5.000"
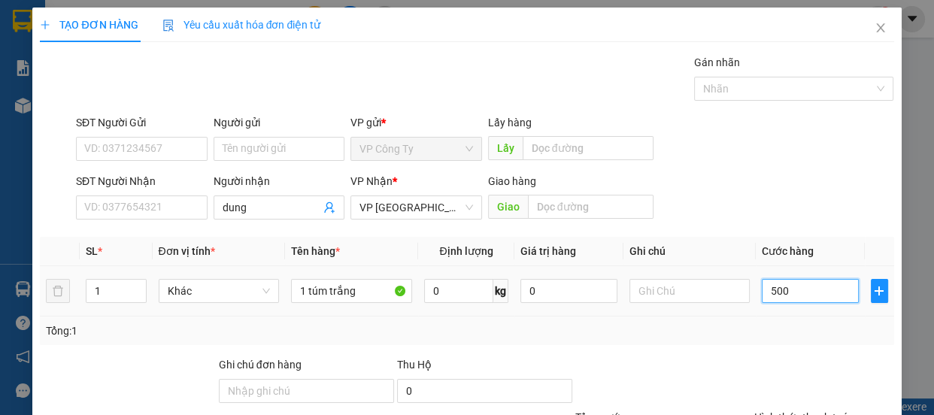
type input "5.000"
type input "50.000"
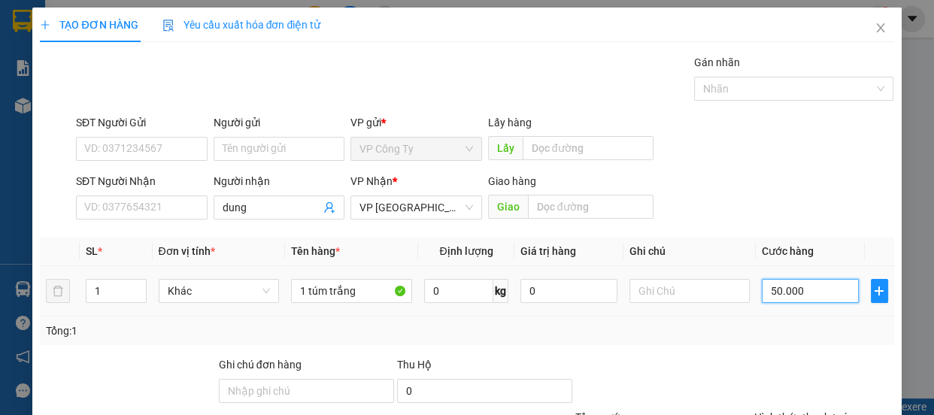
scroll to position [141, 0]
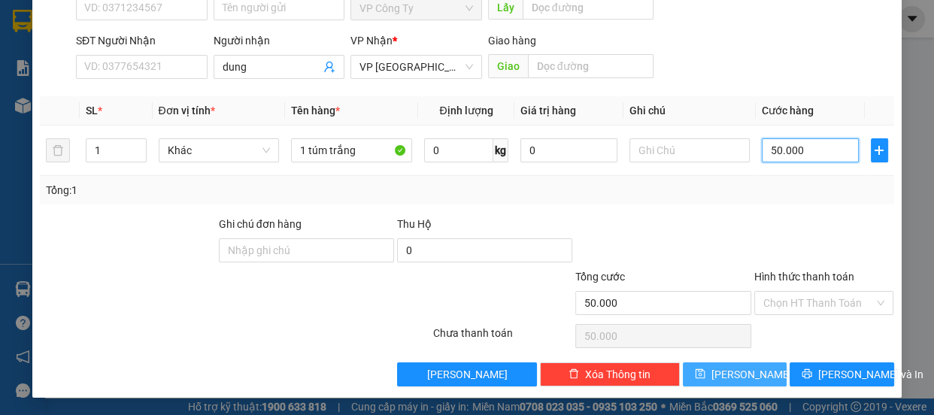
type input "50.000"
click at [741, 375] on span "Lưu" at bounding box center [751, 374] width 80 height 17
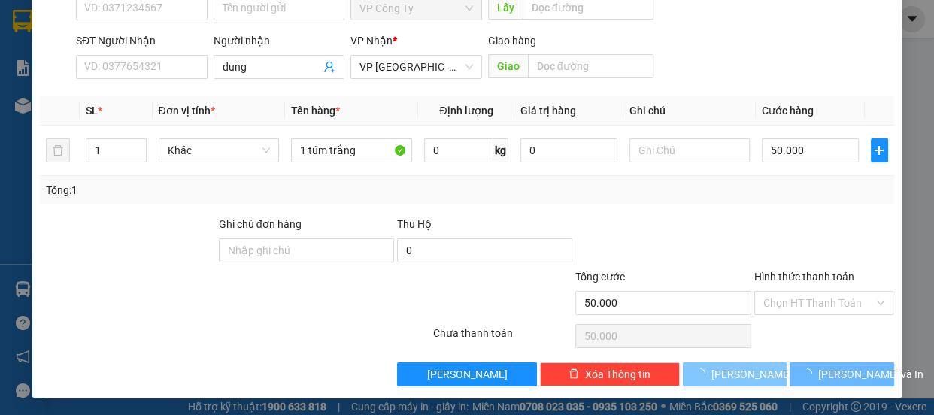
type input "0"
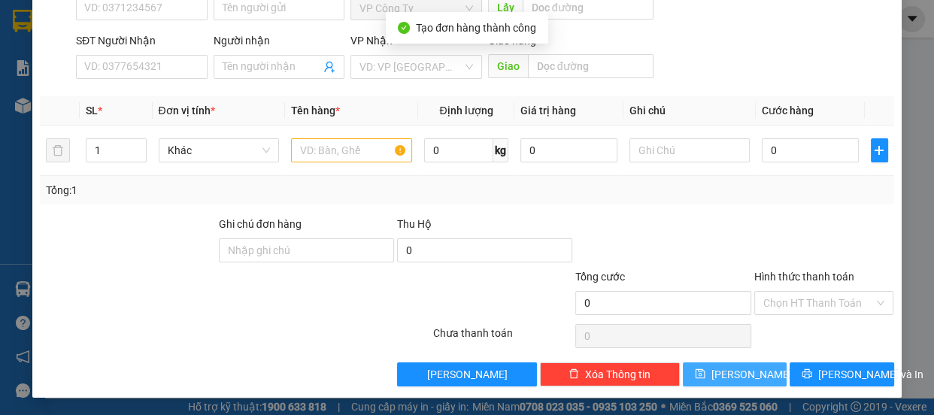
scroll to position [0, 0]
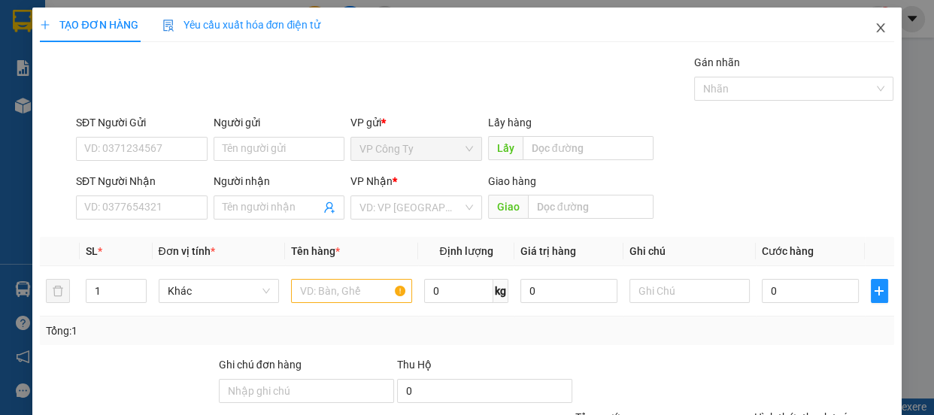
click at [876, 22] on span "Close" at bounding box center [881, 29] width 42 height 42
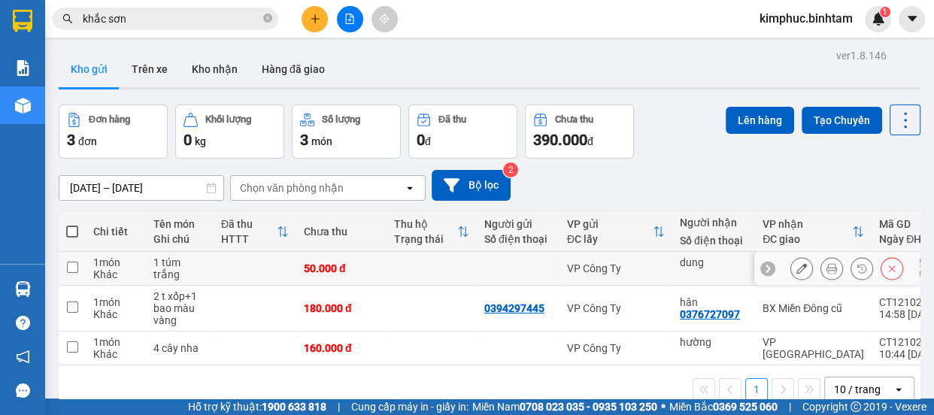
click at [75, 263] on input "checkbox" at bounding box center [72, 267] width 11 height 11
checkbox input "true"
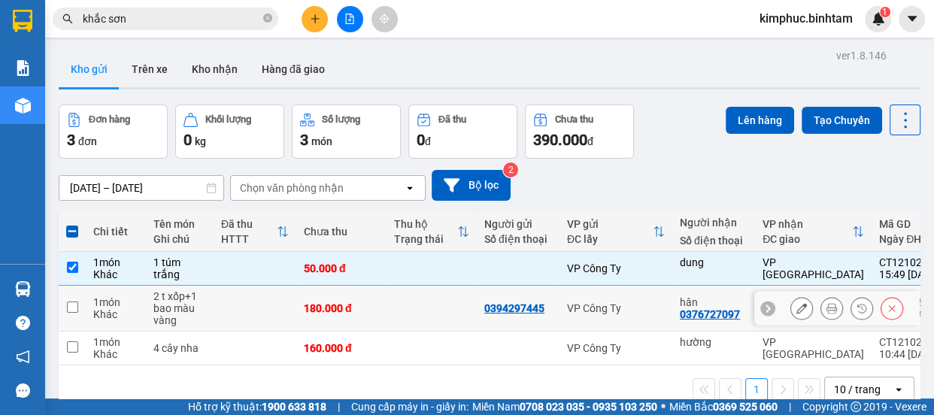
click at [75, 308] on input "checkbox" at bounding box center [72, 307] width 11 height 11
checkbox input "true"
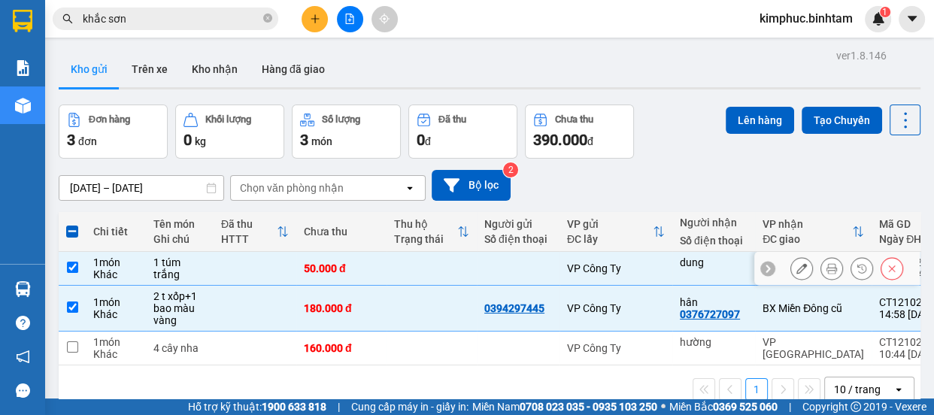
click at [77, 266] on td at bounding box center [72, 269] width 27 height 34
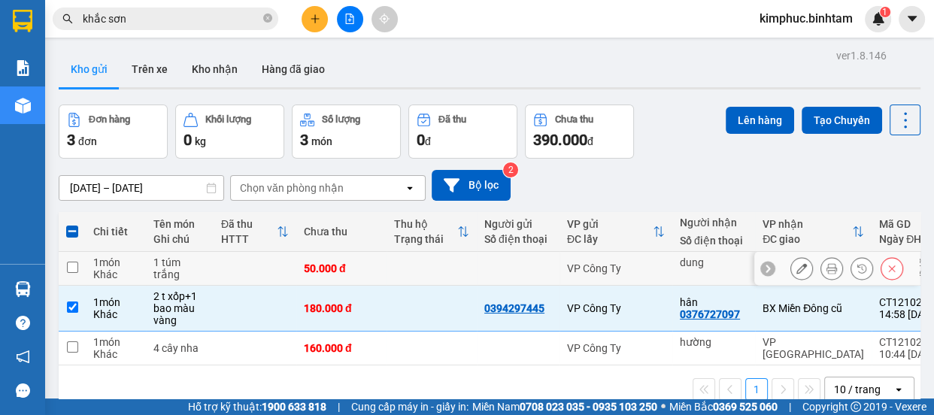
click at [77, 266] on td at bounding box center [72, 269] width 27 height 34
checkbox input "true"
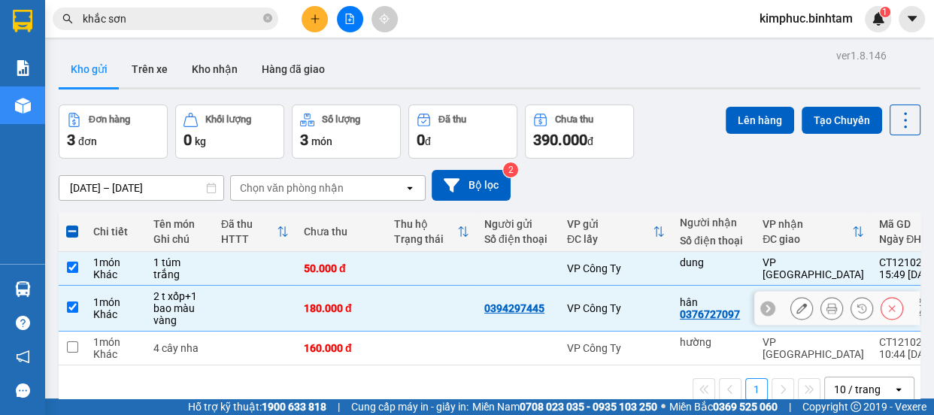
click at [73, 300] on td at bounding box center [72, 309] width 27 height 46
checkbox input "false"
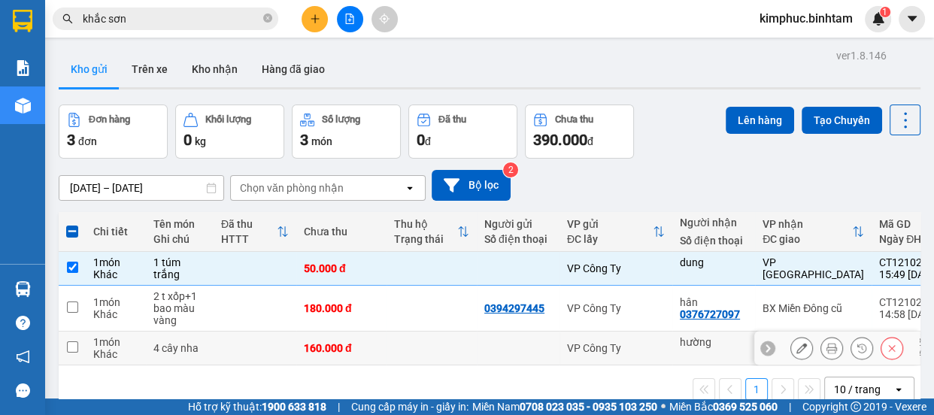
click at [78, 348] on td at bounding box center [72, 349] width 27 height 34
checkbox input "true"
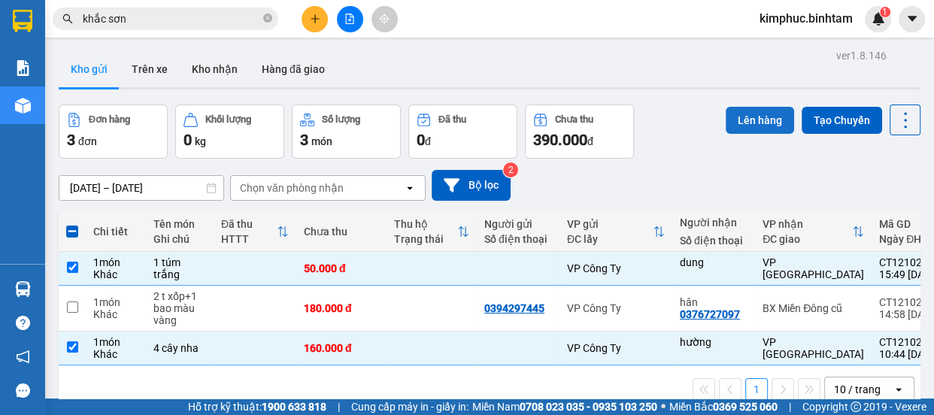
click at [743, 117] on button "Lên hàng" at bounding box center [760, 120] width 68 height 27
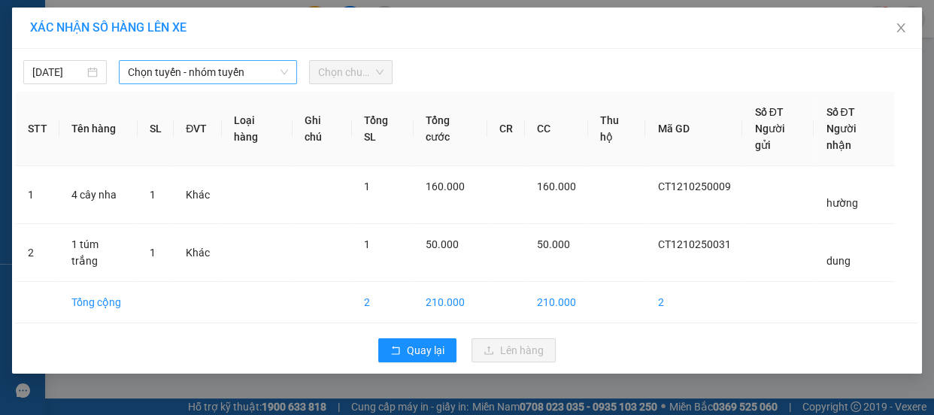
click at [205, 80] on span "Chọn tuyến - nhóm tuyến" at bounding box center [208, 72] width 160 height 23
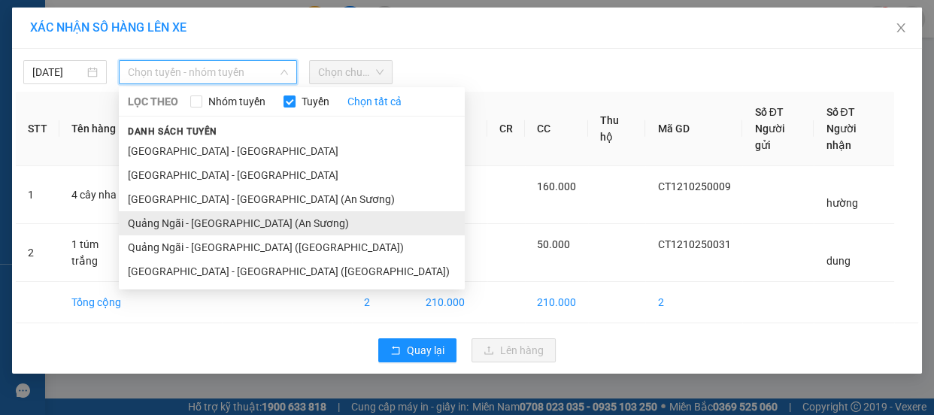
click at [226, 220] on li "Quảng Ngãi - [GEOGRAPHIC_DATA] (An Sương)" at bounding box center [292, 223] width 346 height 24
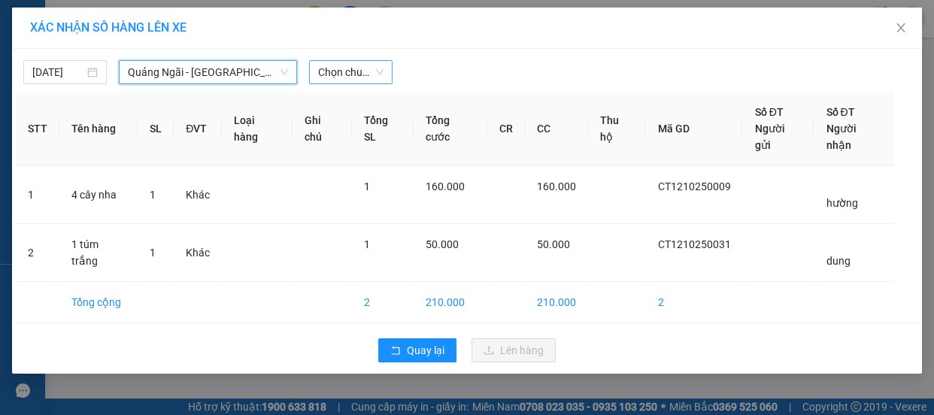
click at [370, 69] on span "Chọn chuyến" at bounding box center [350, 72] width 65 height 23
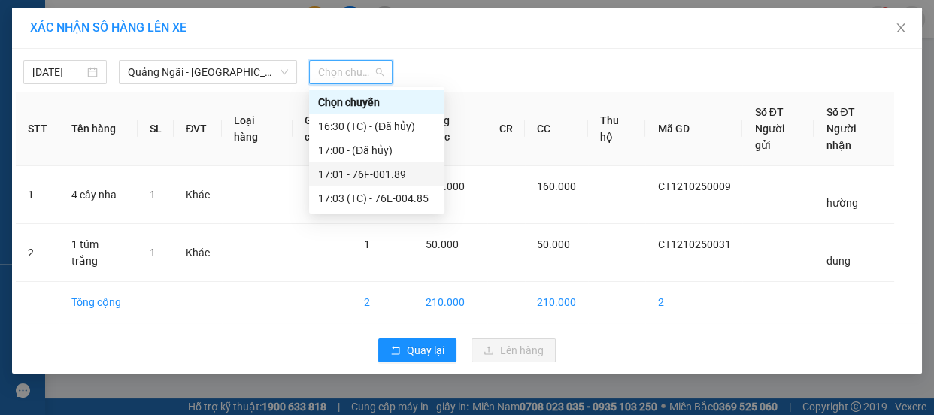
click at [390, 176] on div "17:01 - 76F-001.89" at bounding box center [376, 174] width 117 height 17
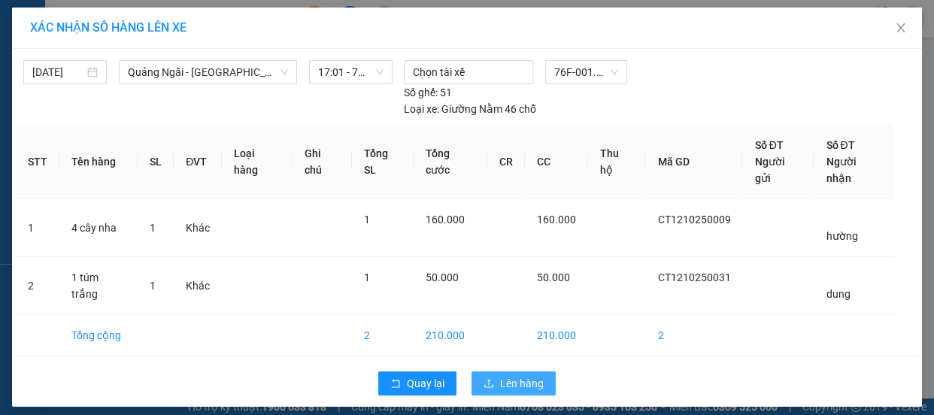
click at [515, 375] on span "Lên hàng" at bounding box center [522, 383] width 44 height 17
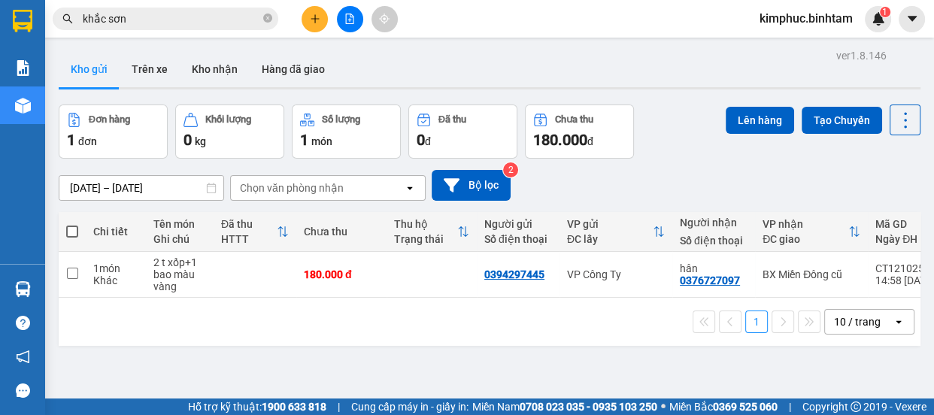
click at [348, 11] on button at bounding box center [350, 19] width 26 height 26
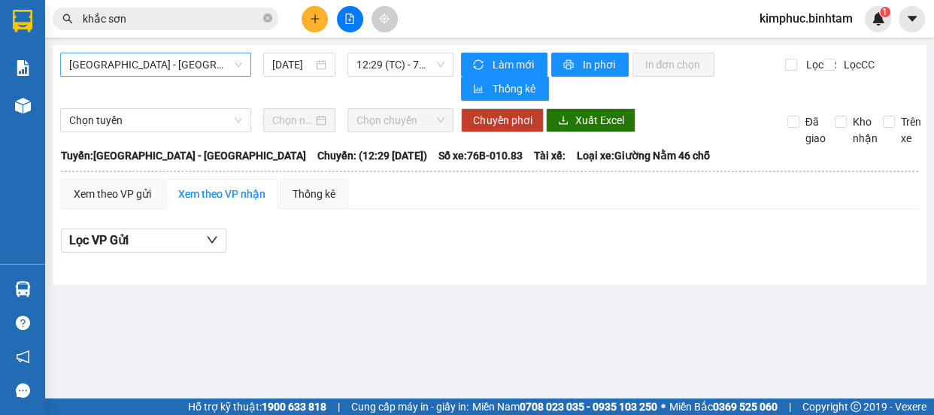
click at [179, 71] on span "[GEOGRAPHIC_DATA] - [GEOGRAPHIC_DATA]" at bounding box center [155, 64] width 173 height 23
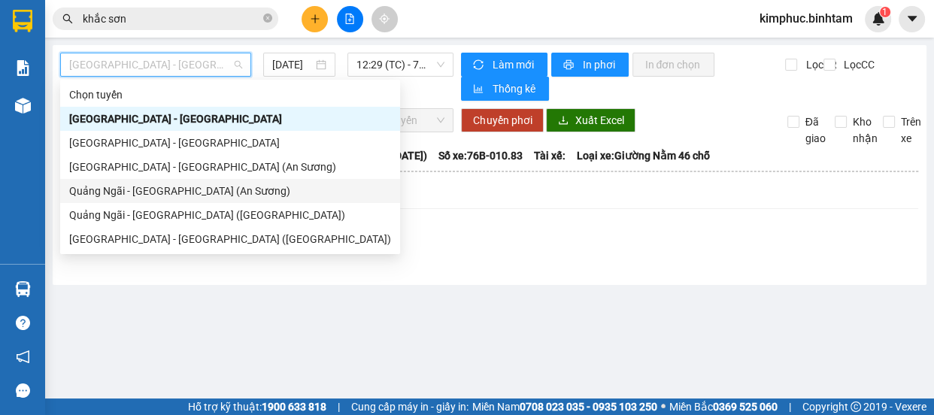
click at [208, 194] on div "Quảng Ngãi - [GEOGRAPHIC_DATA] (An Sương)" at bounding box center [230, 191] width 322 height 17
type input "[DATE]"
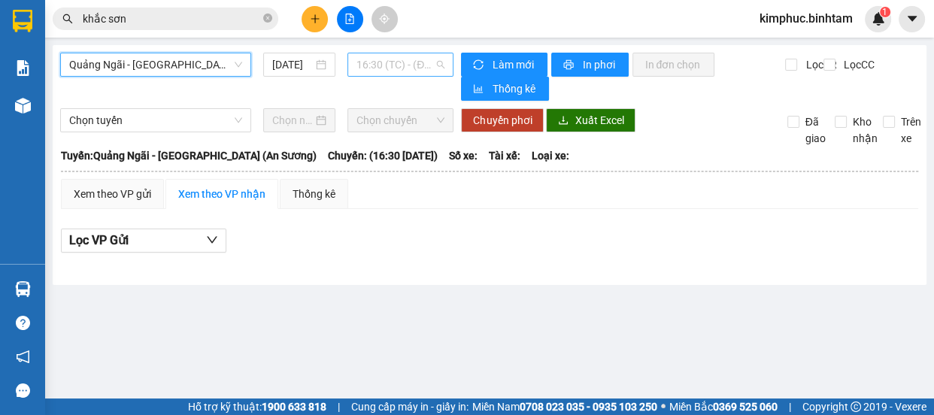
click at [416, 64] on span "16:30 (TC) - (Đã hủy)" at bounding box center [400, 64] width 88 height 23
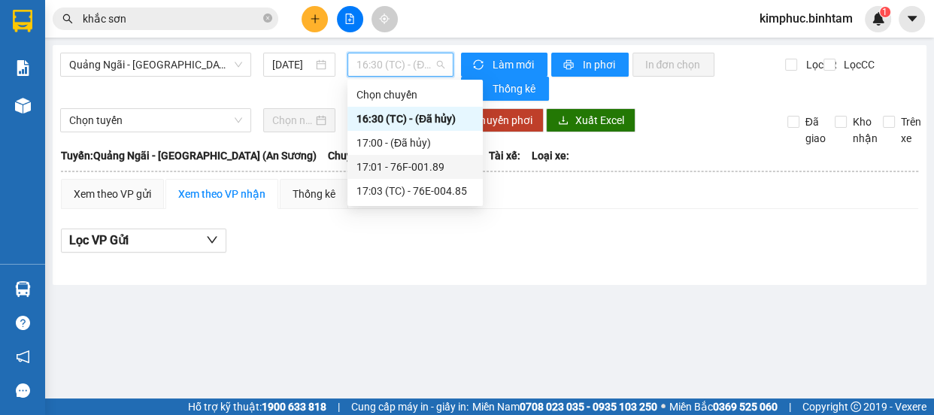
click at [423, 167] on div "17:01 - 76F-001.89" at bounding box center [414, 167] width 117 height 17
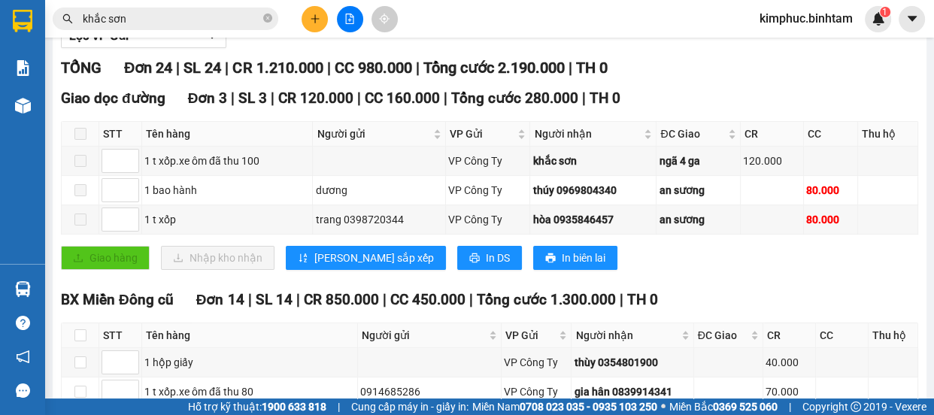
scroll to position [273, 0]
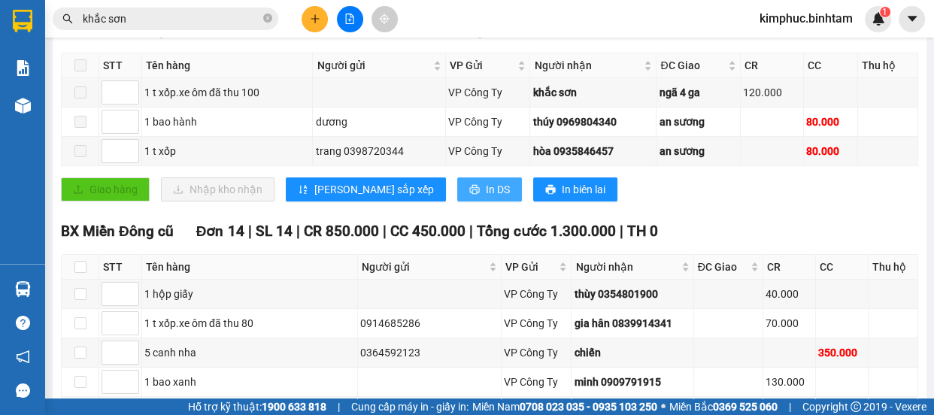
click at [457, 195] on button "In DS" at bounding box center [489, 189] width 65 height 24
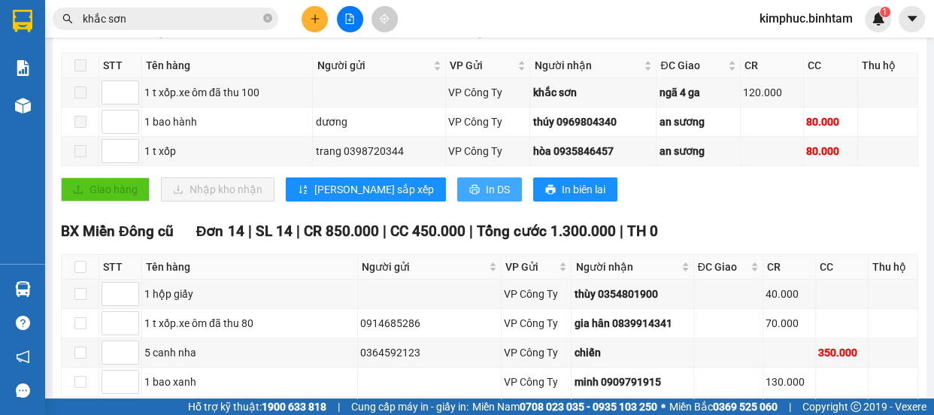
click at [457, 195] on button "In DS" at bounding box center [489, 189] width 65 height 24
click at [724, 171] on div "Giao dọc đường Đơn 3 | SL 3 | CR 120.000 | CC 160.000 | Tổng cước 280.000 | TH …" at bounding box center [489, 116] width 857 height 194
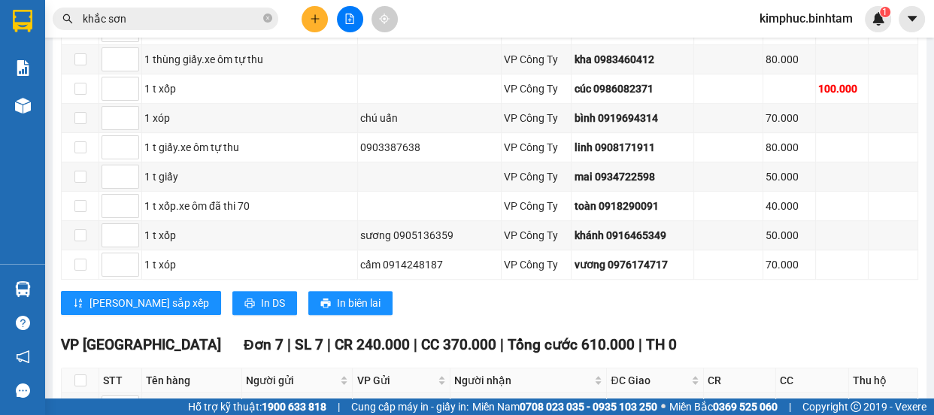
scroll to position [955, 0]
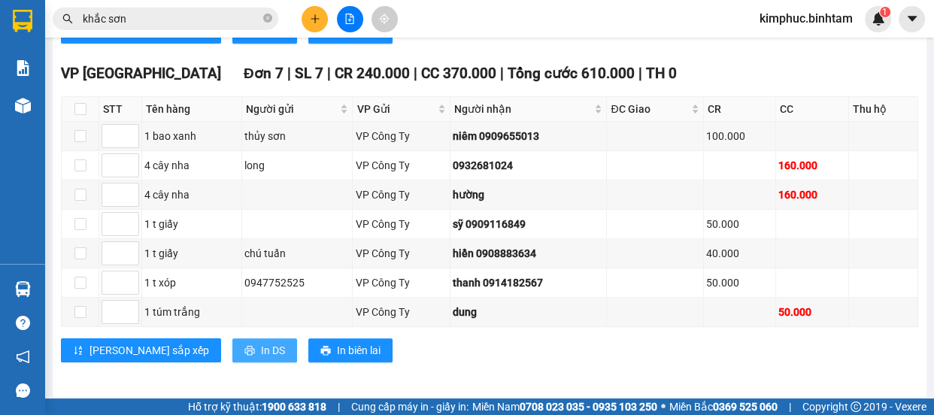
click at [232, 344] on button "In DS" at bounding box center [264, 350] width 65 height 24
click at [646, 357] on div "VP Tân Bình Đơn 7 | SL 7 | CR 240.000 | CC 370.000 | Tổng cước 610.000 | TH 0 S…" at bounding box center [489, 217] width 857 height 311
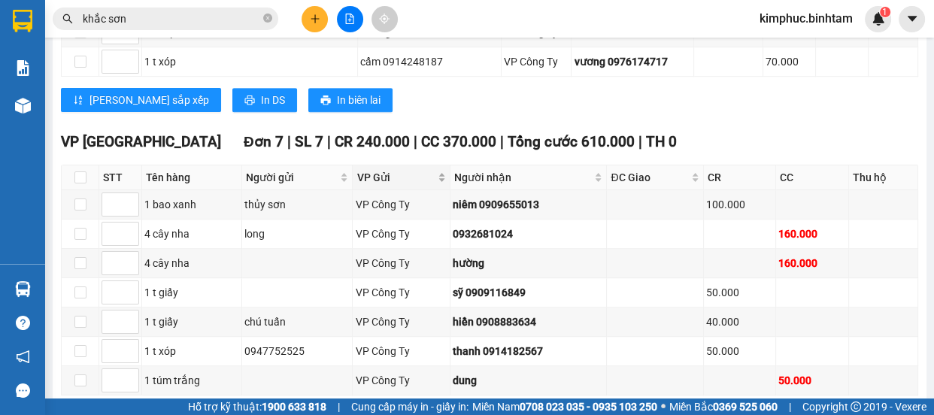
scroll to position [955, 0]
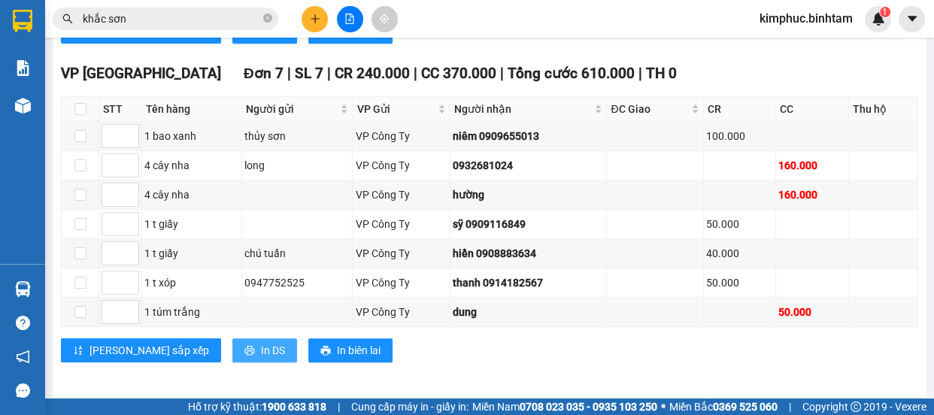
click at [261, 350] on span "In DS" at bounding box center [273, 350] width 24 height 17
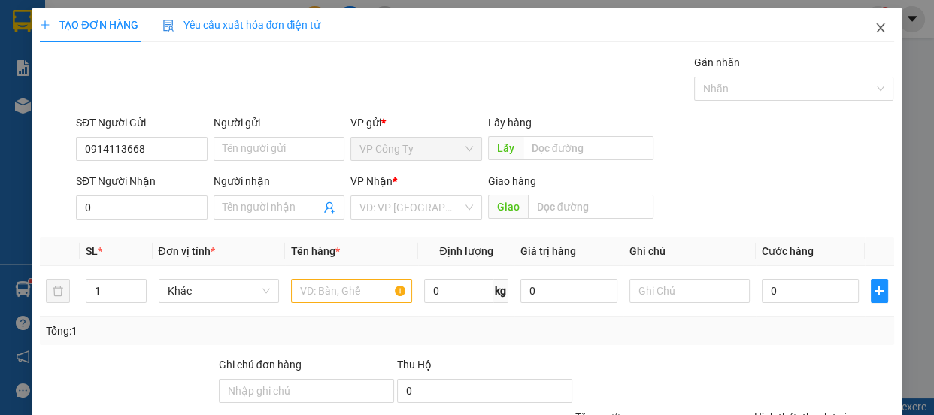
click at [875, 32] on icon "close" at bounding box center [881, 28] width 12 height 12
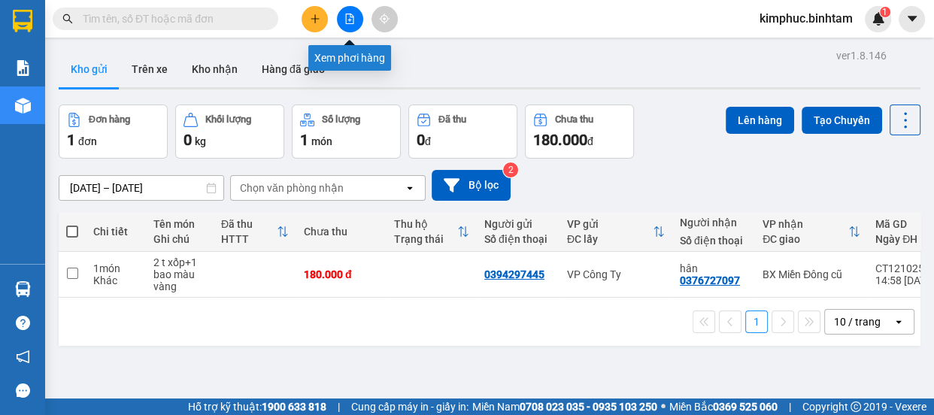
click at [357, 17] on button at bounding box center [350, 19] width 26 height 26
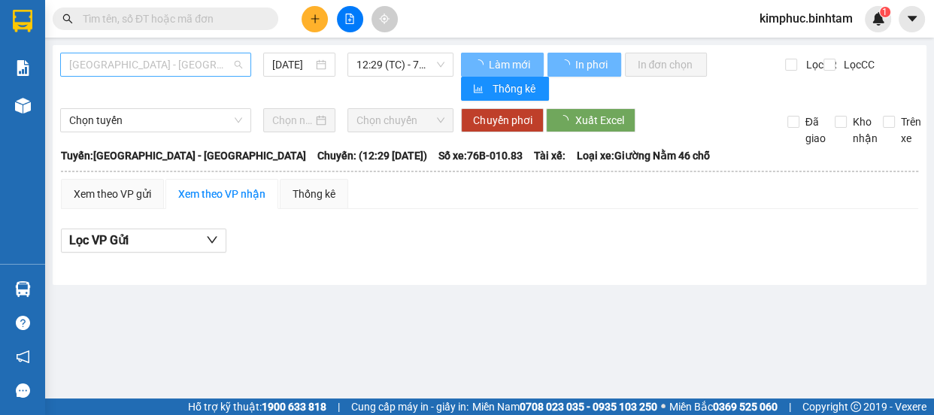
click at [131, 56] on span "[GEOGRAPHIC_DATA] - [GEOGRAPHIC_DATA]" at bounding box center [155, 64] width 173 height 23
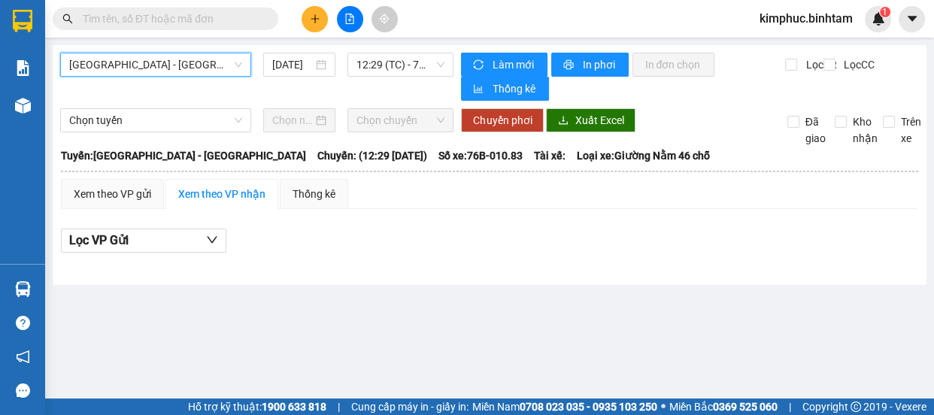
click at [149, 60] on span "[GEOGRAPHIC_DATA] - [GEOGRAPHIC_DATA]" at bounding box center [155, 64] width 173 height 23
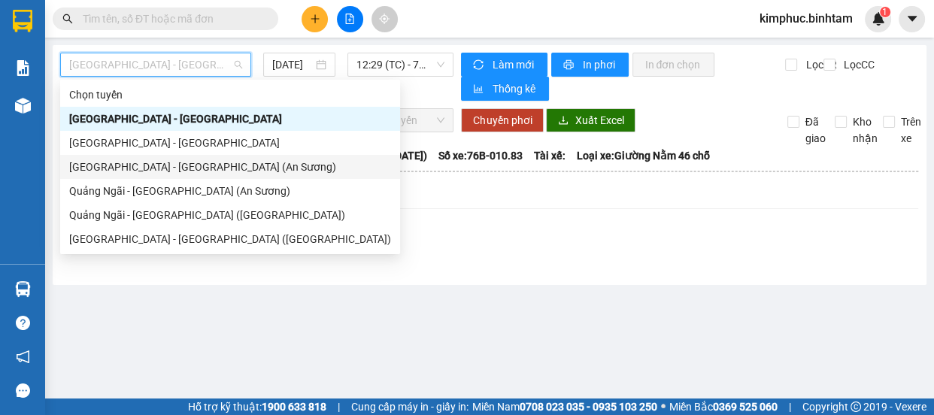
click at [135, 162] on div "[GEOGRAPHIC_DATA] - [GEOGRAPHIC_DATA] (An Sương)" at bounding box center [230, 167] width 322 height 17
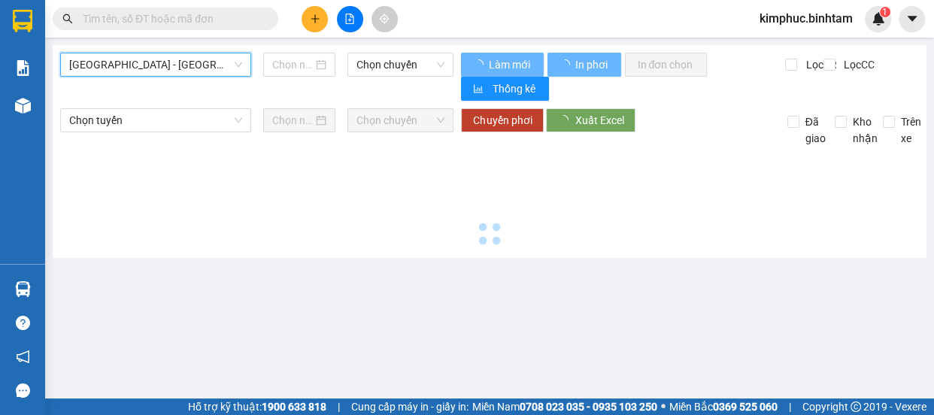
type input "[DATE]"
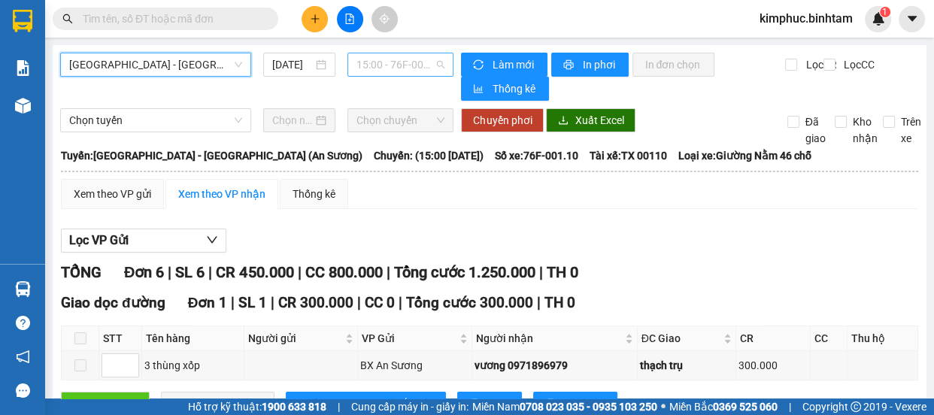
click at [399, 61] on span "15:00 - 76F-001.10" at bounding box center [400, 64] width 88 height 23
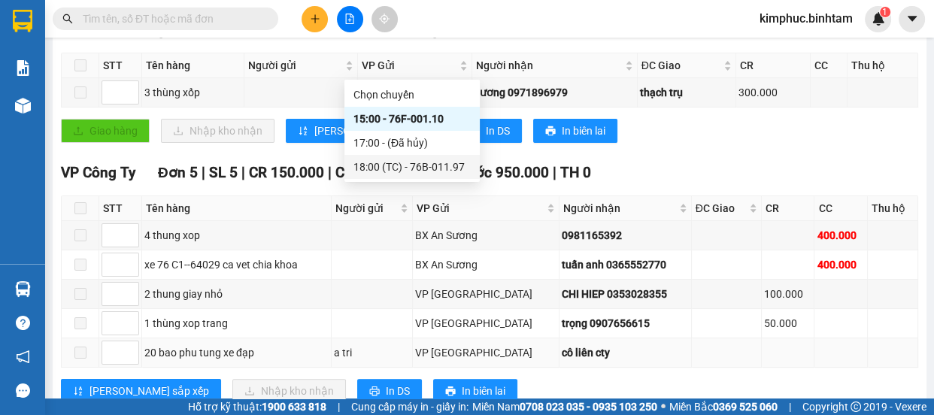
scroll to position [136, 0]
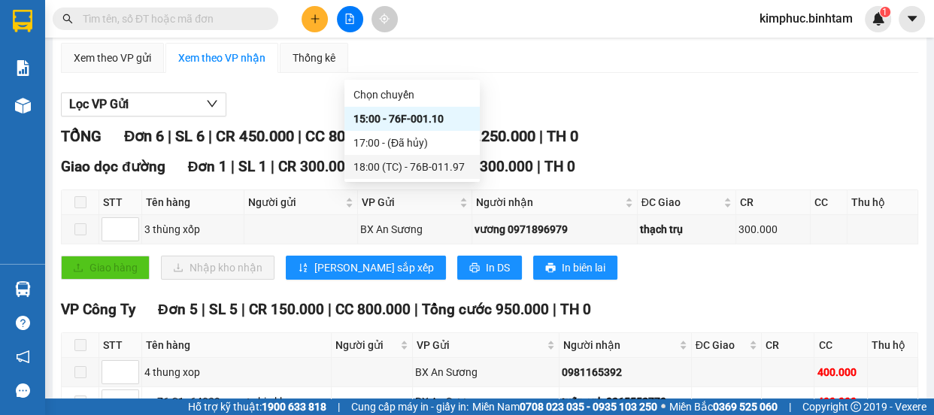
click at [632, 86] on div "Lọc VP Gửi TỔNG Đơn 6 | SL 6 | CR 450.000 | CC 800.000 | Tổng cước 1.250.000 |…" at bounding box center [489, 322] width 857 height 474
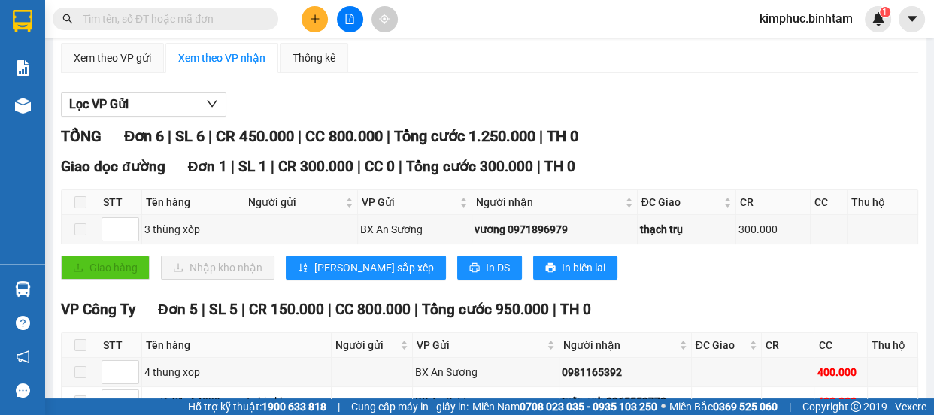
scroll to position [0, 0]
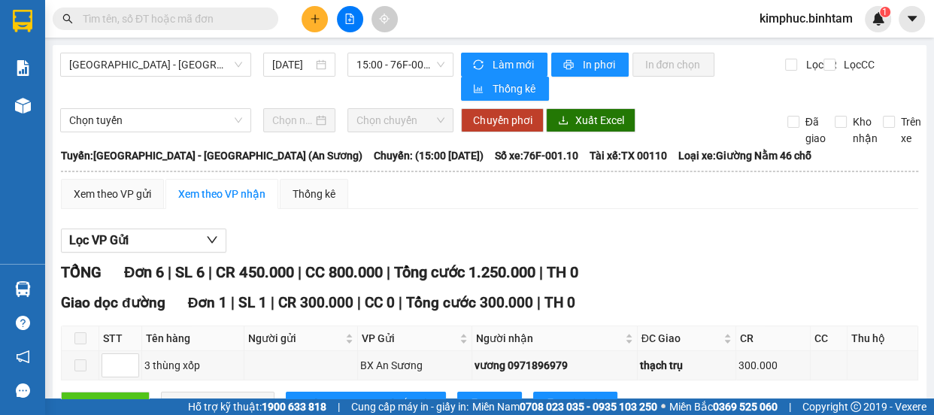
click at [352, 21] on icon "file-add" at bounding box center [349, 19] width 11 height 11
click at [213, 59] on span "[GEOGRAPHIC_DATA] - [GEOGRAPHIC_DATA] (An Sương)" at bounding box center [155, 64] width 173 height 23
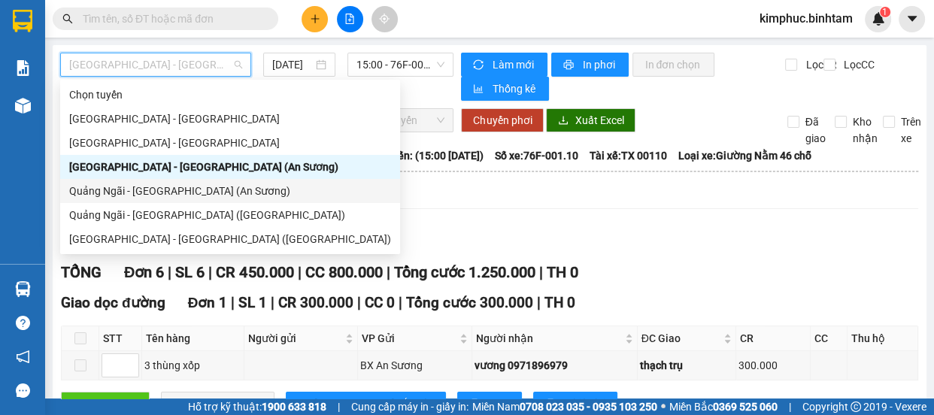
click at [177, 191] on div "Quảng Ngãi - [GEOGRAPHIC_DATA] (An Sương)" at bounding box center [230, 191] width 322 height 17
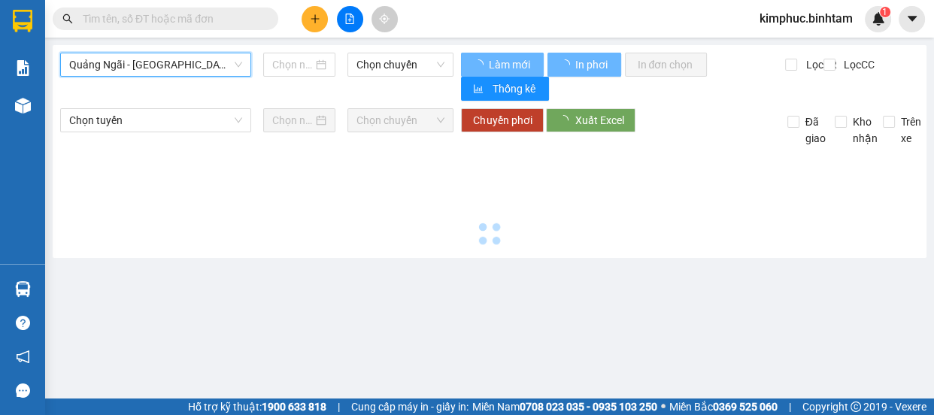
type input "[DATE]"
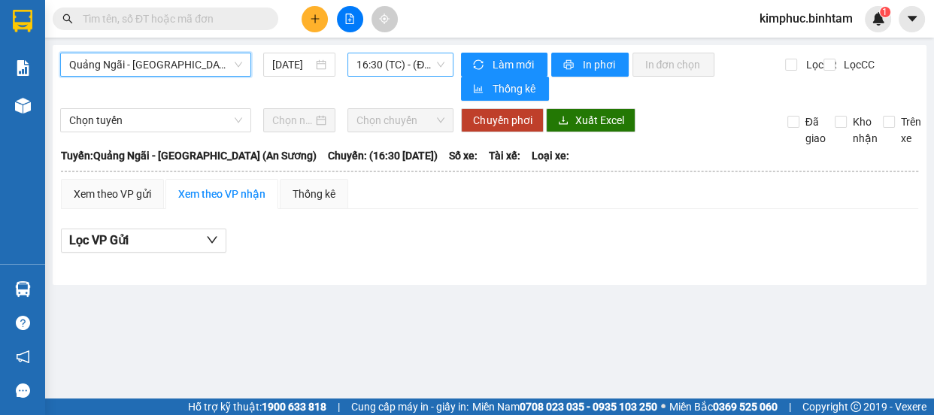
click at [388, 61] on span "16:30 (TC) - (Đã hủy)" at bounding box center [400, 64] width 88 height 23
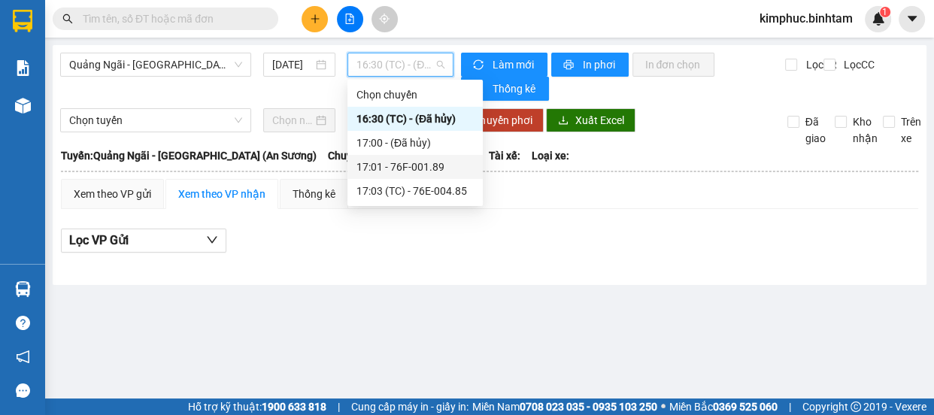
click at [411, 168] on div "17:01 - 76F-001.89" at bounding box center [414, 167] width 117 height 17
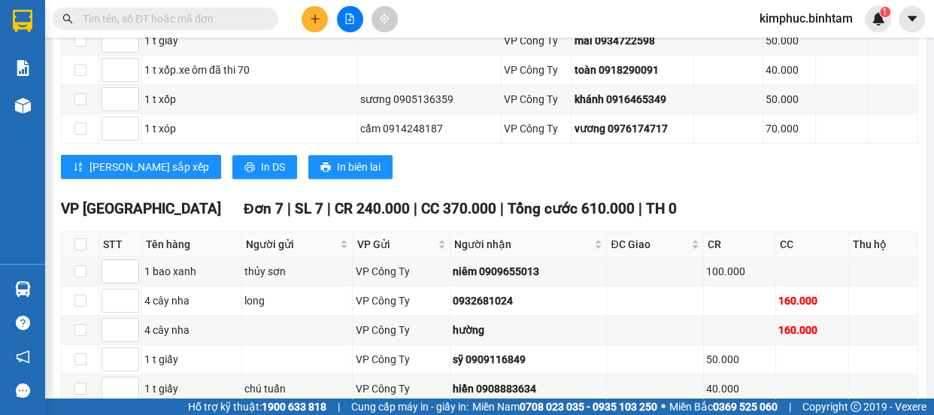
scroll to position [955, 0]
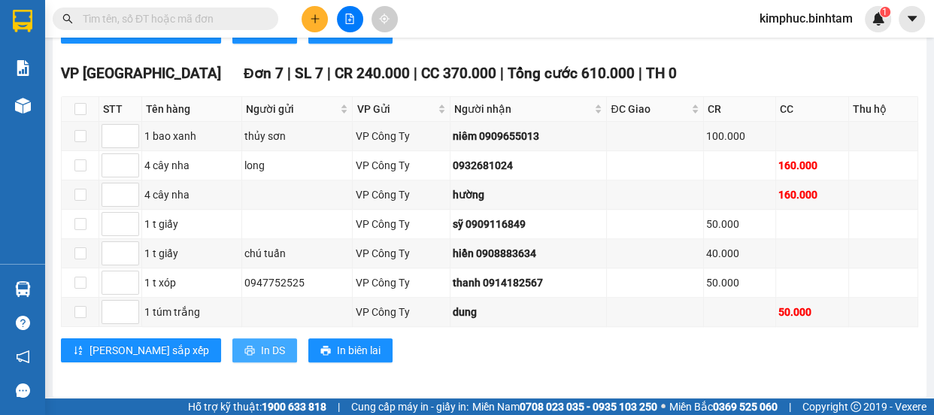
click at [261, 345] on span "In DS" at bounding box center [273, 350] width 24 height 17
click at [244, 346] on icon "printer" at bounding box center [249, 350] width 11 height 11
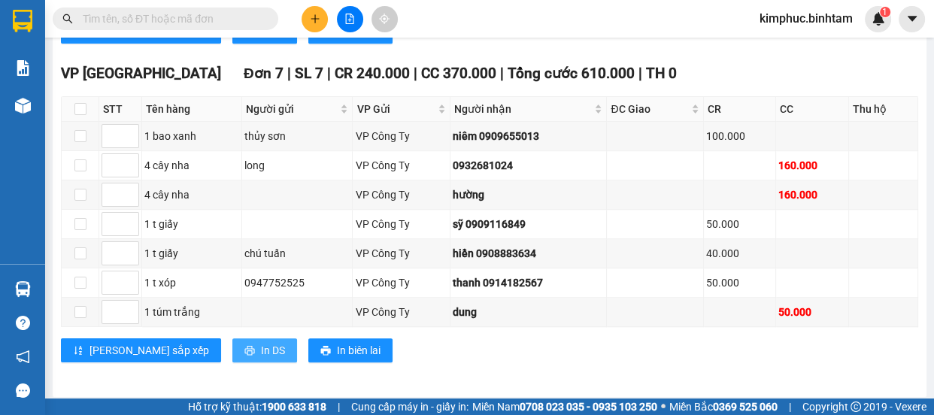
click at [244, 346] on icon "printer" at bounding box center [249, 350] width 11 height 11
click at [621, 364] on div "VP Tân Bình Đơn 7 | SL 7 | CR 240.000 | CC 370.000 | Tổng cước 610.000 | TH 0 S…" at bounding box center [489, 217] width 857 height 311
click at [261, 345] on span "In DS" at bounding box center [273, 350] width 24 height 17
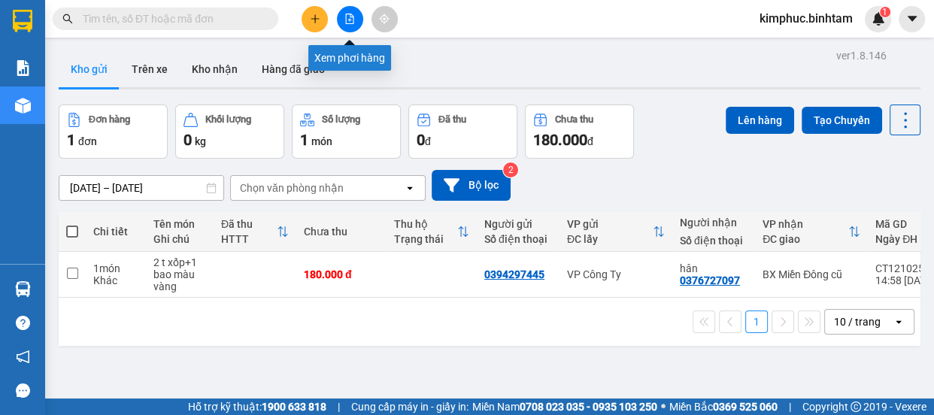
click at [348, 20] on icon "file-add" at bounding box center [349, 19] width 11 height 11
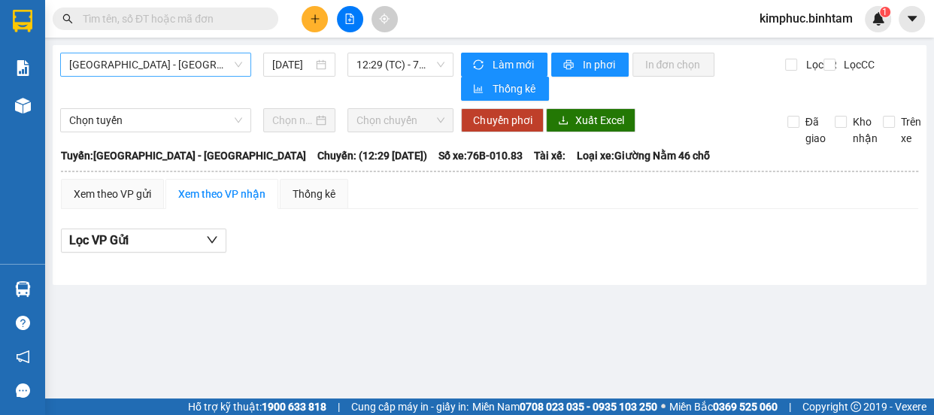
click at [144, 73] on span "[GEOGRAPHIC_DATA] - [GEOGRAPHIC_DATA]" at bounding box center [155, 64] width 173 height 23
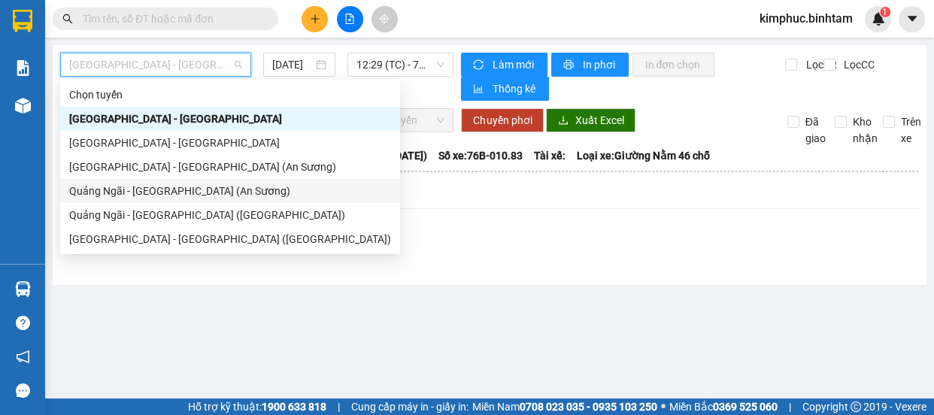
click at [173, 191] on div "Quảng Ngãi - [GEOGRAPHIC_DATA] (An Sương)" at bounding box center [230, 191] width 322 height 17
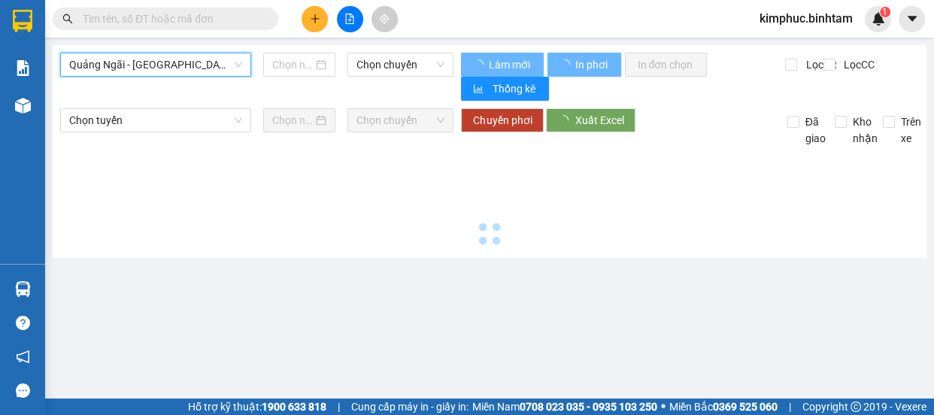
type input "[DATE]"
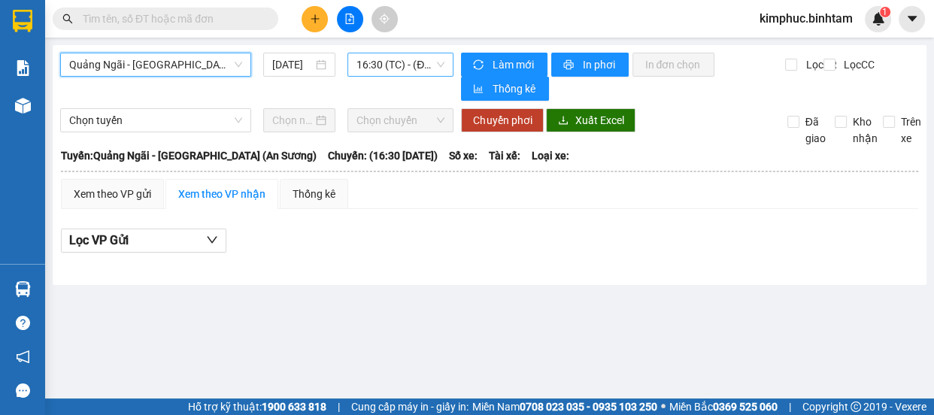
click at [393, 74] on span "16:30 (TC) - (Đã hủy)" at bounding box center [400, 64] width 88 height 23
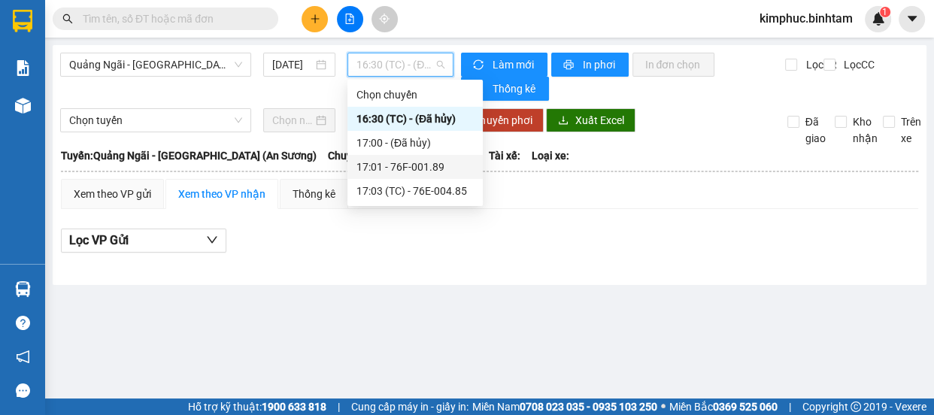
click at [417, 165] on div "17:01 - 76F-001.89" at bounding box center [414, 167] width 117 height 17
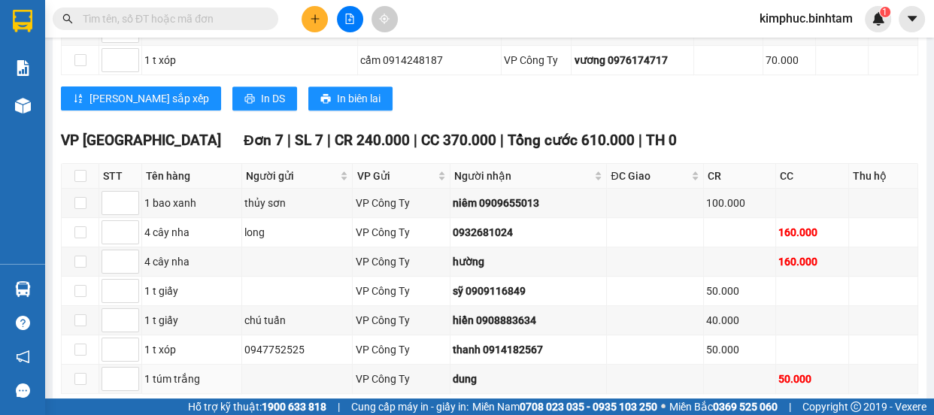
scroll to position [955, 0]
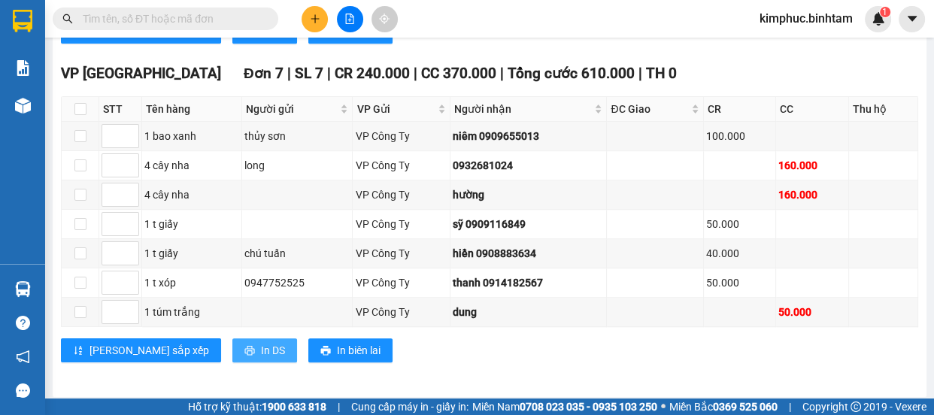
click at [261, 348] on span "In DS" at bounding box center [273, 350] width 24 height 17
click at [232, 339] on button "In DS" at bounding box center [264, 350] width 65 height 24
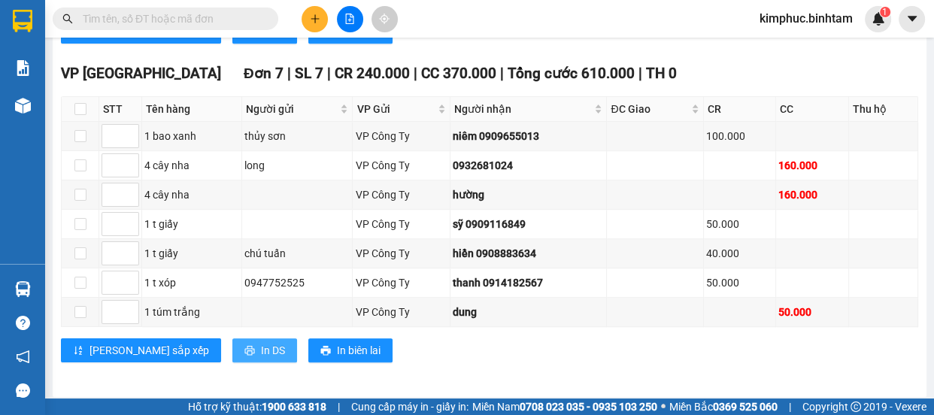
click at [232, 339] on button "In DS" at bounding box center [264, 350] width 65 height 24
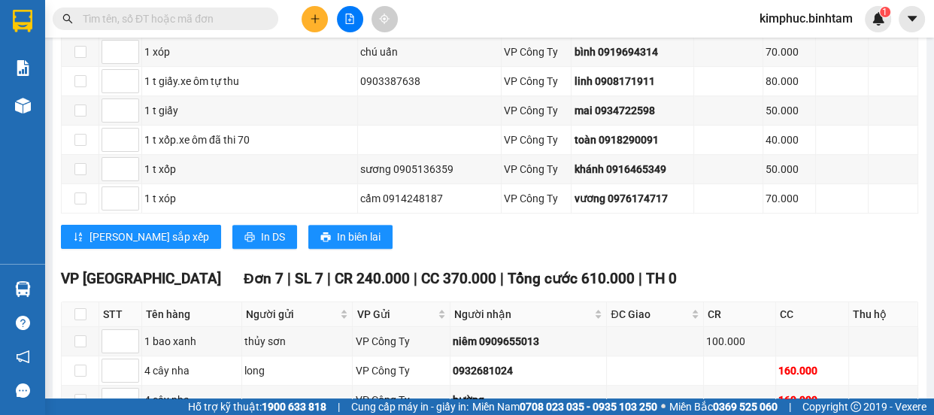
scroll to position [681, 0]
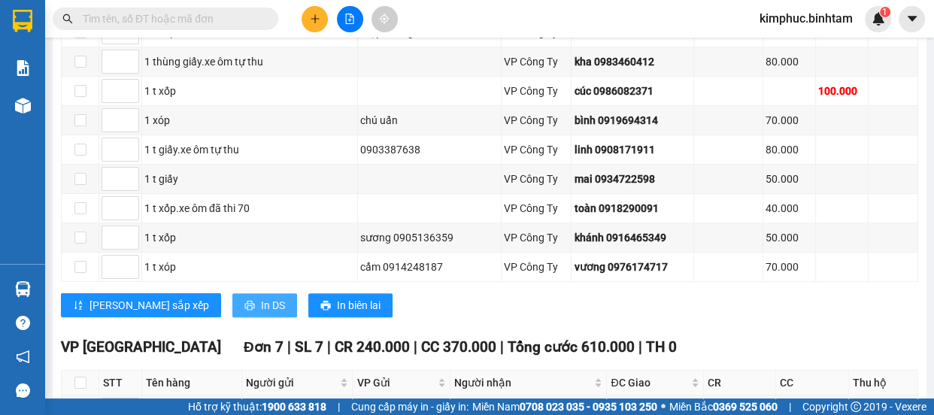
click at [261, 303] on span "In DS" at bounding box center [273, 305] width 24 height 17
click at [233, 307] on div "[PERSON_NAME] sắp xếp In DS In biên lai" at bounding box center [489, 305] width 857 height 24
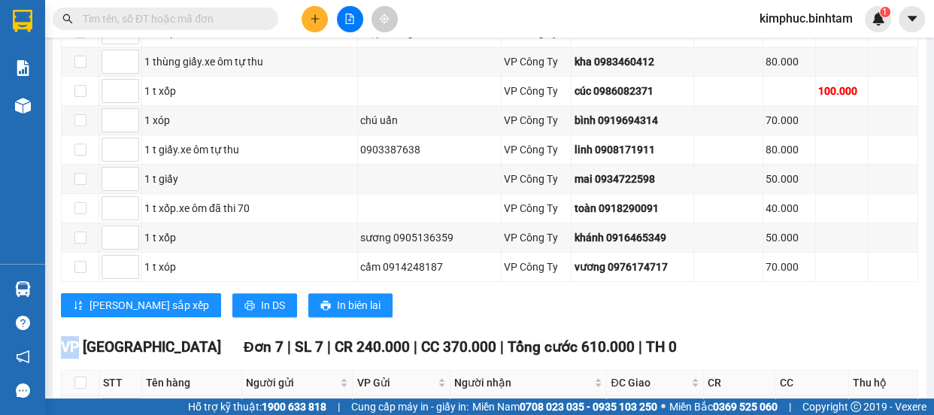
click at [233, 307] on div "[PERSON_NAME] sắp xếp In DS In biên lai" at bounding box center [489, 305] width 857 height 24
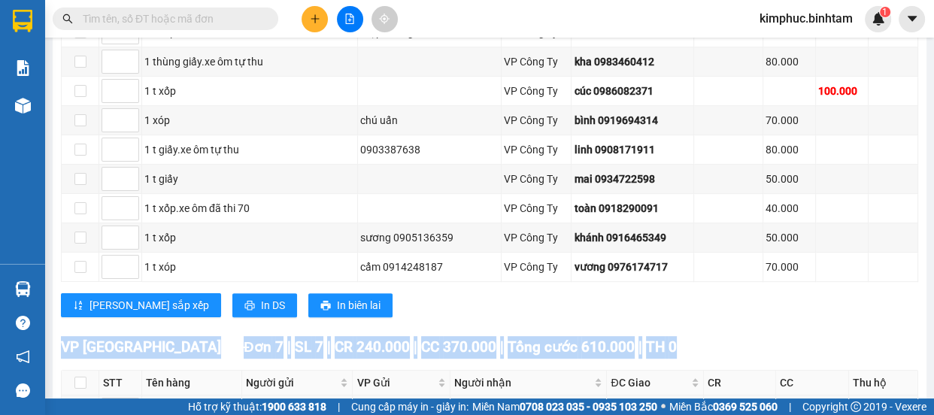
click at [233, 307] on div "[PERSON_NAME] sắp xếp In DS In biên lai" at bounding box center [489, 305] width 857 height 24
click at [232, 308] on button "In DS" at bounding box center [264, 305] width 65 height 24
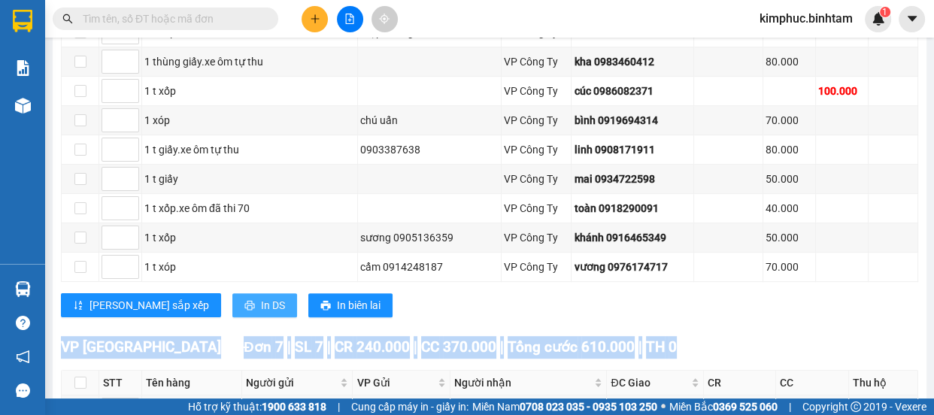
click at [232, 308] on button "In DS" at bounding box center [264, 305] width 65 height 24
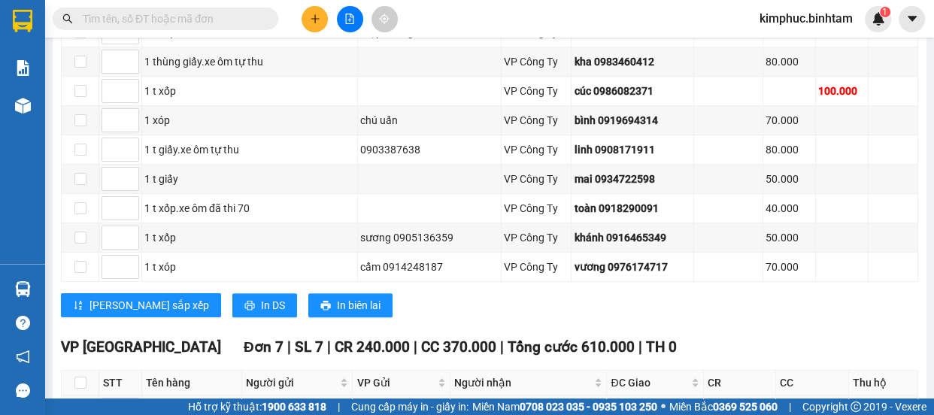
click at [491, 313] on div "BX [GEOGRAPHIC_DATA] cũ Đơn 14 | SL 14 | CR 850.000 | CC 450.000 | Tổng cước 1.…" at bounding box center [489, 70] width 857 height 517
click at [261, 297] on span "In DS" at bounding box center [273, 305] width 24 height 17
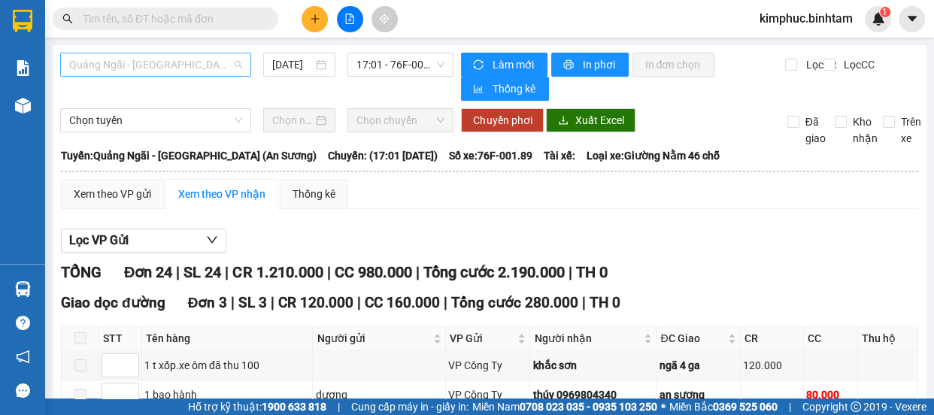
click at [149, 59] on span "Quảng Ngãi - [GEOGRAPHIC_DATA] (An Sương)" at bounding box center [155, 64] width 173 height 23
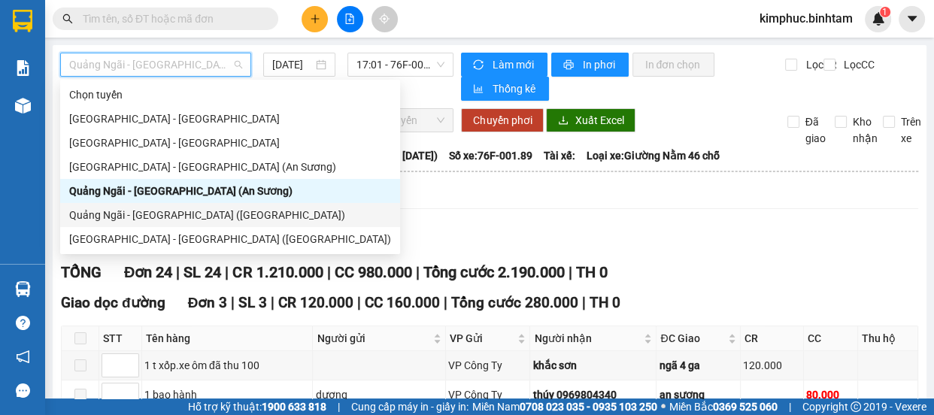
click at [202, 217] on div "Quảng Ngãi - [GEOGRAPHIC_DATA] ([GEOGRAPHIC_DATA])" at bounding box center [230, 215] width 322 height 17
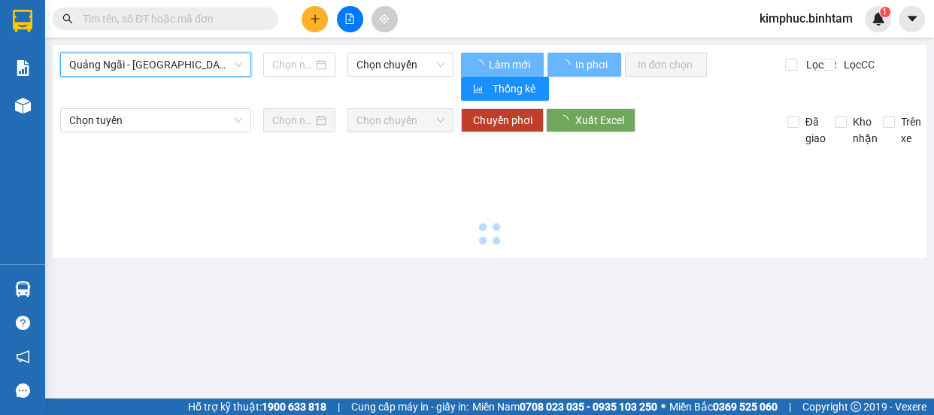
type input "[DATE]"
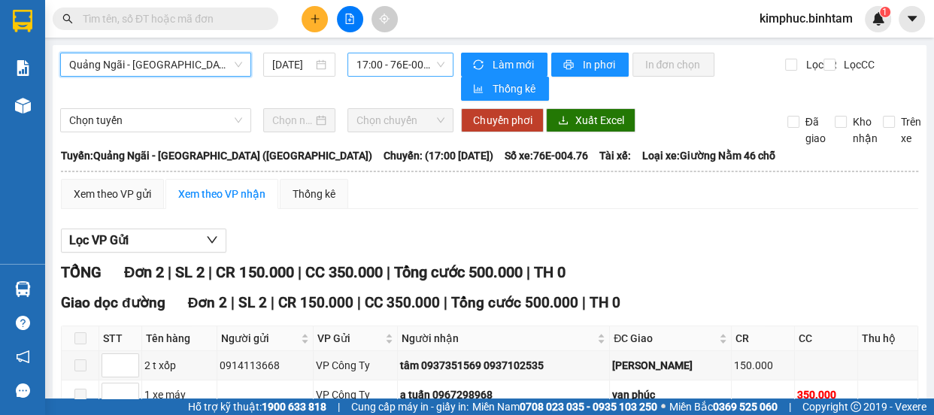
click at [415, 68] on span "17:00 - 76E-004.76" at bounding box center [400, 64] width 88 height 23
click at [420, 62] on span "17:00 - 76E-004.76" at bounding box center [400, 64] width 88 height 23
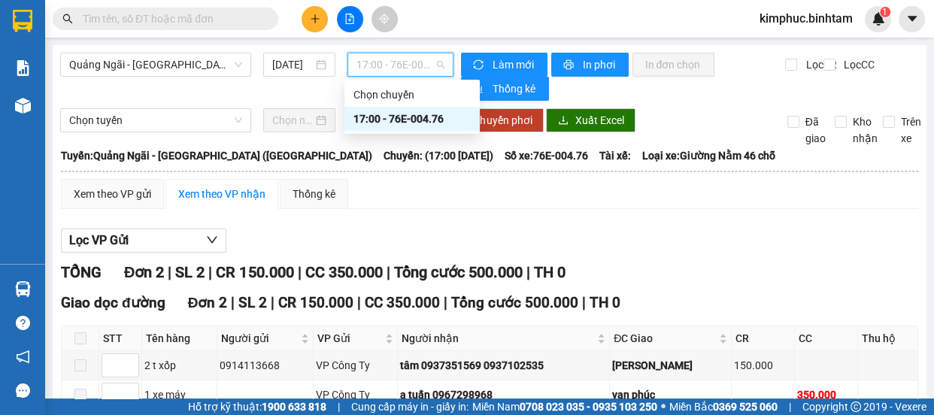
click at [421, 122] on div "17:00 - 76E-004.76" at bounding box center [411, 119] width 117 height 17
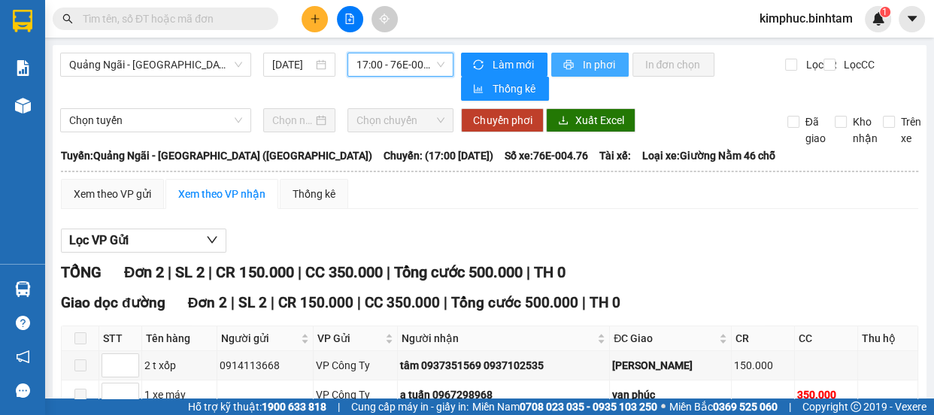
click at [591, 68] on span "In phơi" at bounding box center [599, 64] width 35 height 17
click at [880, 239] on div "Lọc VP Gửi" at bounding box center [489, 241] width 857 height 25
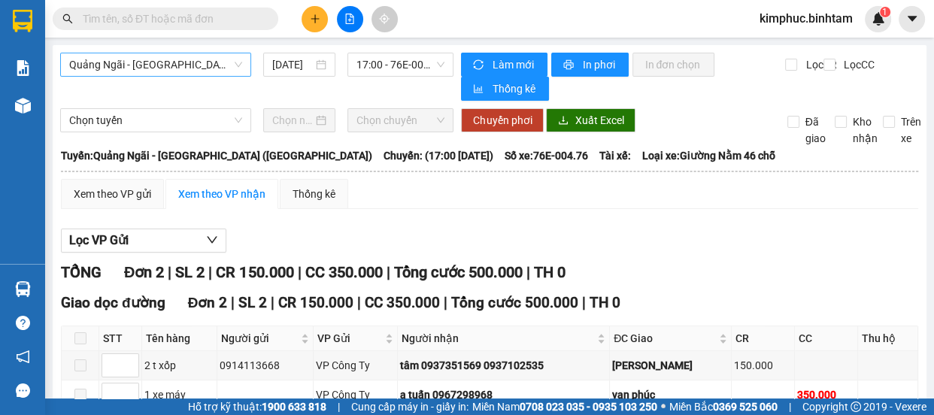
click at [217, 60] on span "[PERSON_NAME][GEOGRAPHIC_DATA] ([PERSON_NAME])" at bounding box center [155, 64] width 173 height 23
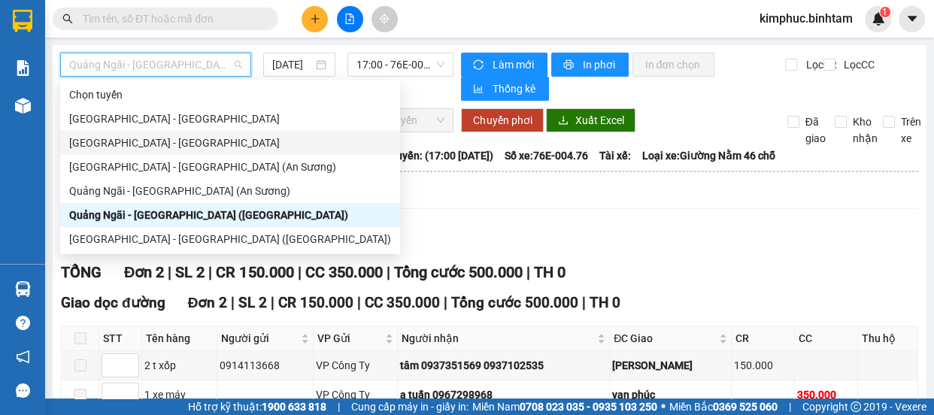
click at [150, 144] on div "[GEOGRAPHIC_DATA][PERSON_NAME][GEOGRAPHIC_DATA]" at bounding box center [230, 143] width 322 height 17
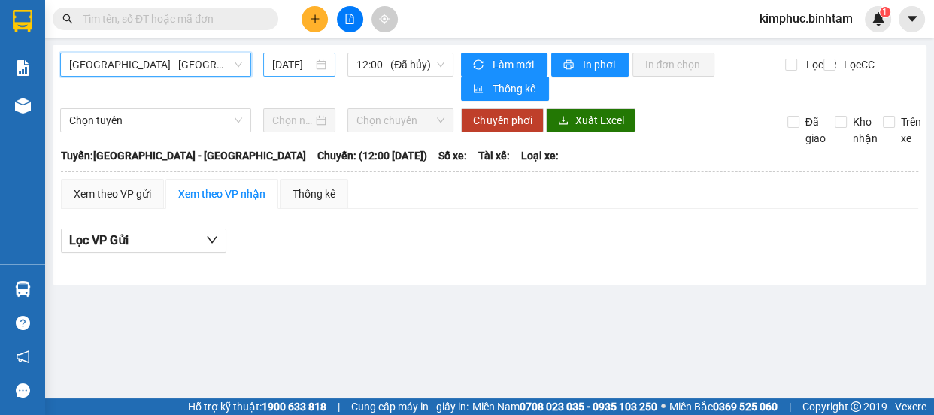
click at [291, 60] on input "[DATE]" at bounding box center [292, 64] width 41 height 17
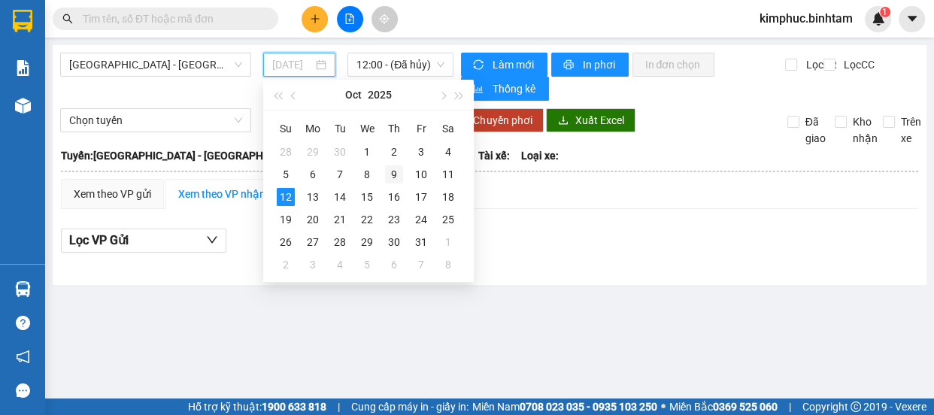
click at [396, 180] on div "9" at bounding box center [394, 174] width 18 height 18
type input "09/10/2025"
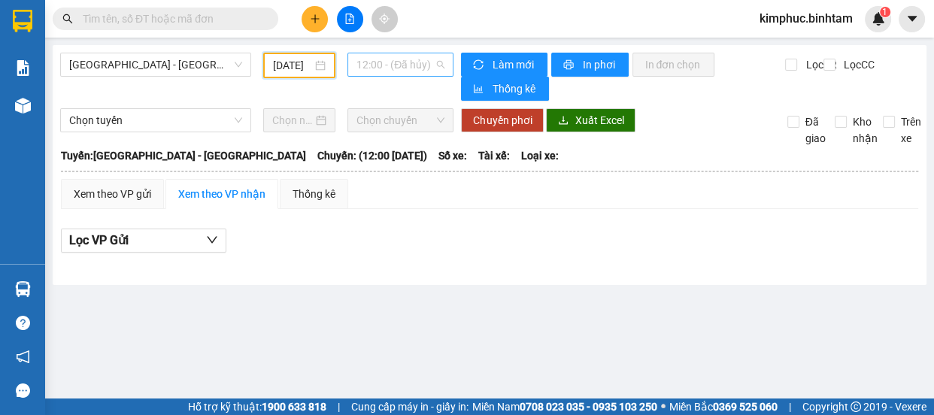
click at [371, 64] on span "12:00 - (Đã hủy)" at bounding box center [400, 64] width 88 height 23
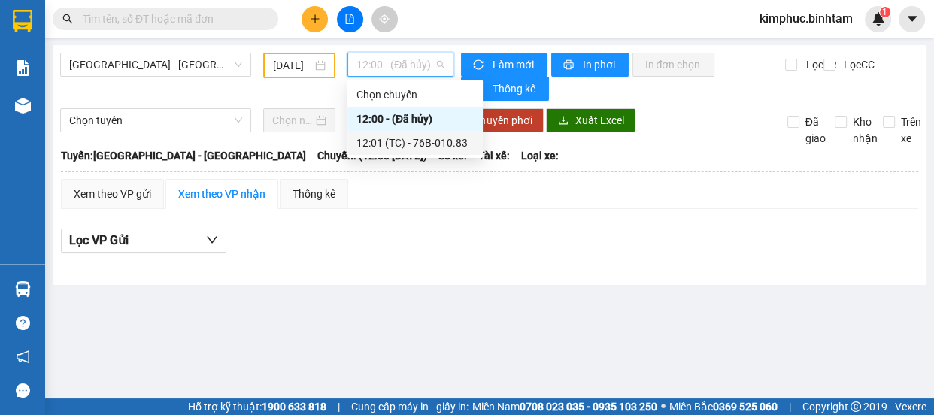
click at [400, 148] on div "12:01 (TC) - 76B-010.83" at bounding box center [414, 143] width 117 height 17
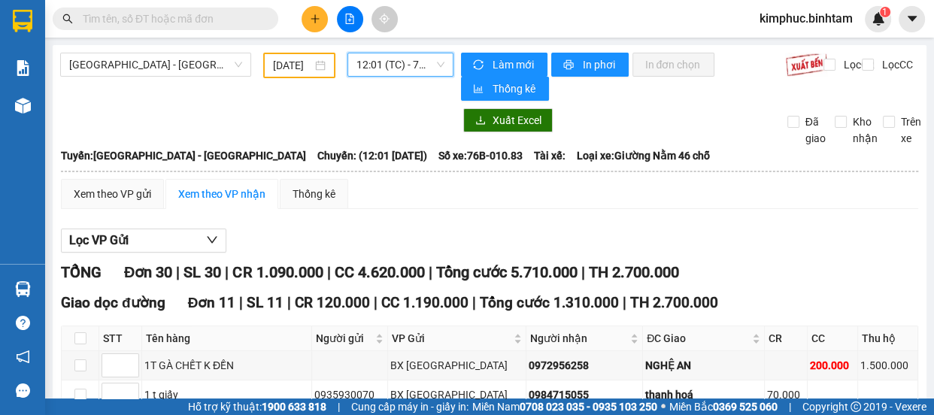
scroll to position [410, 0]
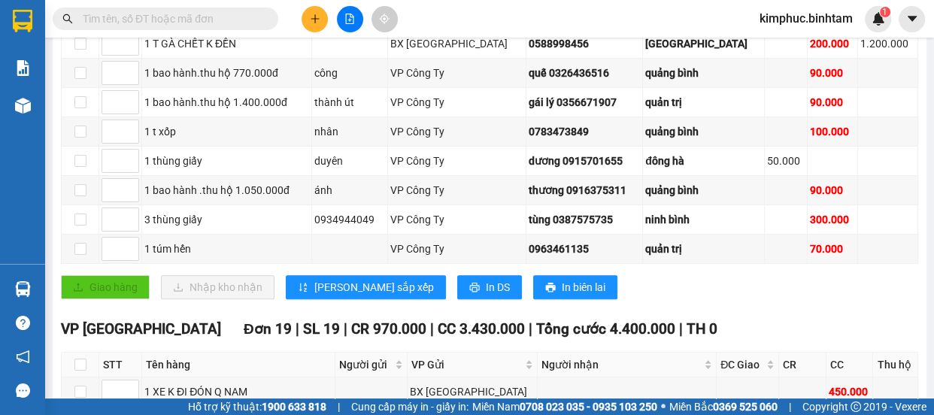
click at [173, 17] on input "text" at bounding box center [171, 19] width 177 height 17
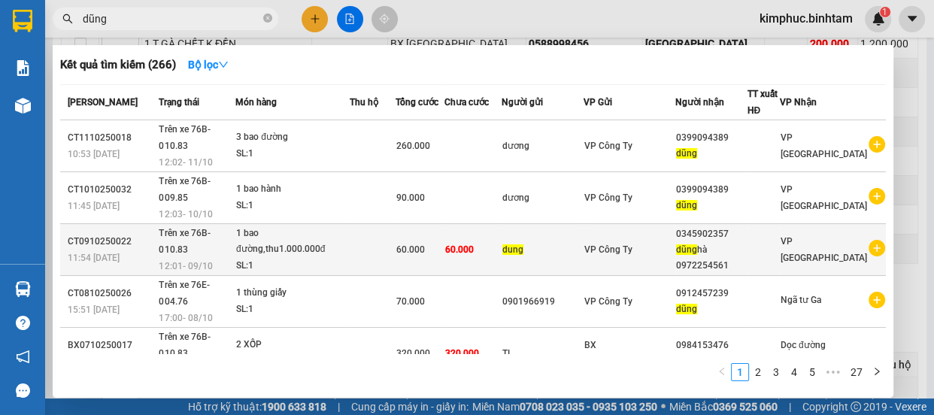
type input "dũng"
click at [715, 242] on div "dũng hà 0972254561" at bounding box center [711, 258] width 70 height 32
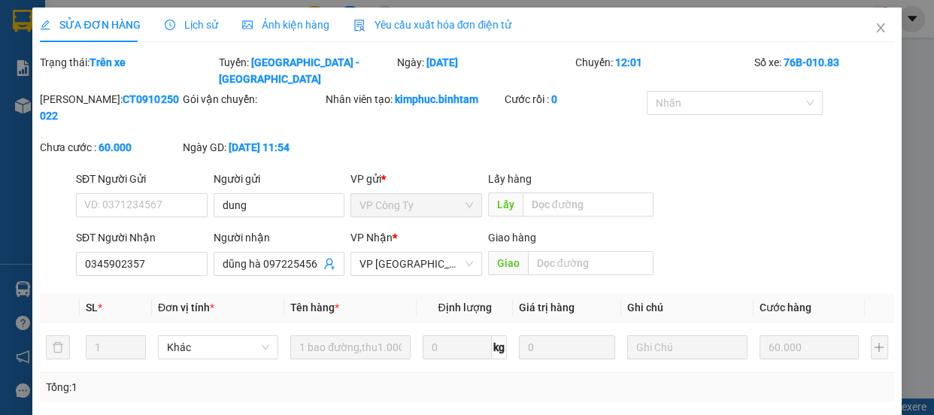
type input "dung"
type input "0345902357"
type input "dũng hà 0972254561"
type input "60.000"
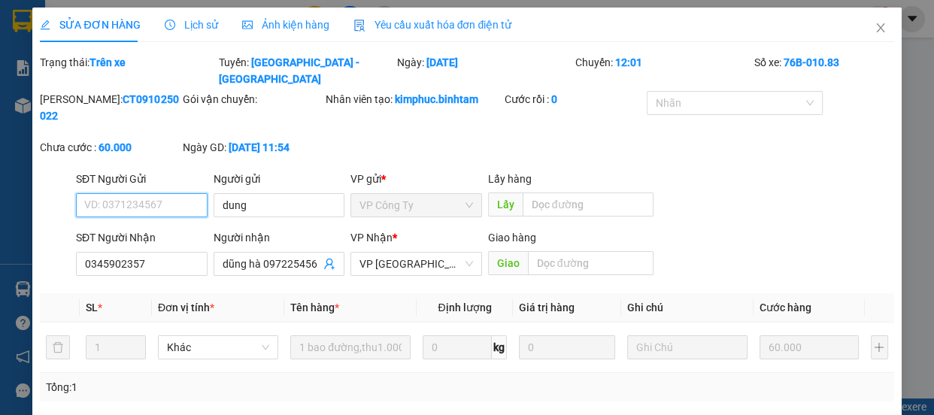
scroll to position [180, 0]
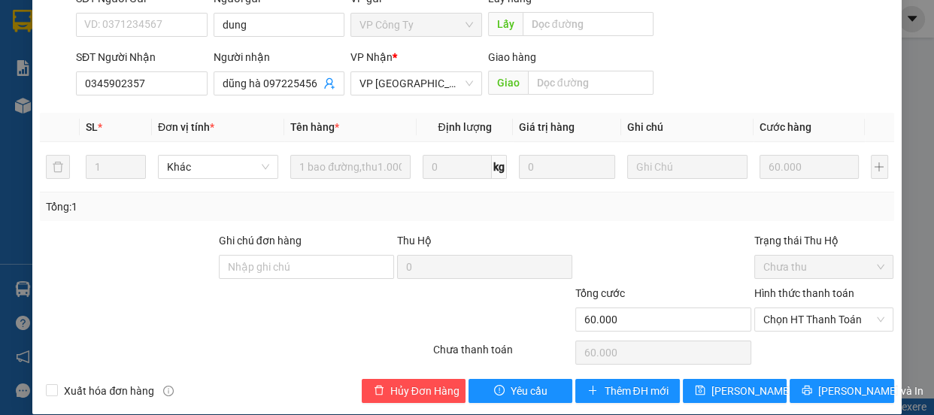
click at [789, 353] on div "Total Paid Fee 0 Total UnPaid Fee 60.000 Cash Collection Total Fee Trạng thái: …" at bounding box center [467, 138] width 854 height 529
click at [790, 347] on div "Chọn HT Thanh Toán" at bounding box center [824, 353] width 143 height 30
click at [790, 379] on button "[PERSON_NAME] và In" at bounding box center [842, 391] width 104 height 24
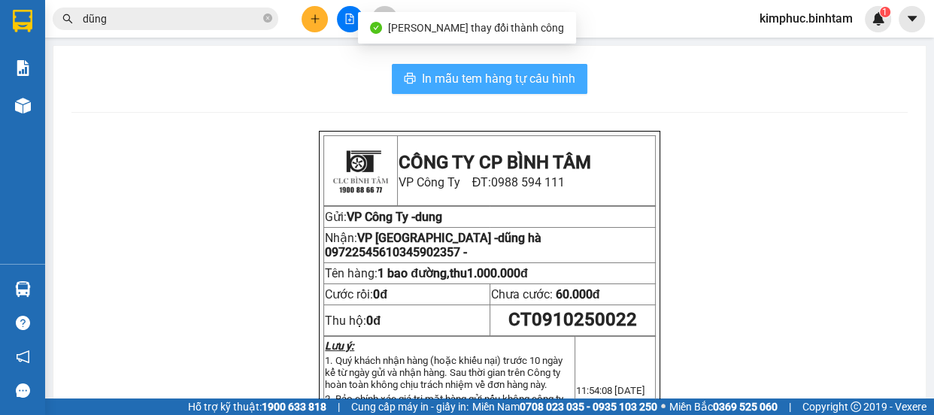
click at [475, 85] on span "In mẫu tem hàng tự cấu hình" at bounding box center [498, 78] width 153 height 19
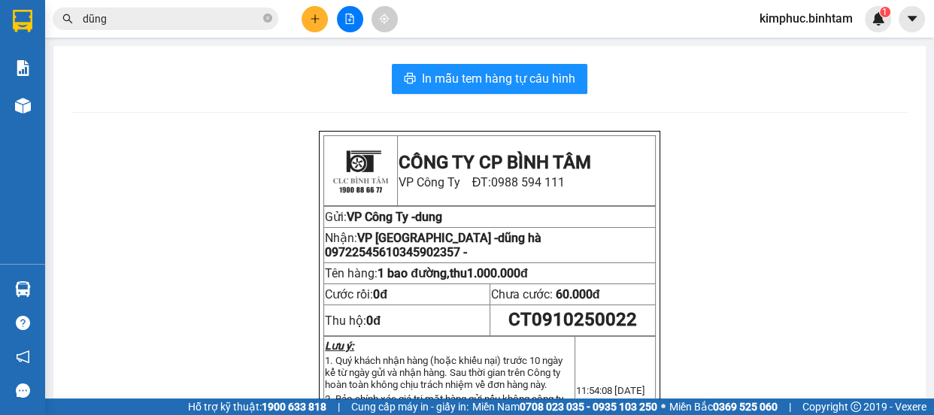
click at [790, 9] on span "kimphuc.binhtam" at bounding box center [806, 18] width 117 height 19
click at [793, 20] on span "kimphuc.binhtam" at bounding box center [806, 18] width 117 height 19
click at [789, 53] on span "Đăng xuất" at bounding box center [812, 46] width 86 height 17
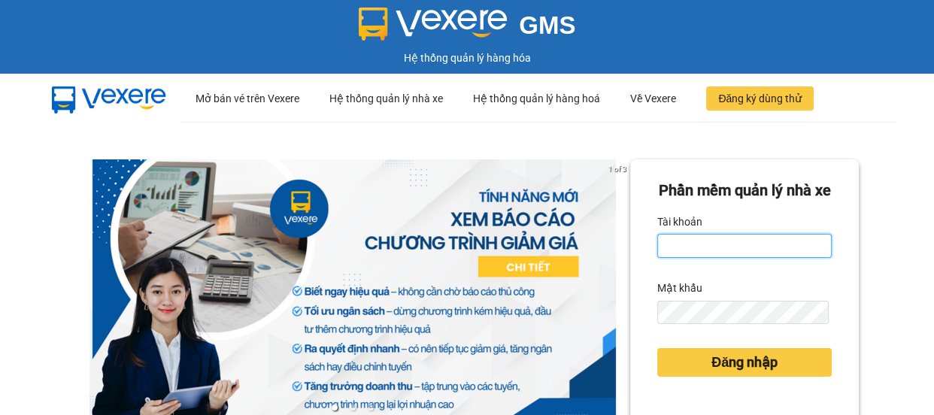
click at [708, 258] on input "Tài khoản" at bounding box center [744, 246] width 174 height 24
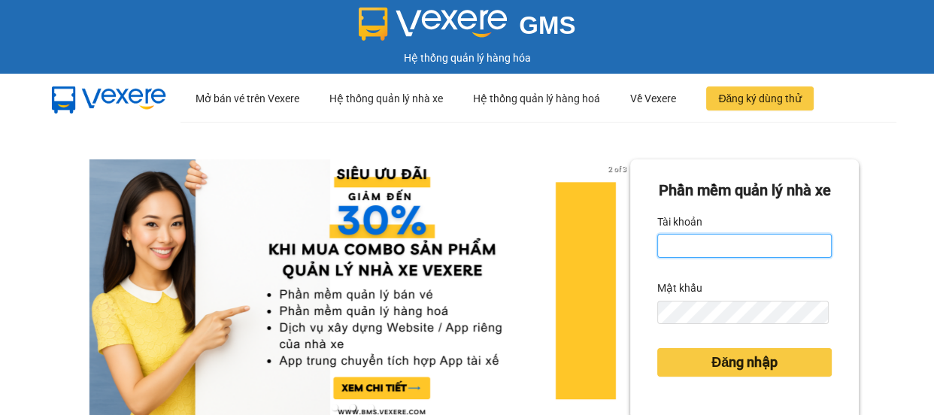
type input "thanhhoa.binhtam"
click at [755, 141] on div "2 of 3 [PERSON_NAME] mềm [PERSON_NAME] nhà xe [PERSON_NAME] thanhhoa.binhtam Mậ…" at bounding box center [467, 335] width 934 height 426
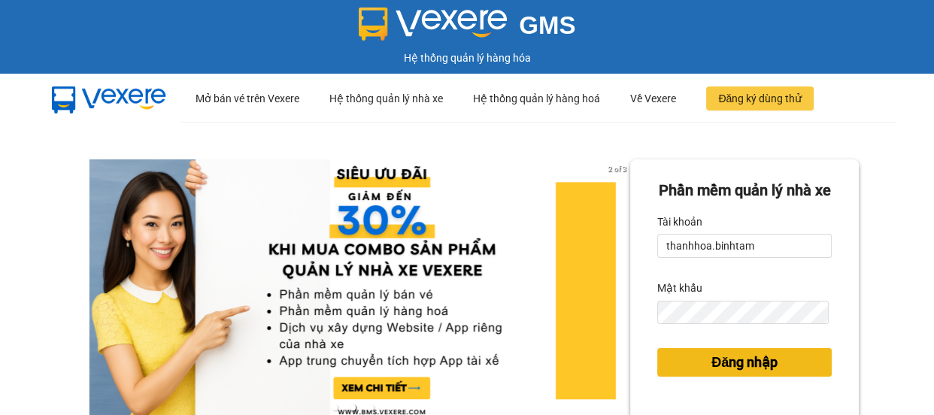
click at [734, 373] on span "Đăng nhập" at bounding box center [744, 362] width 66 height 21
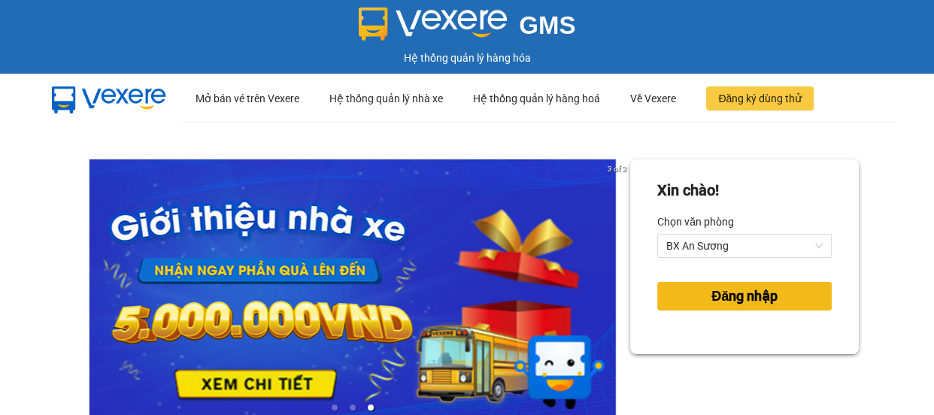
click at [728, 306] on span "Đăng nhập" at bounding box center [744, 296] width 66 height 21
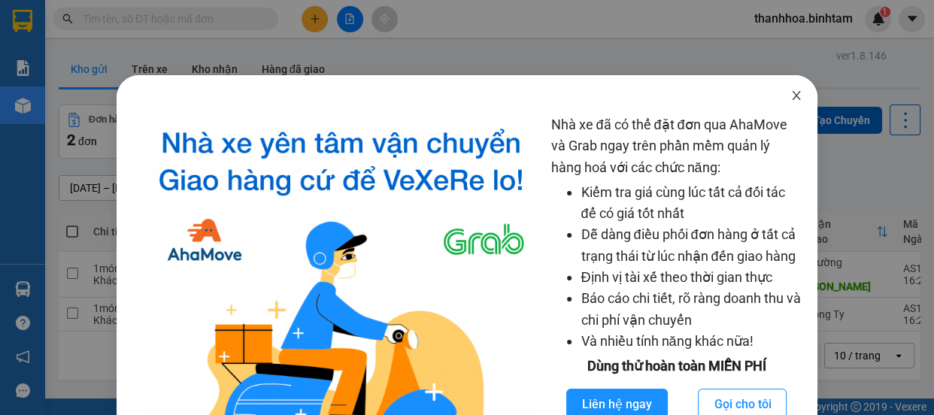
click at [779, 98] on span "Close" at bounding box center [796, 96] width 42 height 42
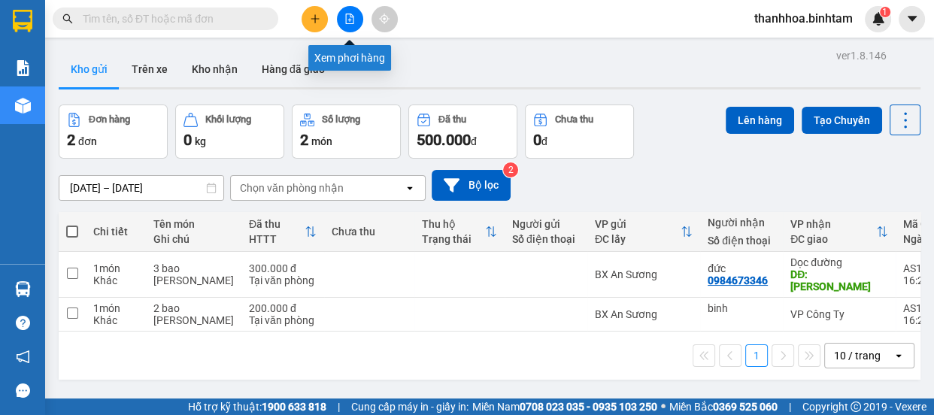
click at [349, 22] on icon "file-add" at bounding box center [349, 19] width 11 height 11
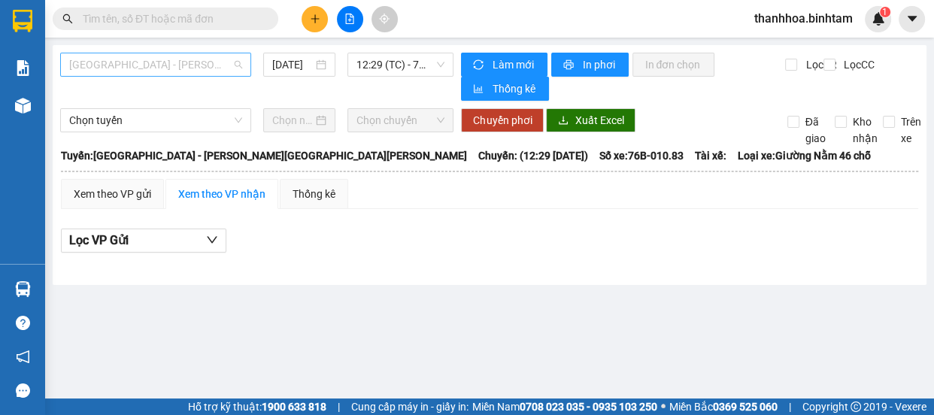
click at [193, 60] on span "[GEOGRAPHIC_DATA] - [PERSON_NAME][GEOGRAPHIC_DATA][PERSON_NAME]" at bounding box center [155, 64] width 173 height 23
click at [190, 68] on span "[GEOGRAPHIC_DATA] - [PERSON_NAME][GEOGRAPHIC_DATA][PERSON_NAME]" at bounding box center [155, 64] width 173 height 23
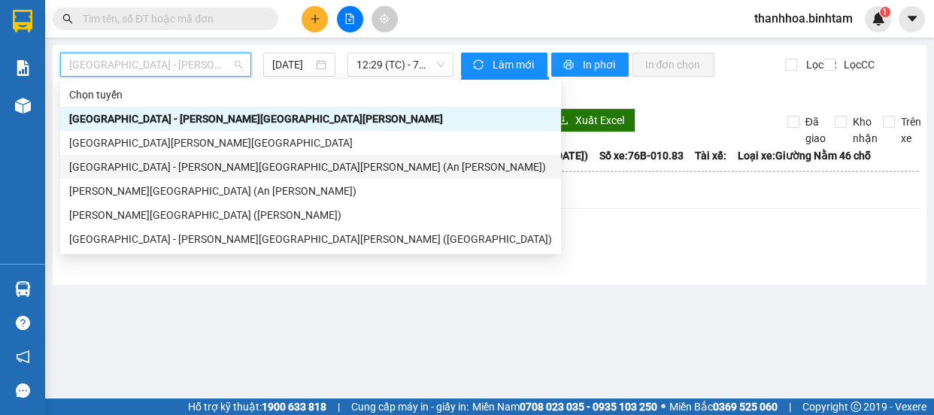
click at [169, 171] on div "[GEOGRAPHIC_DATA] - [PERSON_NAME][GEOGRAPHIC_DATA][PERSON_NAME] (An [PERSON_NAM…" at bounding box center [310, 167] width 483 height 17
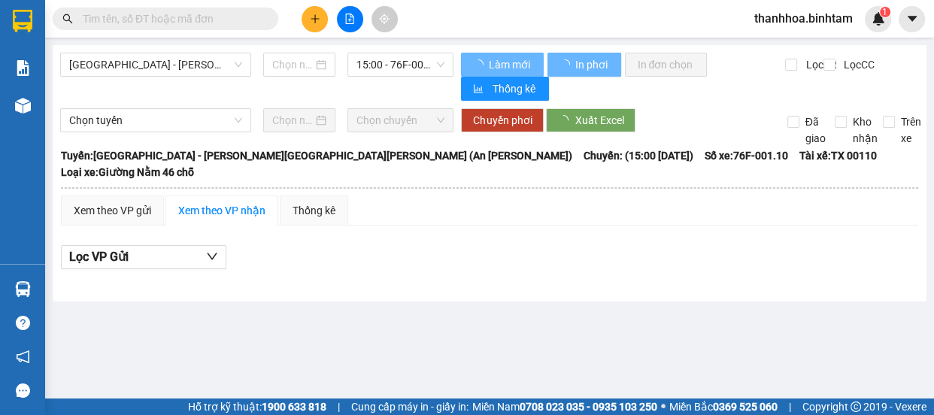
type input "[DATE]"
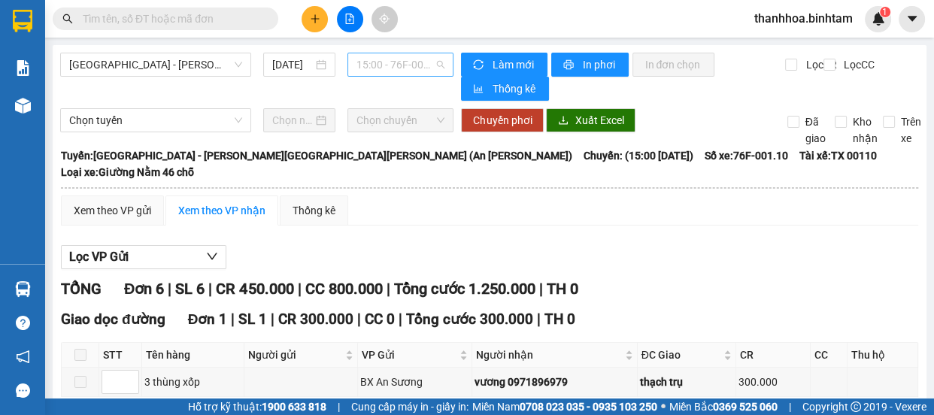
click at [398, 65] on span "15:00 - 76F-001.10" at bounding box center [400, 64] width 88 height 23
click at [401, 70] on span "15:00 - 76F-001.10" at bounding box center [400, 64] width 88 height 23
click at [117, 202] on div "Xem theo VP gửi" at bounding box center [112, 210] width 77 height 17
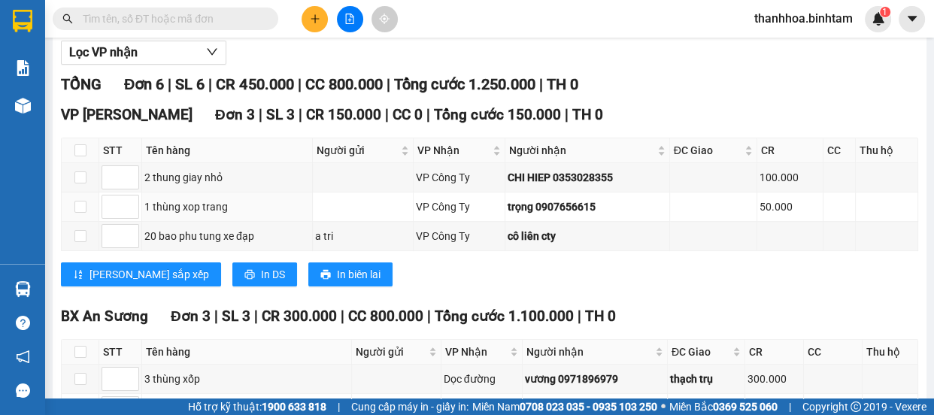
scroll to position [317, 0]
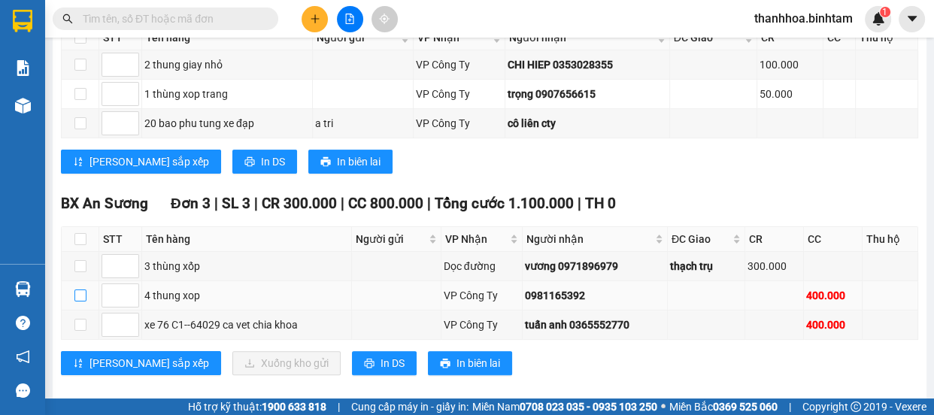
click at [83, 290] on input "checkbox" at bounding box center [80, 296] width 12 height 12
checkbox input "true"
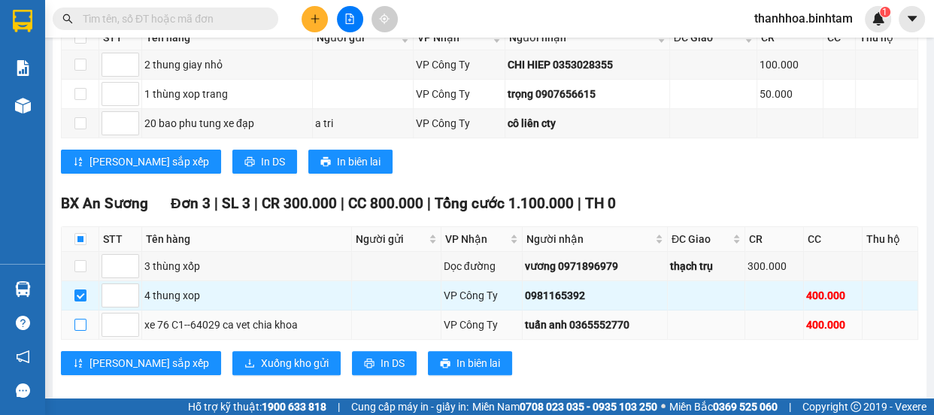
click at [74, 319] on input "checkbox" at bounding box center [80, 325] width 12 height 12
checkbox input "true"
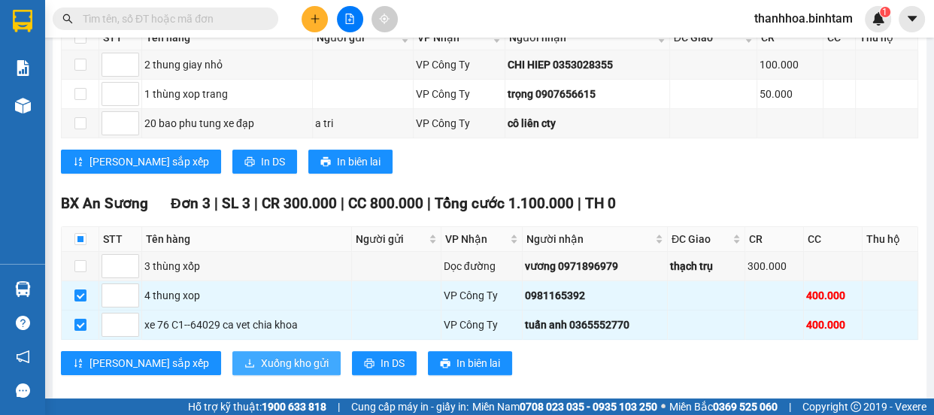
click at [232, 351] on button "Xuống kho gửi" at bounding box center [286, 363] width 108 height 24
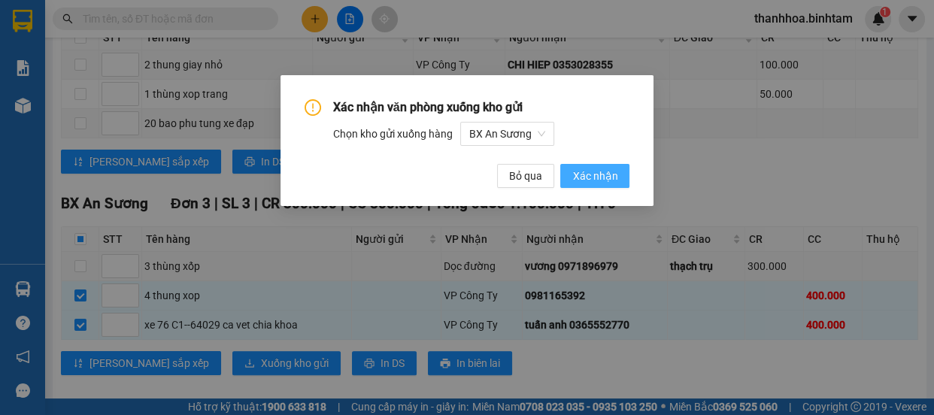
click at [605, 173] on span "Xác nhận" at bounding box center [594, 176] width 45 height 17
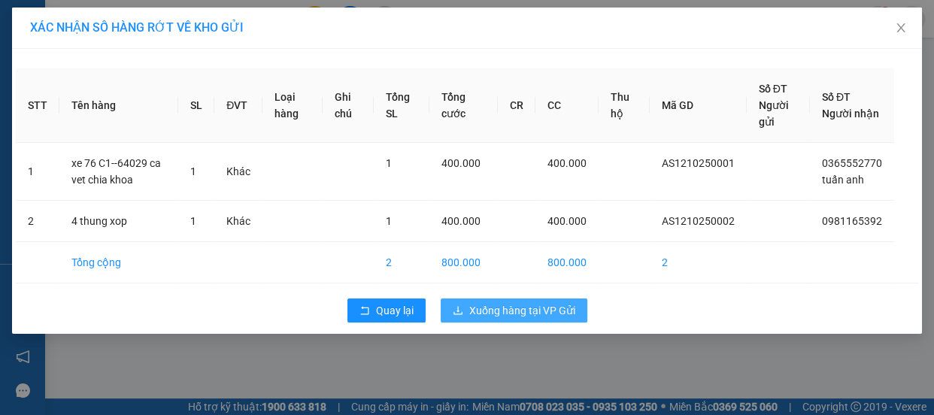
click at [526, 314] on span "Xuống hàng tại VP Gửi" at bounding box center [522, 310] width 106 height 17
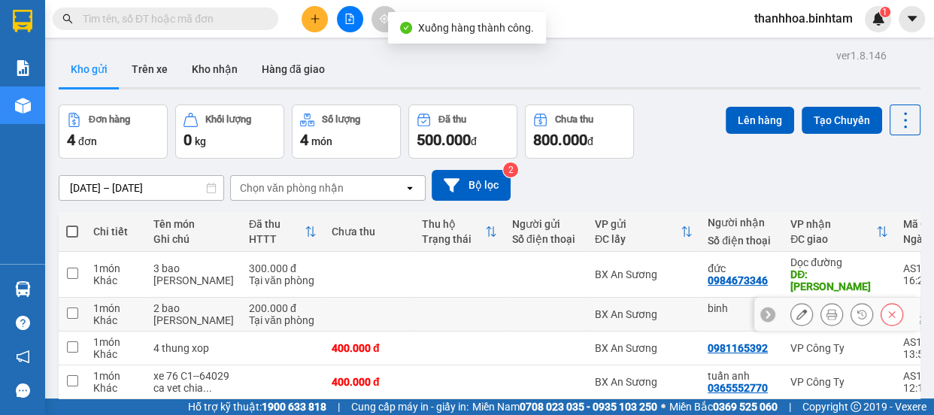
scroll to position [68, 0]
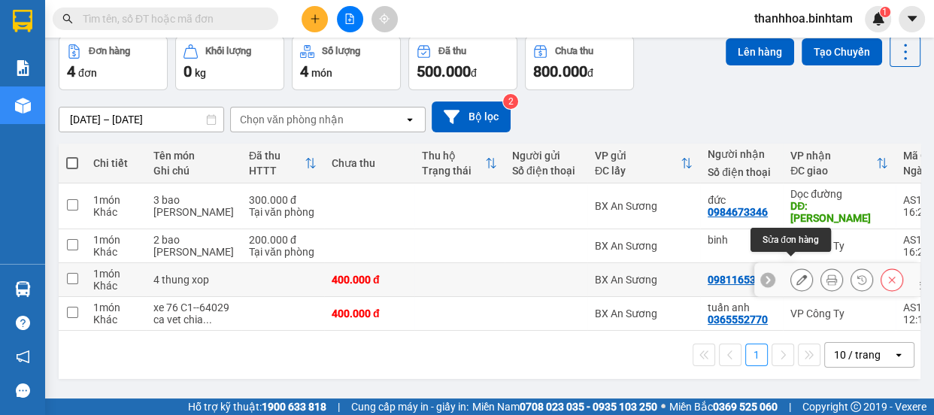
click at [796, 274] on icon at bounding box center [801, 279] width 11 height 11
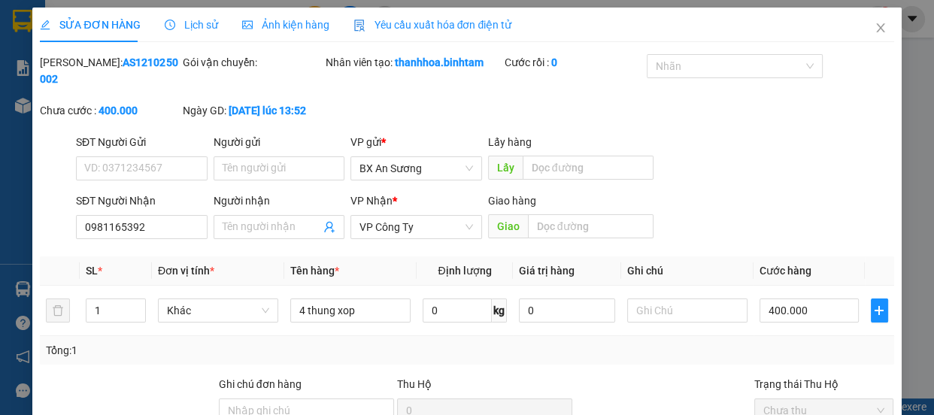
type input "0981165392"
type input "400.000"
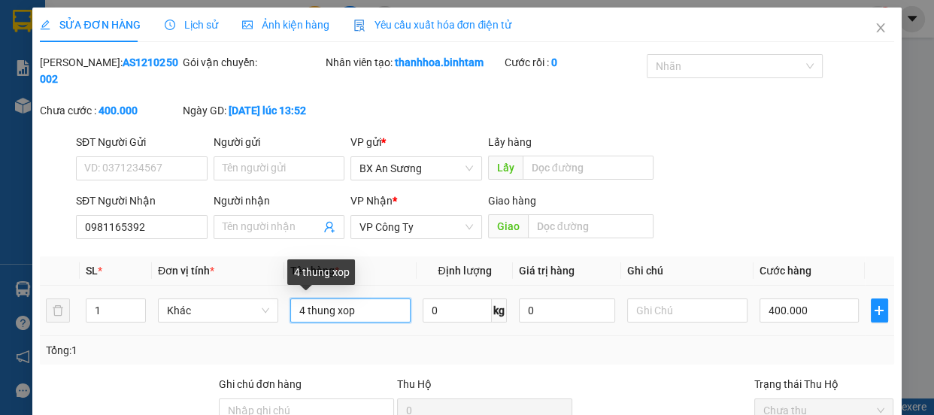
click at [300, 310] on input "4 thung xop" at bounding box center [350, 311] width 120 height 24
type input "1 thung xop"
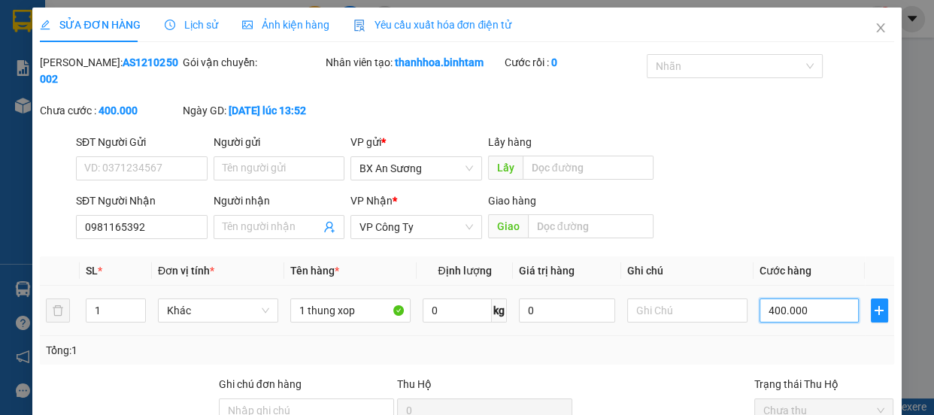
click at [764, 309] on input "400.000" at bounding box center [809, 311] width 99 height 24
click at [765, 309] on input "400.000" at bounding box center [809, 311] width 99 height 24
type input "00.000"
type input "0"
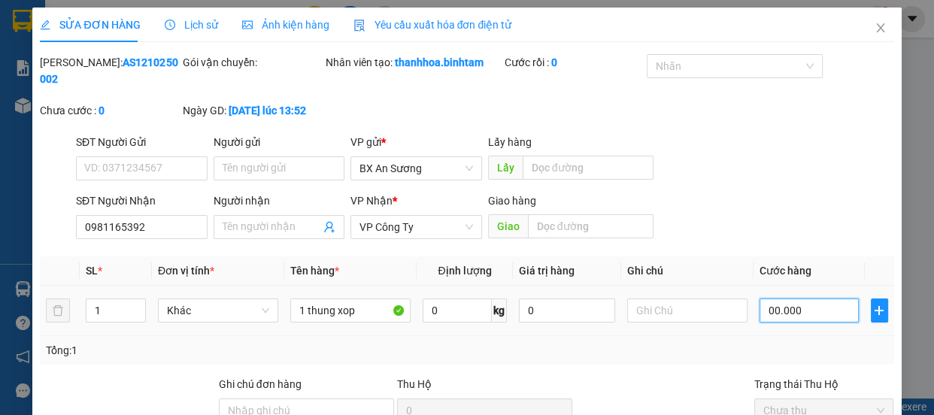
type input "100.000"
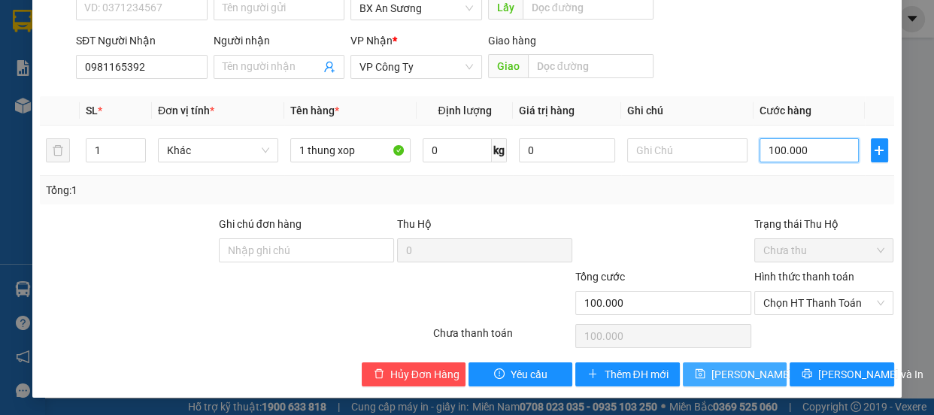
type input "100.000"
click at [749, 369] on span "[PERSON_NAME] đổi" at bounding box center [759, 374] width 97 height 17
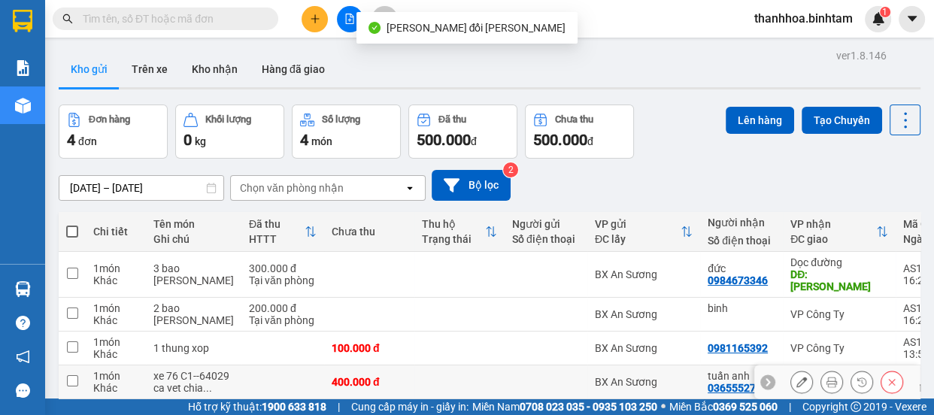
scroll to position [68, 0]
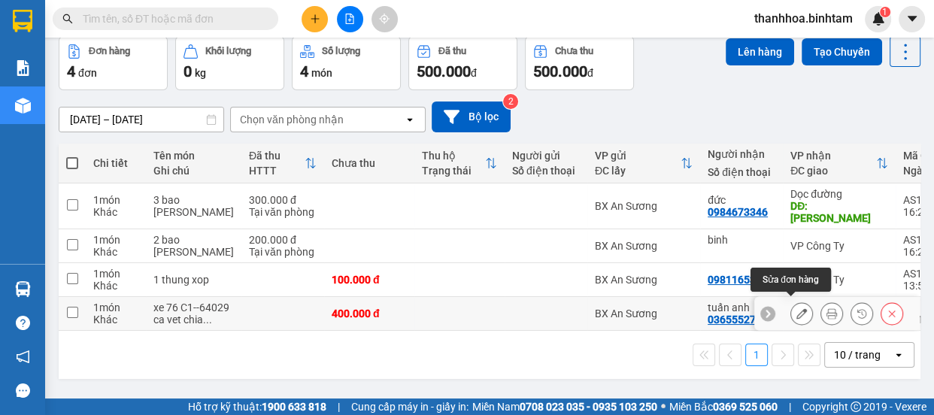
click at [796, 308] on icon at bounding box center [801, 313] width 11 height 11
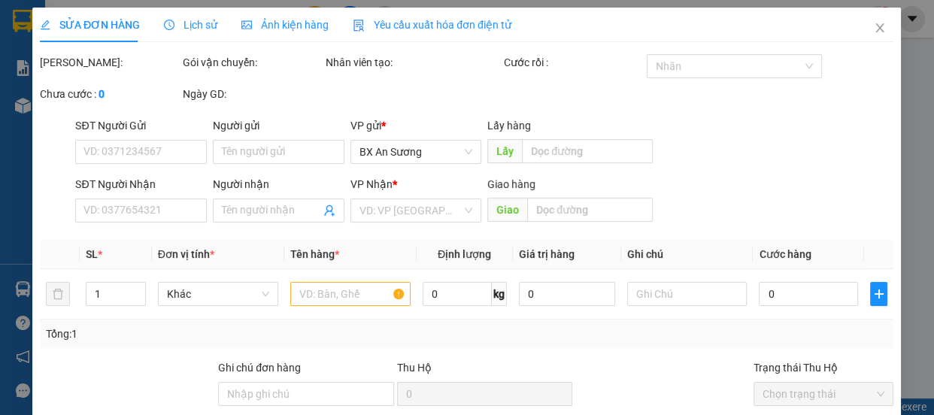
type input "0365552770"
type input "tuấn anh"
type input "400.000"
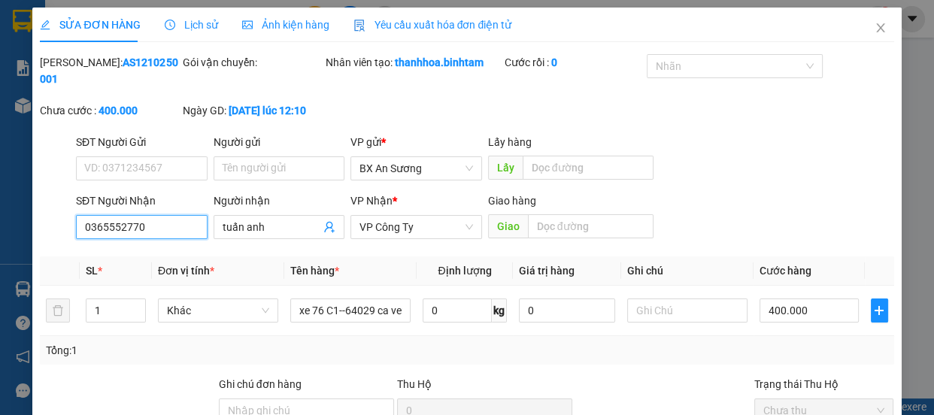
click at [155, 229] on input "0365552770" at bounding box center [142, 227] width 132 height 24
type input "0"
type input "0901672188"
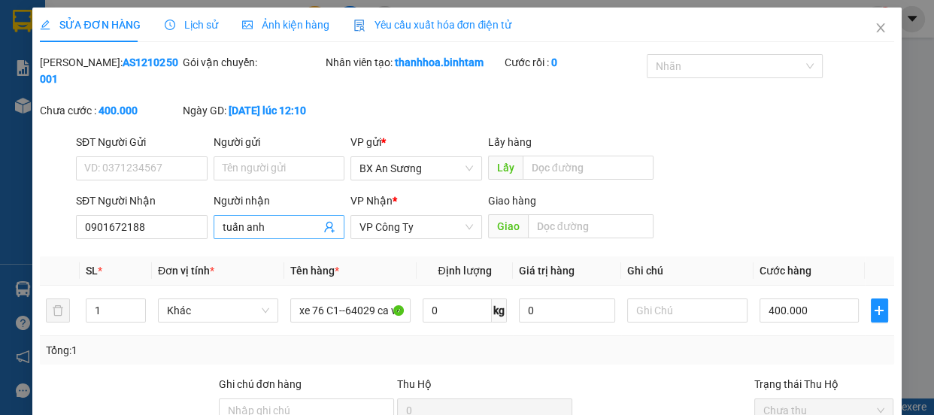
click at [277, 226] on input "tuấn anh" at bounding box center [272, 227] width 99 height 17
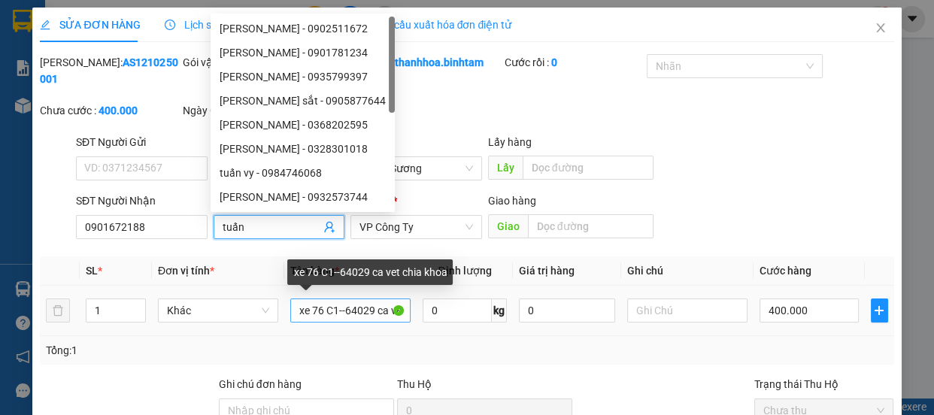
type input "tuấn"
click at [391, 314] on input "xe 76 C1--64029 ca vet chia khoa" at bounding box center [350, 311] width 120 height 24
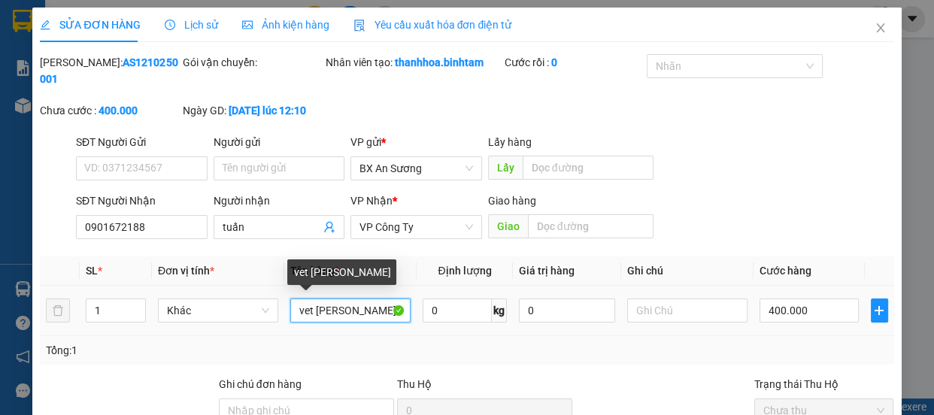
click at [387, 315] on input "vet [PERSON_NAME]" at bounding box center [350, 311] width 120 height 24
type input "v"
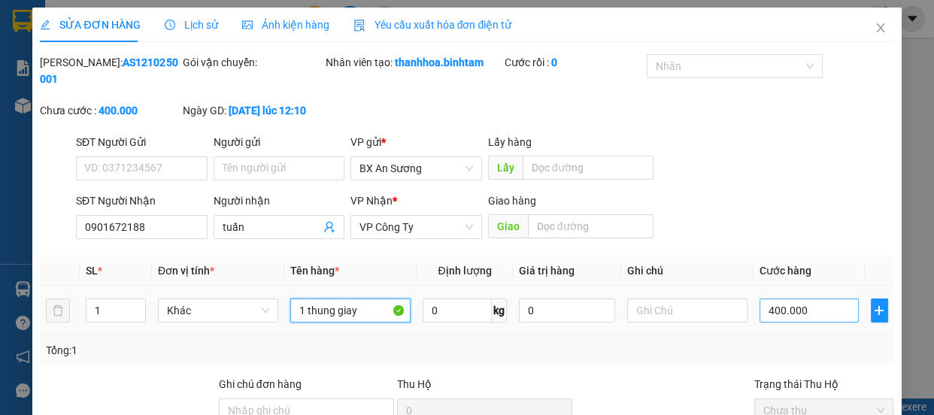
type input "1 thung giay"
click at [768, 309] on input "400.000" at bounding box center [809, 311] width 99 height 24
click at [769, 310] on input "400.000" at bounding box center [809, 311] width 99 height 24
type input "40.000"
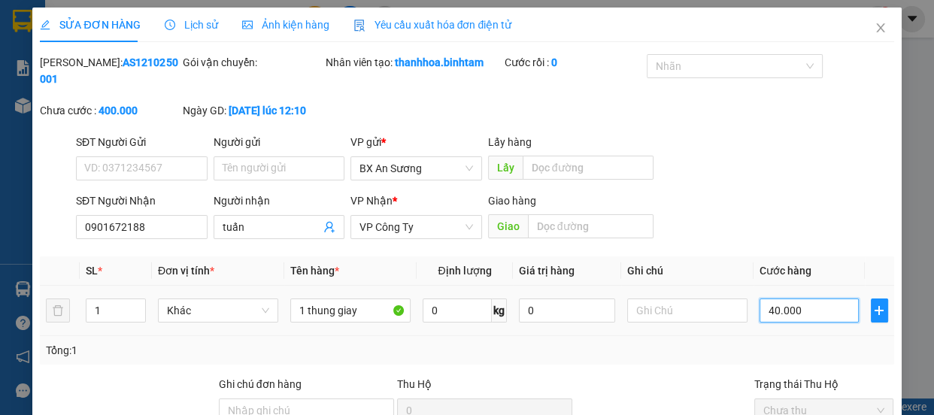
type input "40.000"
type input "0.000"
type input "0"
type input "50.000"
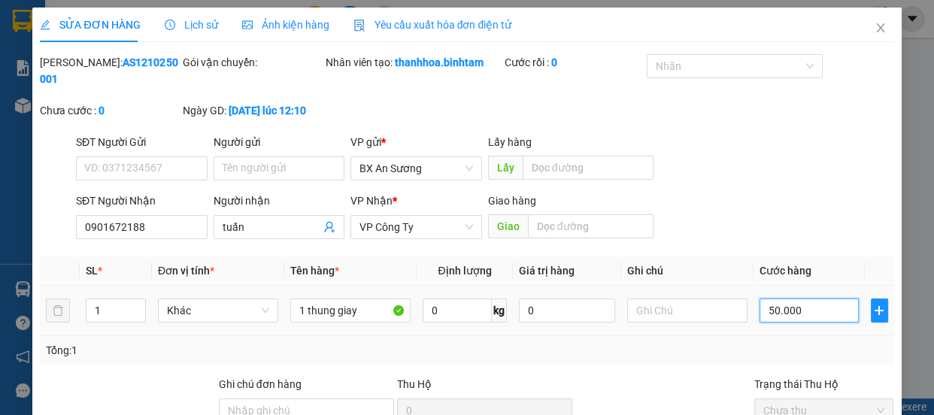
type input "50.000"
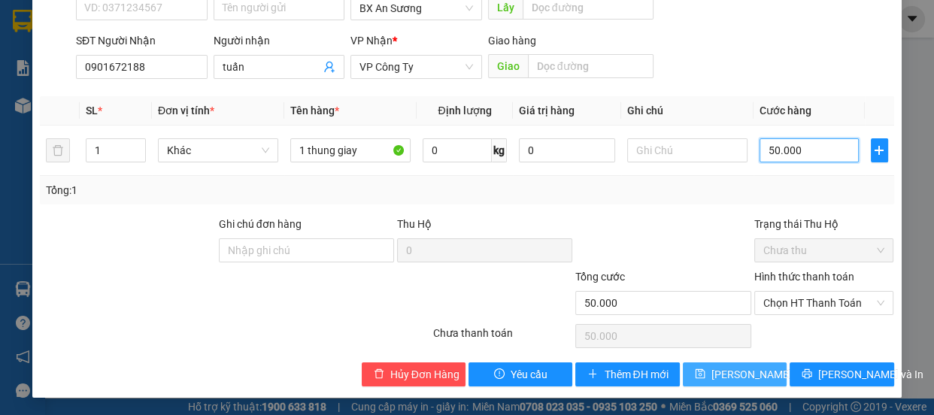
type input "50.000"
click at [753, 380] on span "[PERSON_NAME] đổi" at bounding box center [759, 374] width 97 height 17
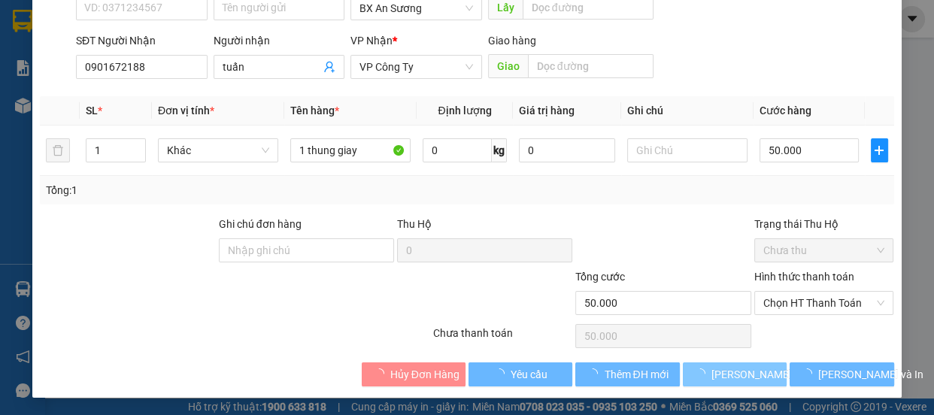
click at [753, 380] on span "[PERSON_NAME] đổi" at bounding box center [759, 374] width 97 height 17
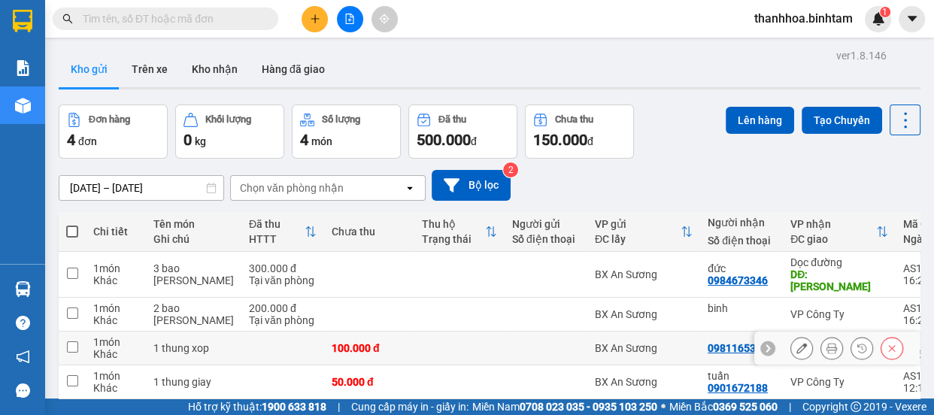
click at [72, 341] on input "checkbox" at bounding box center [72, 346] width 11 height 11
checkbox input "true"
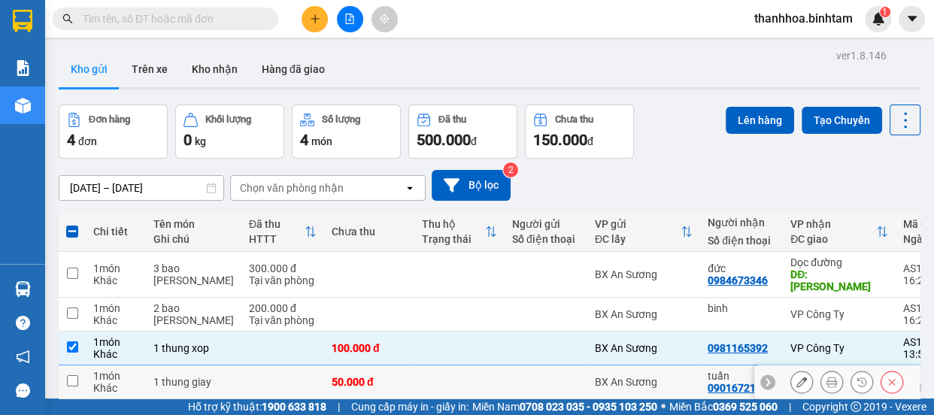
click at [72, 375] on input "checkbox" at bounding box center [72, 380] width 11 height 11
checkbox input "true"
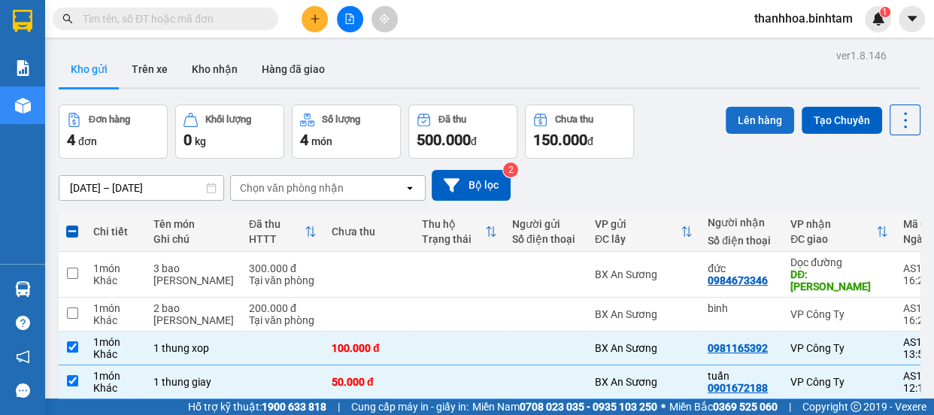
click at [759, 111] on button "Lên hàng" at bounding box center [760, 120] width 68 height 27
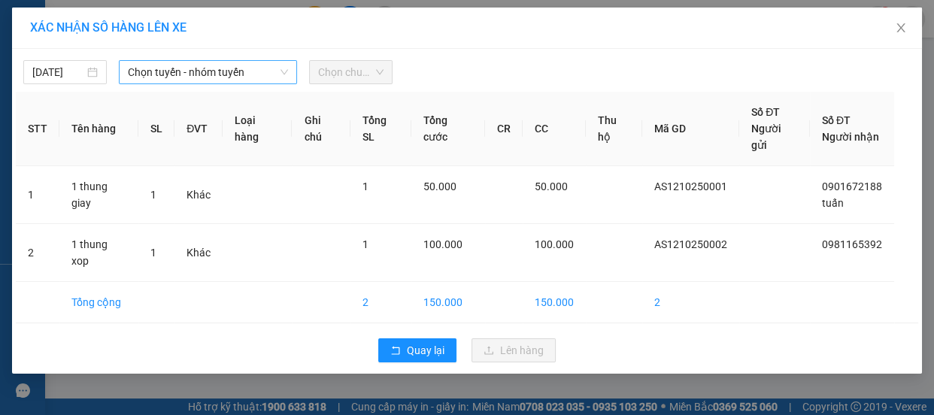
click at [226, 73] on span "Chọn tuyến - nhóm tuyến" at bounding box center [208, 72] width 160 height 23
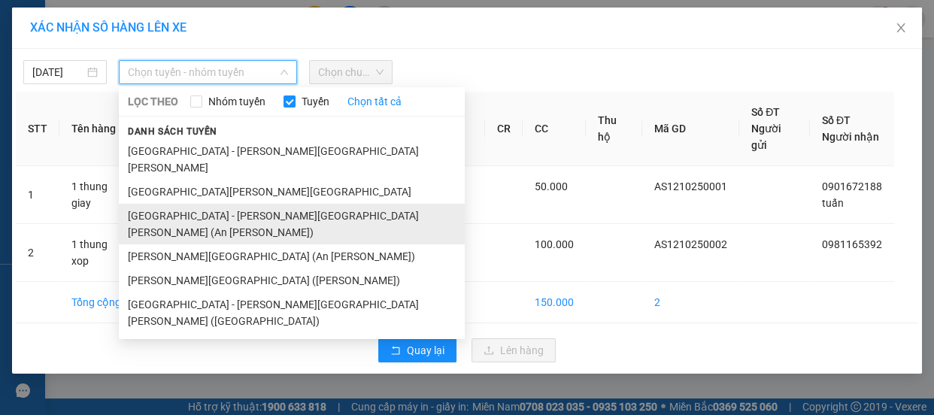
click at [200, 204] on li "[GEOGRAPHIC_DATA] - [PERSON_NAME][GEOGRAPHIC_DATA][PERSON_NAME] (An [PERSON_NAM…" at bounding box center [292, 224] width 346 height 41
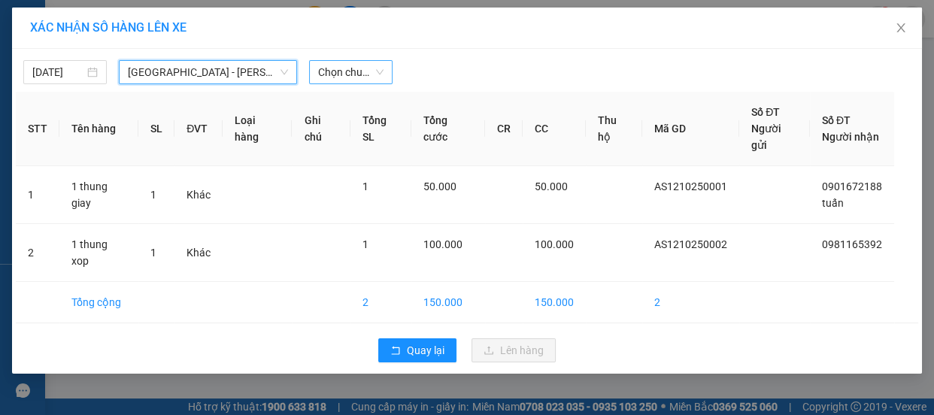
click at [343, 73] on span "Chọn chuyến" at bounding box center [350, 72] width 65 height 23
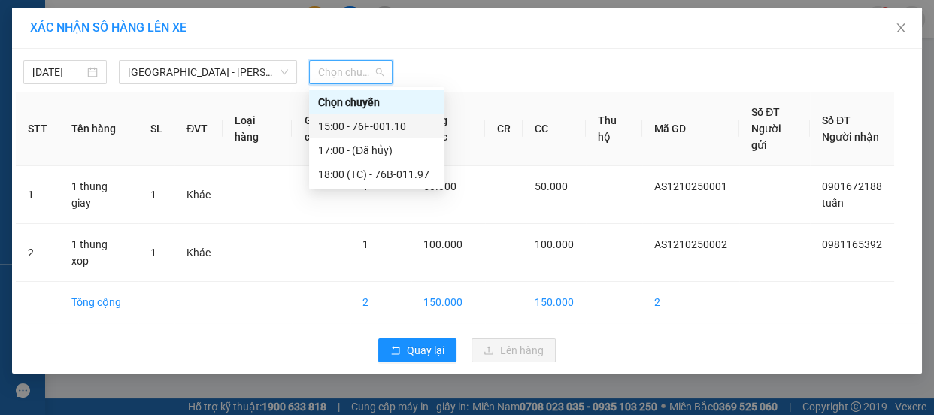
click at [377, 126] on div "15:00 - 76F-001.10" at bounding box center [376, 126] width 117 height 17
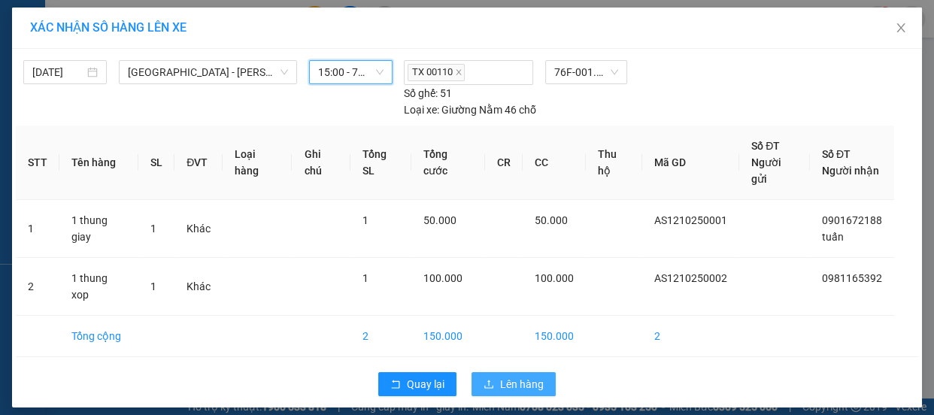
click at [511, 376] on span "Lên hàng" at bounding box center [522, 384] width 44 height 17
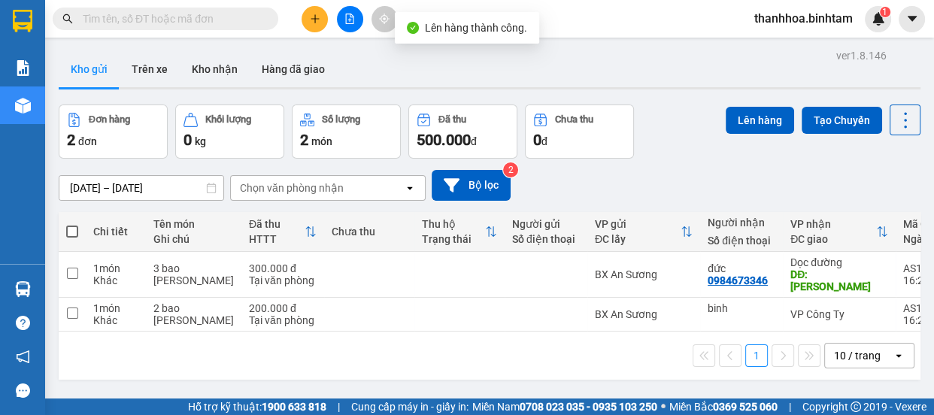
click at [819, 19] on span "thanhhoa.binhtam" at bounding box center [803, 18] width 123 height 19
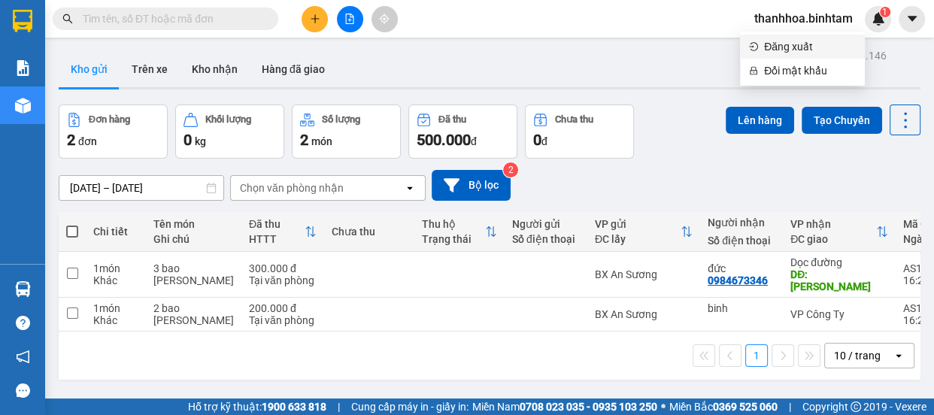
click at [811, 49] on span "Đăng xuất" at bounding box center [810, 46] width 92 height 17
